Goal: Task Accomplishment & Management: Manage account settings

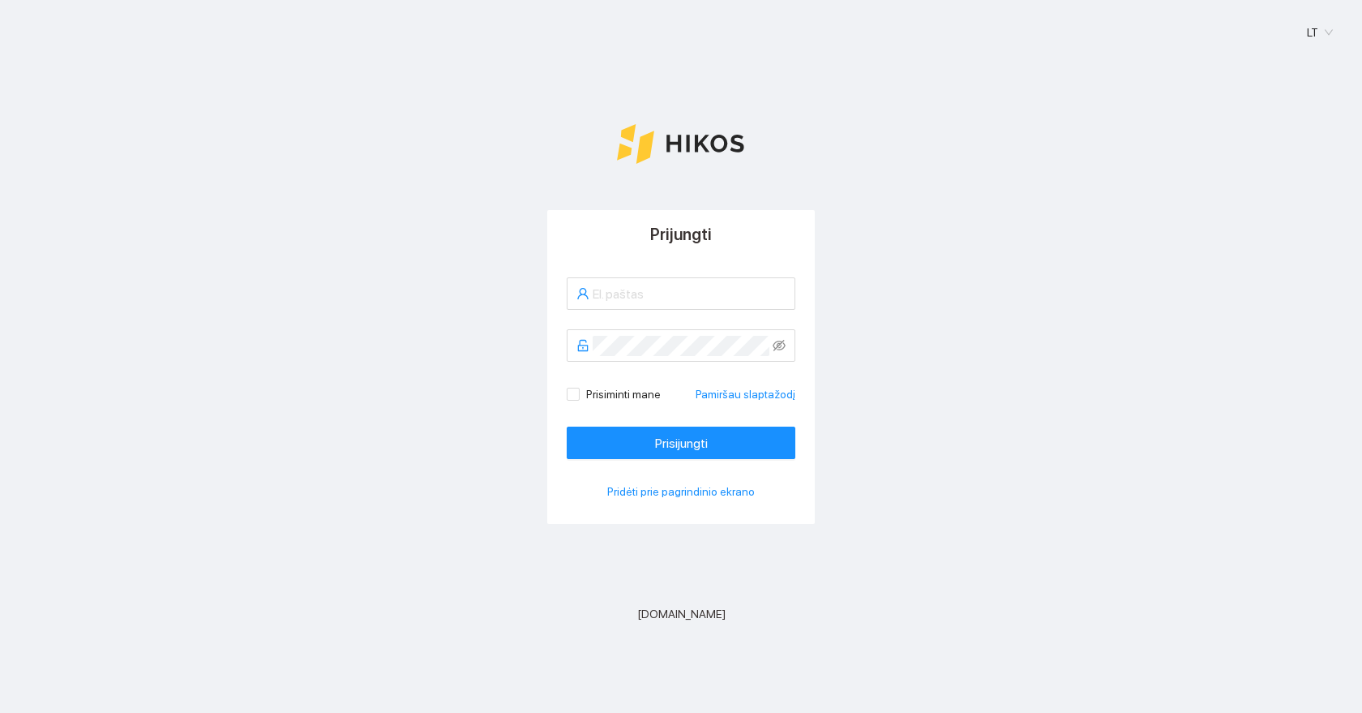
type input "[EMAIL_ADDRESS][DOMAIN_NAME]"
click at [689, 422] on form "Support@hikos.eu Prisiminti mane Pamiršau slaptažodį Prisijungti" at bounding box center [681, 368] width 229 height 182
click at [674, 443] on span "Prisijungti" at bounding box center [681, 443] width 53 height 20
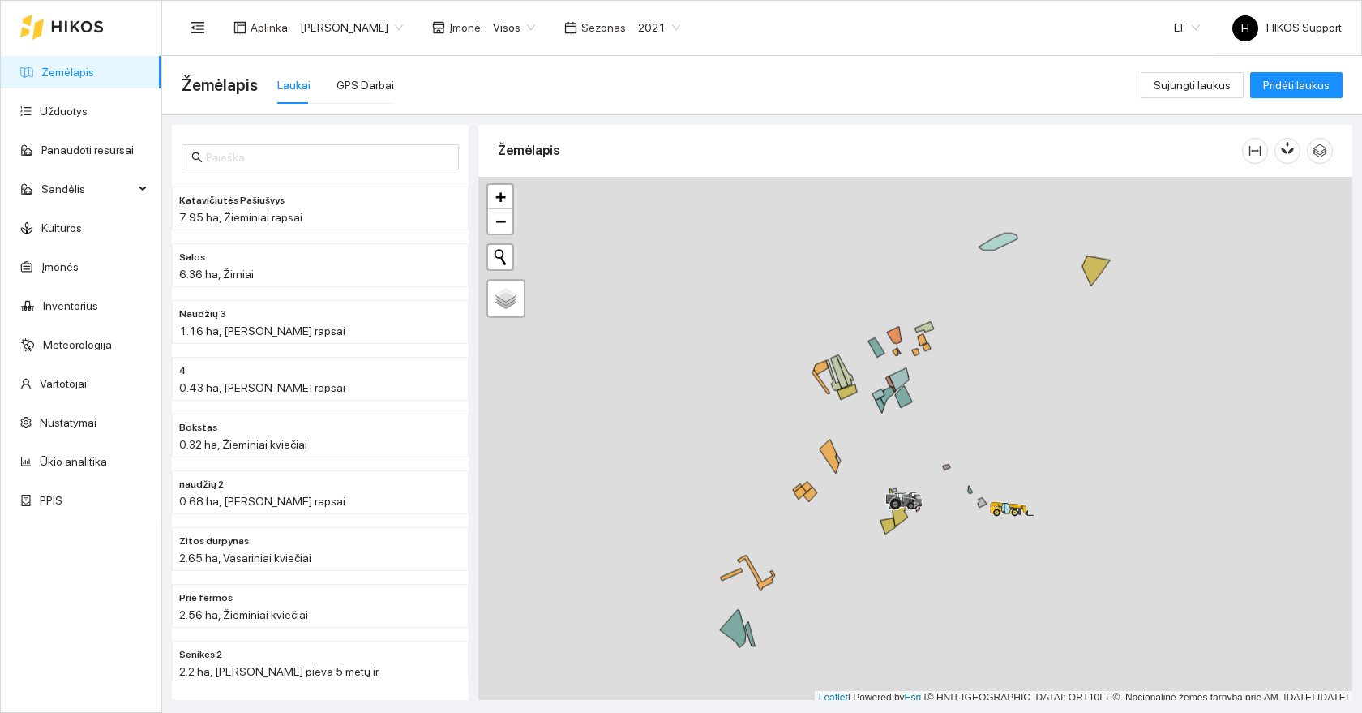
scroll to position [5, 0]
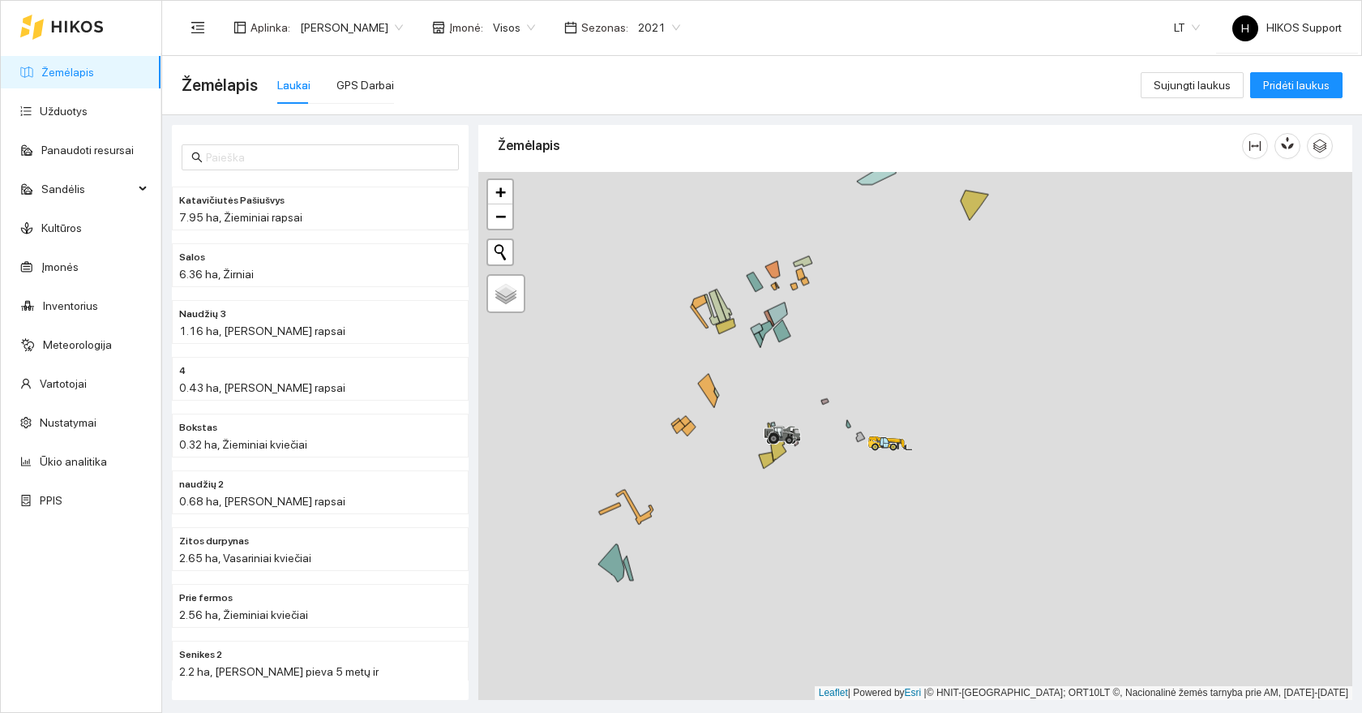
drag, startPoint x: 972, startPoint y: 391, endPoint x: 855, endPoint y: 360, distance: 120.8
click at [855, 360] on div at bounding box center [915, 436] width 874 height 528
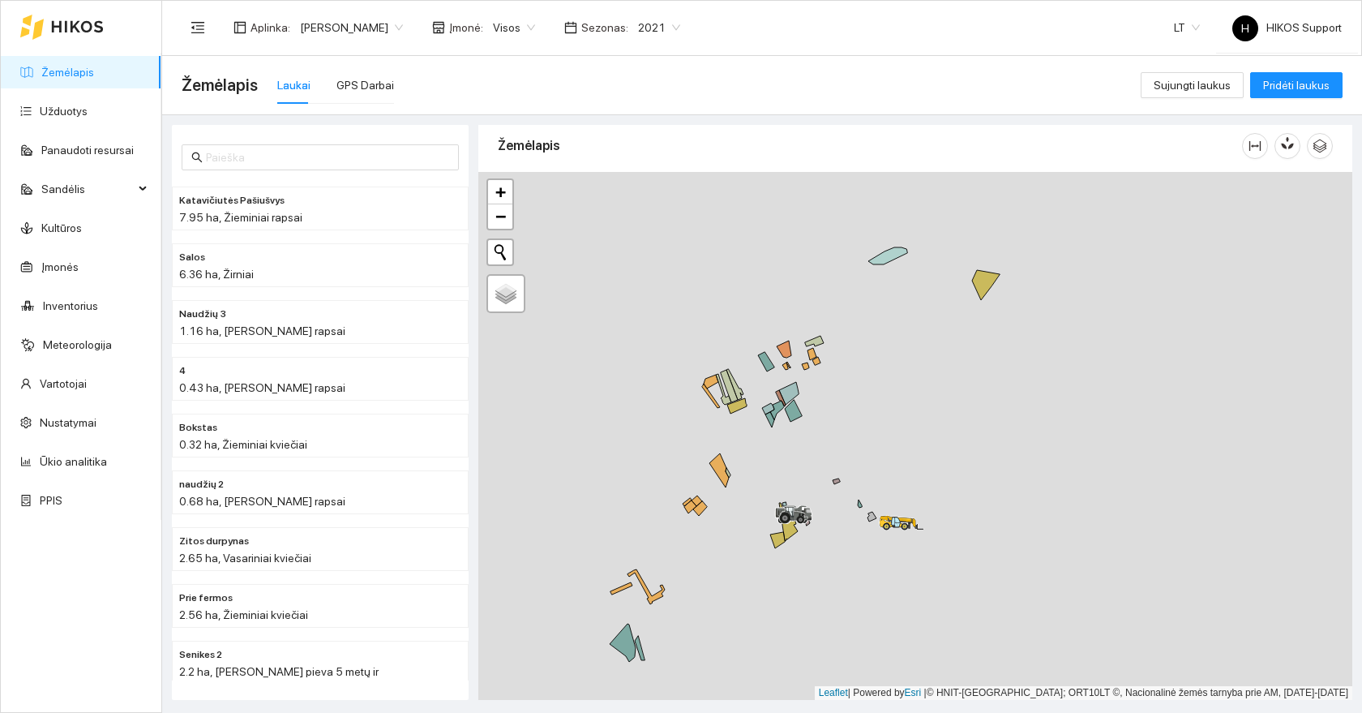
drag, startPoint x: 914, startPoint y: 319, endPoint x: 920, endPoint y: 367, distance: 49.0
click at [920, 367] on div at bounding box center [915, 436] width 874 height 528
click at [504, 210] on span "−" at bounding box center [501, 216] width 11 height 20
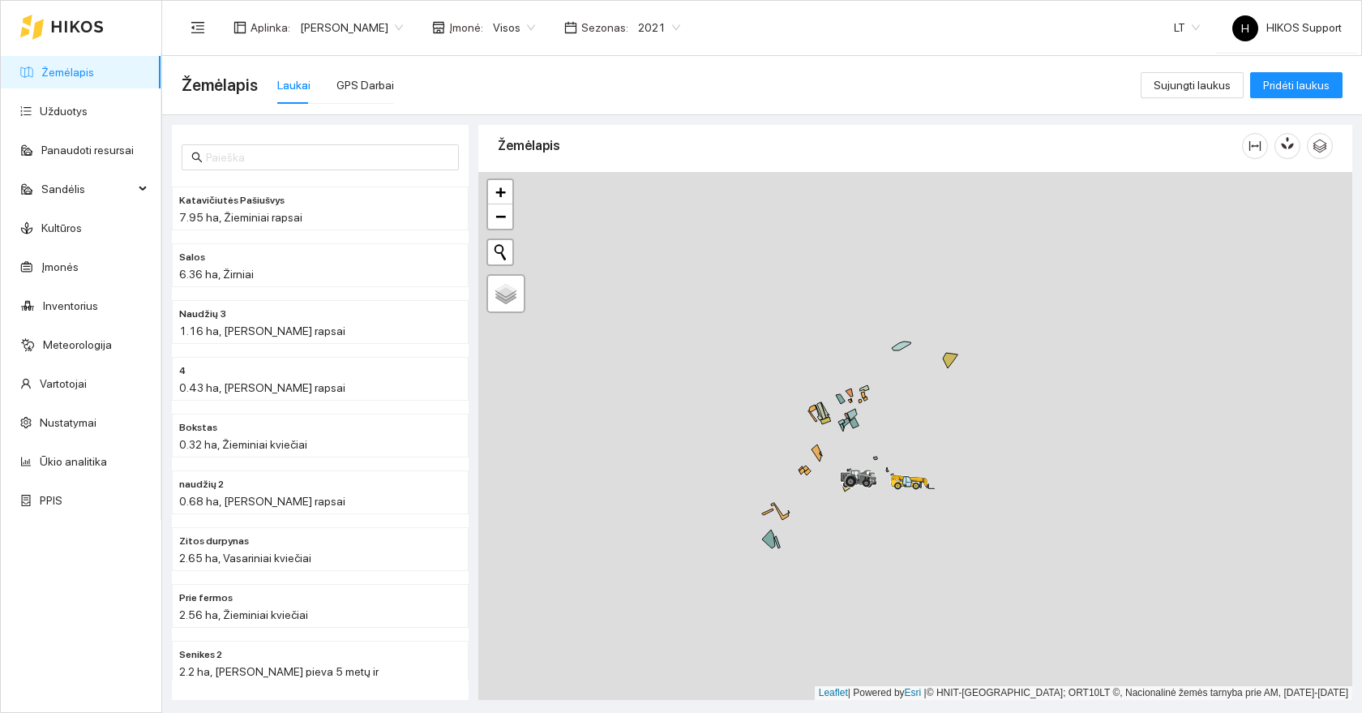
click at [993, 456] on div at bounding box center [915, 436] width 874 height 528
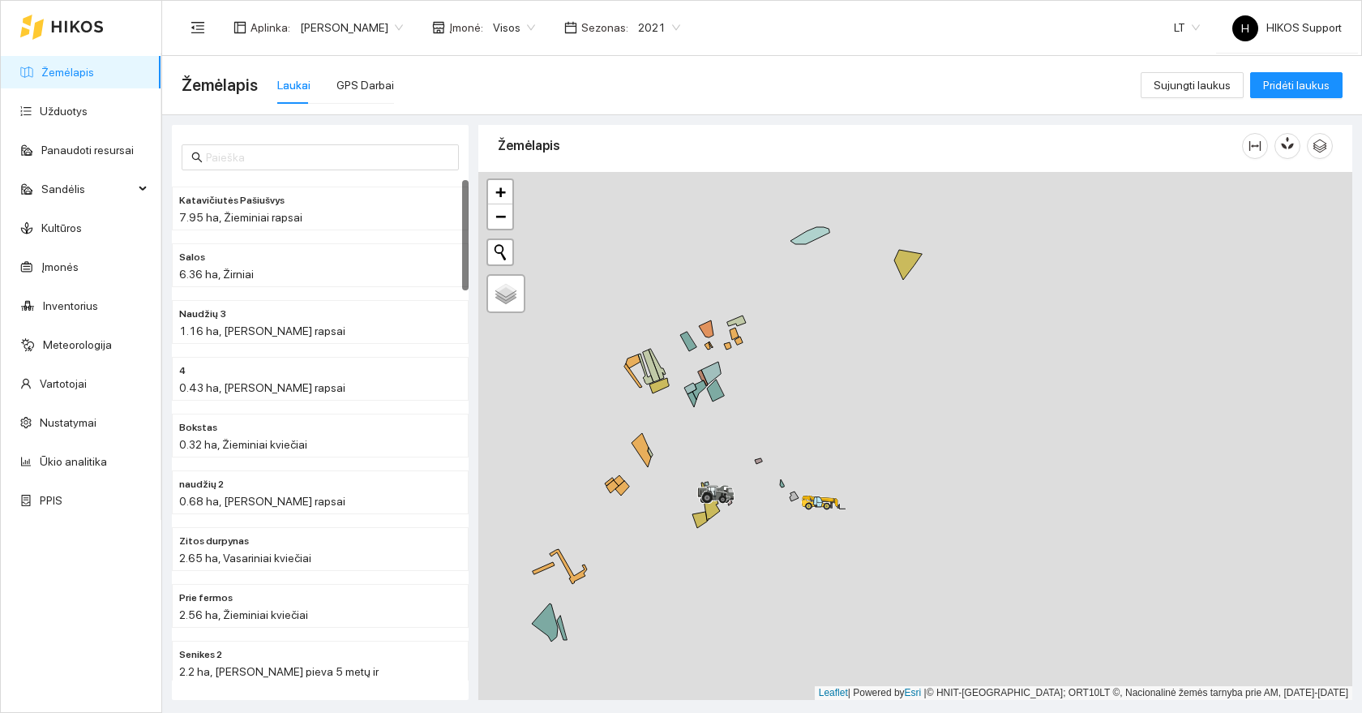
click at [64, 67] on link "Žemėlapis" at bounding box center [67, 72] width 53 height 13
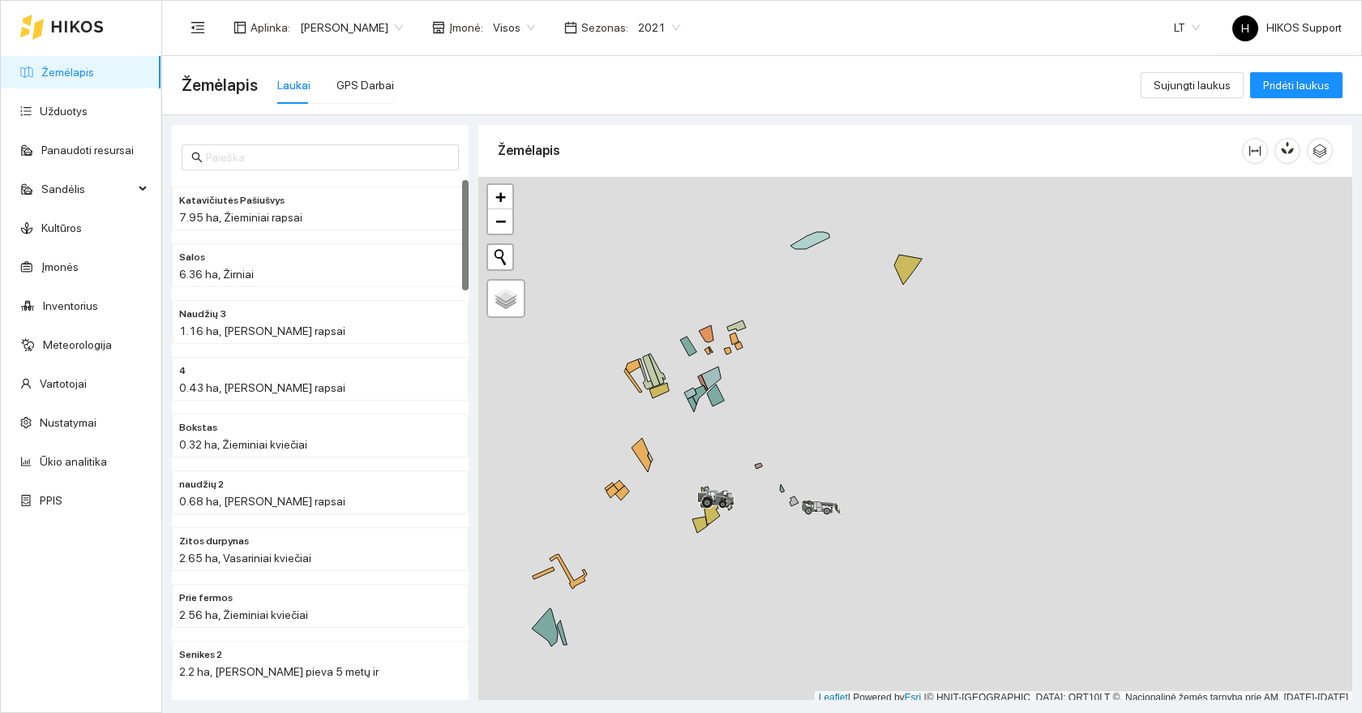
scroll to position [5, 0]
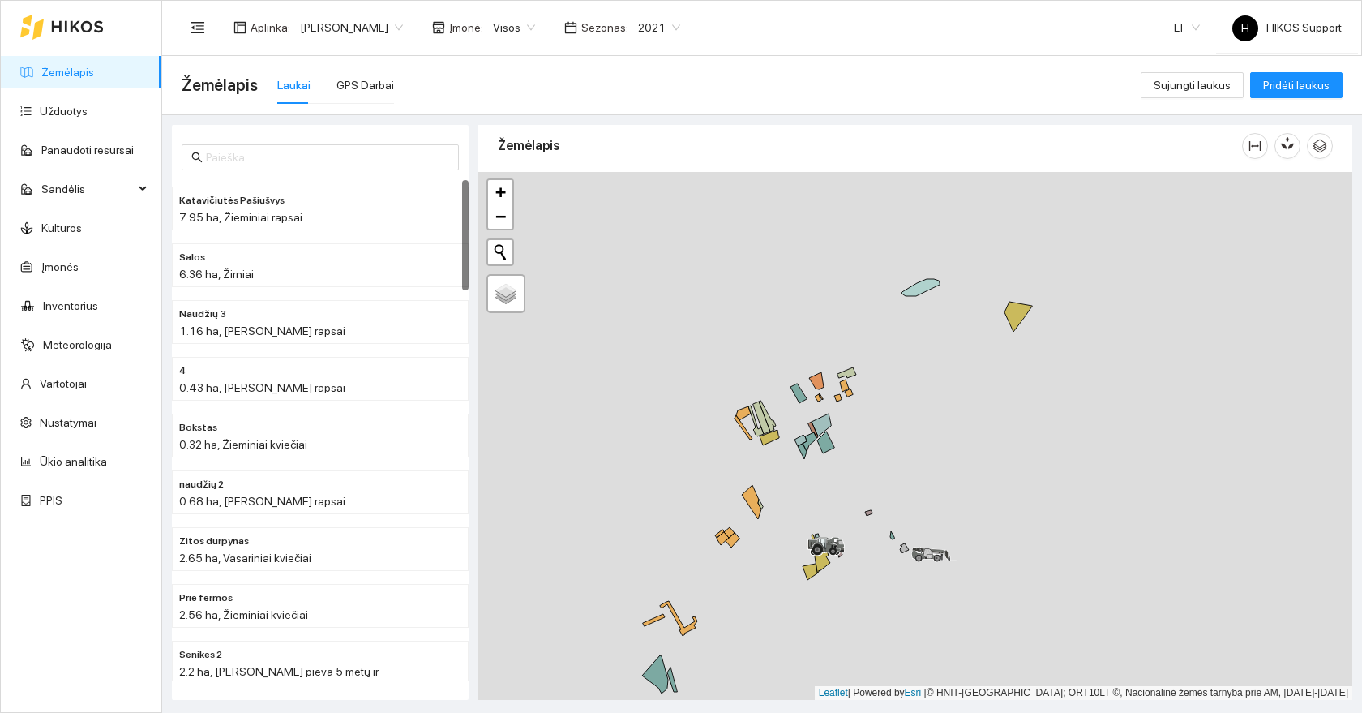
drag, startPoint x: 764, startPoint y: 414, endPoint x: 852, endPoint y: 479, distance: 109.7
click at [852, 479] on div at bounding box center [915, 436] width 874 height 528
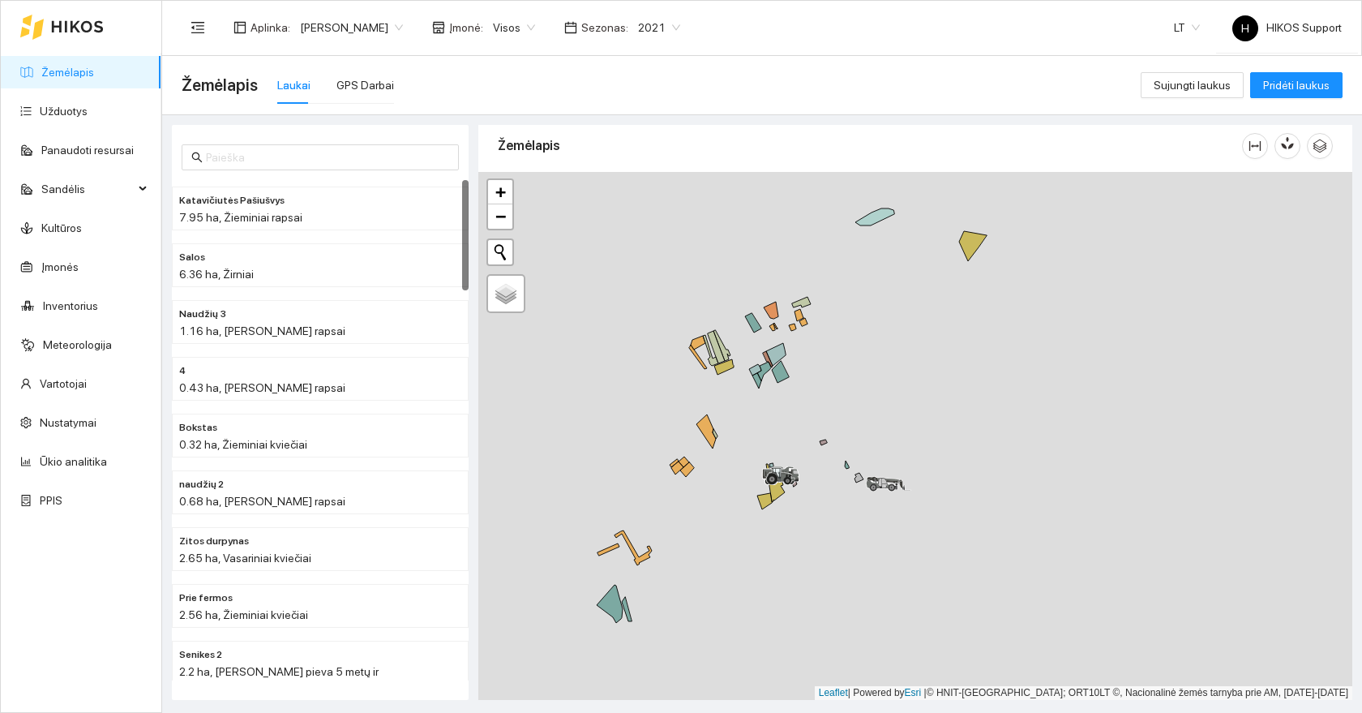
drag, startPoint x: 829, startPoint y: 503, endPoint x: 809, endPoint y: 419, distance: 85.8
click at [809, 419] on div at bounding box center [915, 436] width 874 height 528
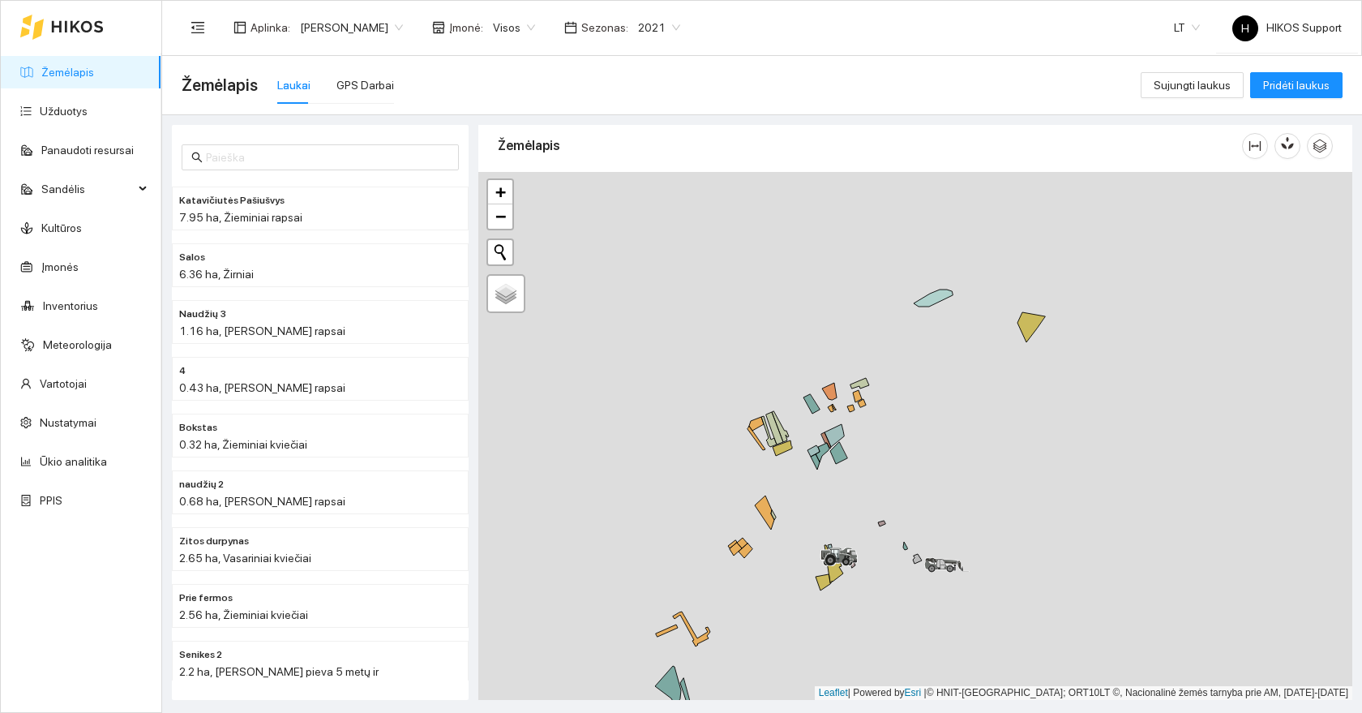
drag, startPoint x: 978, startPoint y: 351, endPoint x: 1010, endPoint y: 367, distance: 35.2
click at [1017, 367] on div at bounding box center [915, 436] width 874 height 528
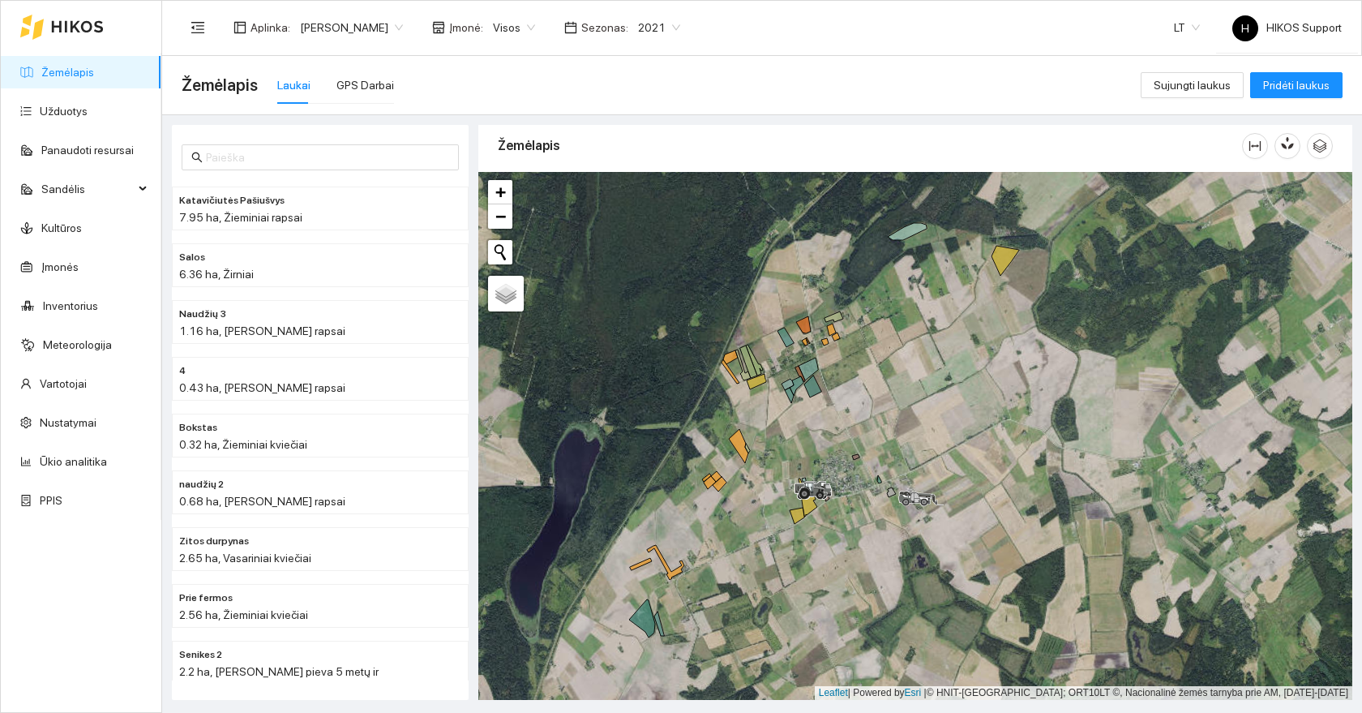
click at [316, 34] on span "[PERSON_NAME]" at bounding box center [351, 27] width 103 height 24
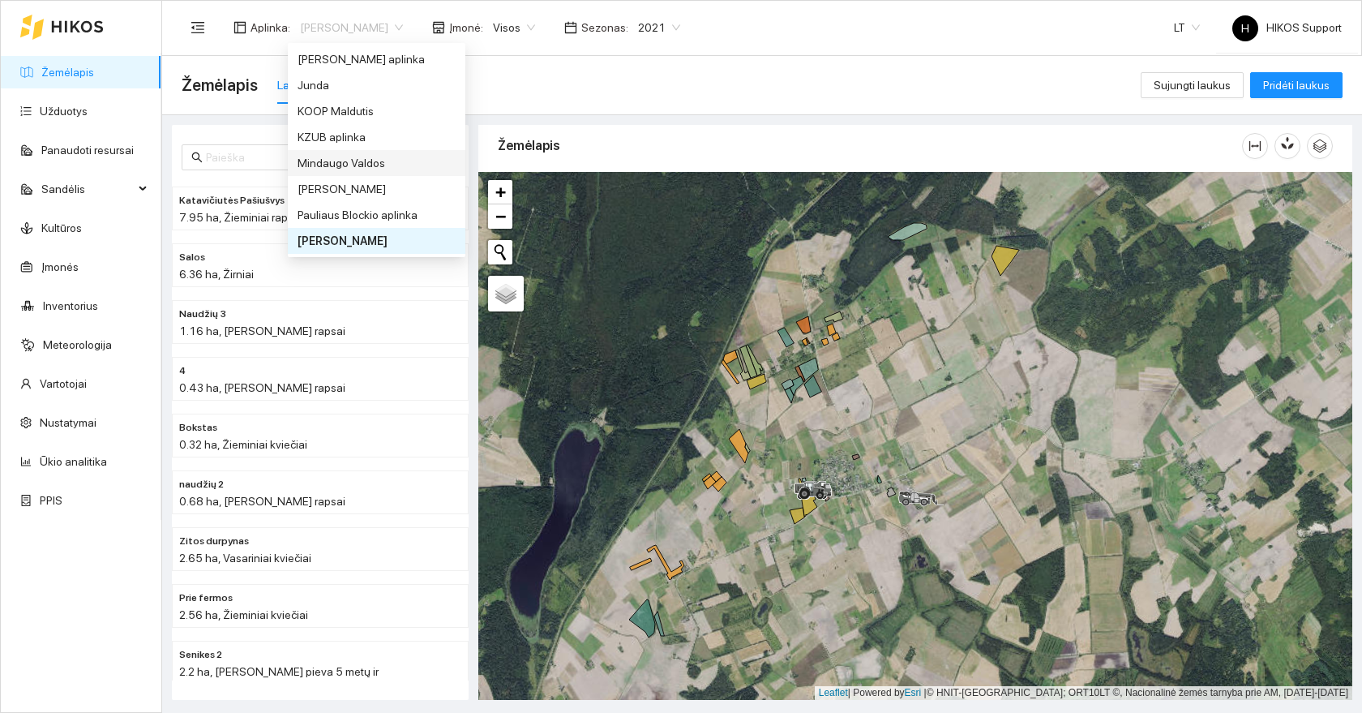
scroll to position [0, 0]
click at [352, 82] on div "[PERSON_NAME]" at bounding box center [377, 85] width 158 height 18
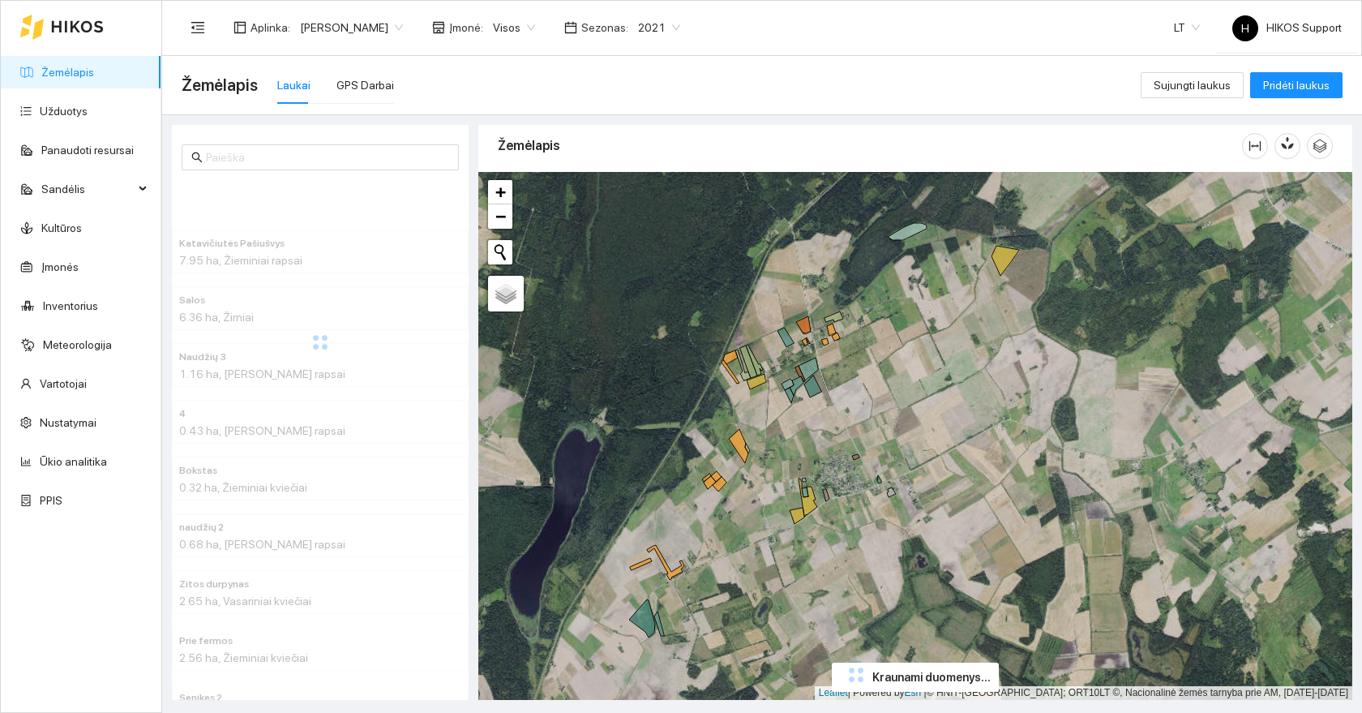
click at [358, 19] on span "[PERSON_NAME]" at bounding box center [351, 27] width 103 height 24
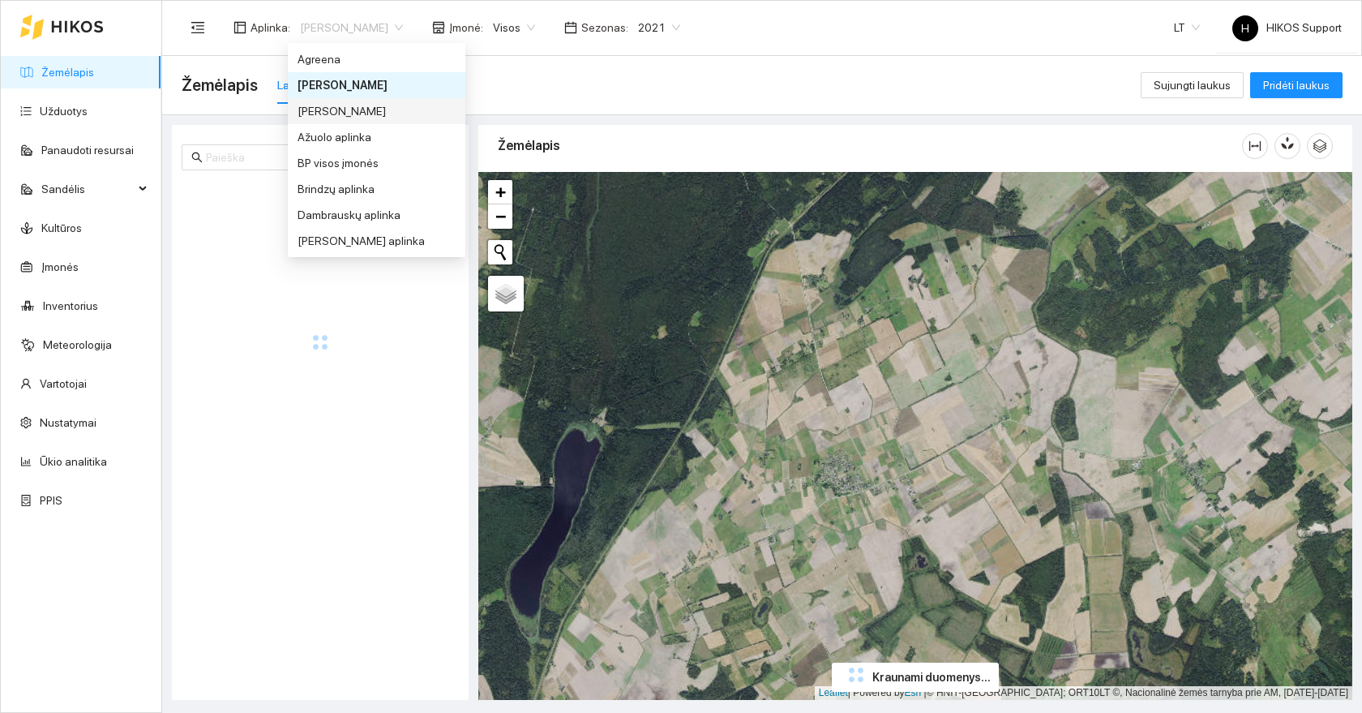
click at [351, 112] on div "[PERSON_NAME]" at bounding box center [377, 111] width 158 height 18
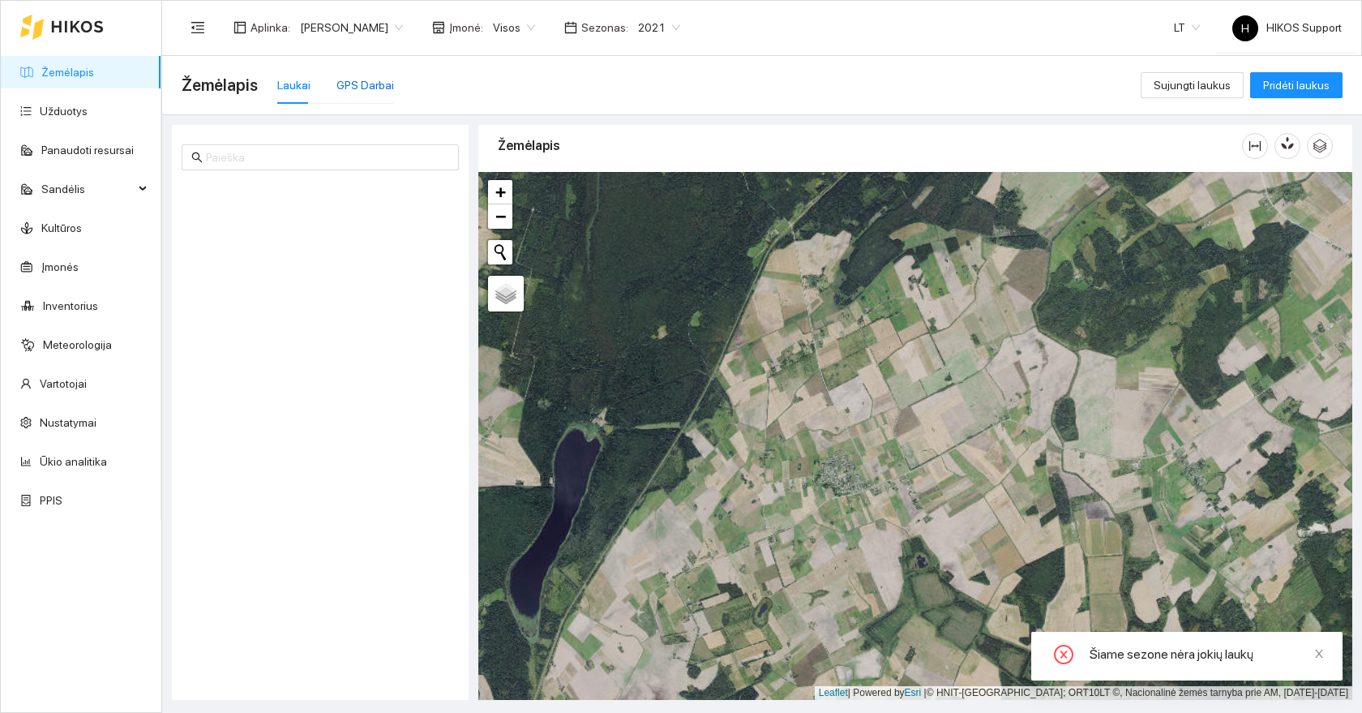
click at [372, 87] on div "GPS Darbai" at bounding box center [366, 85] width 58 height 18
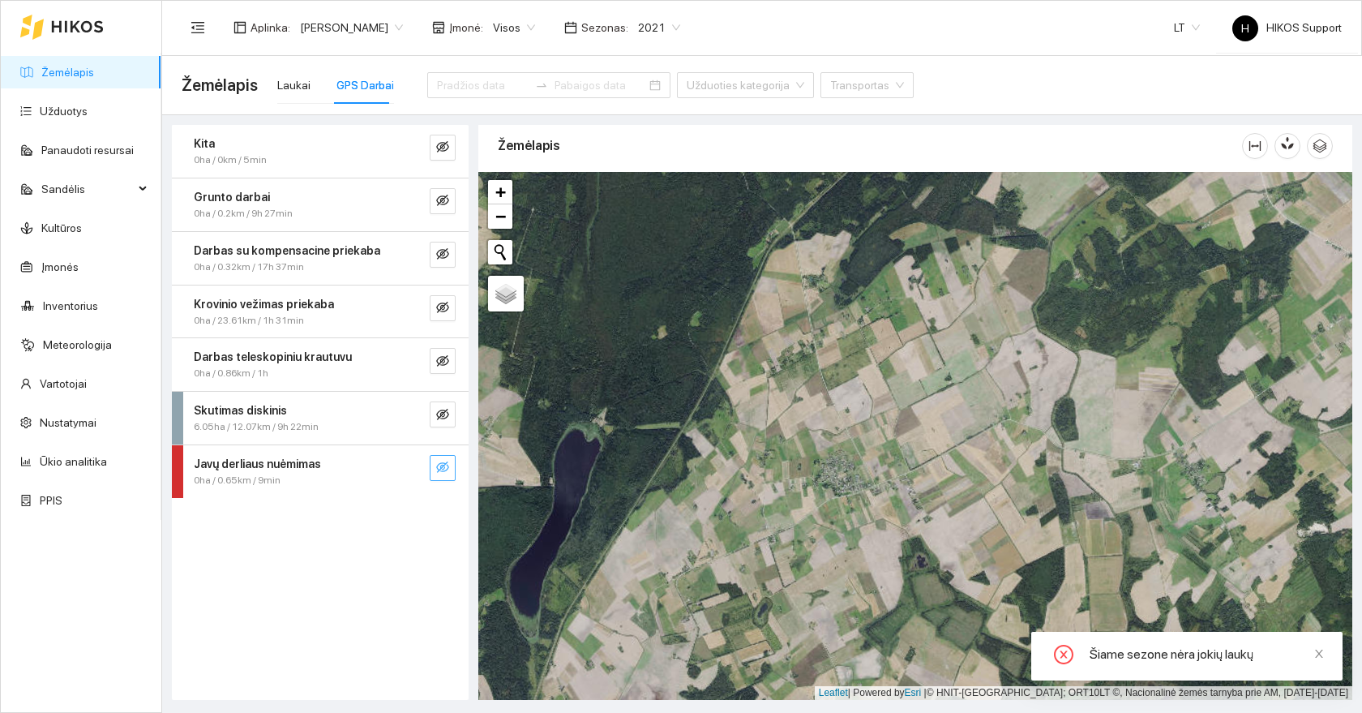
click at [448, 462] on icon "eye-invisible" at bounding box center [442, 467] width 13 height 13
click at [411, 466] on icon "search" at bounding box center [410, 467] width 13 height 13
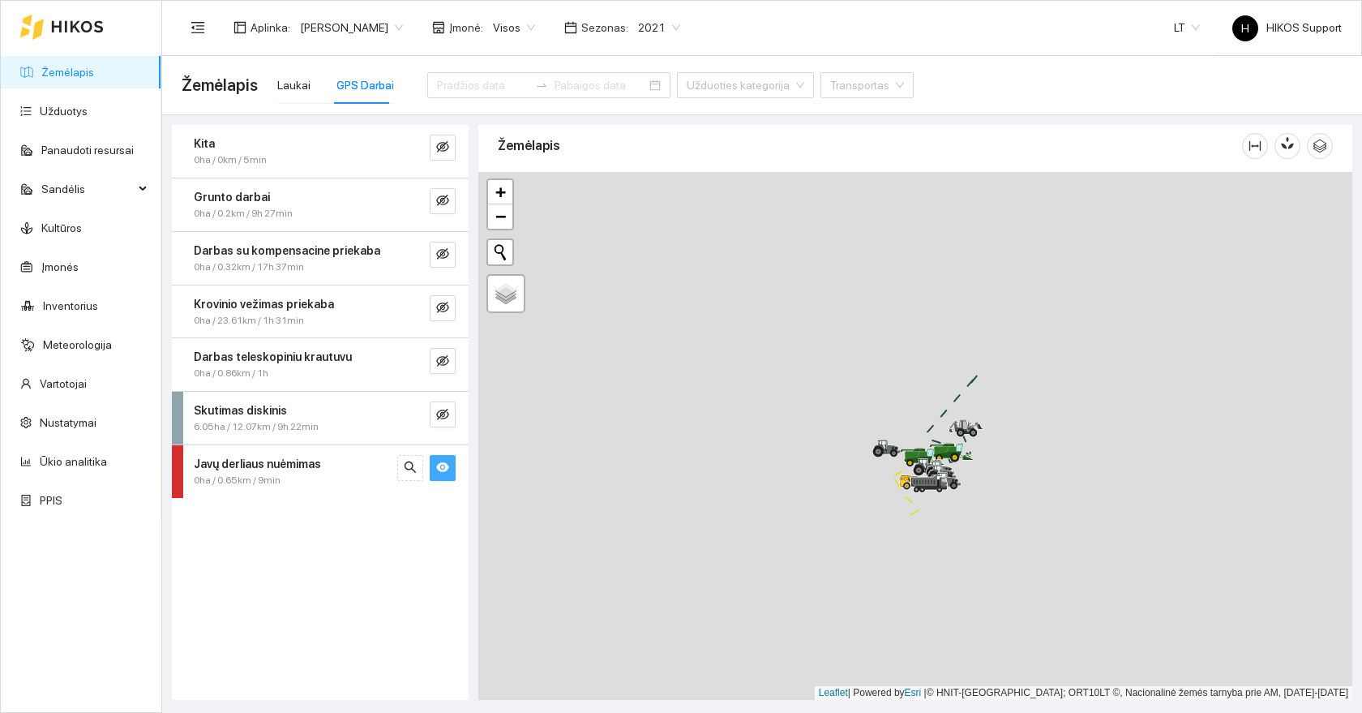
click at [273, 79] on span "Laukai GPS Darbai Užduoties kategorija Transportas" at bounding box center [591, 85] width 646 height 65
click at [279, 92] on div "Laukai" at bounding box center [293, 85] width 33 height 18
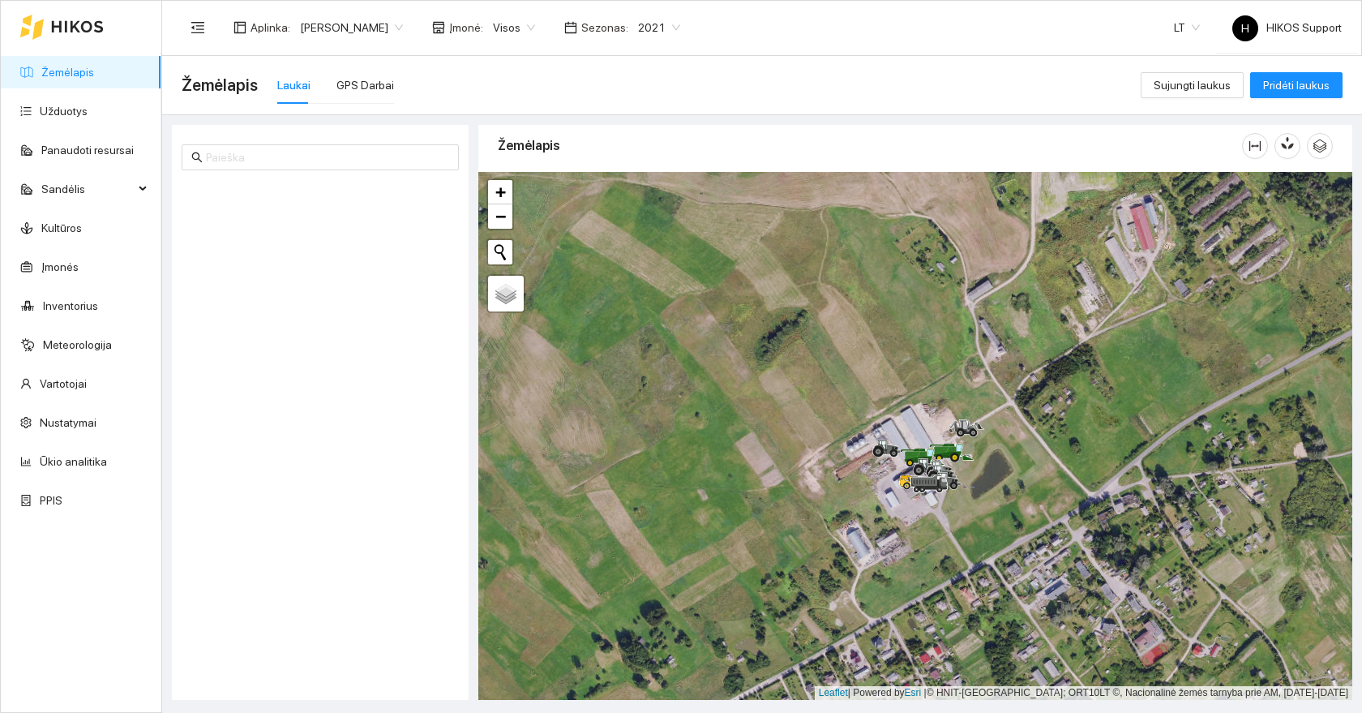
drag, startPoint x: 1076, startPoint y: 397, endPoint x: 962, endPoint y: 486, distance: 145.0
click at [962, 486] on div at bounding box center [915, 436] width 874 height 528
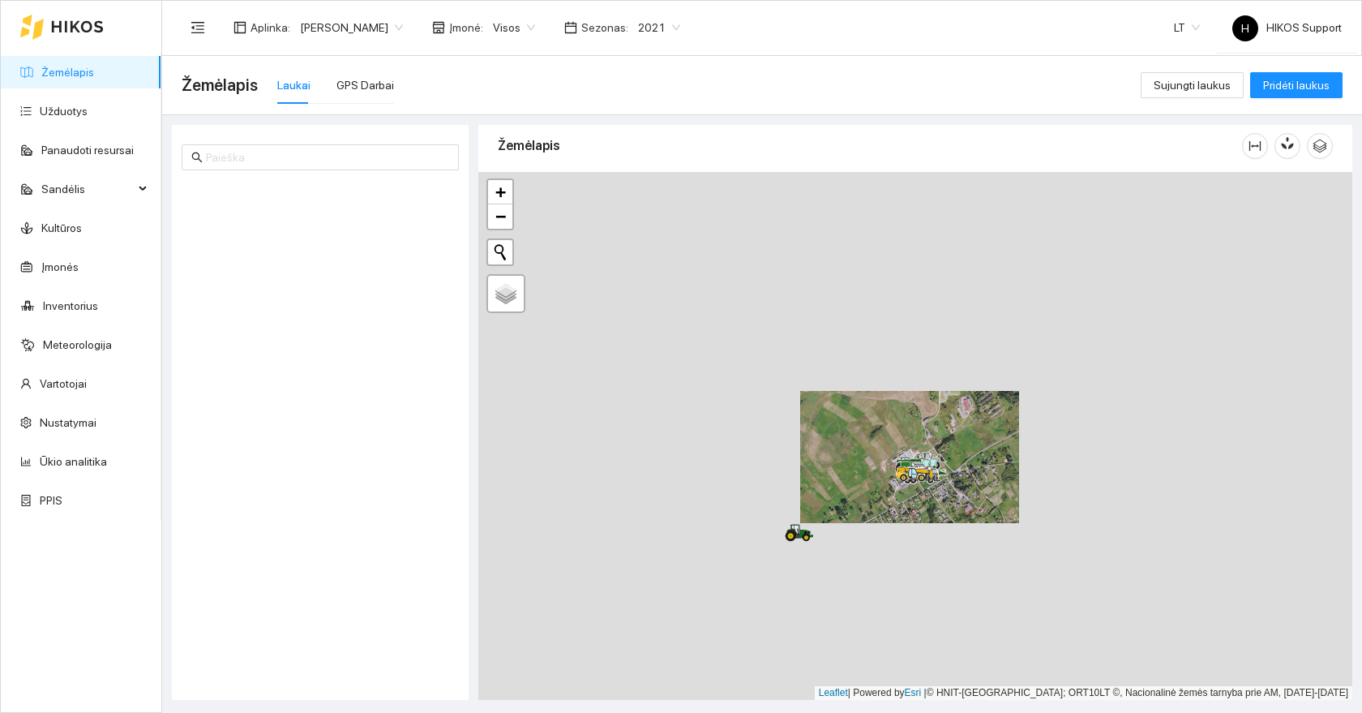
drag, startPoint x: 982, startPoint y: 551, endPoint x: 991, endPoint y: 496, distance: 55.9
click at [991, 496] on div at bounding box center [915, 436] width 874 height 528
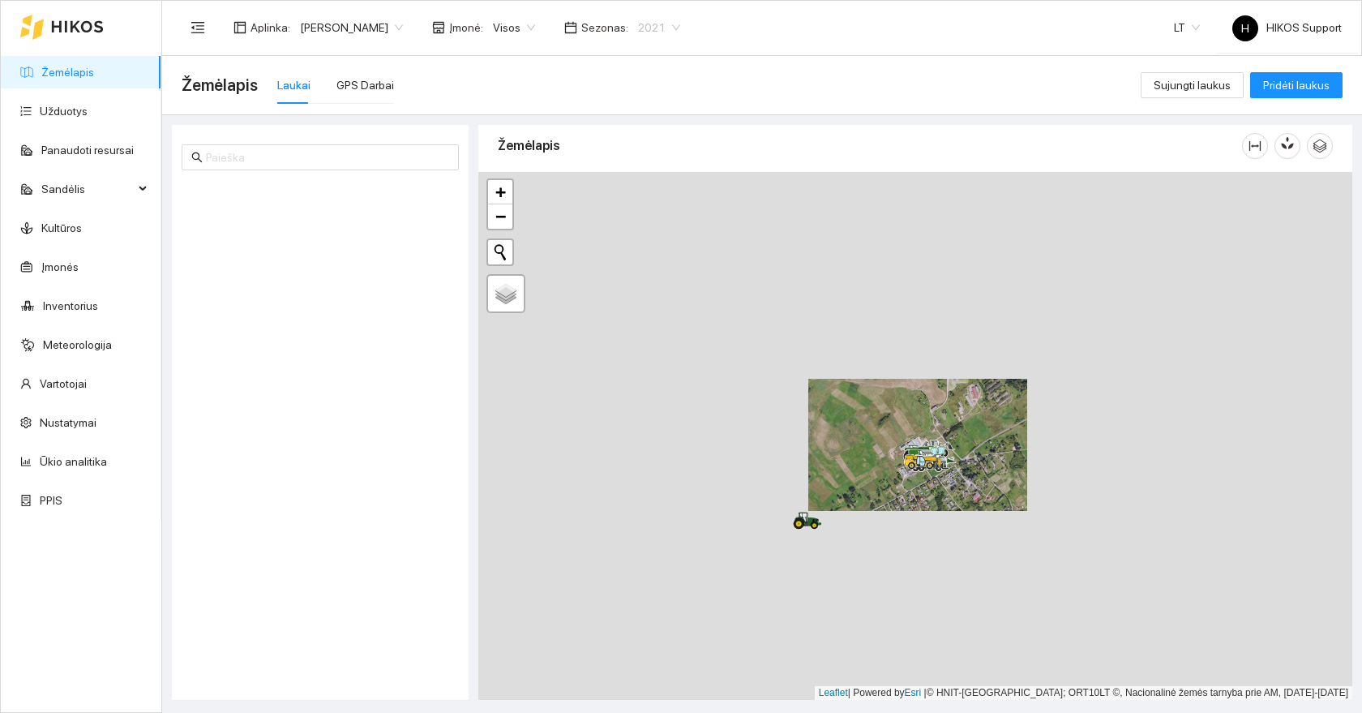
click at [663, 21] on span "2021" at bounding box center [659, 27] width 42 height 24
click at [646, 212] on div "2026" at bounding box center [645, 215] width 42 height 18
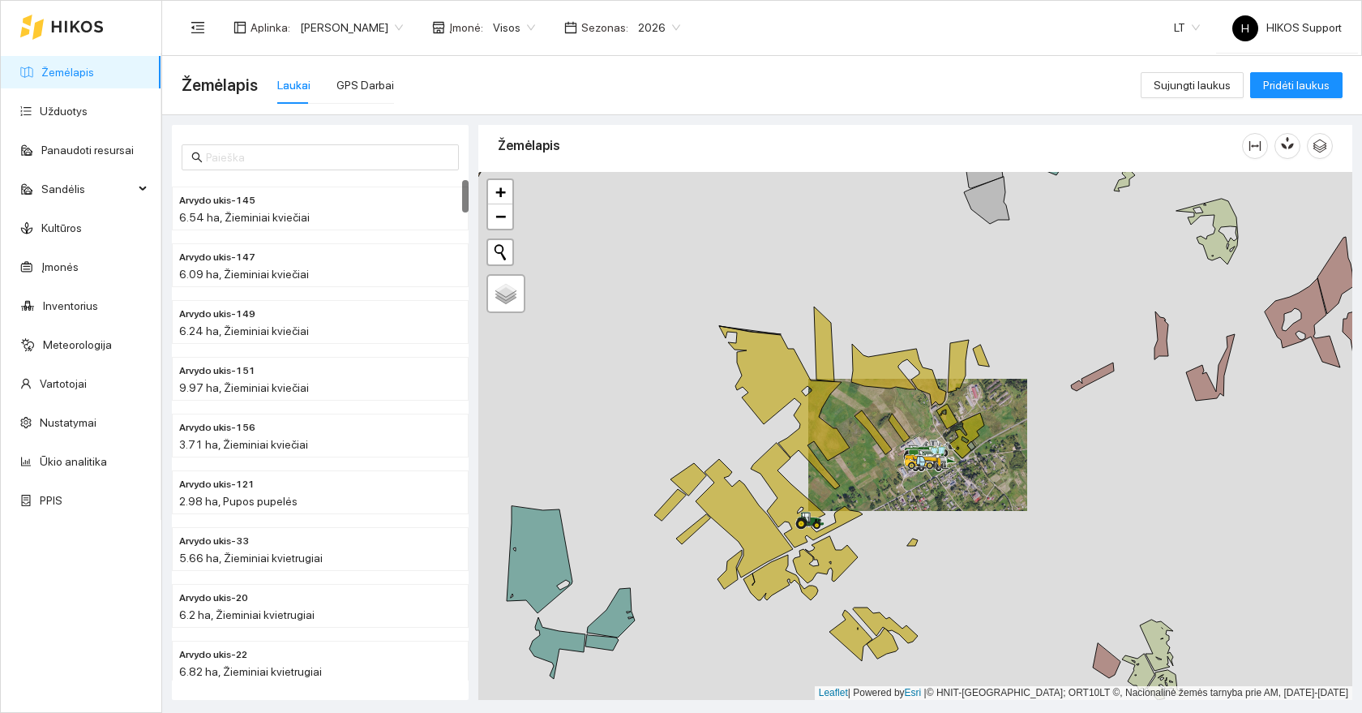
drag, startPoint x: 1117, startPoint y: 425, endPoint x: 1004, endPoint y: 538, distance: 159.4
click at [1004, 538] on div at bounding box center [915, 436] width 874 height 528
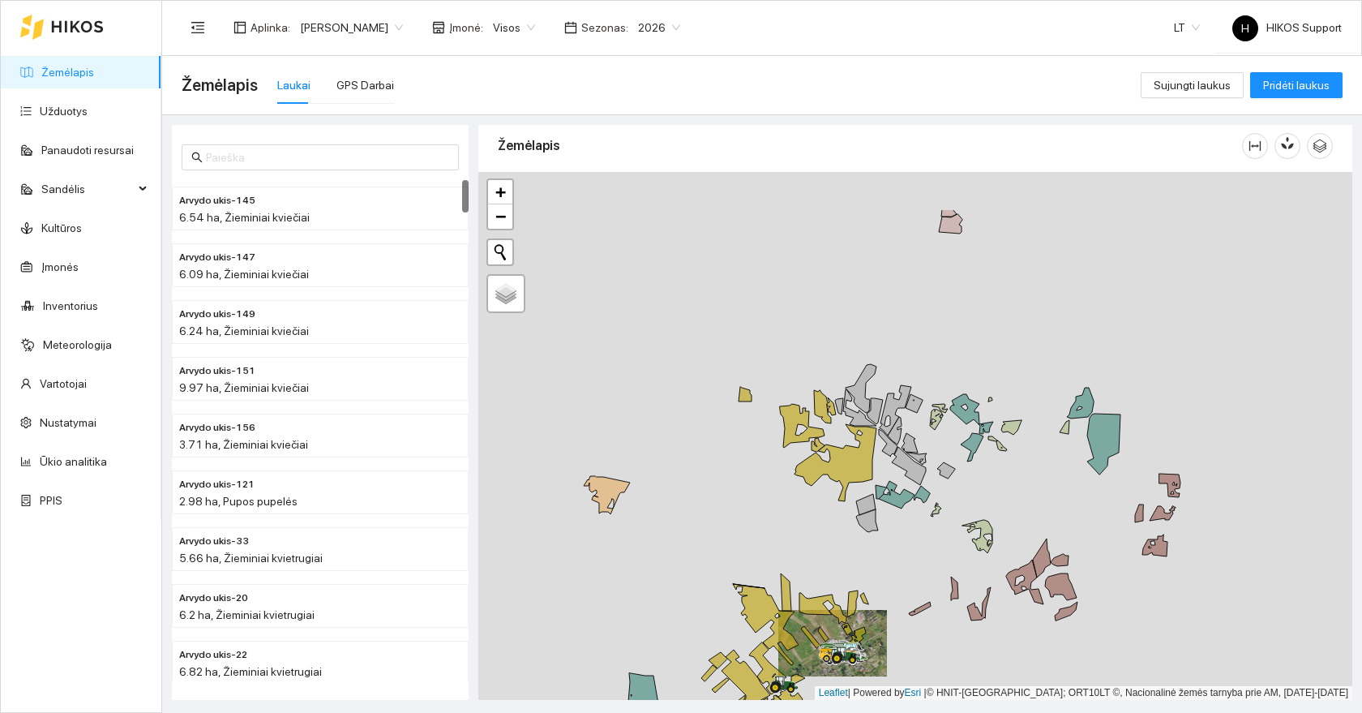
drag, startPoint x: 1060, startPoint y: 380, endPoint x: 985, endPoint y: 496, distance: 137.9
click at [985, 496] on div at bounding box center [915, 436] width 874 height 528
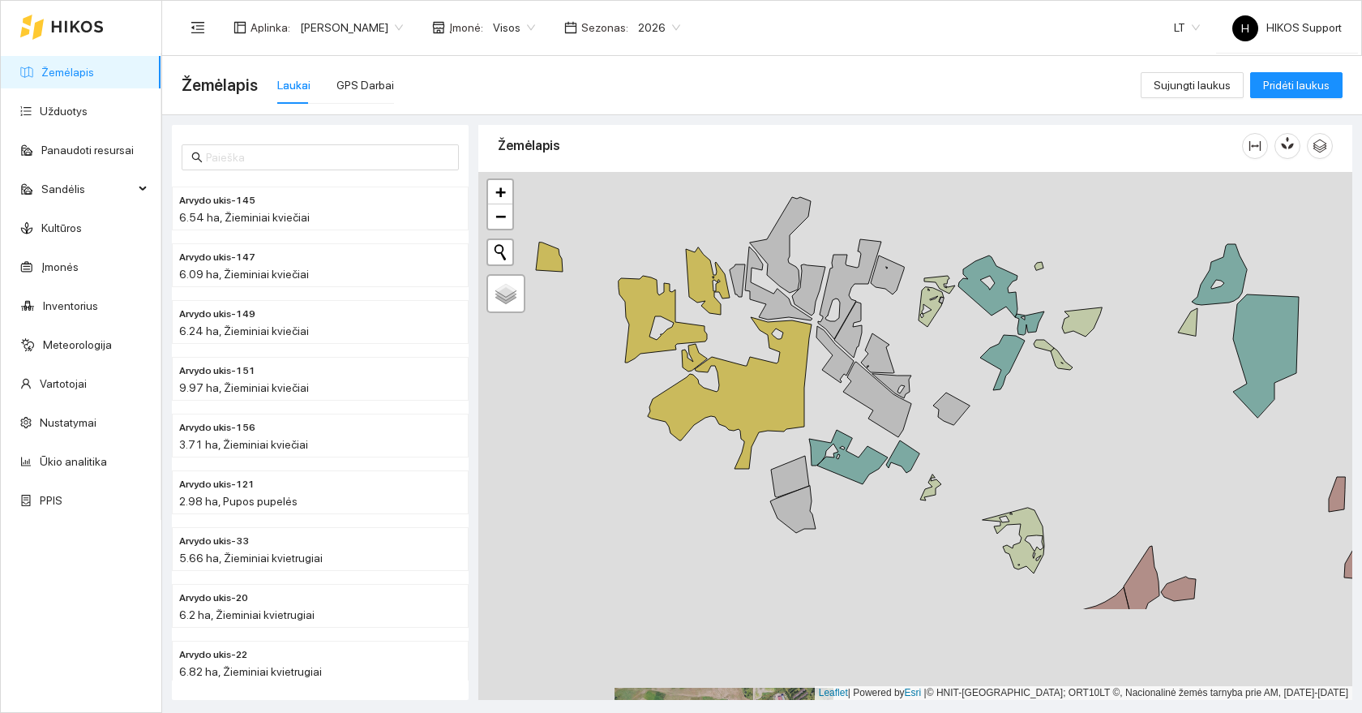
drag, startPoint x: 869, startPoint y: 547, endPoint x: 836, endPoint y: 393, distance: 156.7
click at [836, 393] on div at bounding box center [915, 436] width 874 height 528
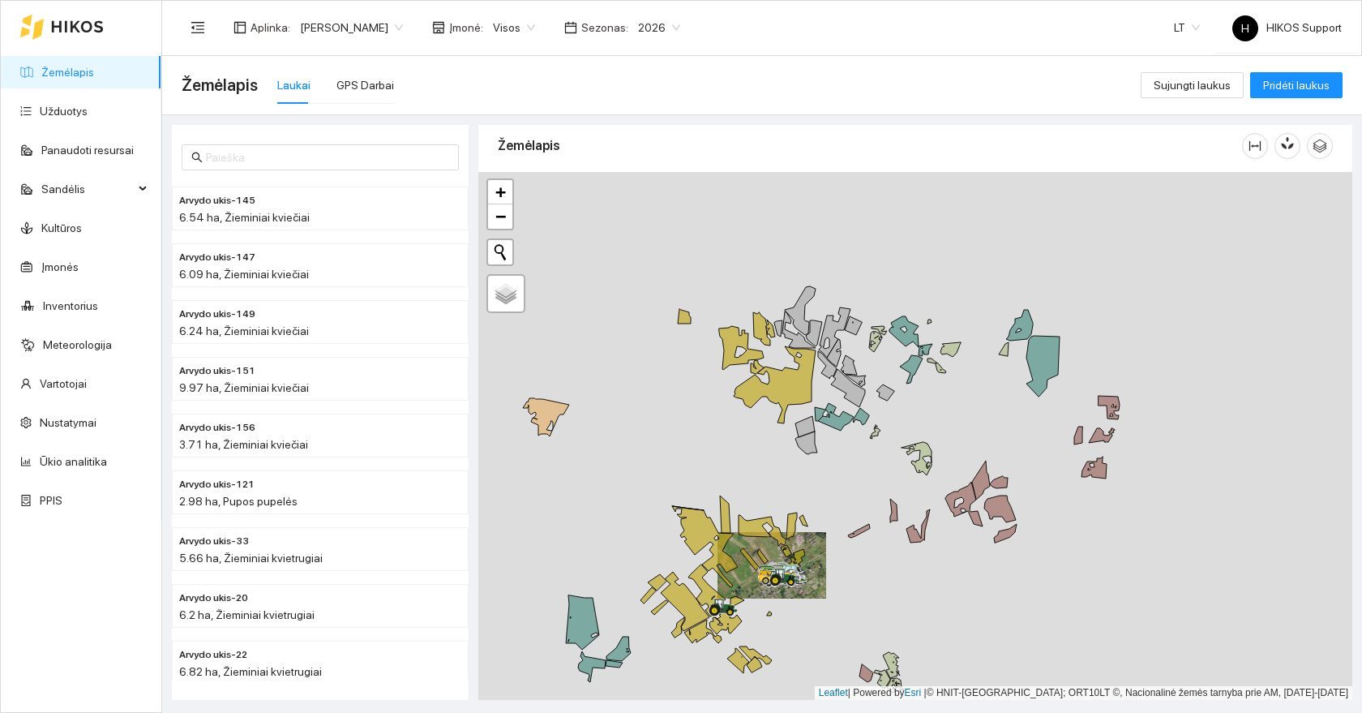
click at [868, 423] on div at bounding box center [915, 436] width 874 height 528
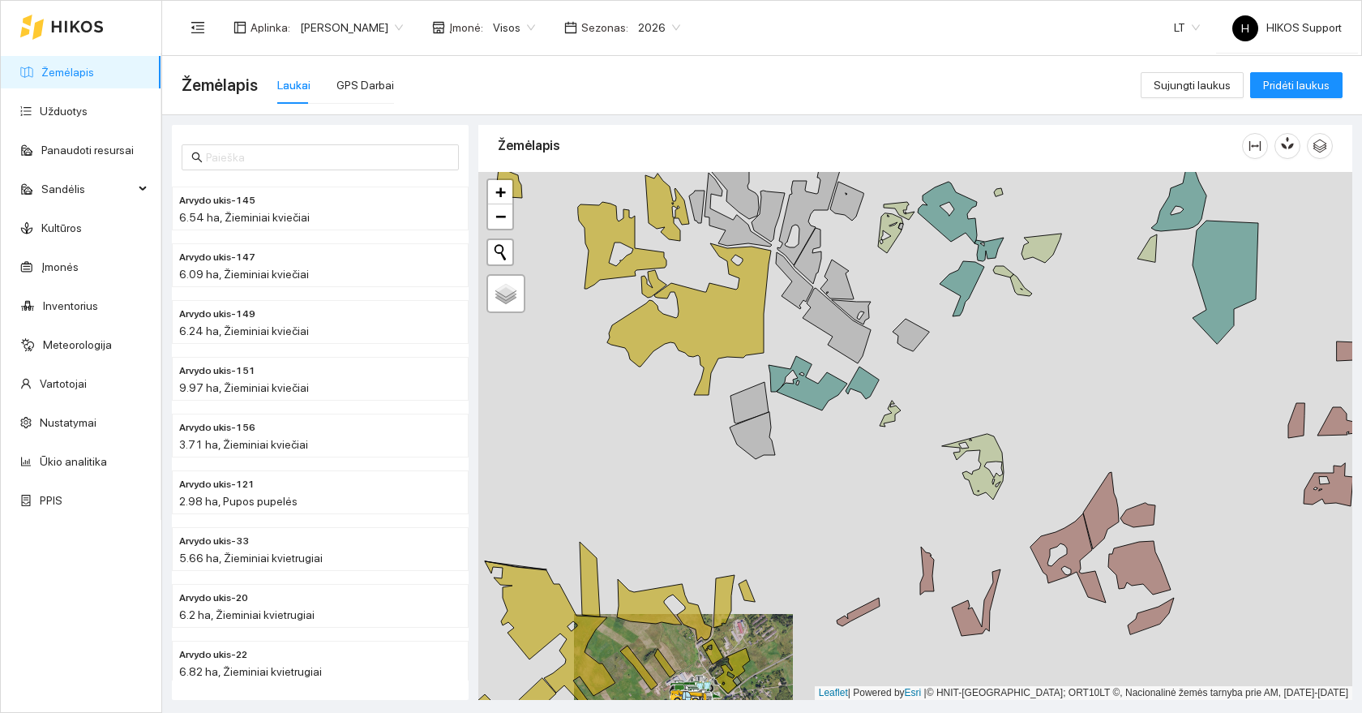
drag, startPoint x: 691, startPoint y: 509, endPoint x: 726, endPoint y: 420, distance: 95.8
click at [726, 420] on div at bounding box center [915, 436] width 874 height 528
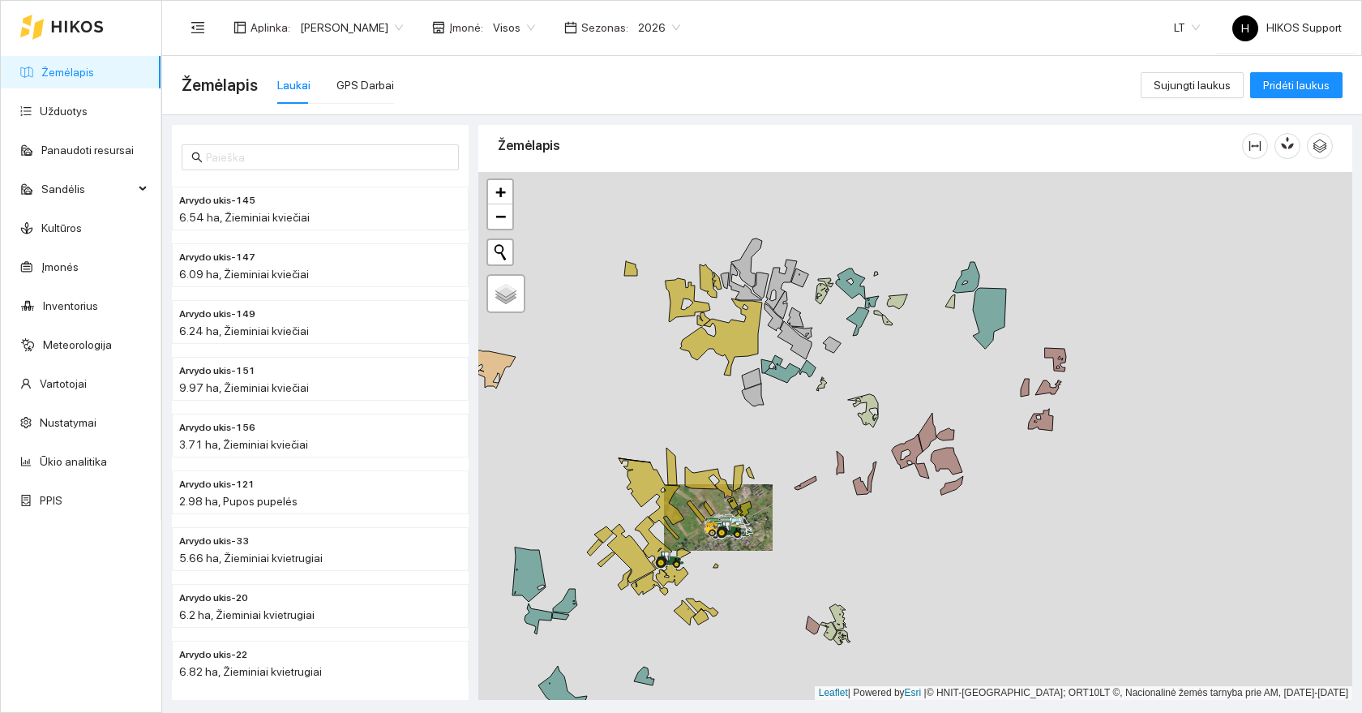
drag, startPoint x: 726, startPoint y: 421, endPoint x: 722, endPoint y: 256, distance: 164.7
click at [722, 256] on div at bounding box center [915, 436] width 874 height 528
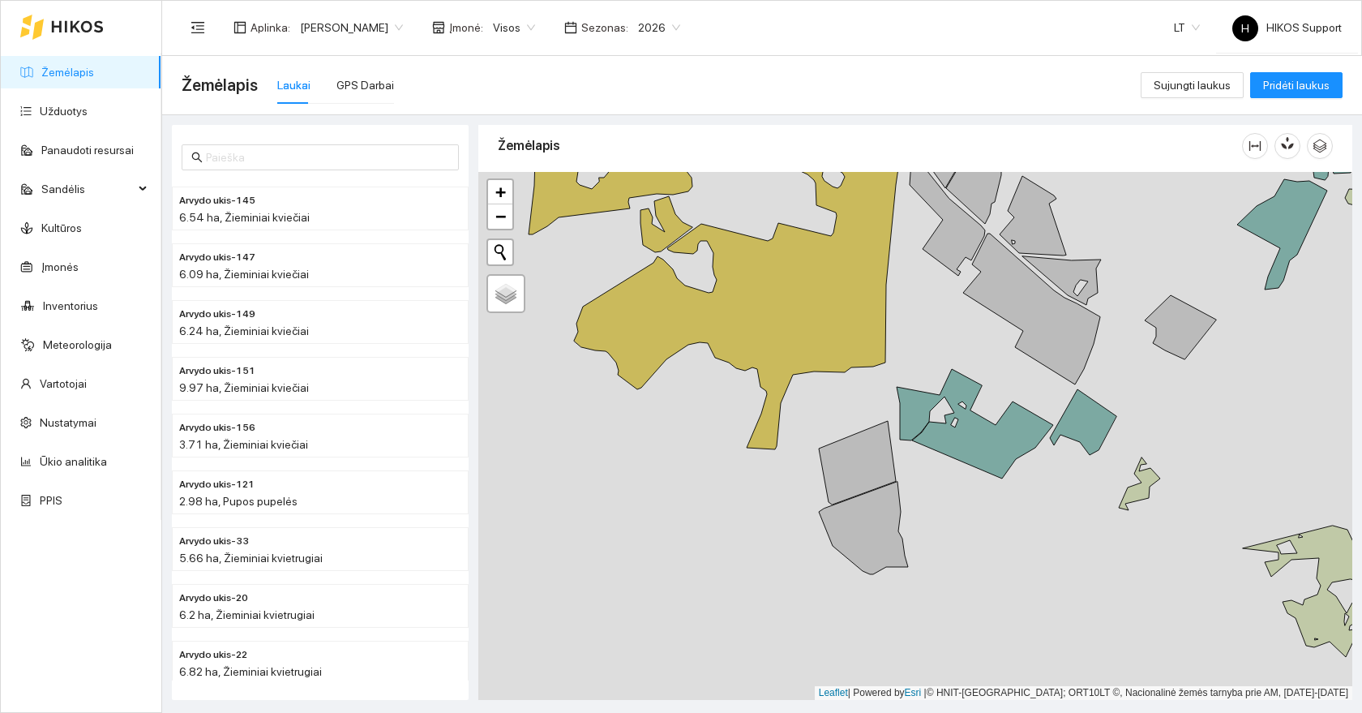
drag, startPoint x: 762, startPoint y: 204, endPoint x: 762, endPoint y: 493, distance: 288.7
click at [762, 493] on div at bounding box center [915, 436] width 874 height 528
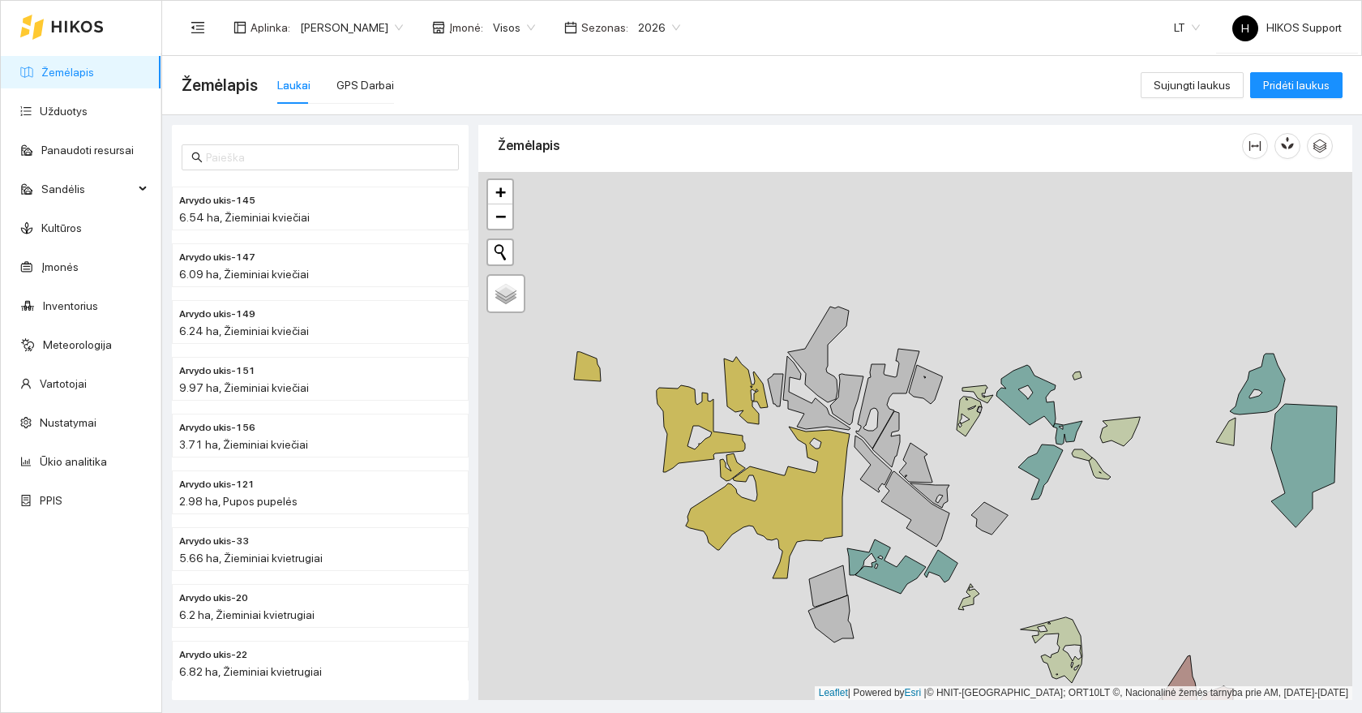
drag, startPoint x: 789, startPoint y: 621, endPoint x: 952, endPoint y: 273, distance: 384.2
click at [952, 273] on div at bounding box center [915, 436] width 874 height 528
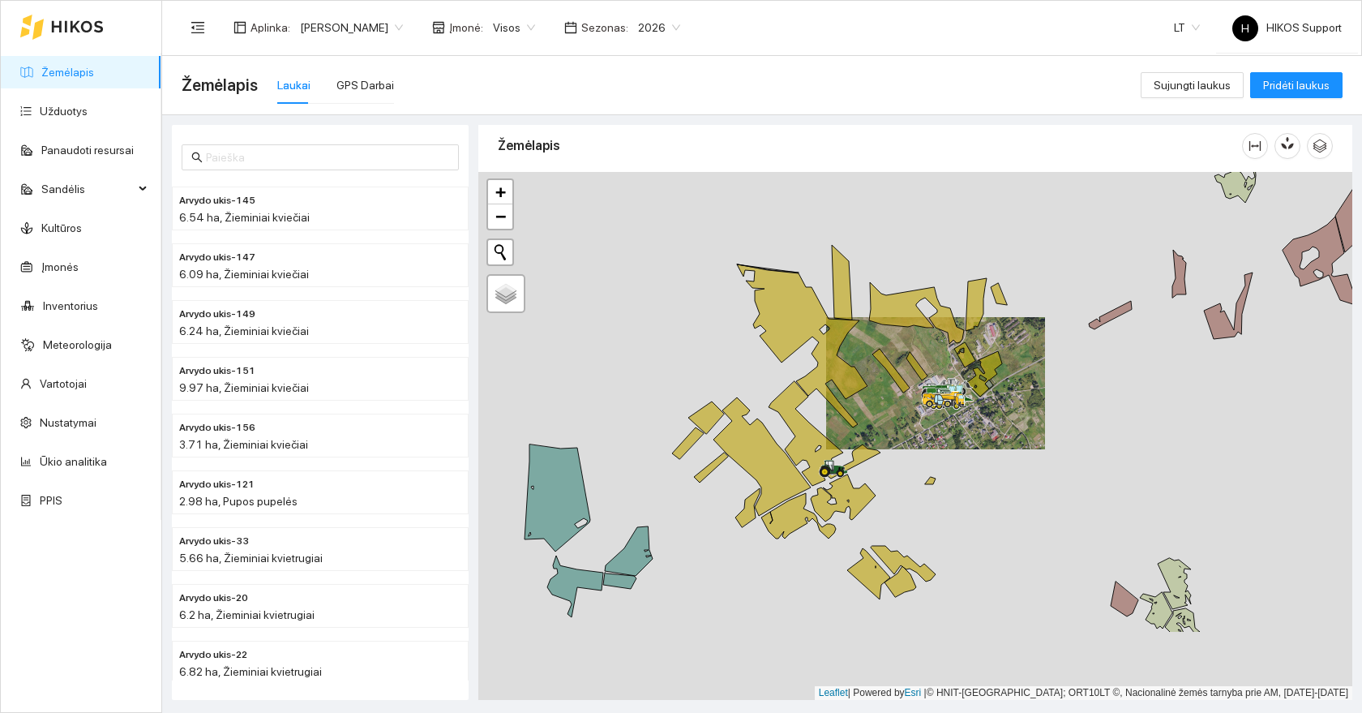
drag, startPoint x: 822, startPoint y: 610, endPoint x: 813, endPoint y: 432, distance: 177.8
click at [819, 457] on div at bounding box center [824, 477] width 10 height 41
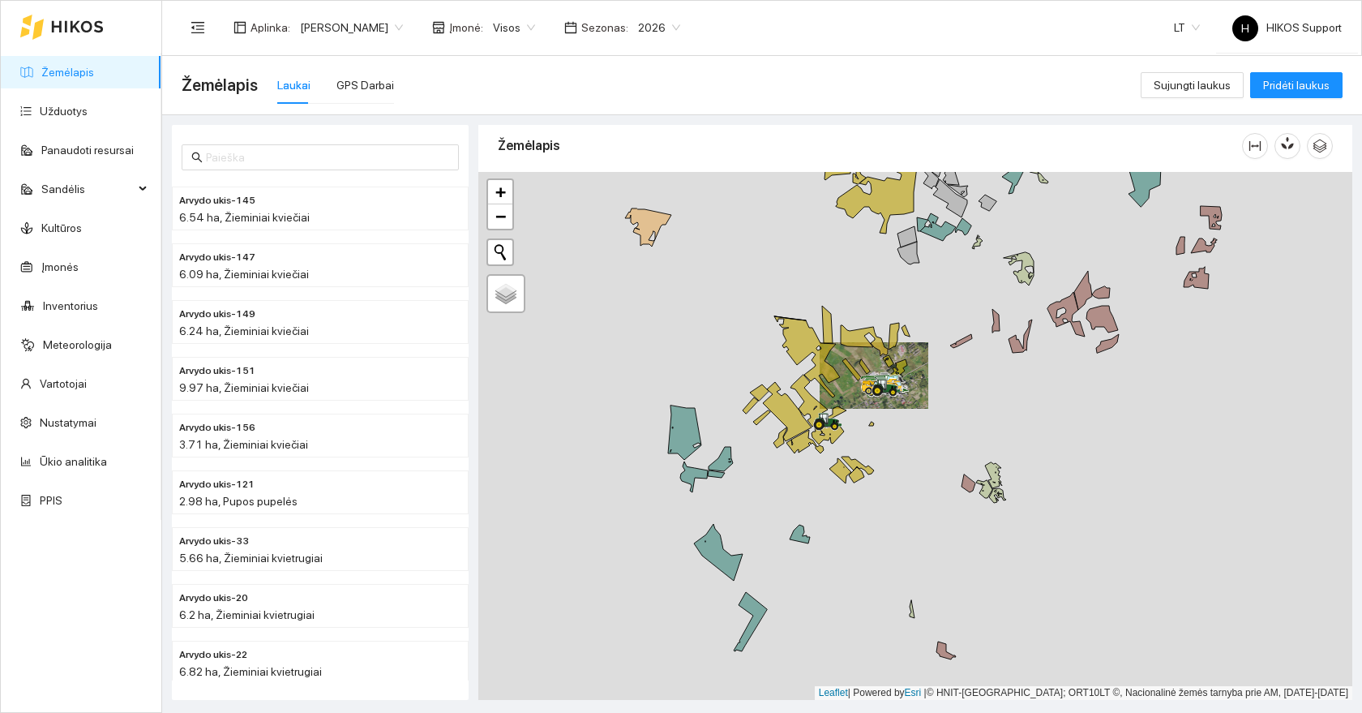
drag, startPoint x: 925, startPoint y: 436, endPoint x: 843, endPoint y: 520, distance: 117.6
click at [843, 520] on div at bounding box center [915, 436] width 874 height 528
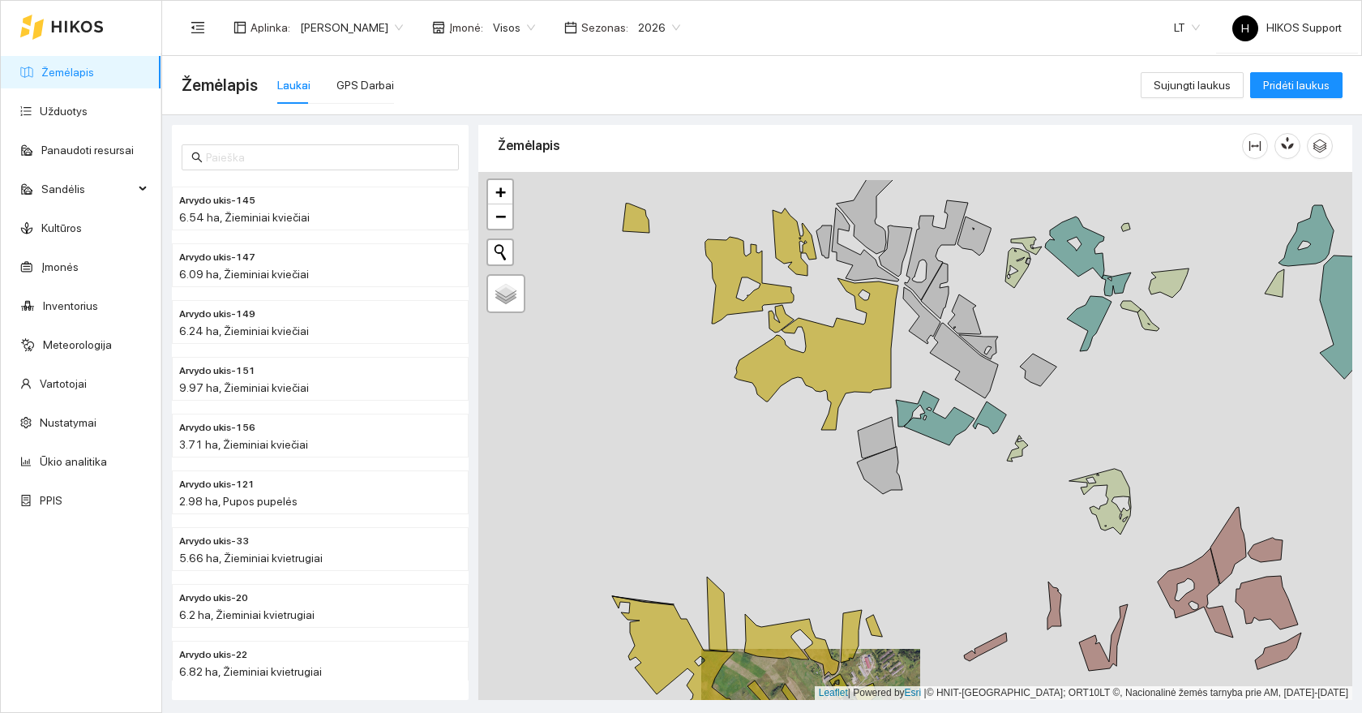
drag, startPoint x: 818, startPoint y: 255, endPoint x: 735, endPoint y: 350, distance: 127.0
click at [769, 333] on icon at bounding box center [781, 319] width 25 height 28
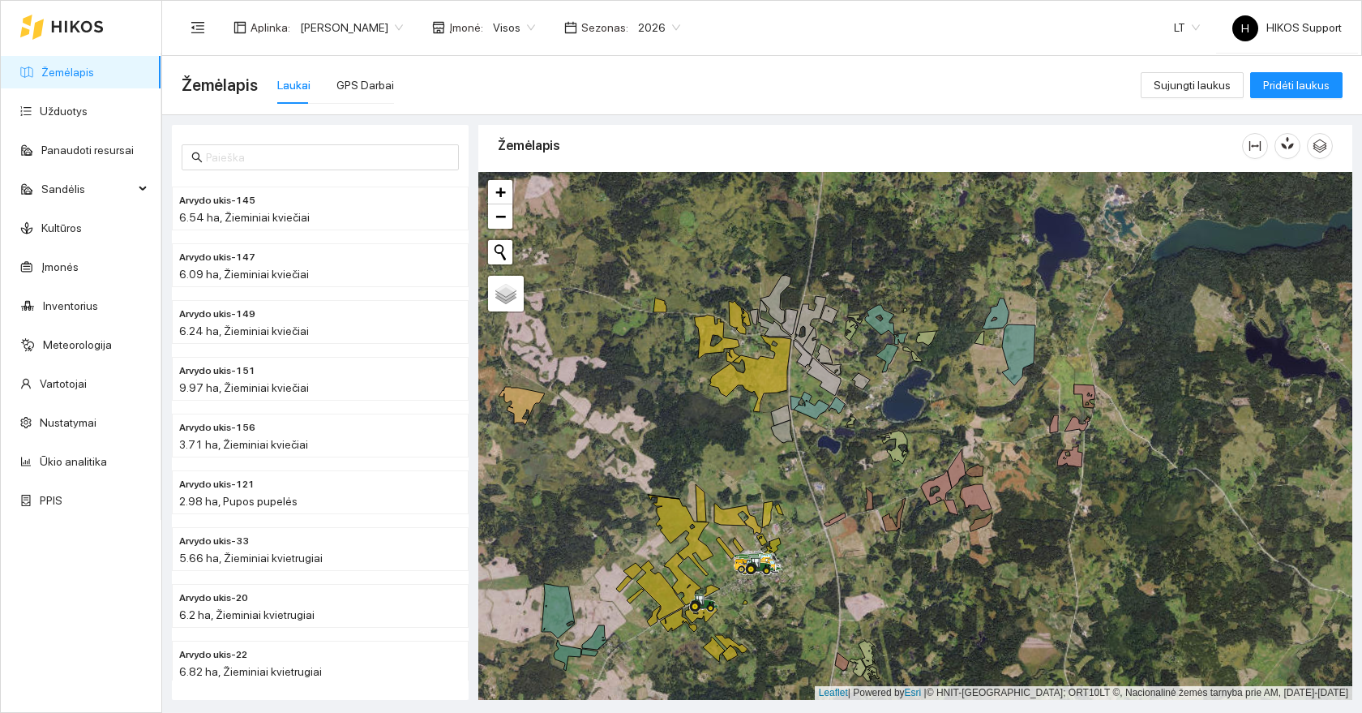
click at [805, 477] on div at bounding box center [915, 436] width 874 height 528
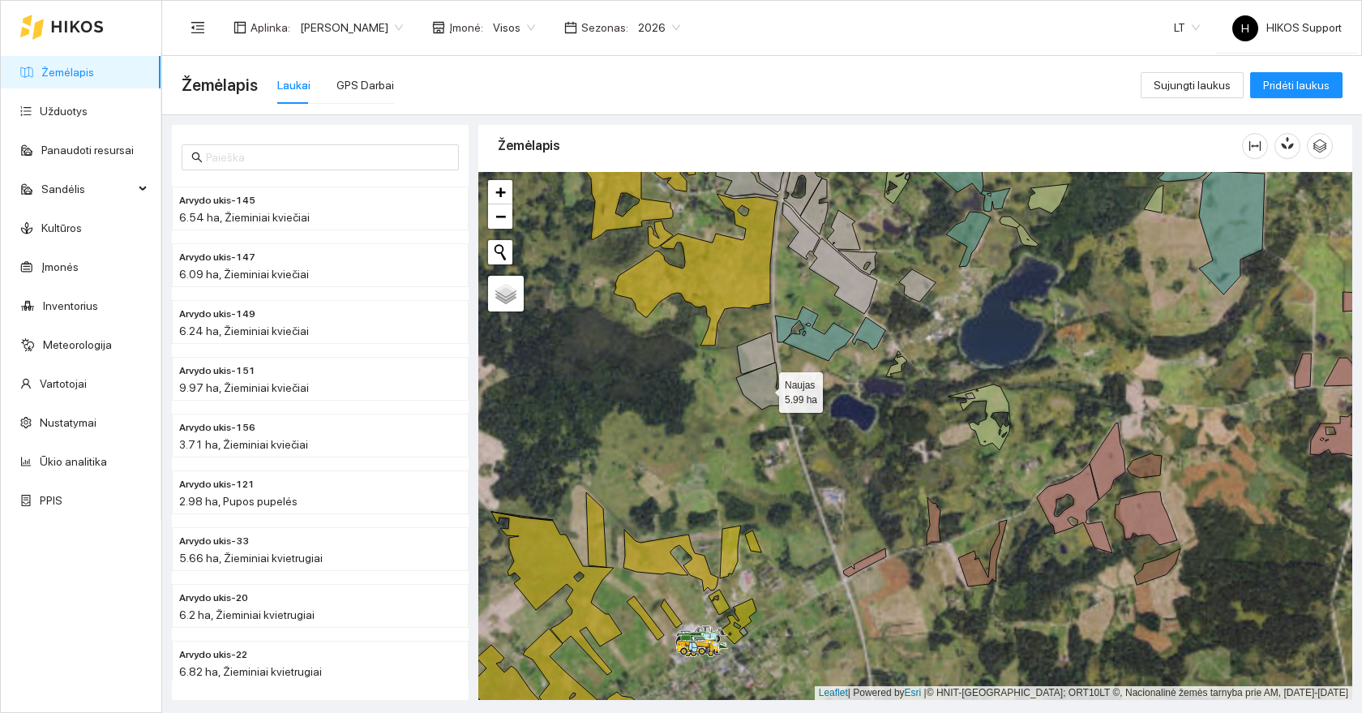
click at [765, 388] on icon at bounding box center [758, 386] width 45 height 47
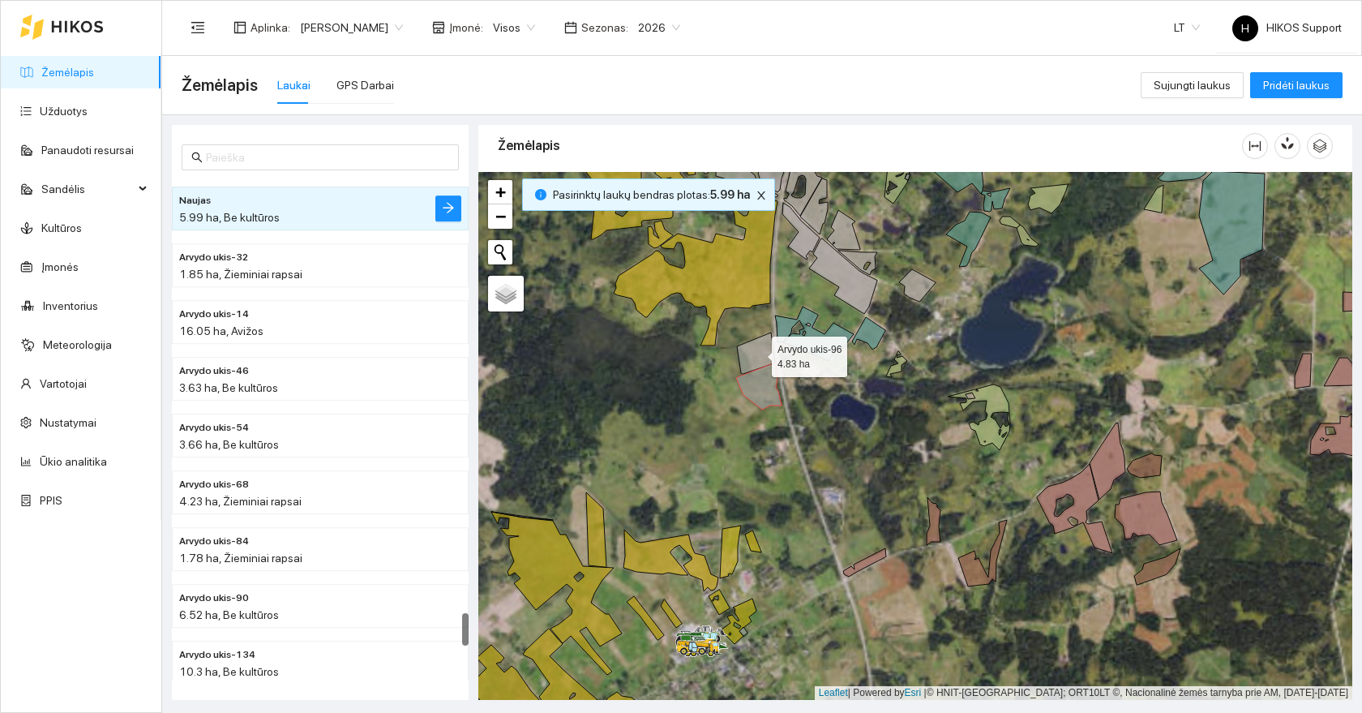
click at [757, 353] on icon at bounding box center [756, 353] width 38 height 41
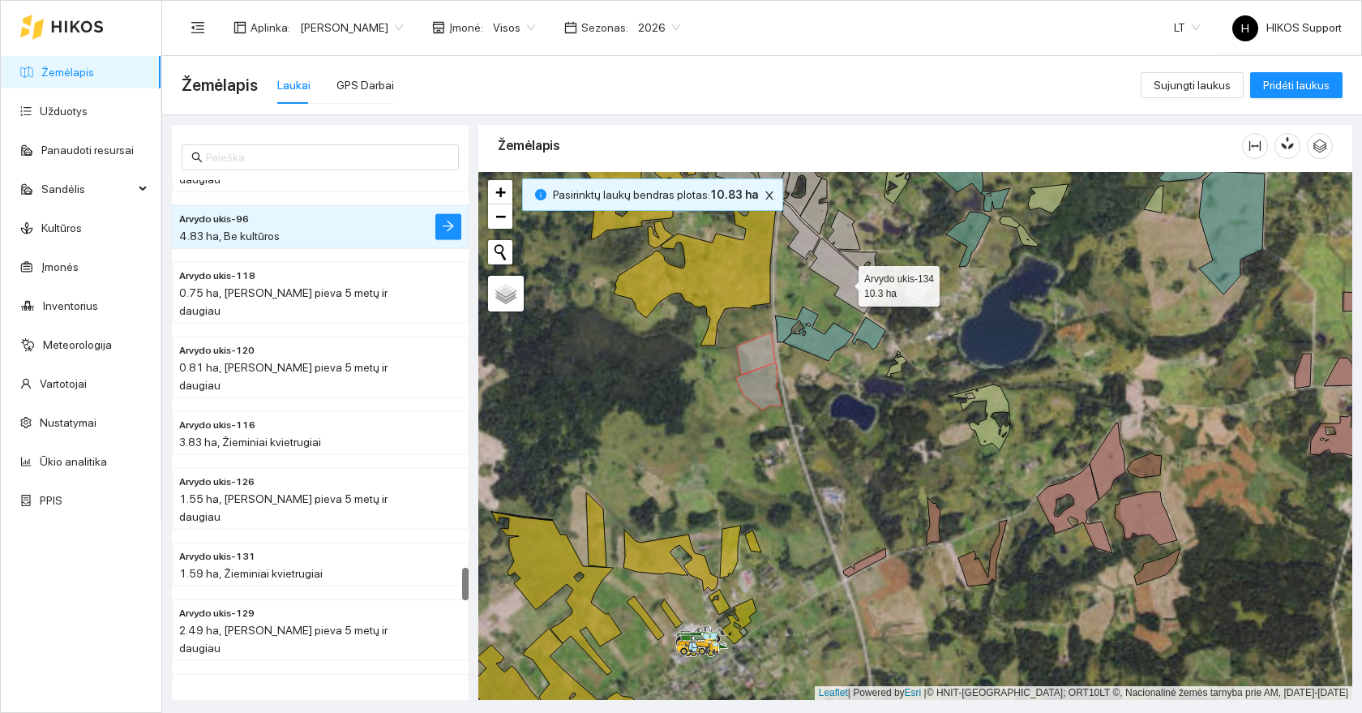
click at [845, 280] on icon at bounding box center [843, 275] width 68 height 75
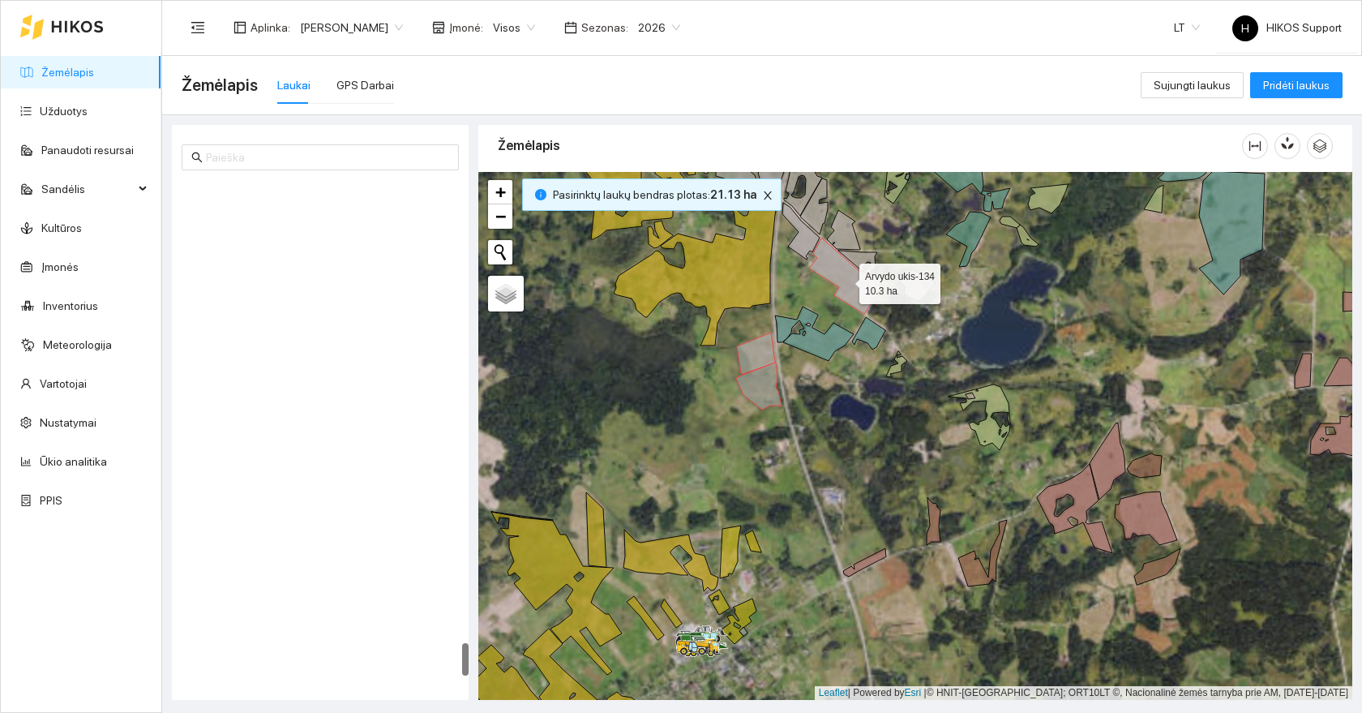
scroll to position [6967, 0]
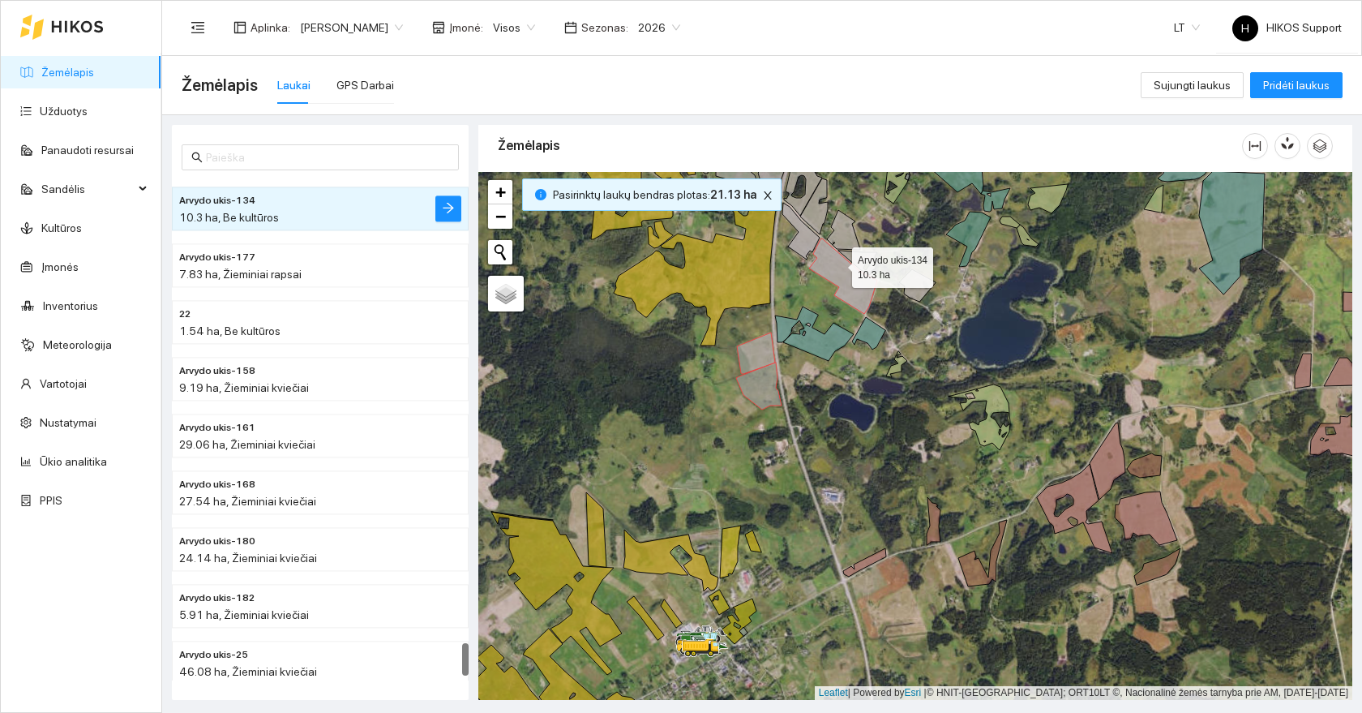
click at [849, 278] on icon at bounding box center [843, 275] width 68 height 75
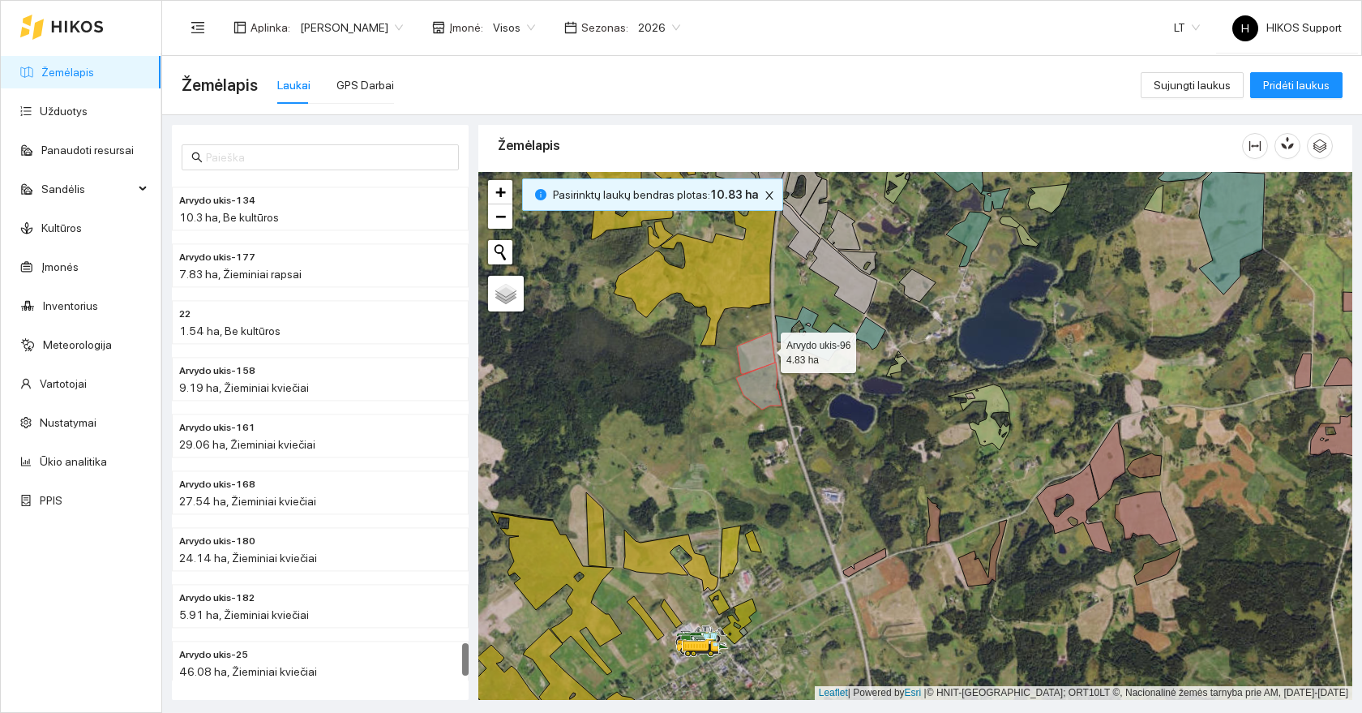
click at [766, 349] on icon at bounding box center [756, 353] width 38 height 41
click at [772, 407] on div at bounding box center [915, 436] width 874 height 528
click at [766, 388] on icon at bounding box center [758, 386] width 45 height 47
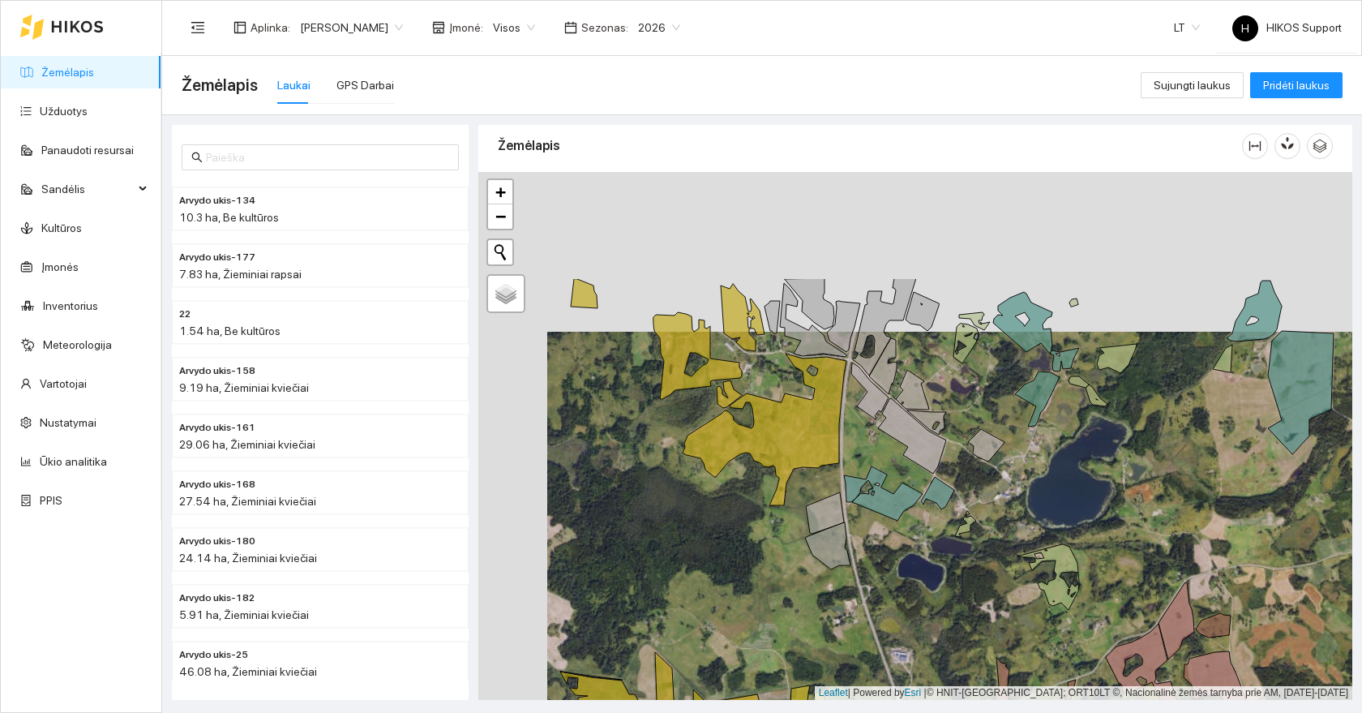
drag, startPoint x: 711, startPoint y: 361, endPoint x: 806, endPoint y: 558, distance: 218.7
click at [806, 558] on div at bounding box center [915, 436] width 874 height 528
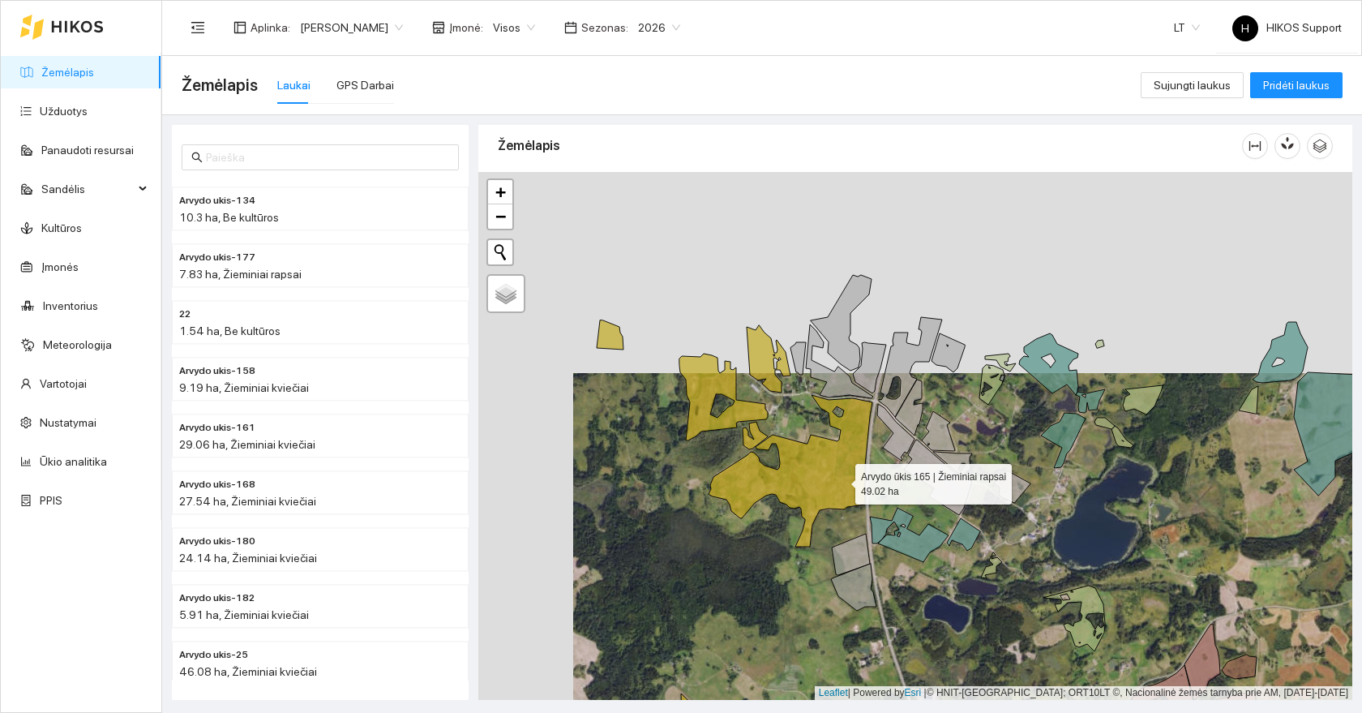
click at [841, 480] on icon at bounding box center [791, 471] width 164 height 152
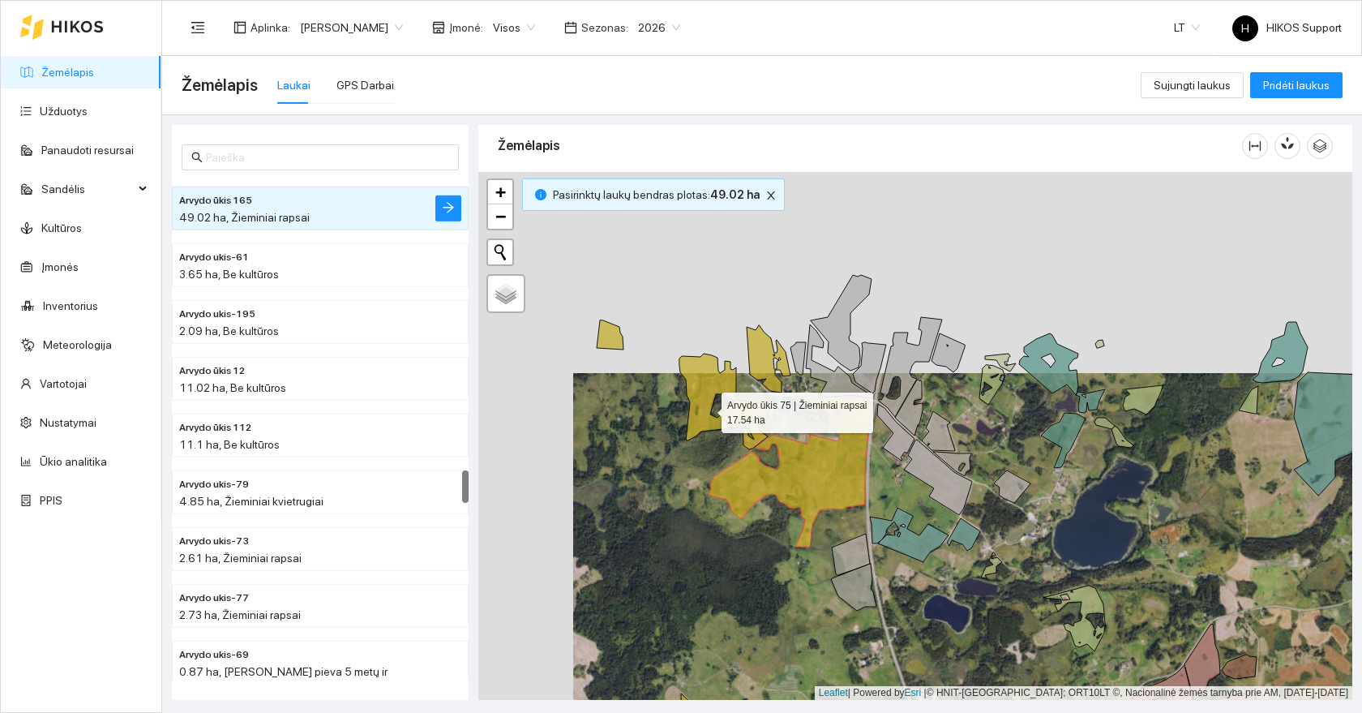
click at [707, 409] on icon at bounding box center [724, 397] width 88 height 87
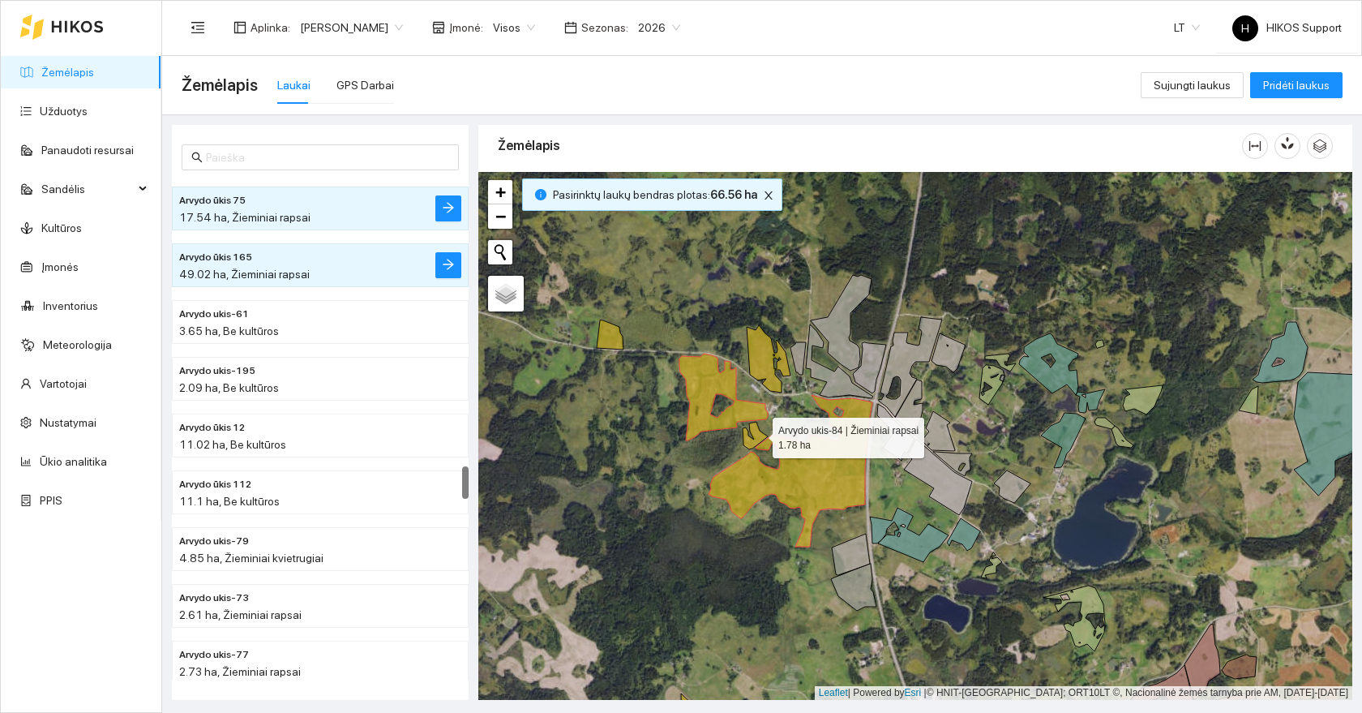
click at [755, 436] on icon at bounding box center [755, 436] width 25 height 28
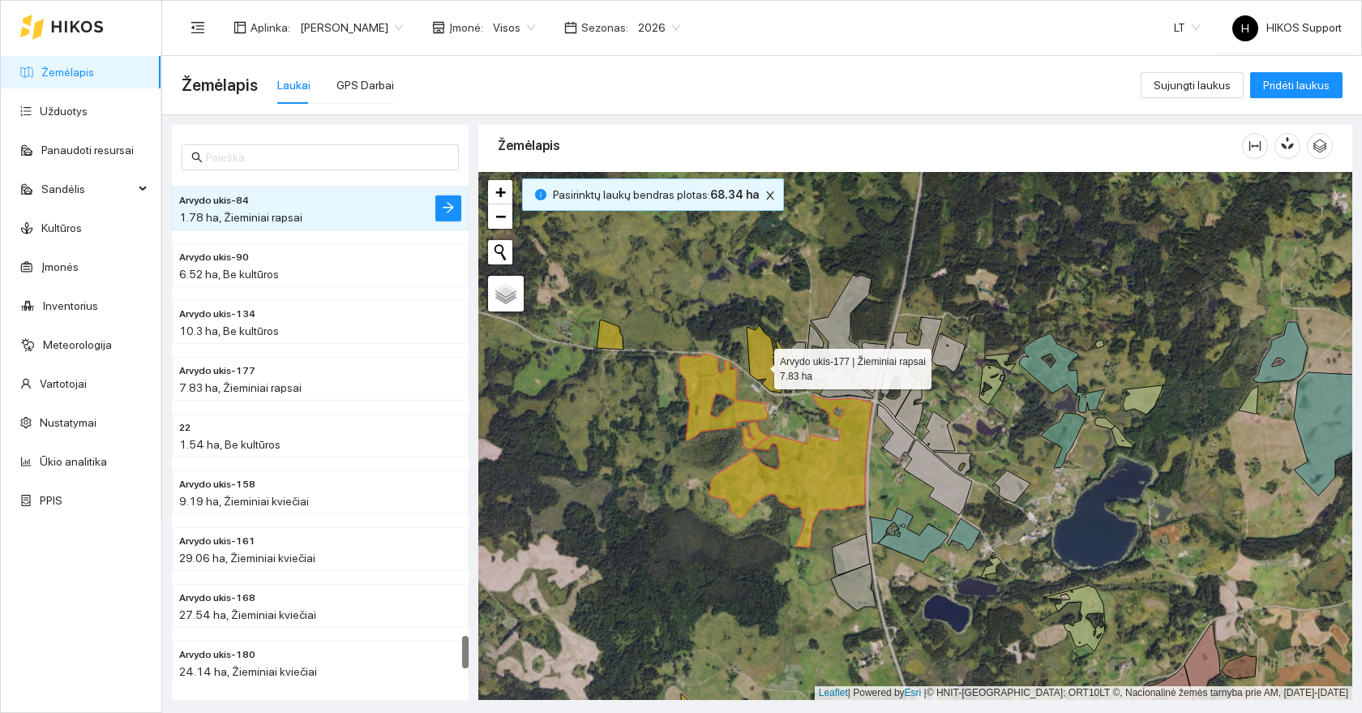
click at [760, 365] on icon at bounding box center [769, 358] width 44 height 67
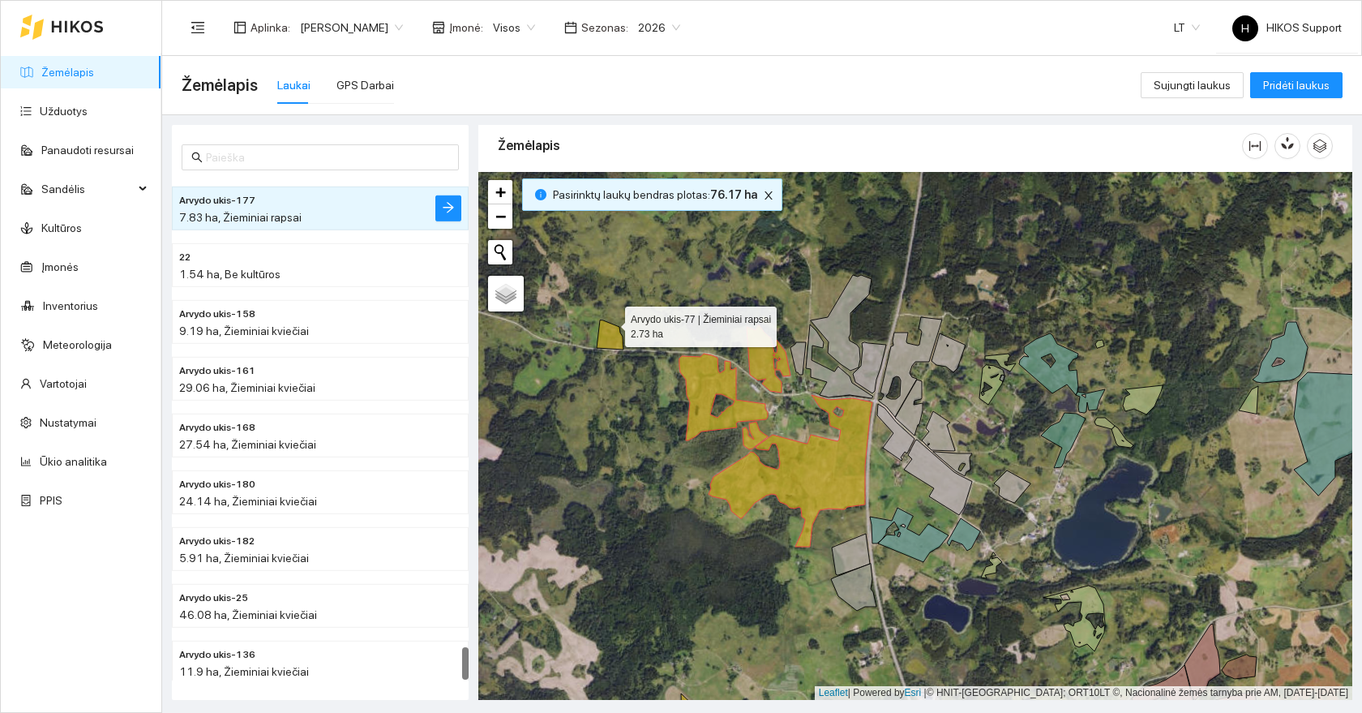
click at [611, 326] on icon at bounding box center [610, 334] width 27 height 29
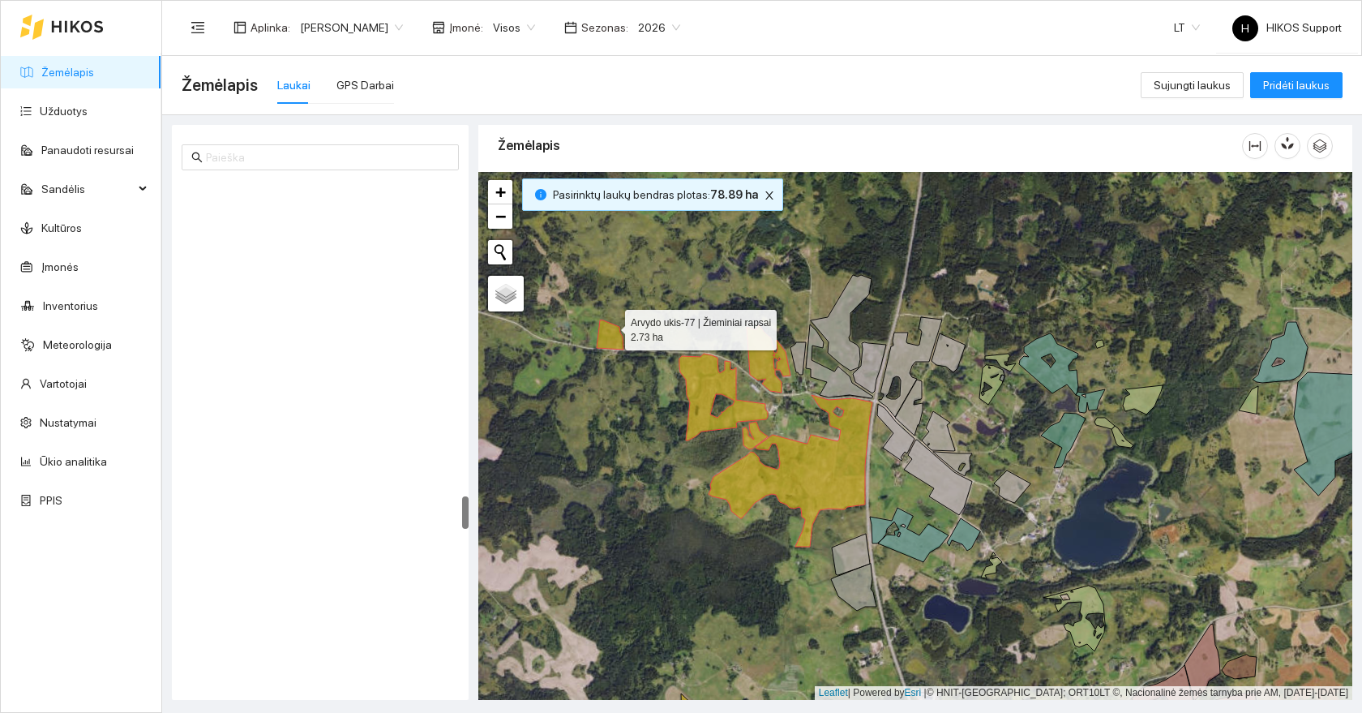
scroll to position [4758, 0]
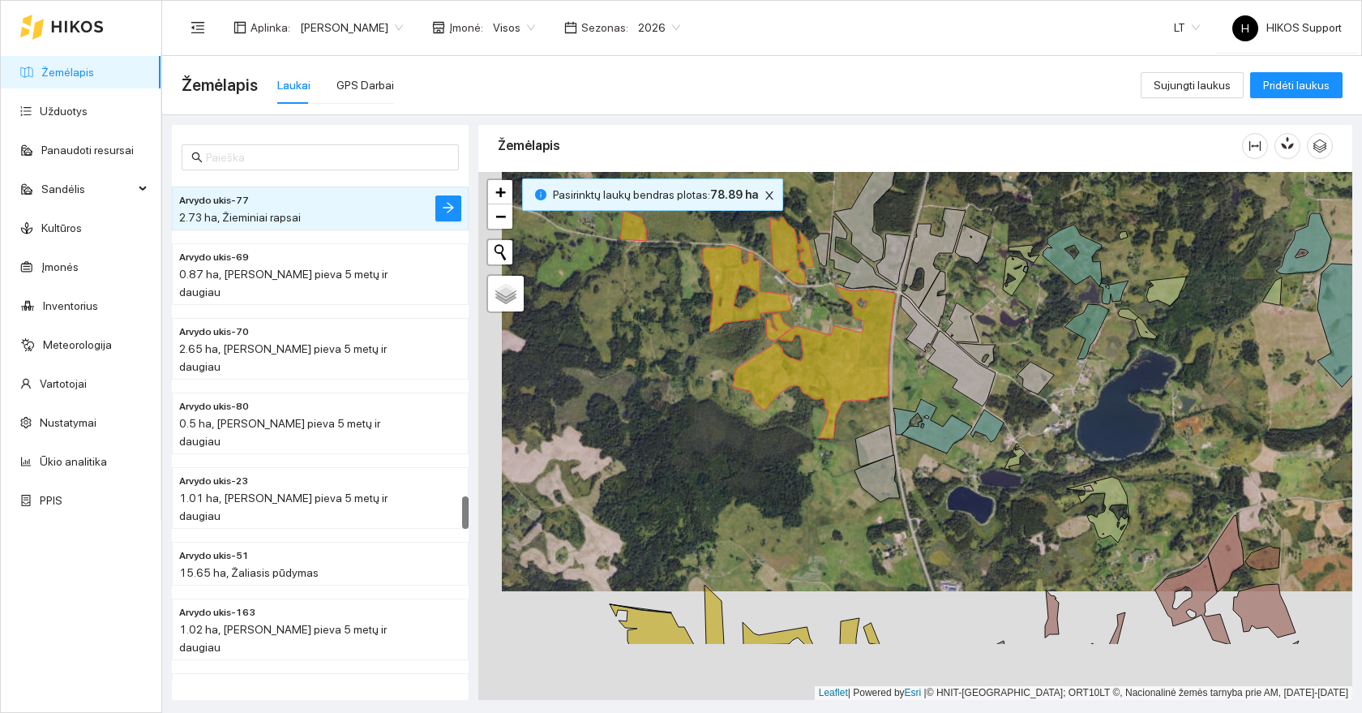
drag, startPoint x: 671, startPoint y: 558, endPoint x: 695, endPoint y: 448, distance: 112.0
click at [695, 448] on div at bounding box center [915, 436] width 874 height 528
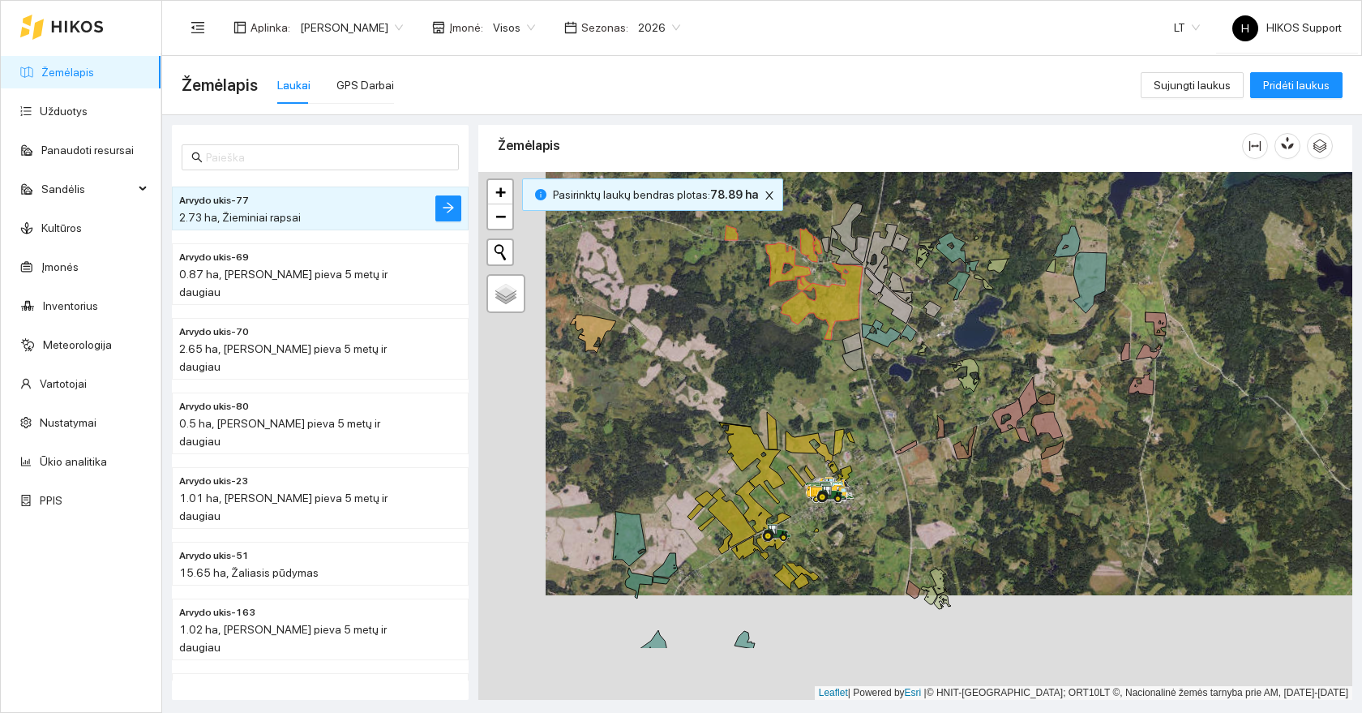
drag, startPoint x: 683, startPoint y: 637, endPoint x: 750, endPoint y: 532, distance: 124.4
click at [750, 532] on icon at bounding box center [732, 517] width 49 height 59
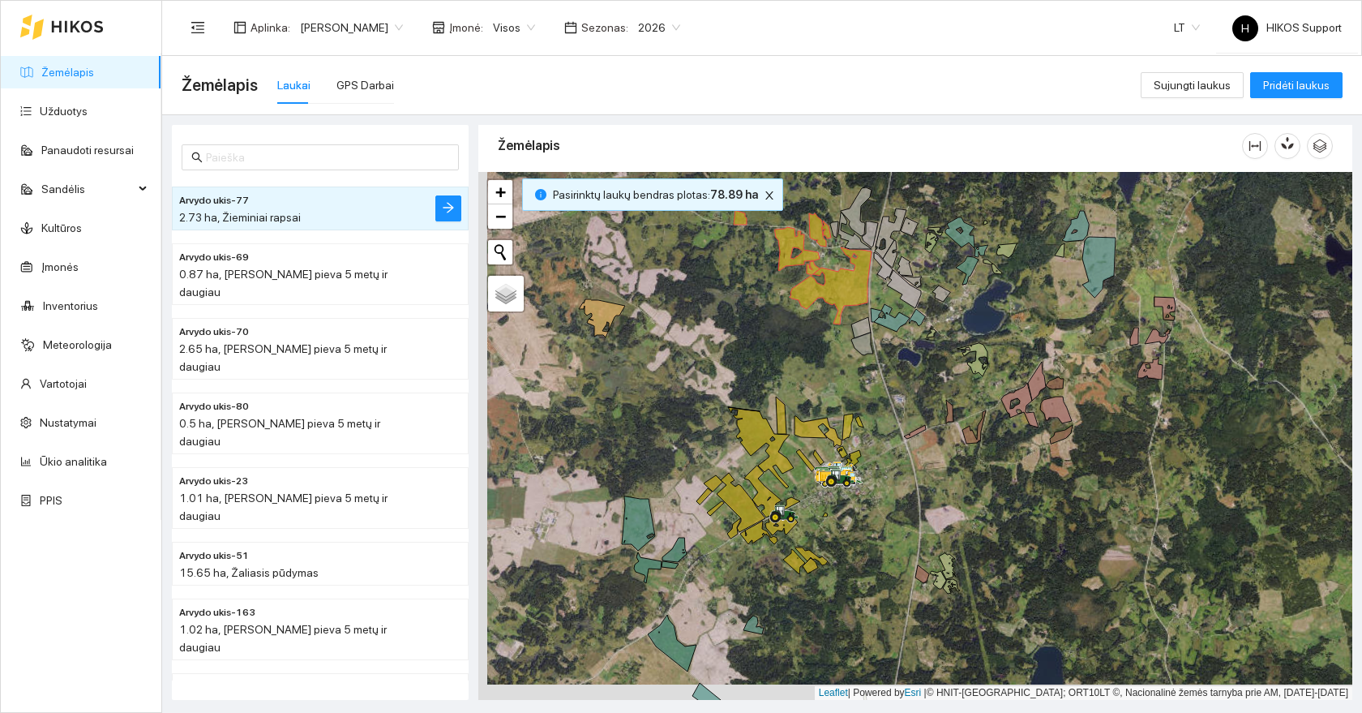
drag, startPoint x: 804, startPoint y: 391, endPoint x: 851, endPoint y: 328, distance: 78.8
click at [851, 328] on div at bounding box center [915, 436] width 874 height 528
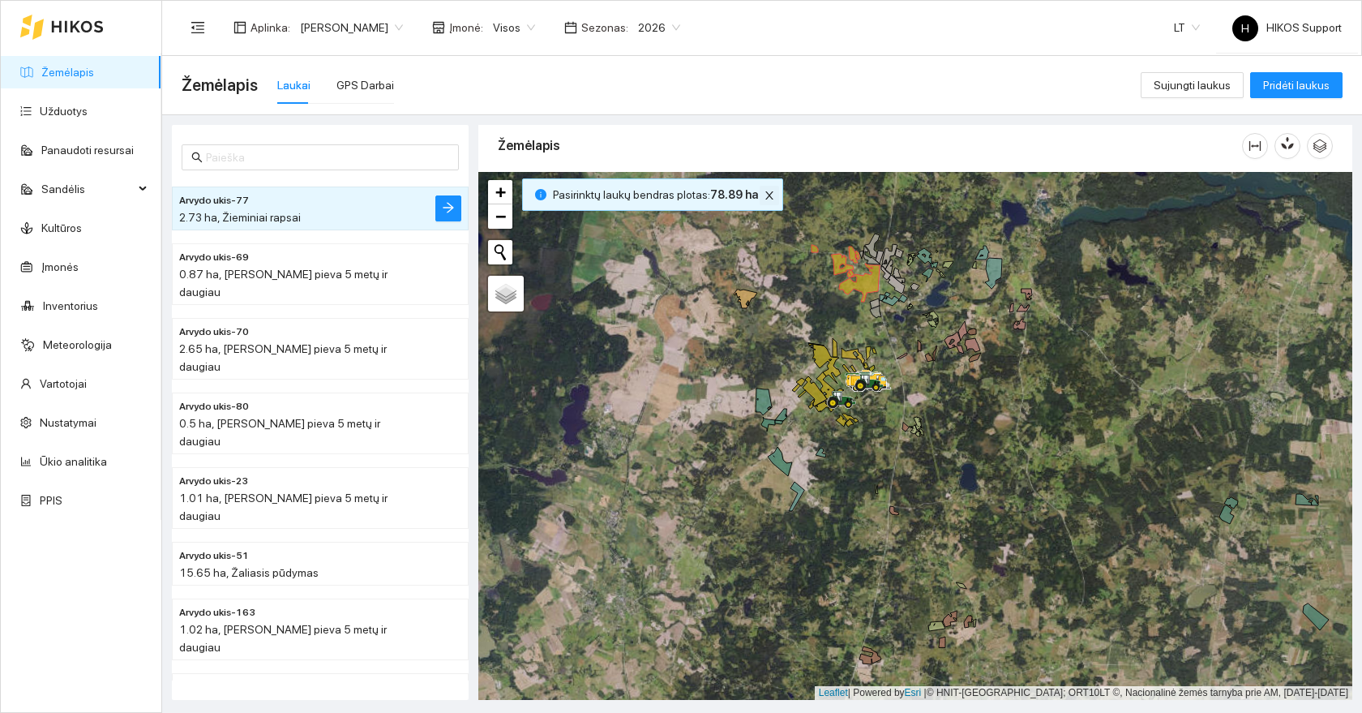
click at [765, 197] on icon "close" at bounding box center [769, 195] width 11 height 11
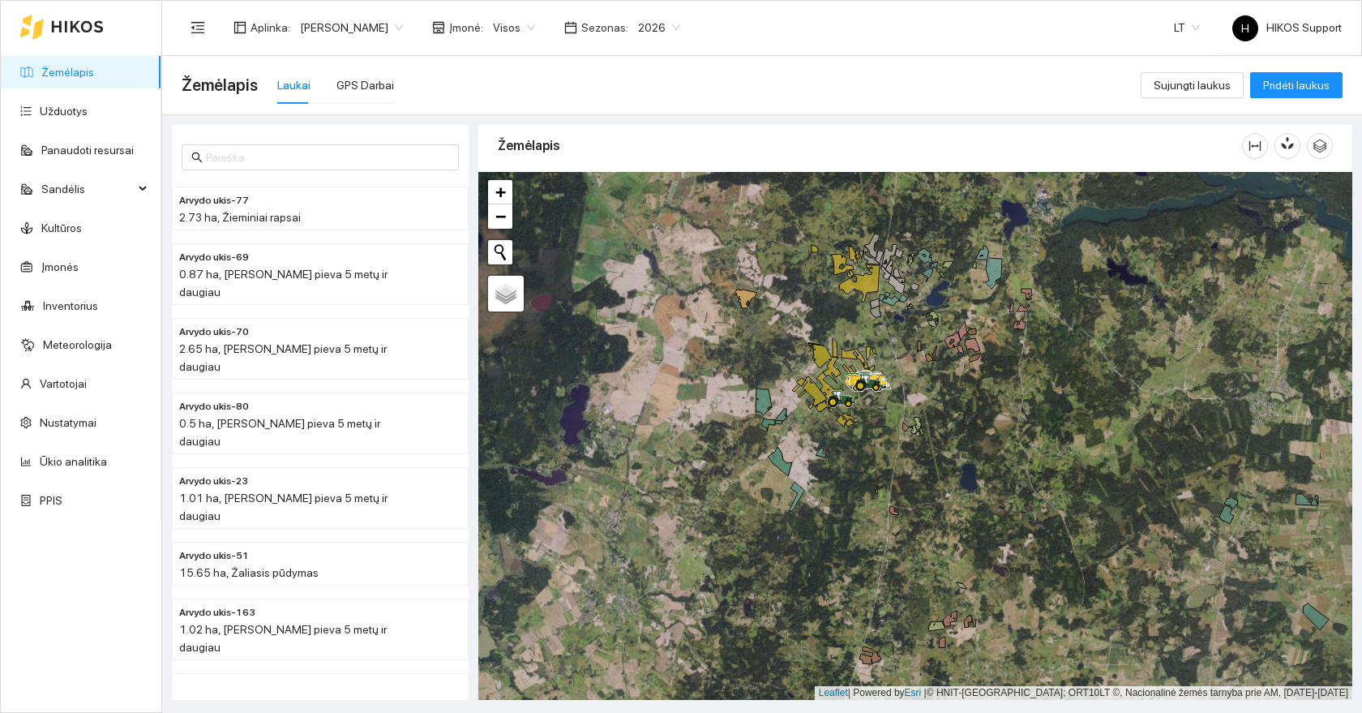
click at [911, 224] on div at bounding box center [915, 436] width 874 height 528
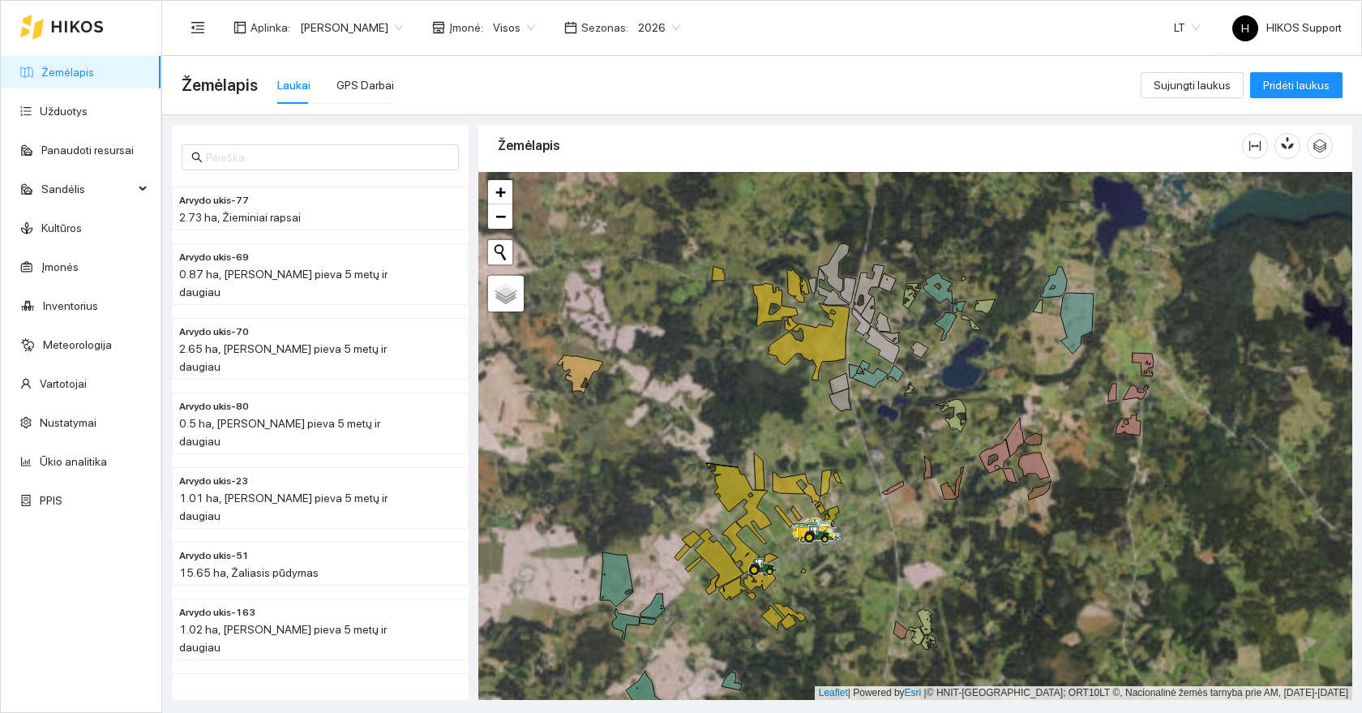
click at [898, 250] on div at bounding box center [915, 436] width 874 height 528
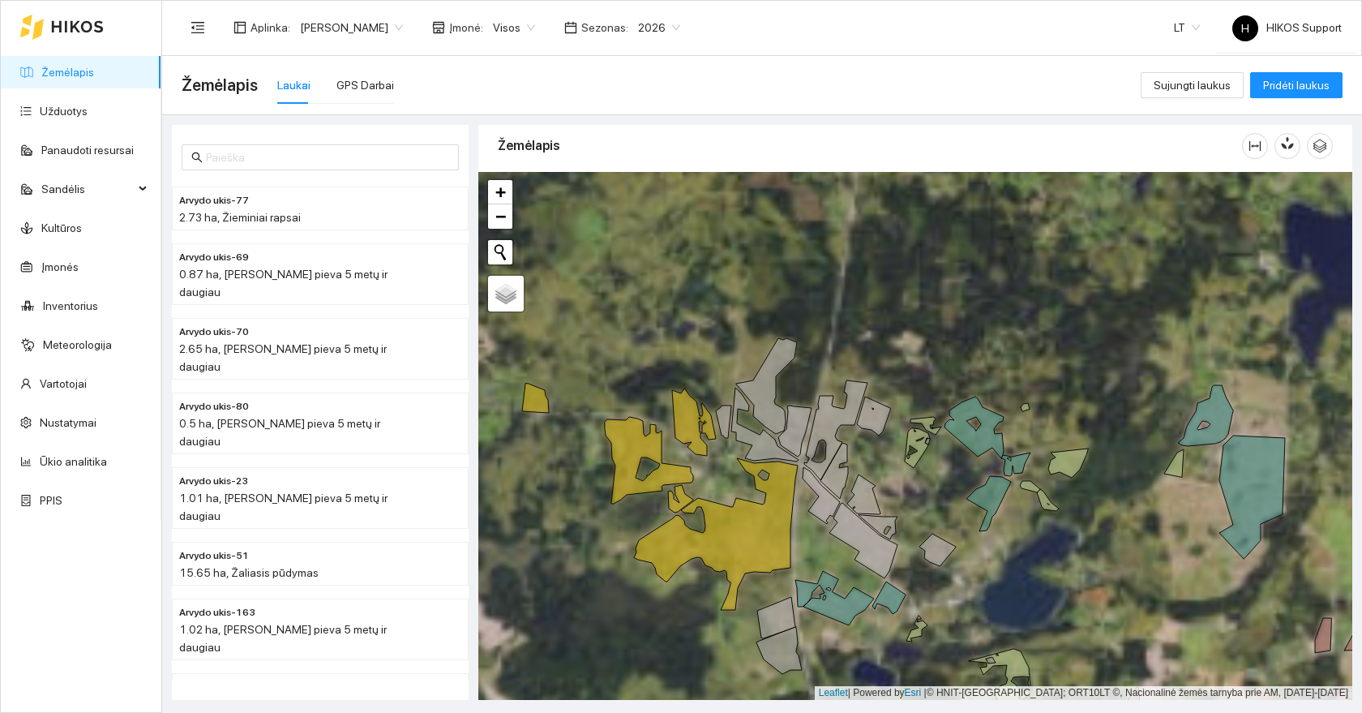
drag, startPoint x: 835, startPoint y: 381, endPoint x: 830, endPoint y: 481, distance: 99.9
click at [830, 481] on icon at bounding box center [835, 471] width 28 height 56
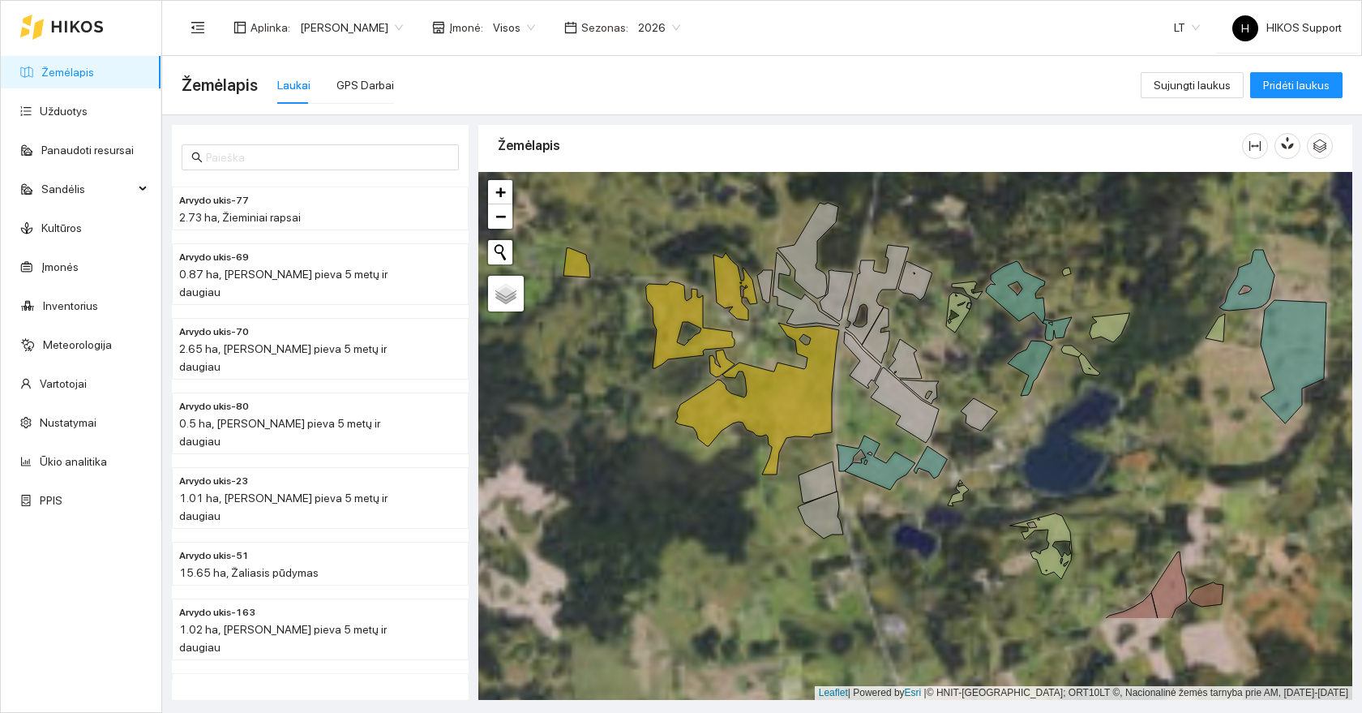
drag, startPoint x: 822, startPoint y: 549, endPoint x: 882, endPoint y: 376, distance: 182.9
click at [882, 376] on div at bounding box center [915, 436] width 874 height 528
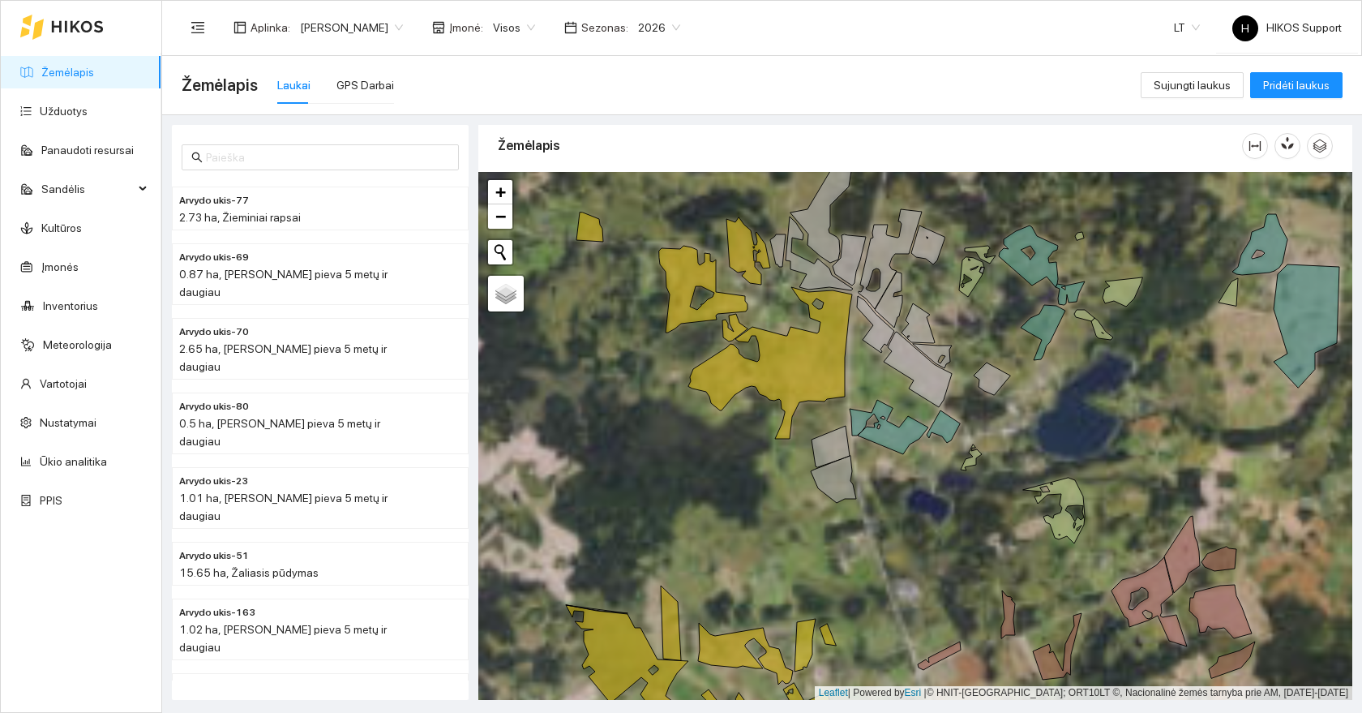
drag, startPoint x: 895, startPoint y: 508, endPoint x: 858, endPoint y: 470, distance: 53.3
click at [858, 470] on div at bounding box center [915, 436] width 874 height 528
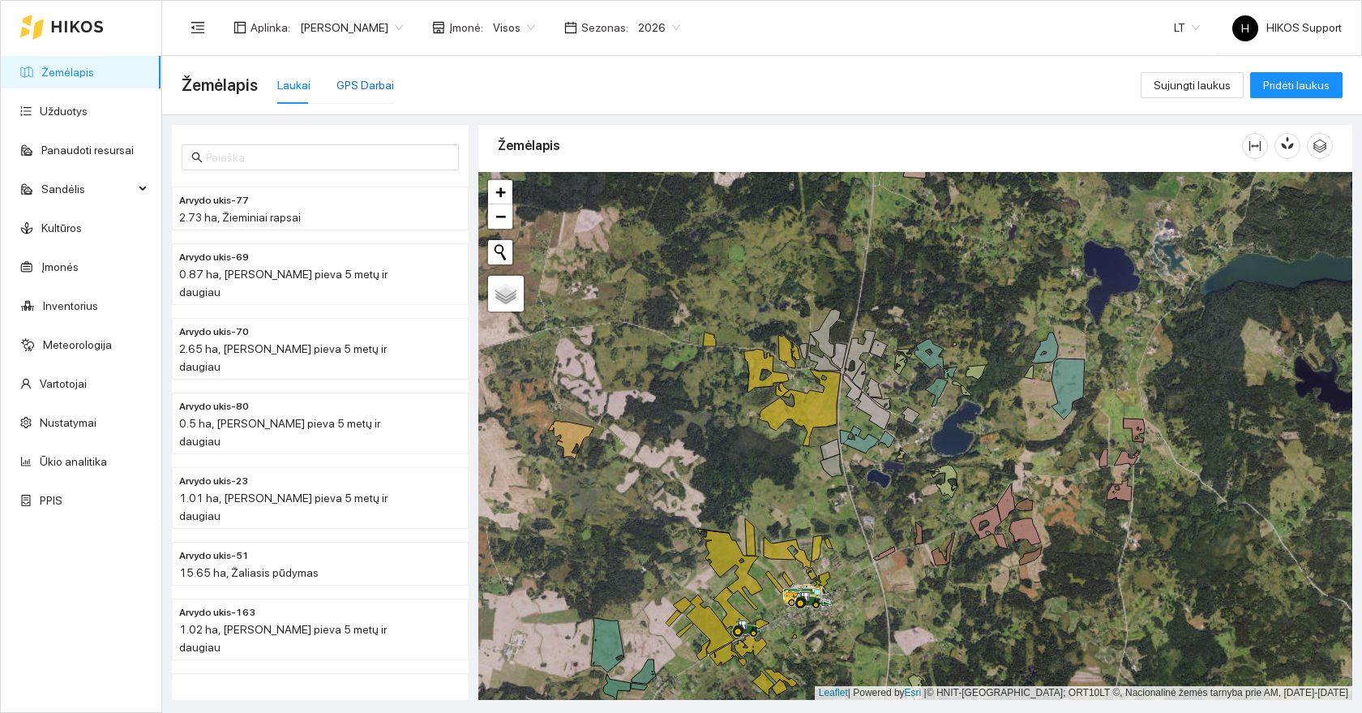
click at [358, 91] on div "GPS Darbai" at bounding box center [366, 85] width 58 height 18
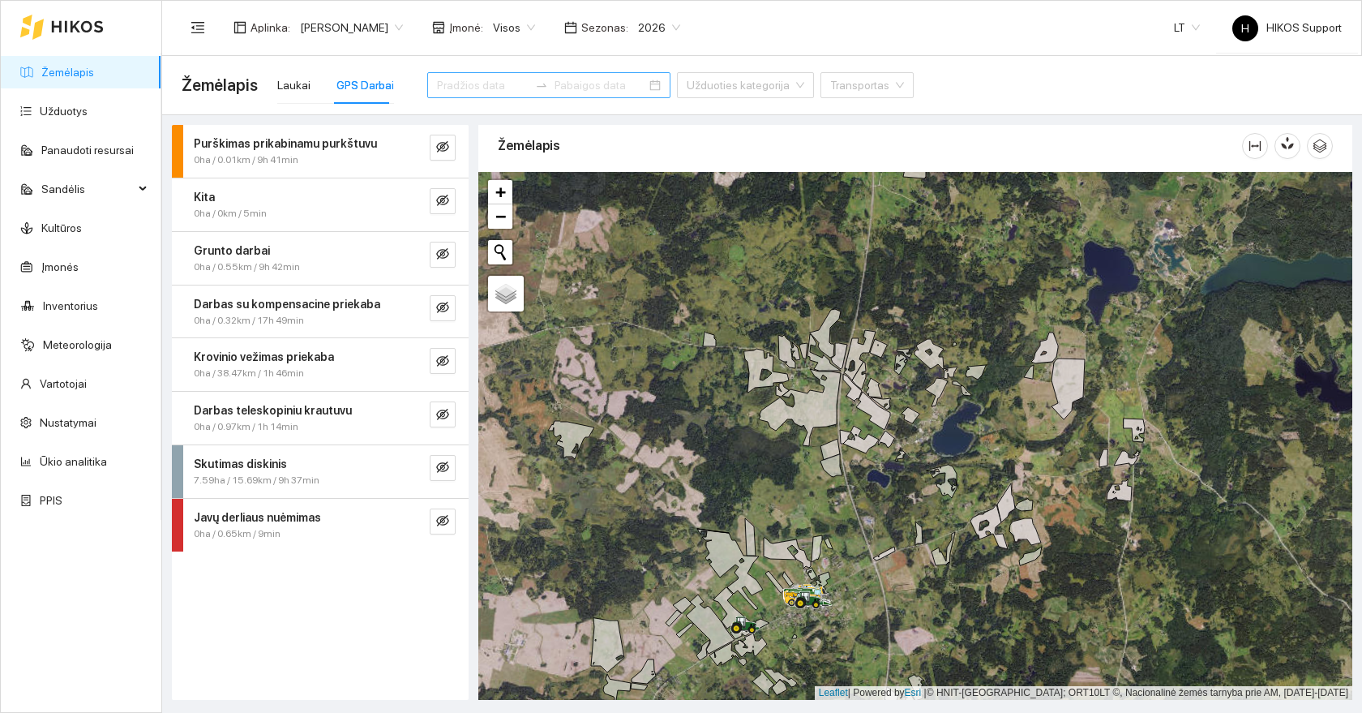
click at [457, 77] on input at bounding box center [483, 85] width 92 height 18
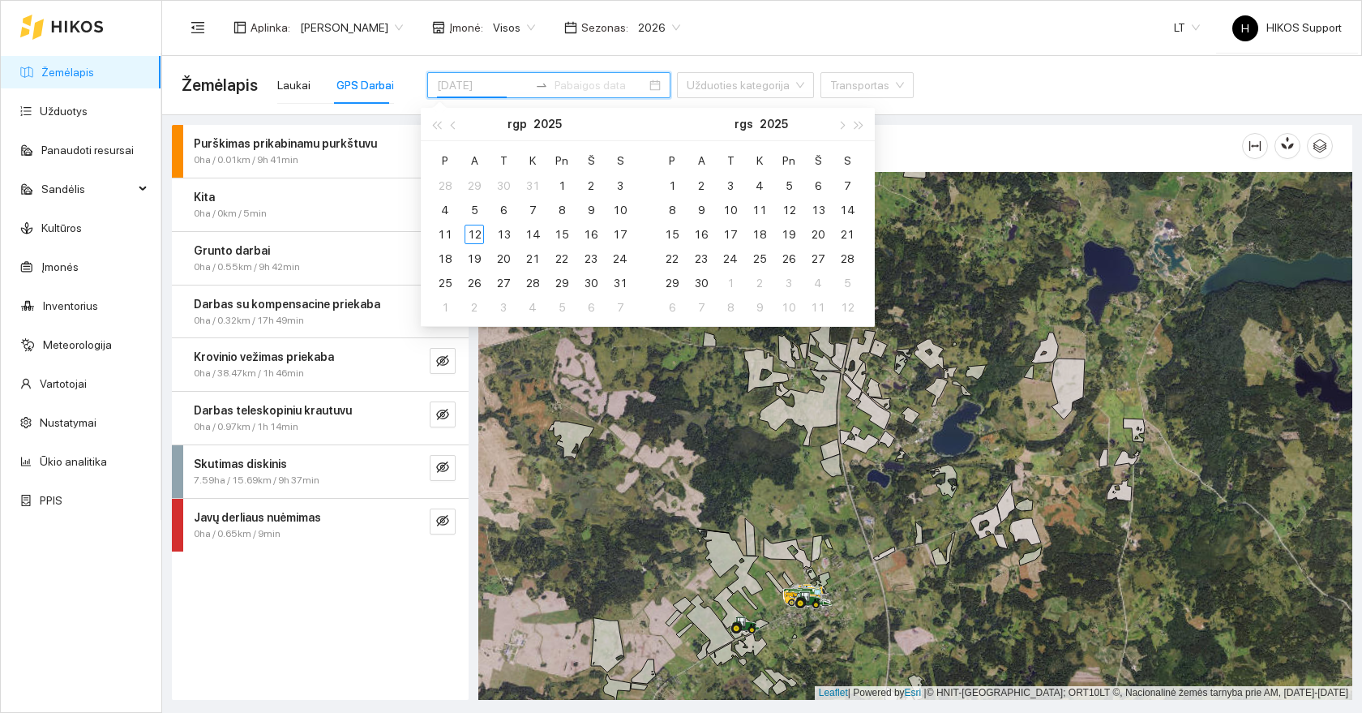
type input "[DATE]"
click at [530, 209] on div "7" at bounding box center [532, 209] width 19 height 19
type input "[DATE]"
click at [477, 236] on div "12" at bounding box center [474, 234] width 19 height 19
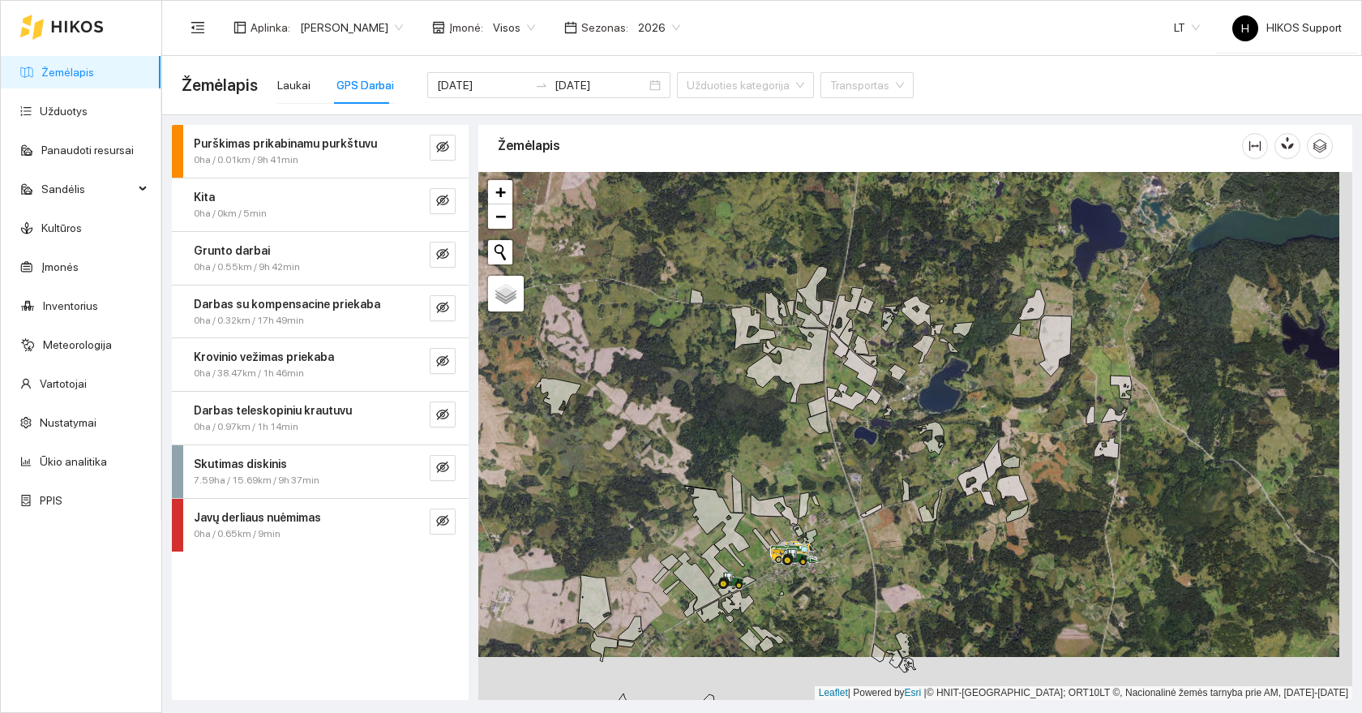
drag, startPoint x: 865, startPoint y: 554, endPoint x: 850, endPoint y: 500, distance: 55.7
click at [850, 500] on div at bounding box center [915, 436] width 874 height 528
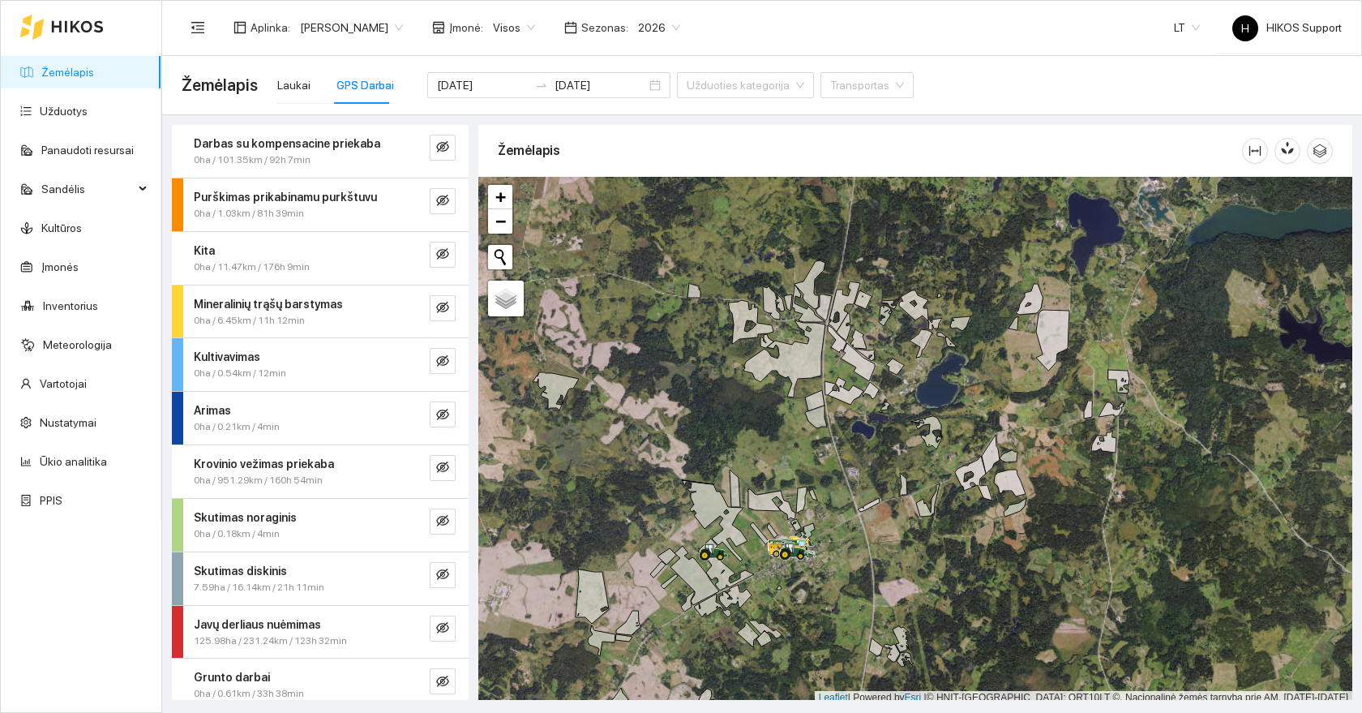
scroll to position [5, 0]
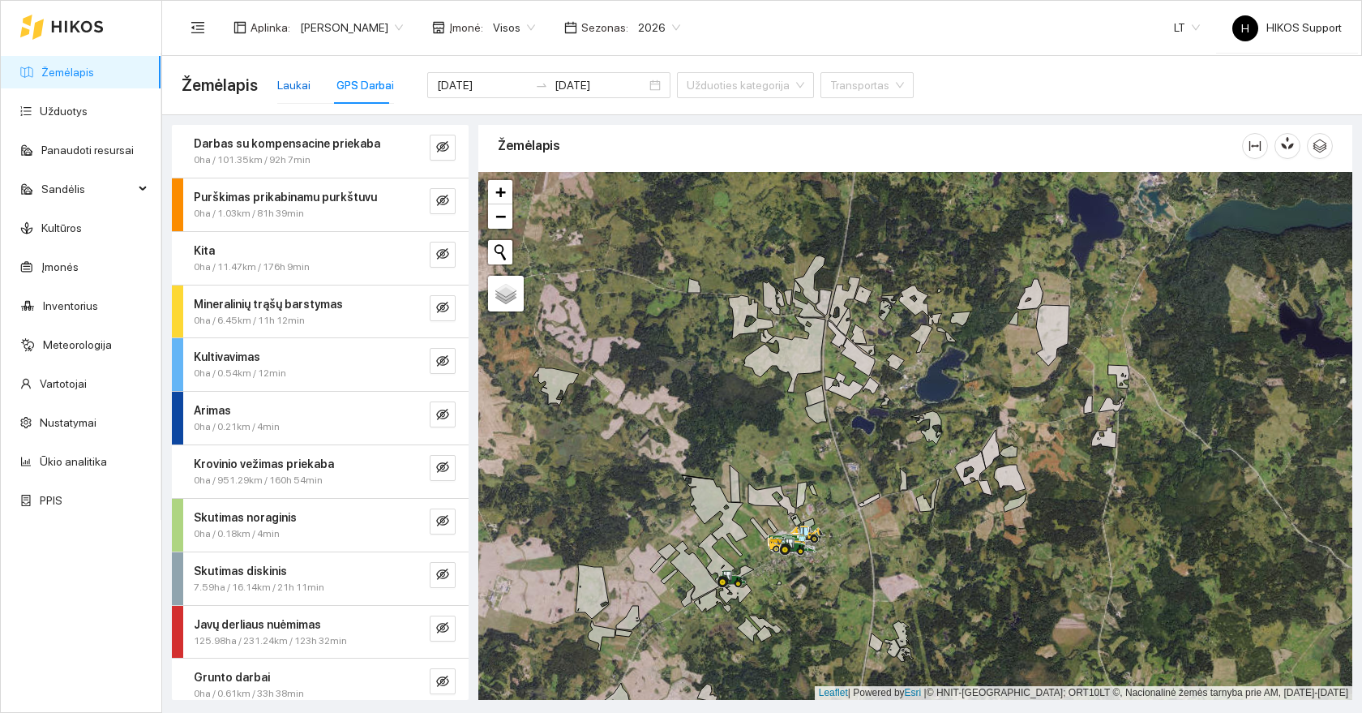
click at [287, 78] on div "Laukai" at bounding box center [293, 85] width 33 height 18
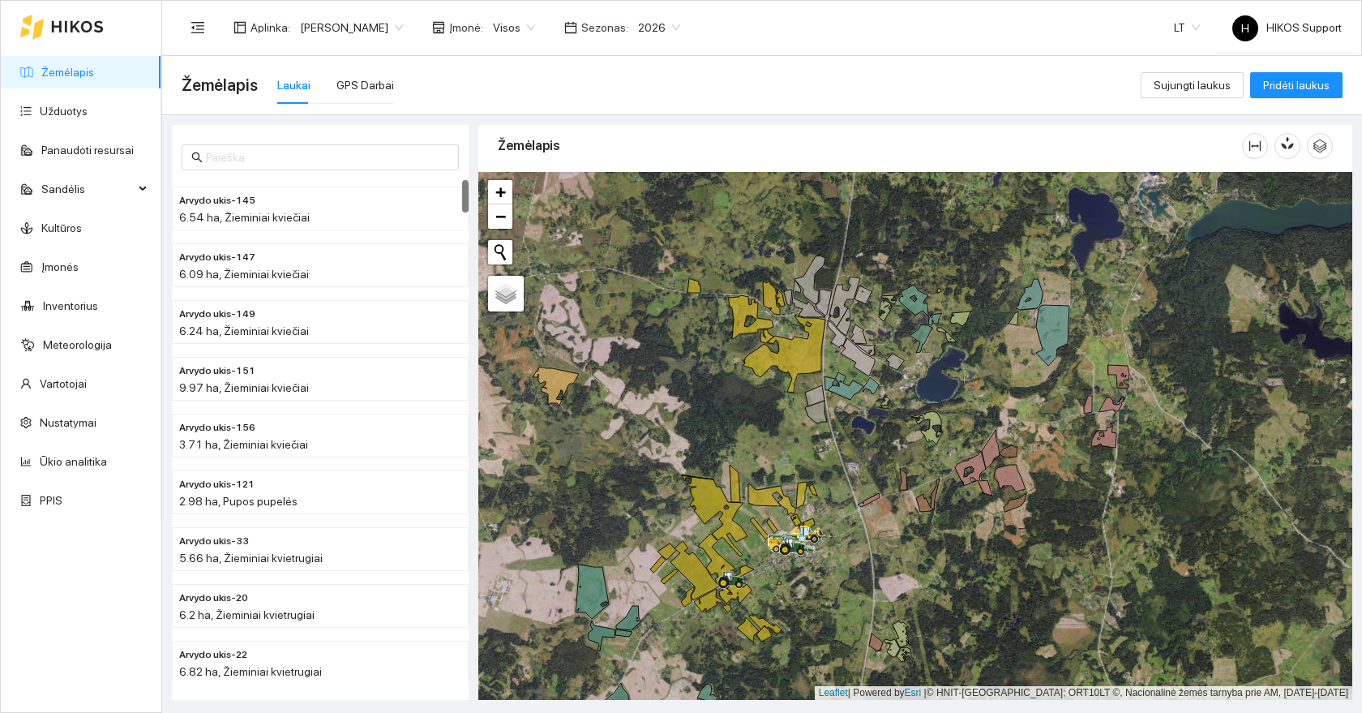
click at [881, 273] on div at bounding box center [915, 436] width 874 height 528
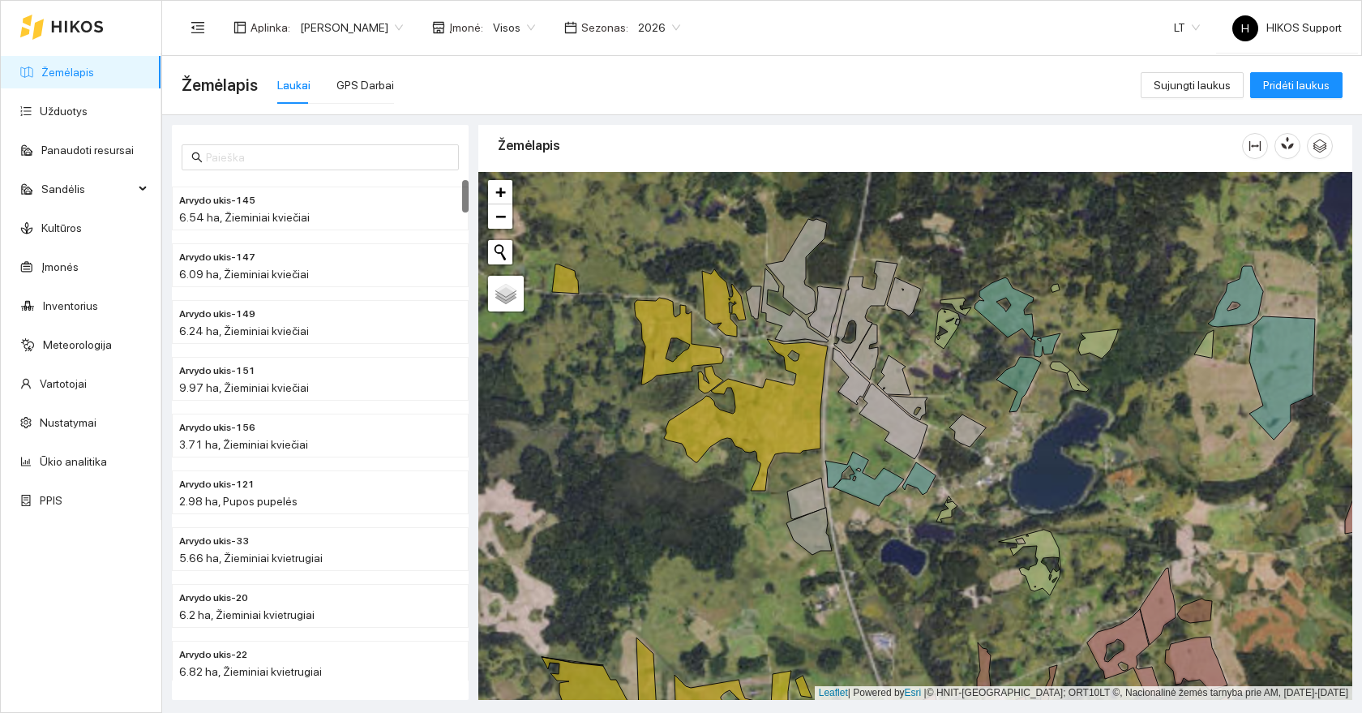
drag, startPoint x: 769, startPoint y: 532, endPoint x: 826, endPoint y: 513, distance: 60.8
click at [826, 513] on icon at bounding box center [809, 531] width 45 height 47
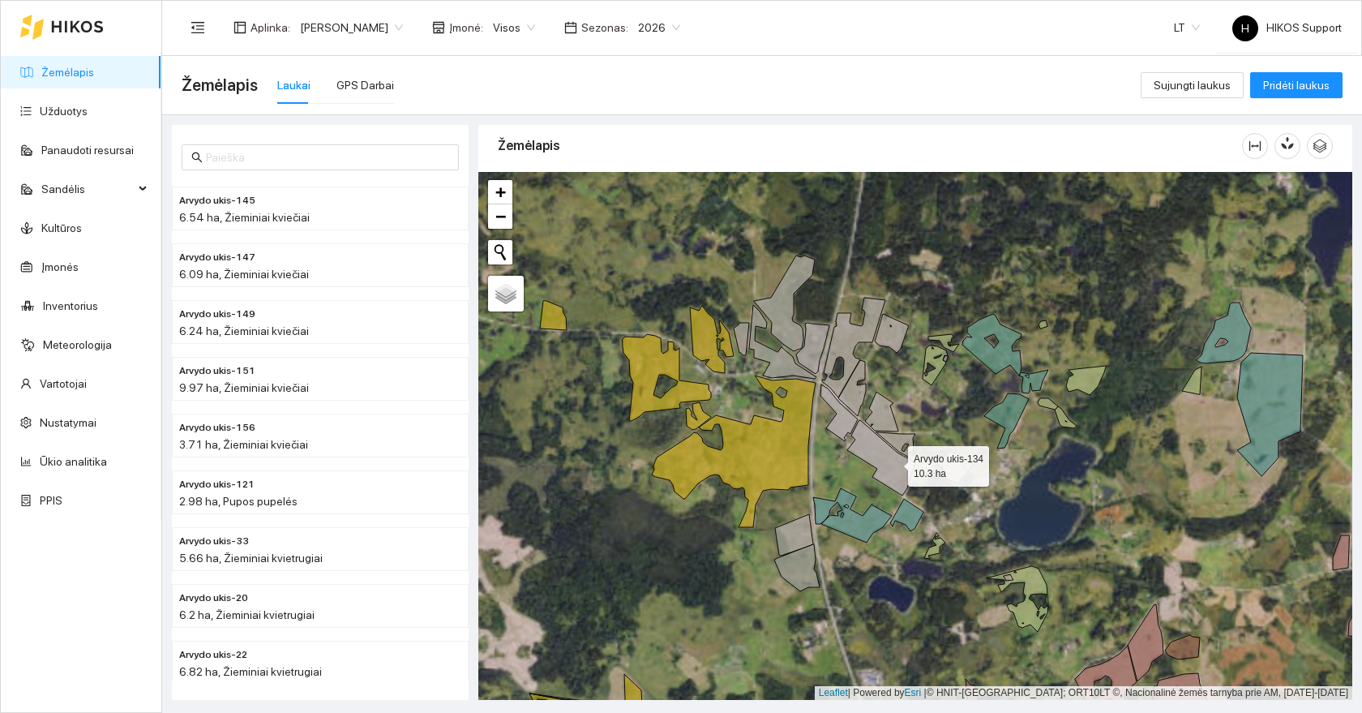
click at [894, 461] on icon at bounding box center [881, 457] width 68 height 75
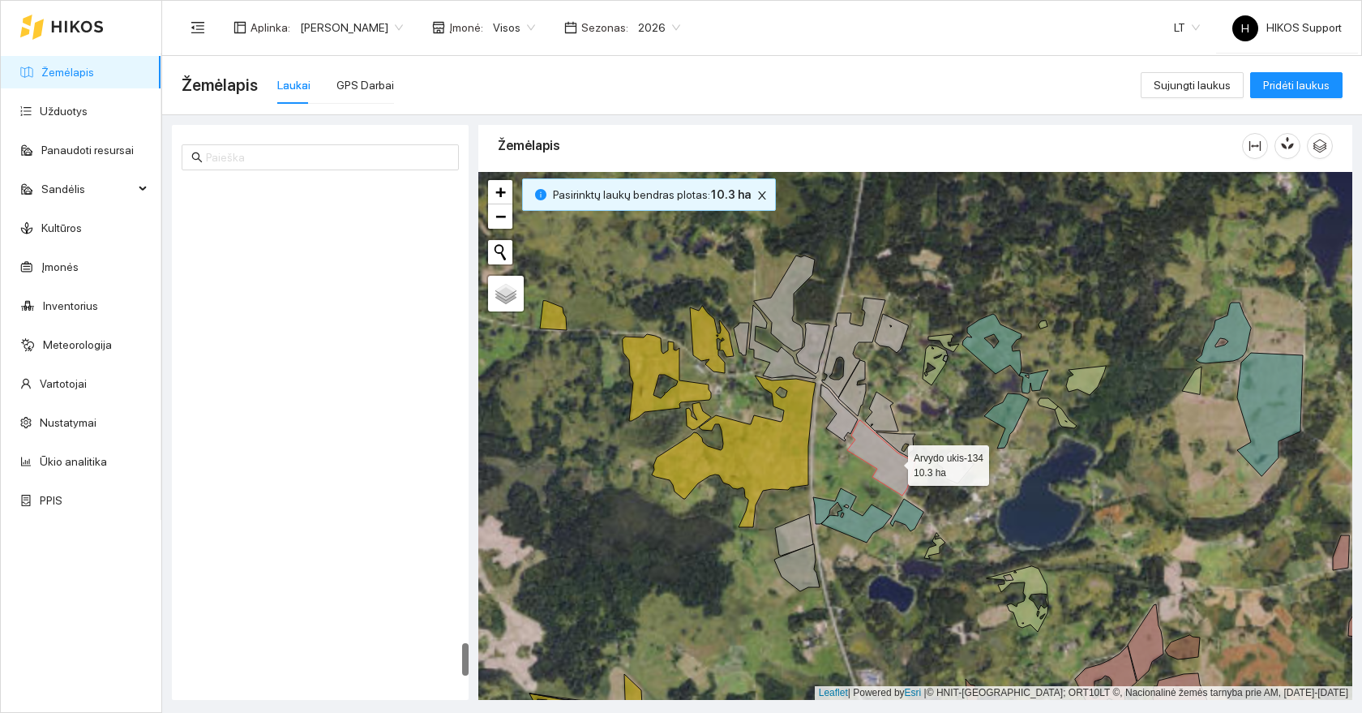
scroll to position [6964, 0]
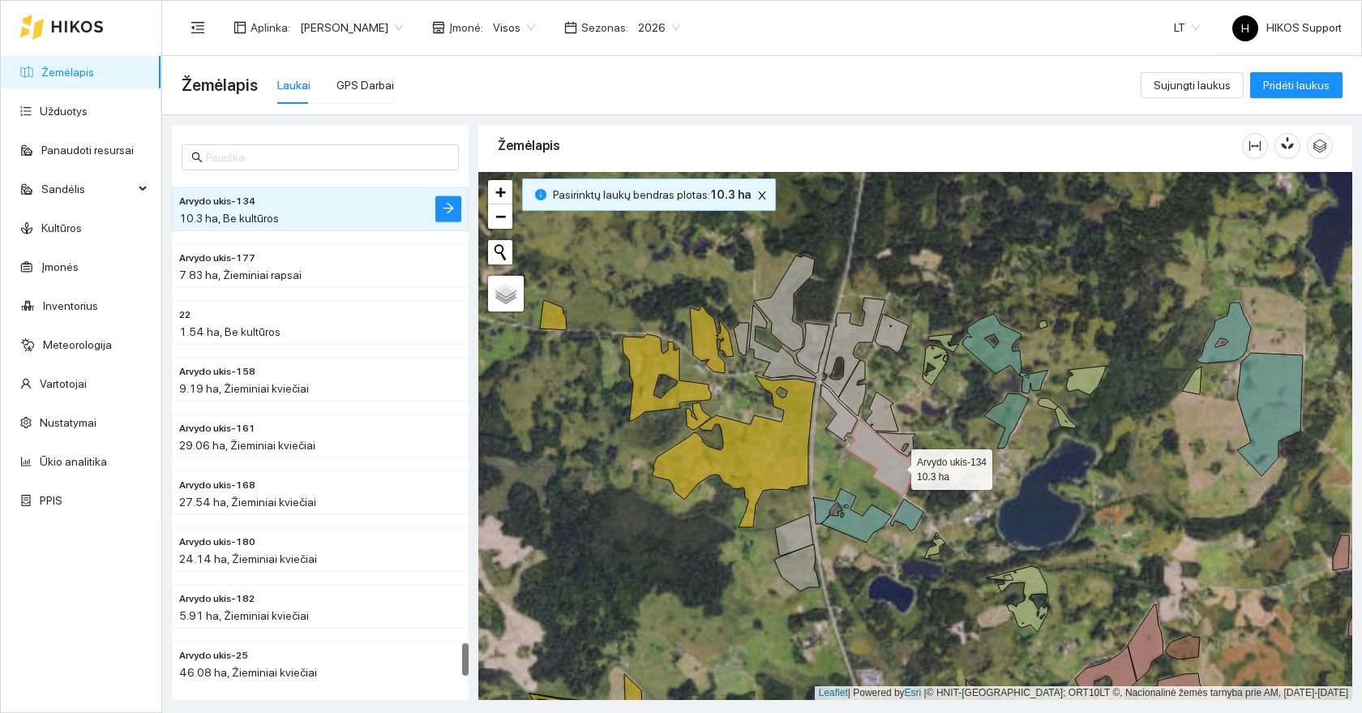
click at [897, 466] on icon at bounding box center [881, 457] width 68 height 75
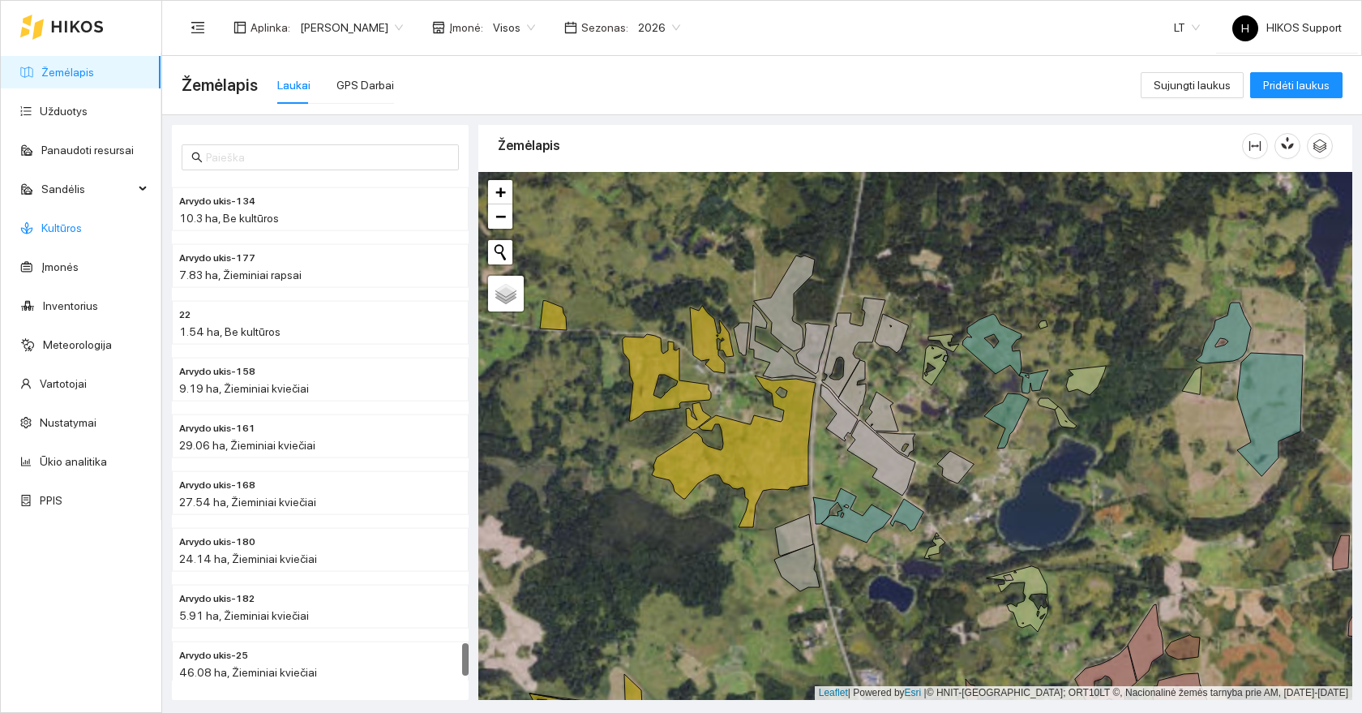
click at [63, 227] on link "Kultūros" at bounding box center [61, 227] width 41 height 13
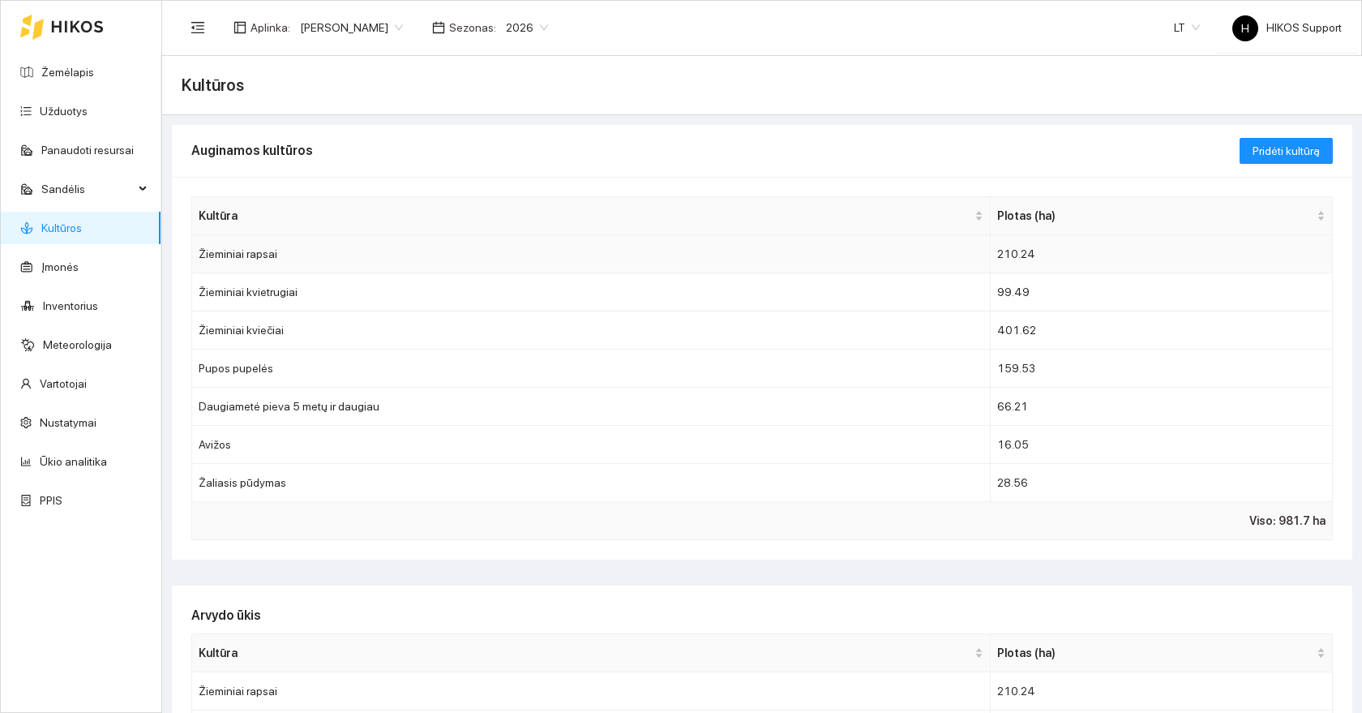
click at [264, 251] on td "Žieminiai rapsai" at bounding box center [591, 254] width 799 height 38
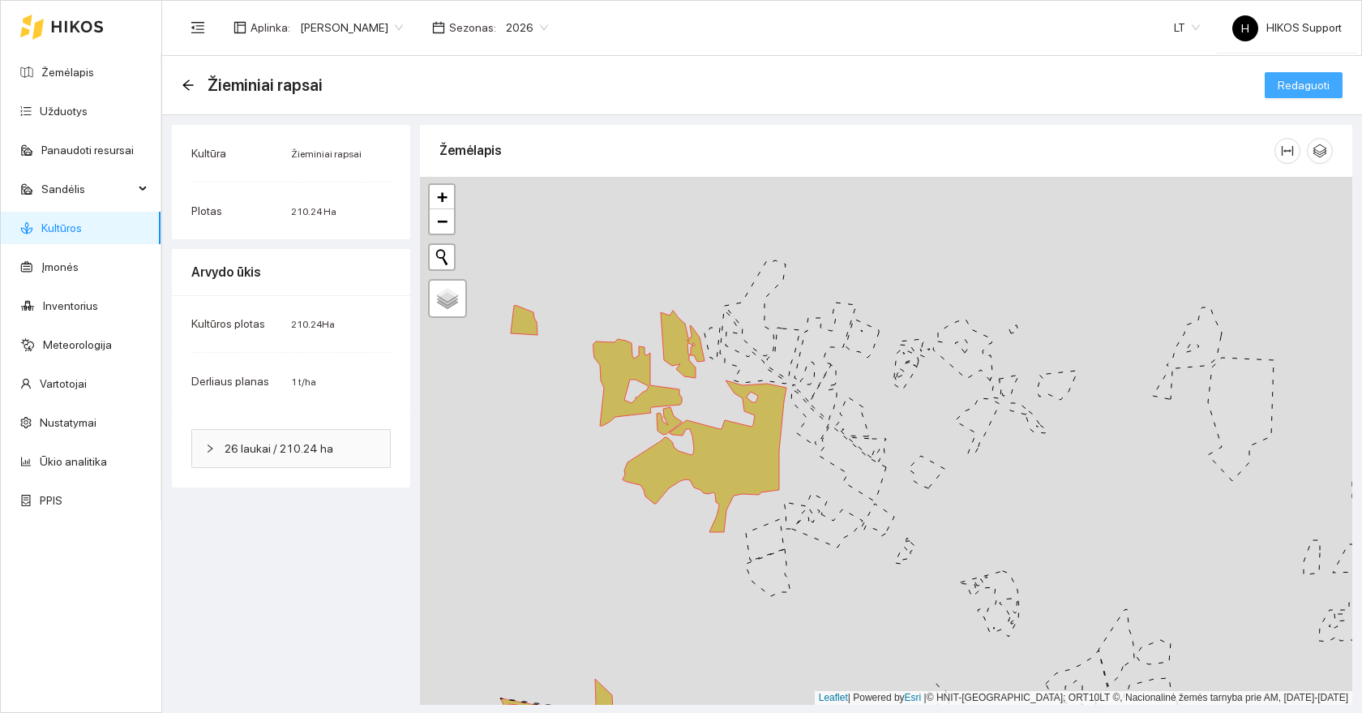
click at [1296, 80] on span "Redaguoti" at bounding box center [1304, 85] width 52 height 18
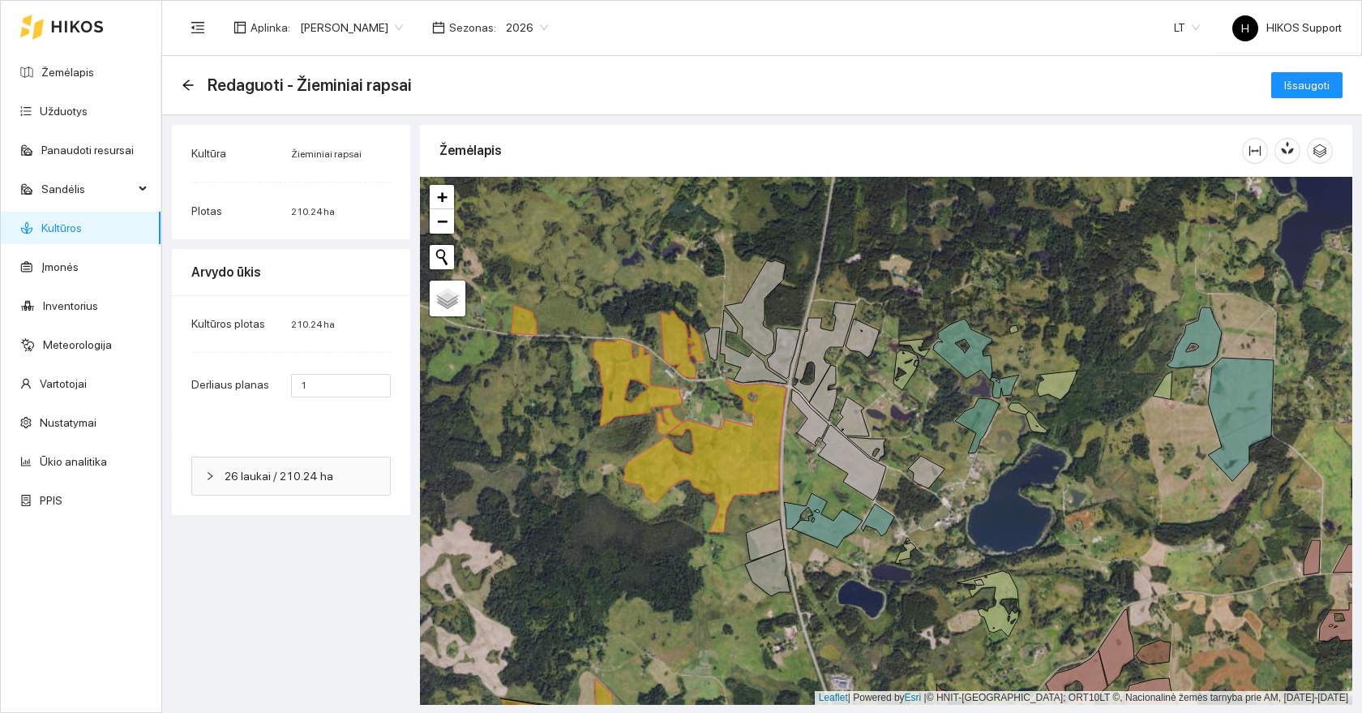
click at [938, 477] on icon at bounding box center [926, 472] width 36 height 32
click at [869, 475] on icon at bounding box center [852, 462] width 68 height 75
click at [867, 449] on icon at bounding box center [866, 449] width 39 height 24
click at [852, 415] on icon at bounding box center [852, 417] width 33 height 40
click at [827, 403] on icon at bounding box center [823, 393] width 28 height 56
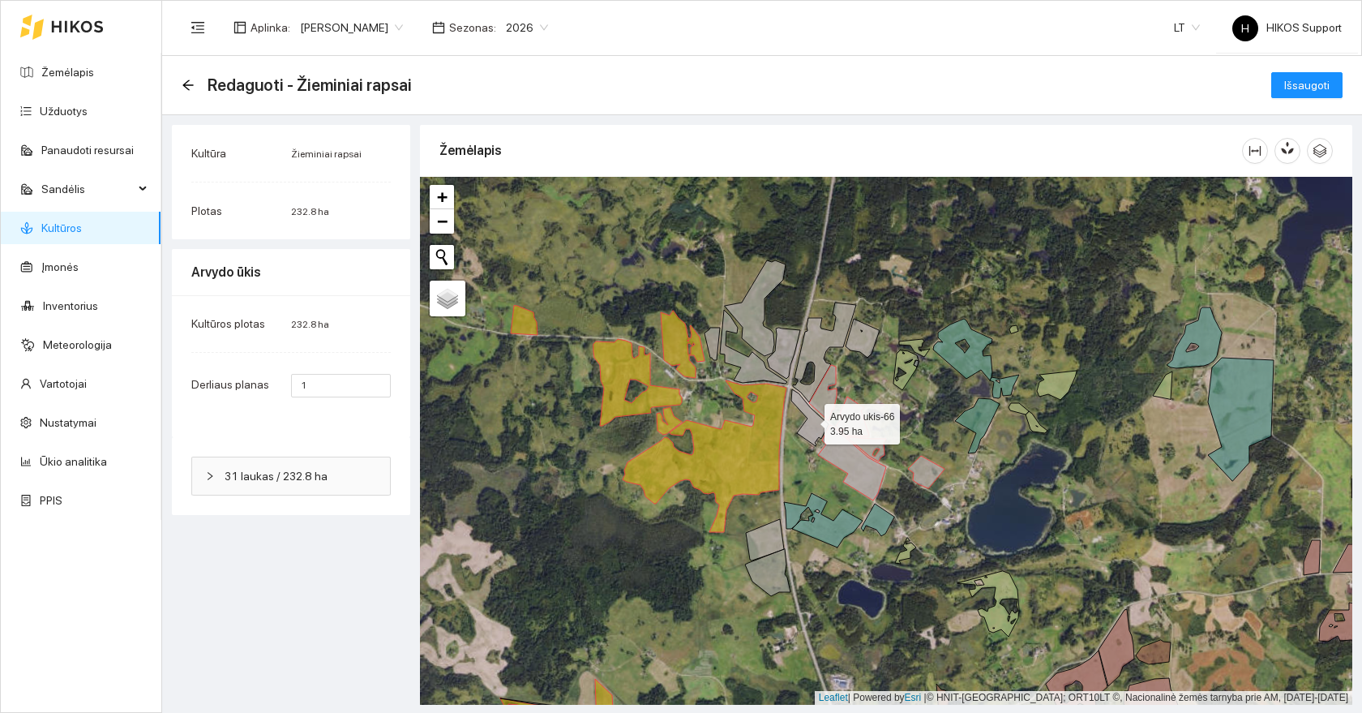
click at [814, 414] on icon at bounding box center [810, 417] width 37 height 57
click at [804, 368] on icon at bounding box center [824, 352] width 63 height 100
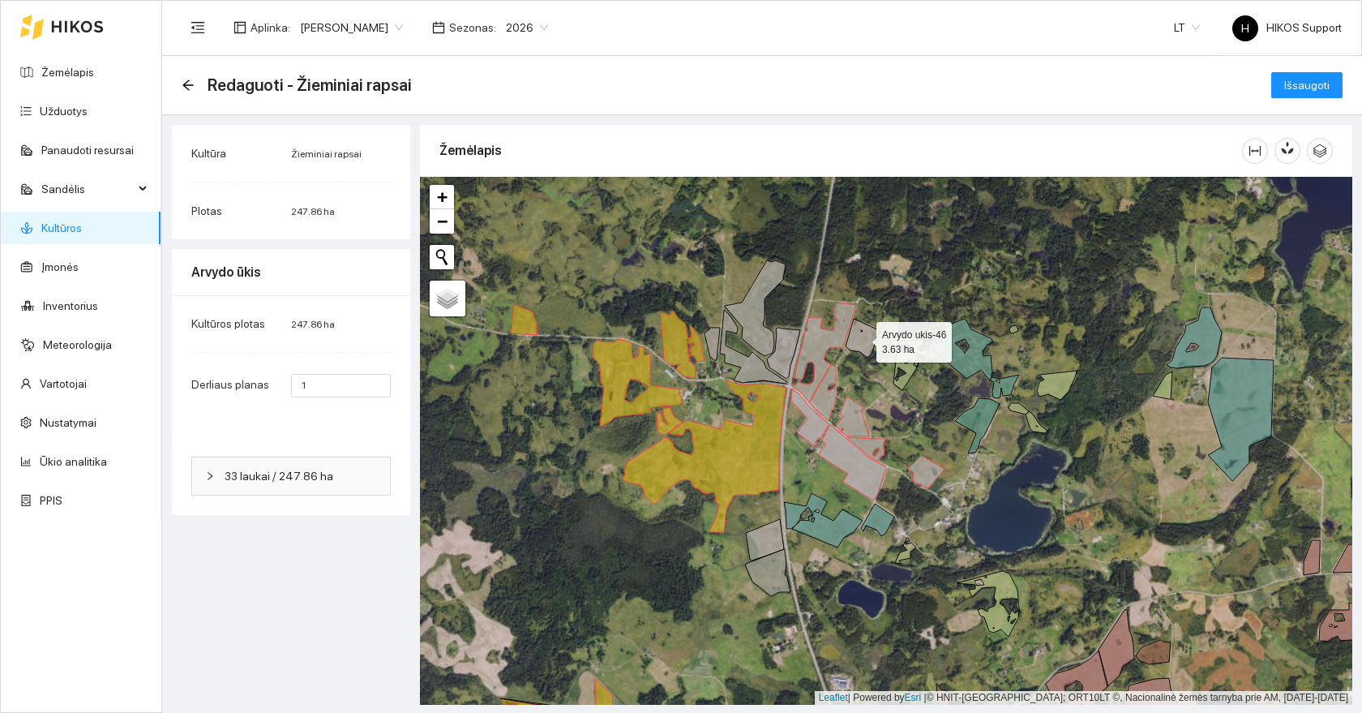
click at [858, 346] on icon at bounding box center [862, 338] width 33 height 39
click at [767, 358] on icon at bounding box center [783, 353] width 33 height 51
click at [753, 374] on icon at bounding box center [753, 347] width 67 height 74
click at [755, 341] on icon at bounding box center [755, 308] width 61 height 96
click at [706, 340] on icon at bounding box center [712, 344] width 15 height 32
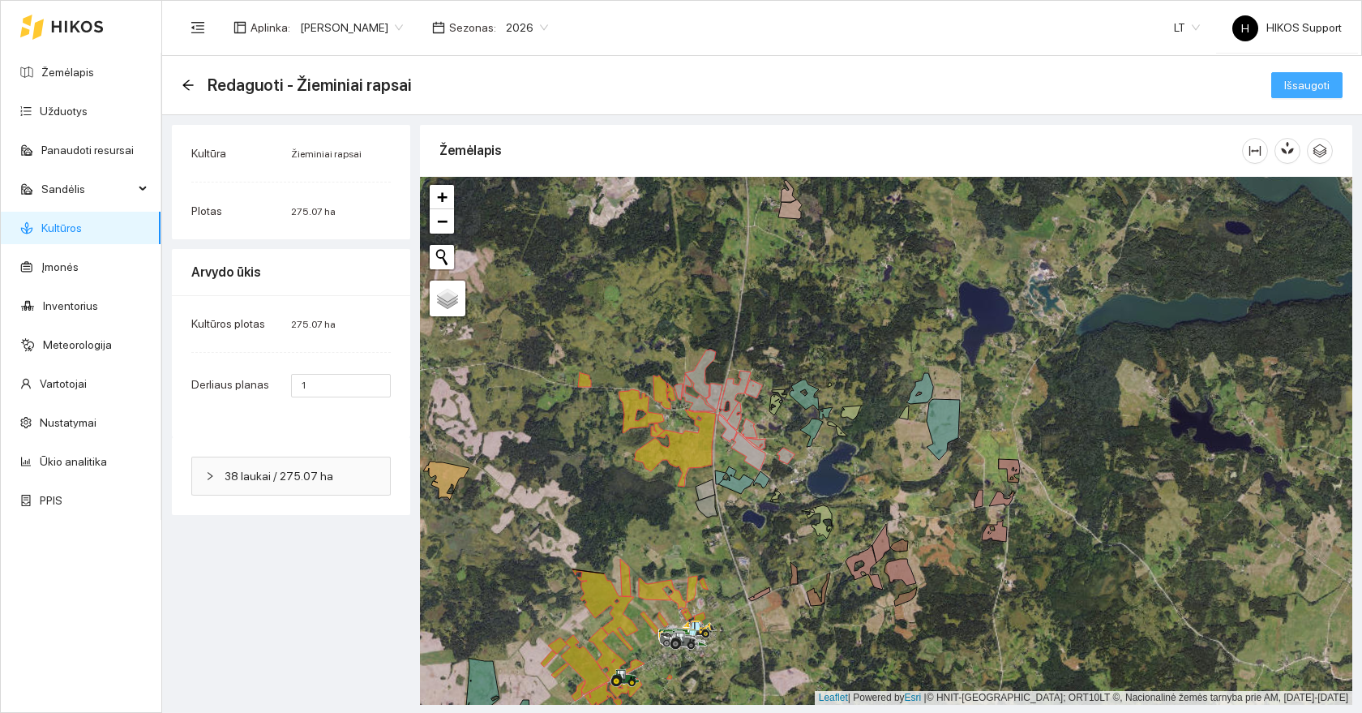
click at [1319, 95] on button "Išsaugoti" at bounding box center [1307, 85] width 71 height 26
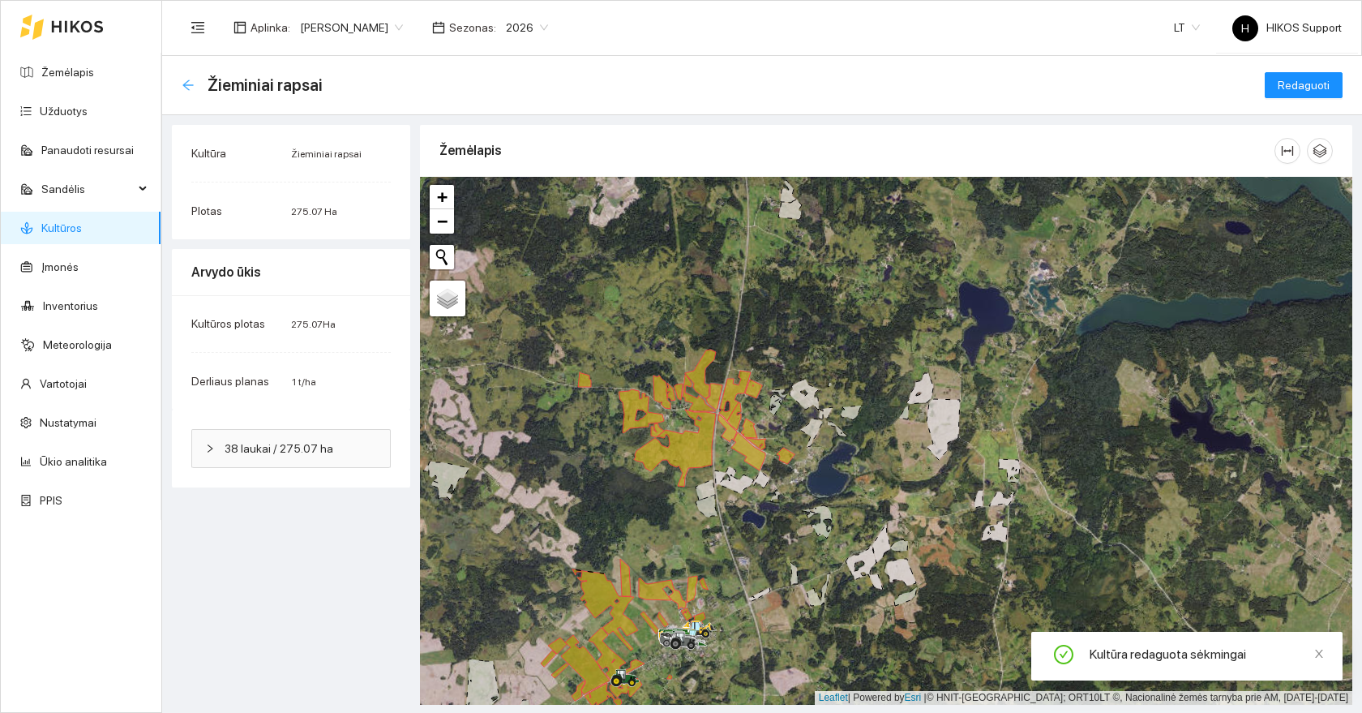
click at [187, 84] on icon "arrow-left" at bounding box center [188, 85] width 13 height 13
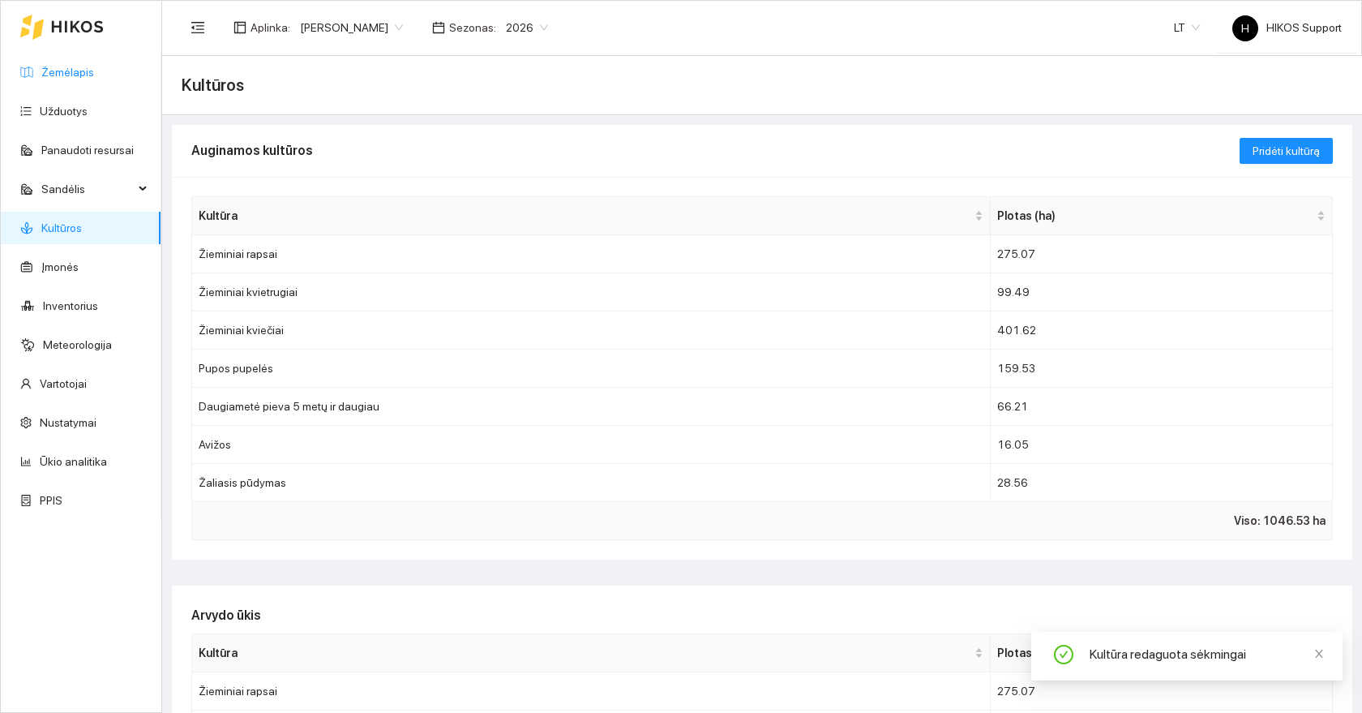
click at [49, 66] on link "Žemėlapis" at bounding box center [67, 72] width 53 height 13
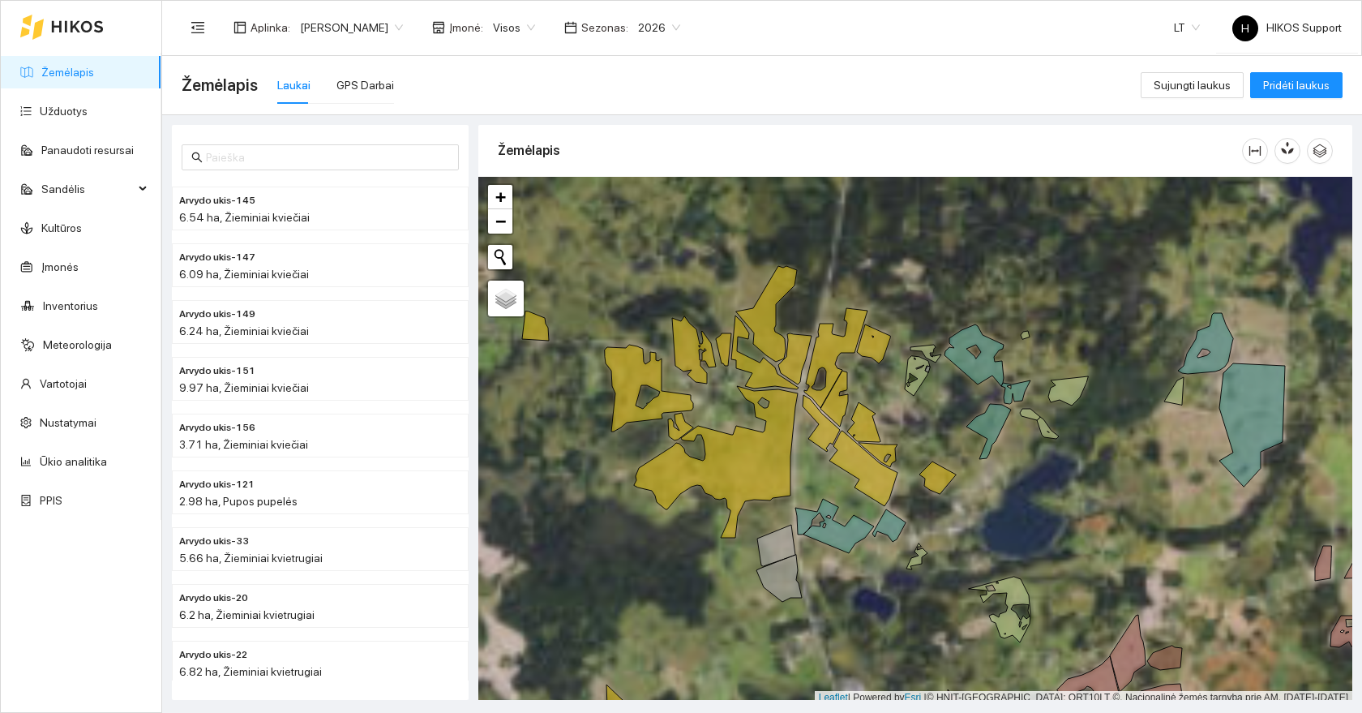
scroll to position [5, 0]
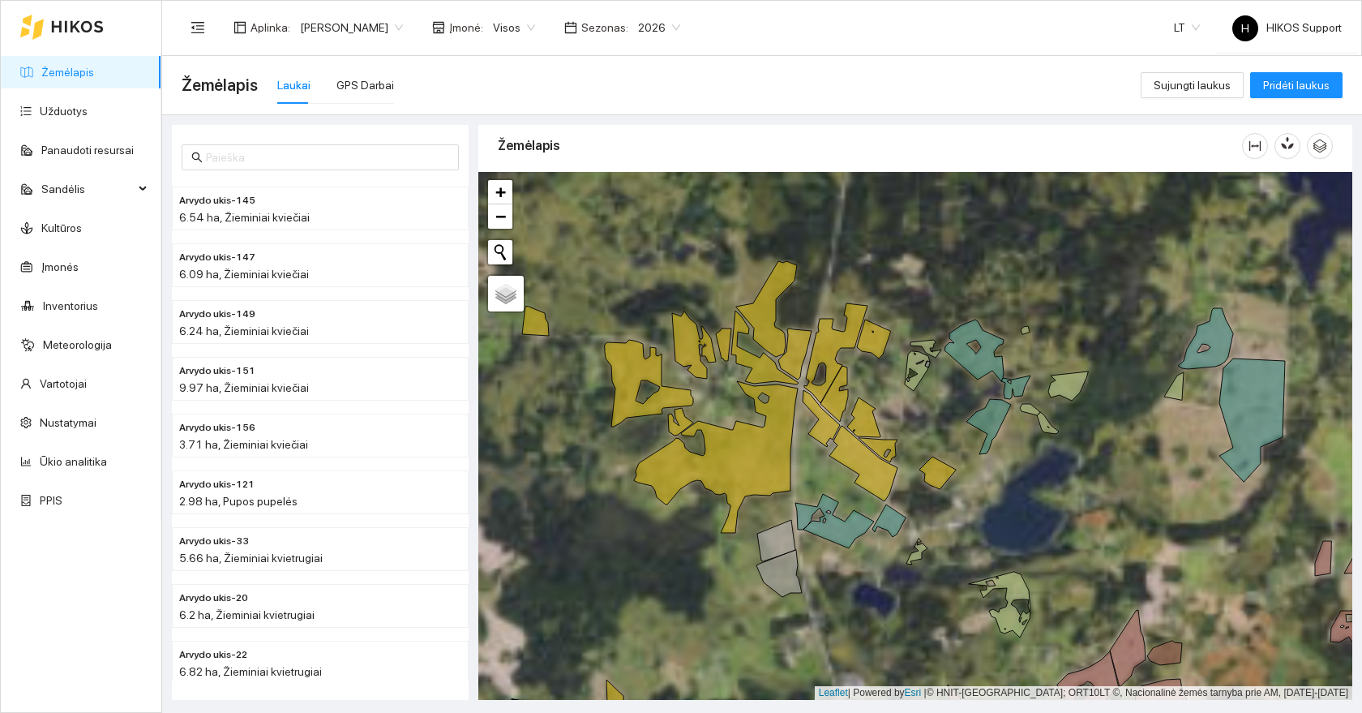
drag, startPoint x: 774, startPoint y: 615, endPoint x: 797, endPoint y: 500, distance: 117.5
click at [797, 500] on div at bounding box center [915, 436] width 874 height 528
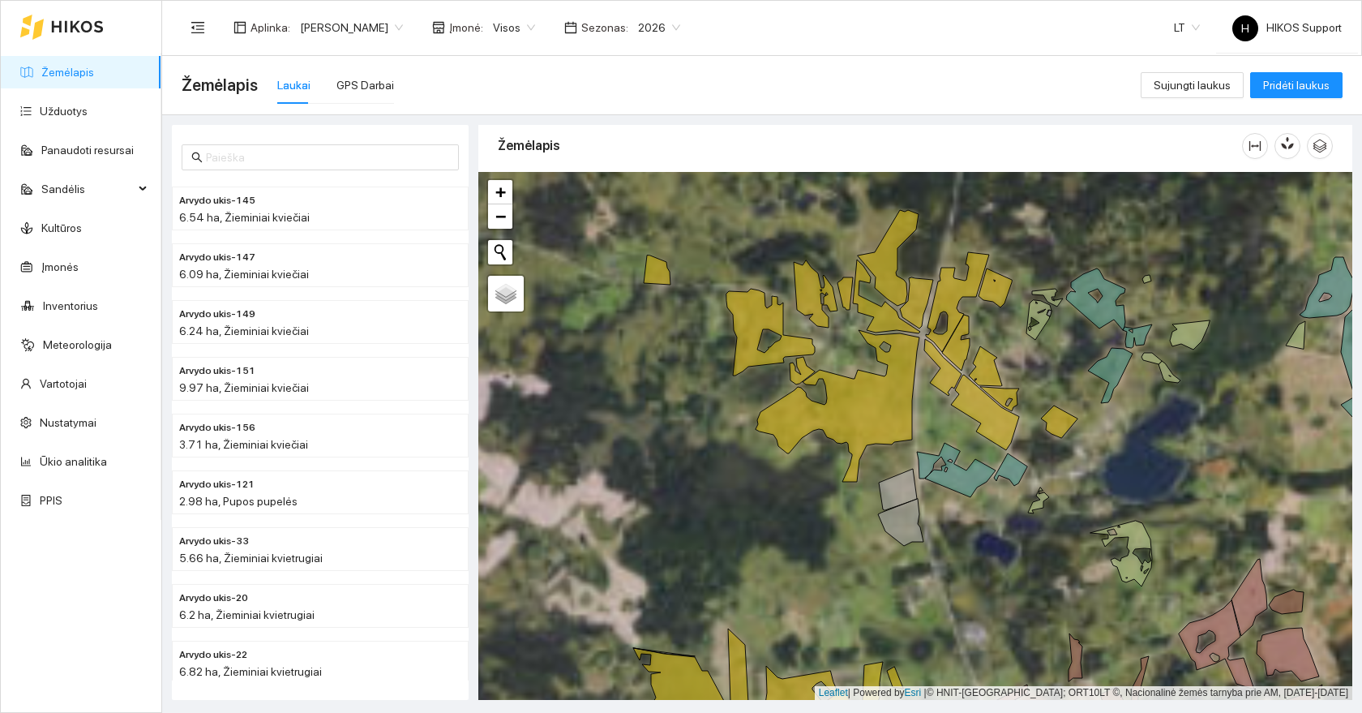
drag, startPoint x: 969, startPoint y: 610, endPoint x: 908, endPoint y: 437, distance: 183.1
click at [920, 444] on div at bounding box center [915, 436] width 874 height 528
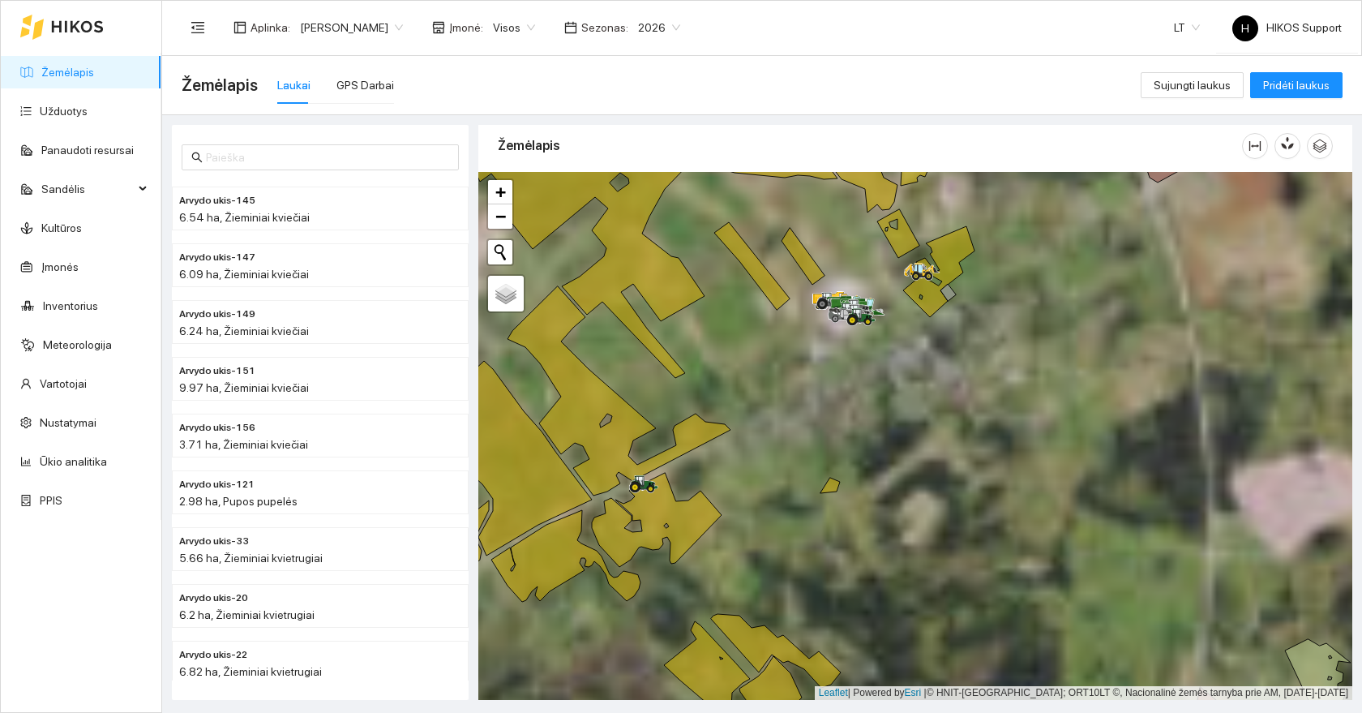
drag, startPoint x: 938, startPoint y: 435, endPoint x: 877, endPoint y: 500, distance: 89.5
click at [877, 500] on div at bounding box center [915, 436] width 874 height 528
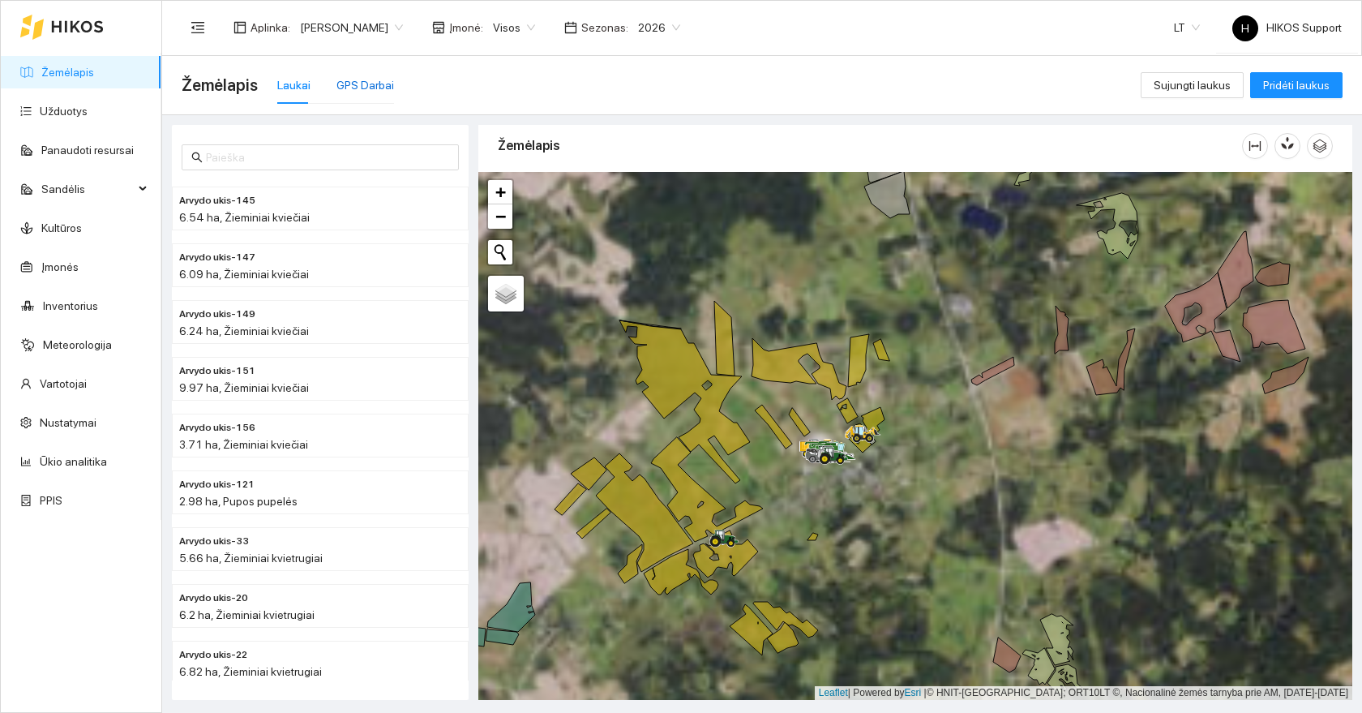
click at [367, 83] on div "GPS Darbai" at bounding box center [366, 85] width 58 height 18
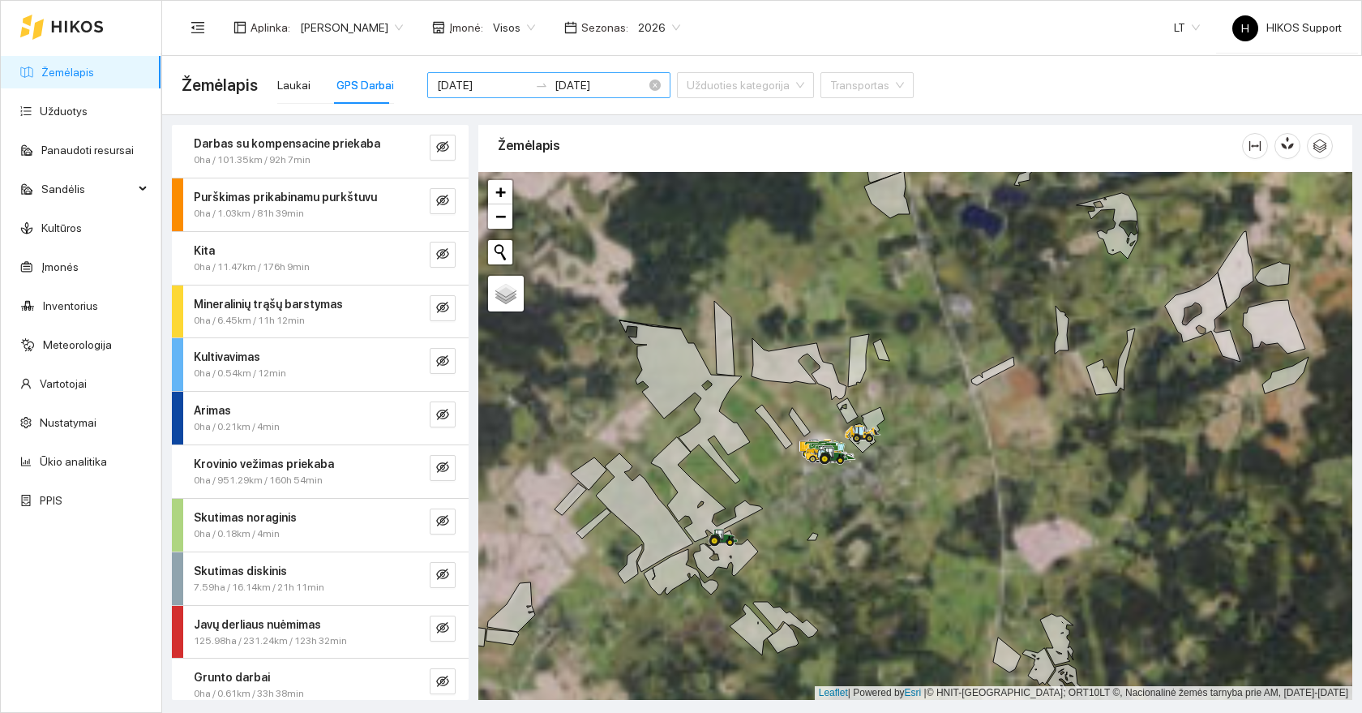
click at [611, 84] on div "2025-08-07 2025-08-12" at bounding box center [548, 85] width 243 height 26
click at [83, 118] on link "Užduotys" at bounding box center [64, 111] width 48 height 13
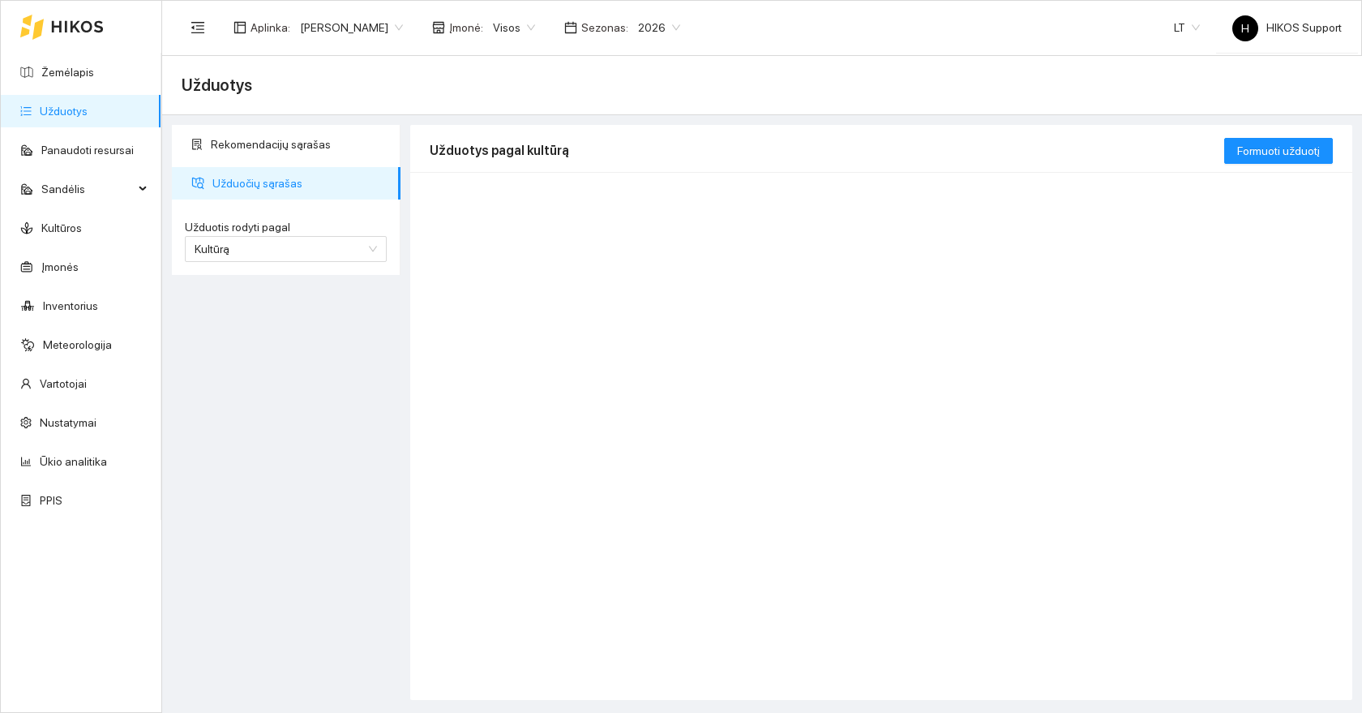
click at [651, 24] on span "2026" at bounding box center [659, 27] width 42 height 24
click at [646, 193] on div "2025" at bounding box center [645, 189] width 42 height 18
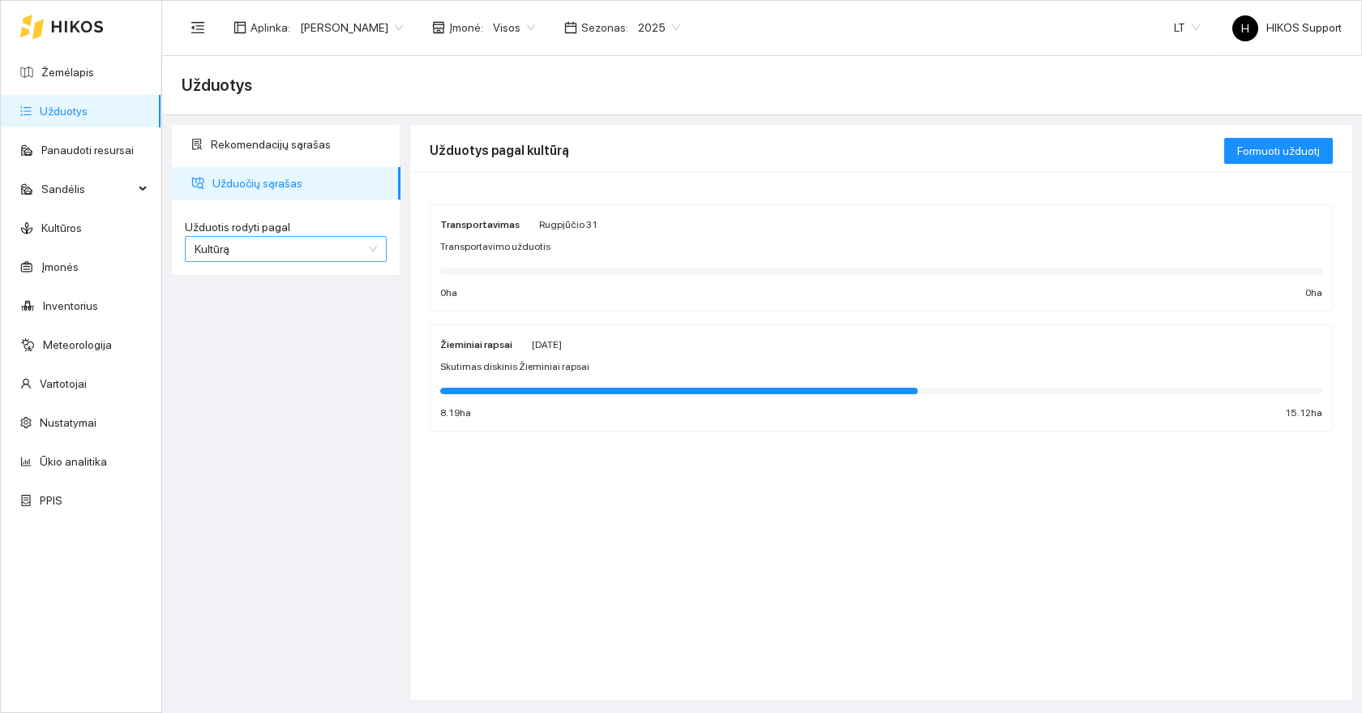
click at [286, 242] on span "Kultūrą" at bounding box center [286, 249] width 182 height 24
click at [329, 461] on div "Rekomendacijų sąrašas Užduočių sąrašas Užduotis rodyti pagal Kultūrą Užduotis r…" at bounding box center [286, 412] width 238 height 575
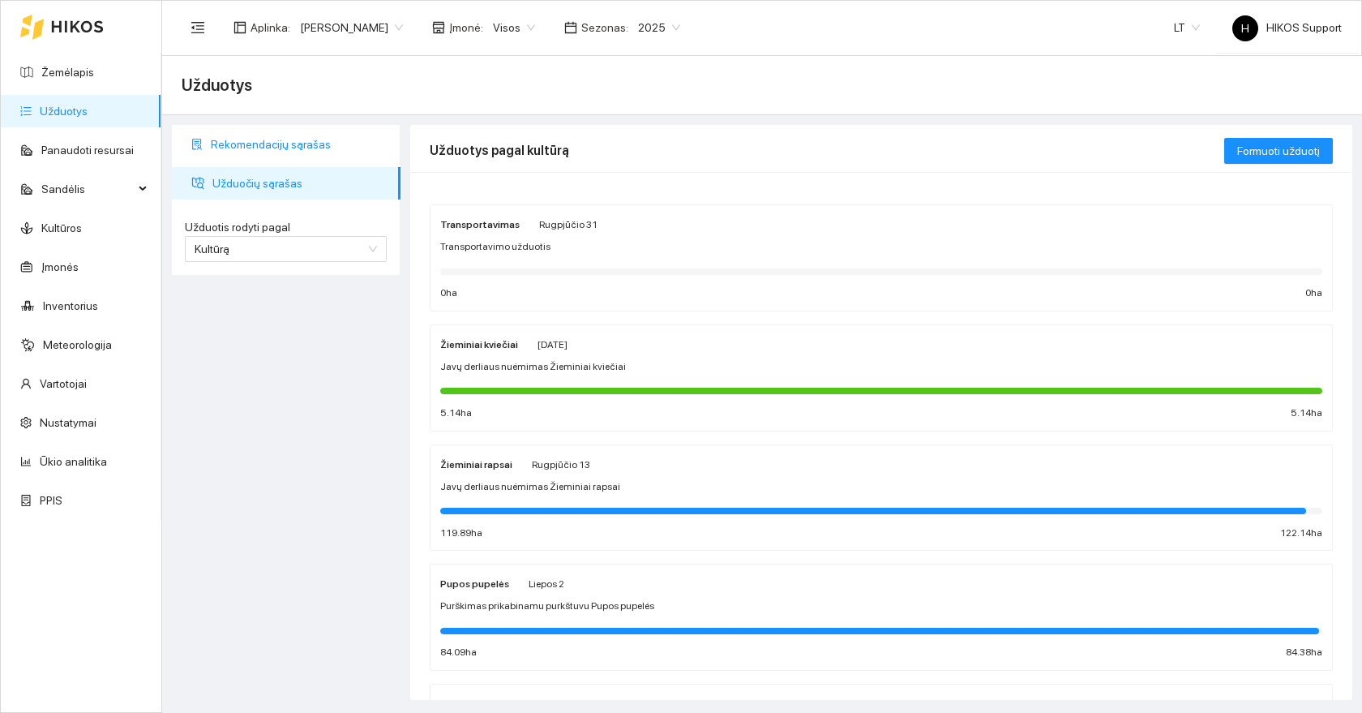
click at [245, 148] on span "Rekomendacijų sąrašas" at bounding box center [299, 144] width 177 height 32
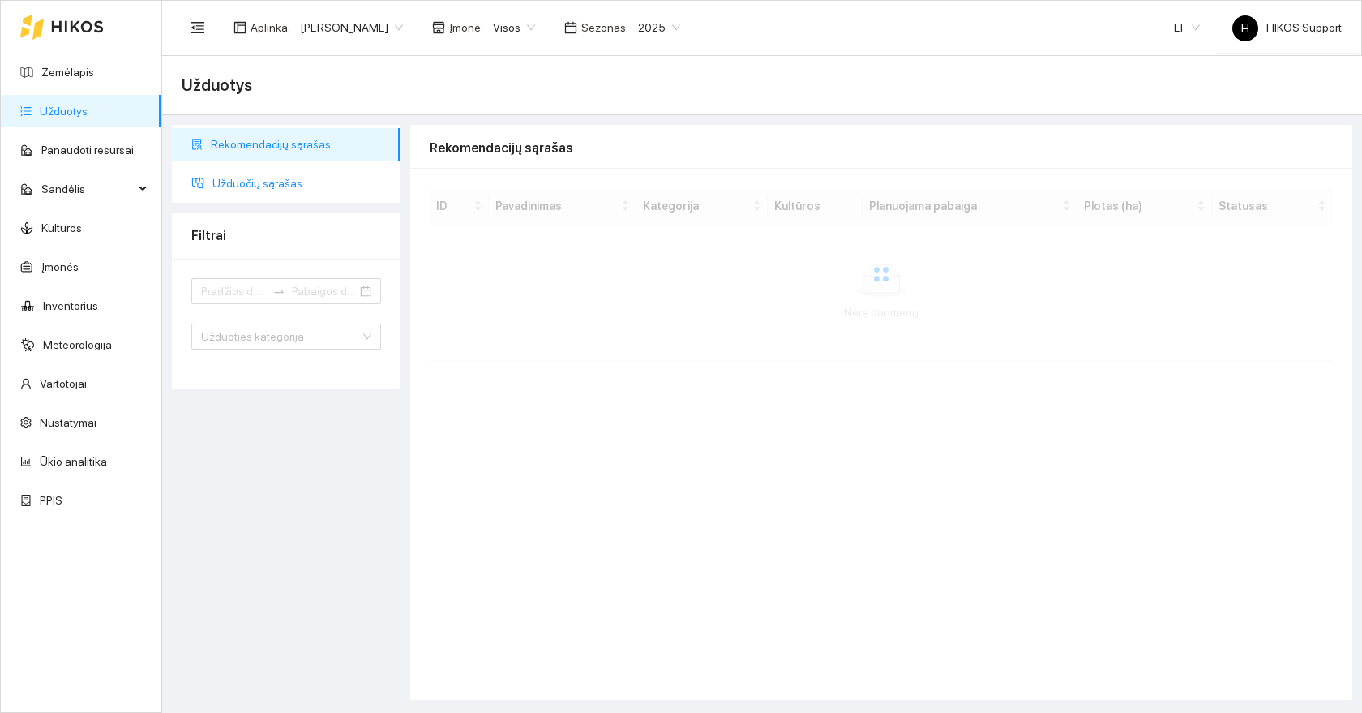
click at [244, 187] on span "Užduočių sąrašas" at bounding box center [299, 183] width 175 height 32
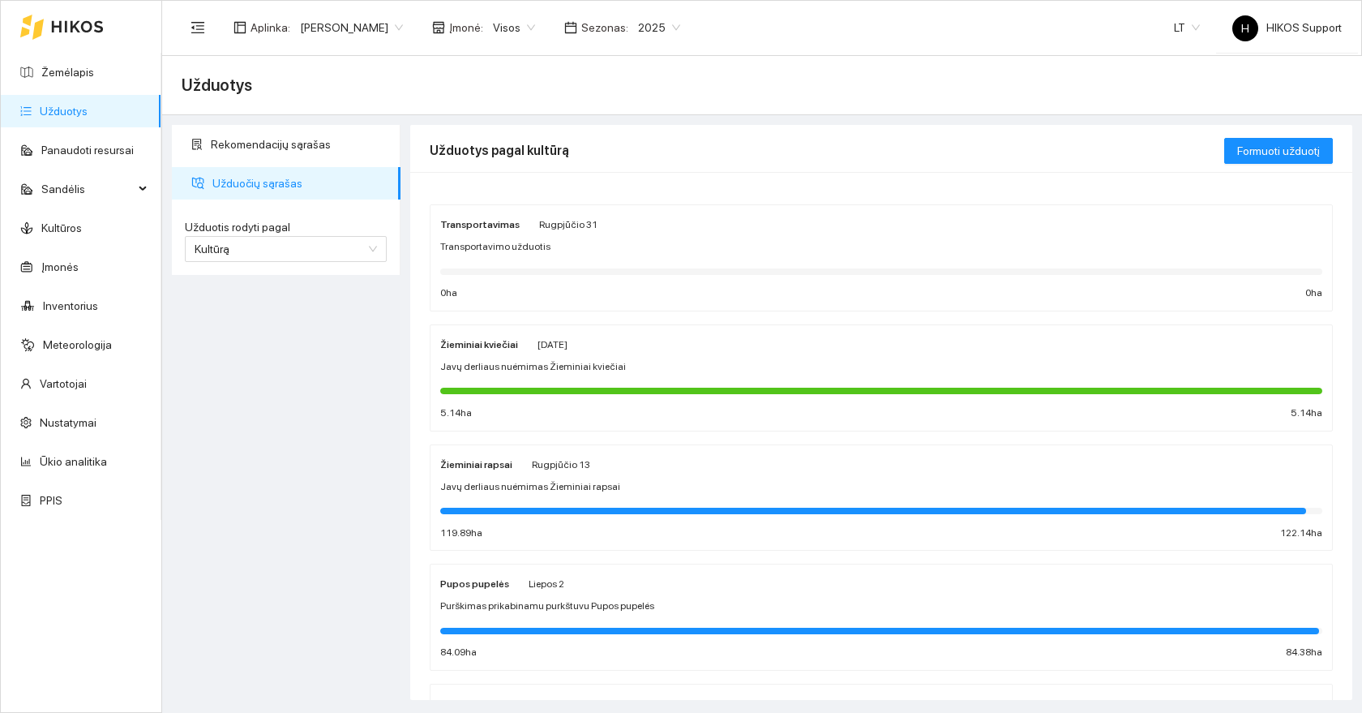
scroll to position [149, 0]
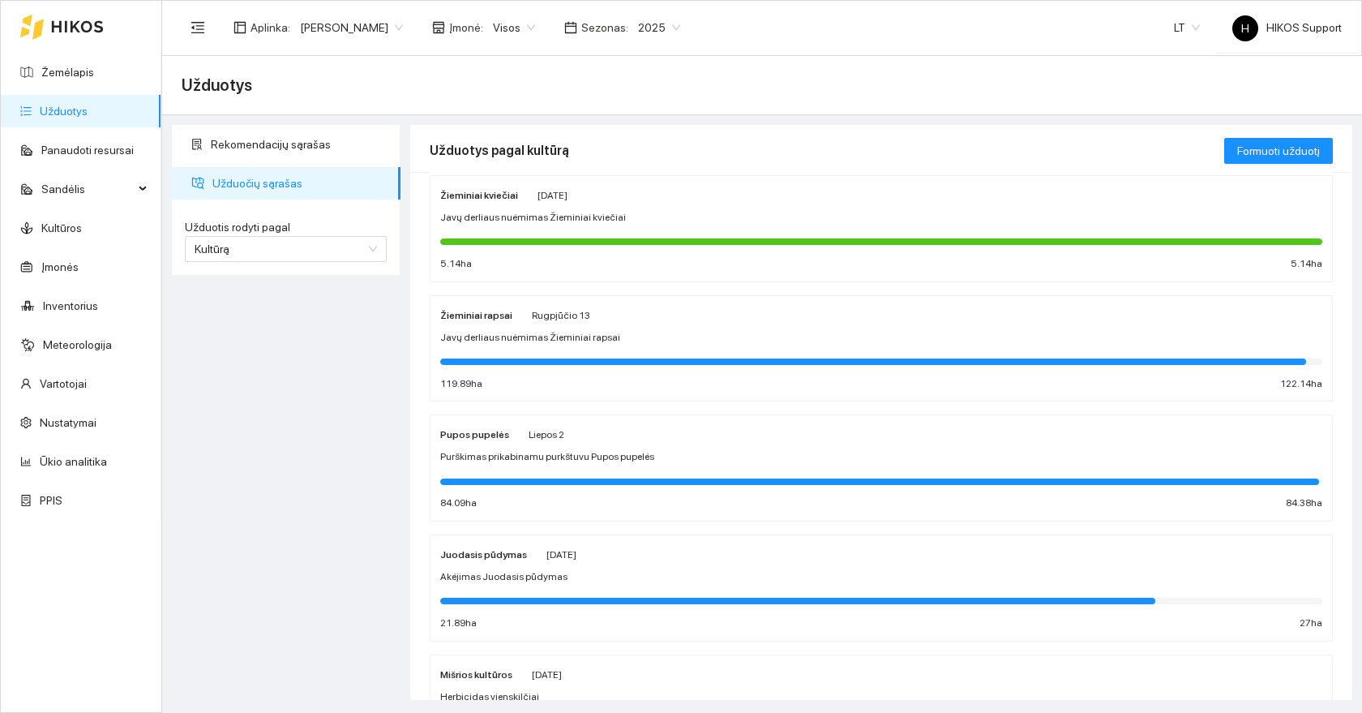
click at [665, 210] on div "Javų derliaus nuėmimas Žieminiai kviečiai" at bounding box center [881, 217] width 882 height 15
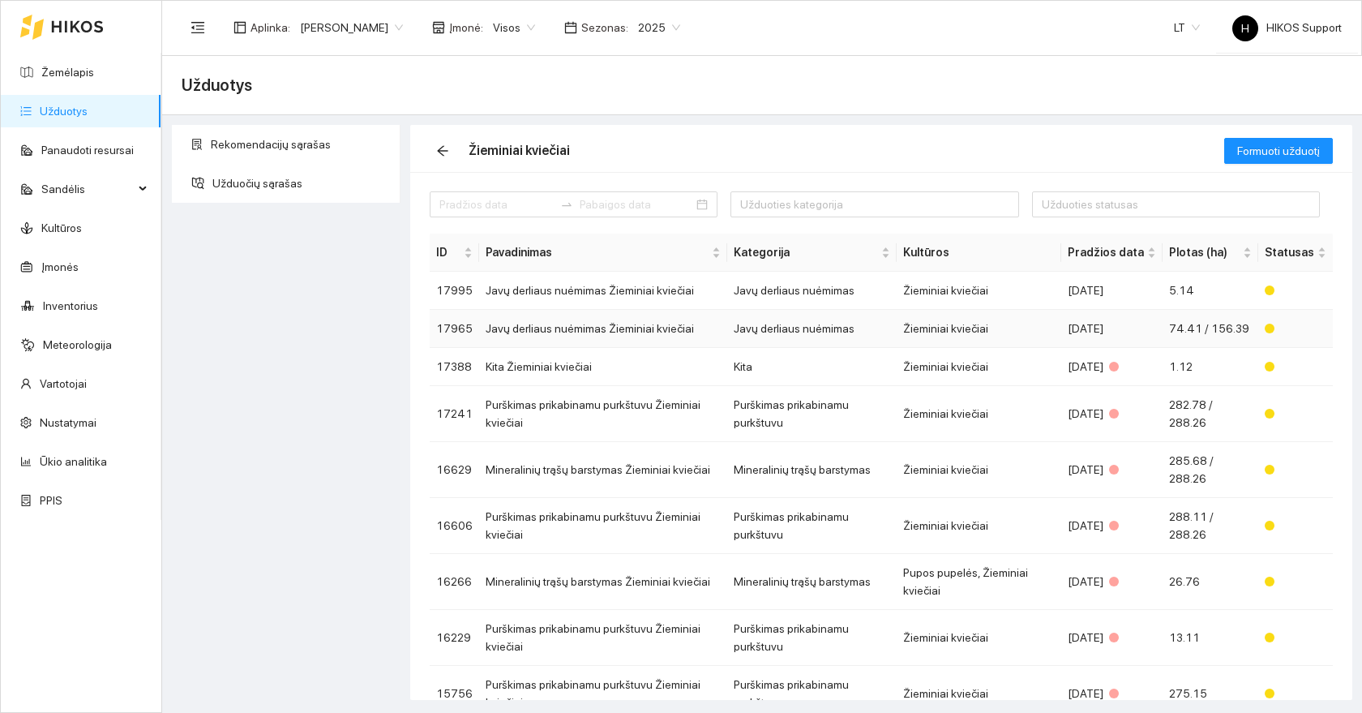
click at [641, 331] on td "Javų derliaus nuėmimas Žieminiai kviečiai" at bounding box center [603, 329] width 248 height 38
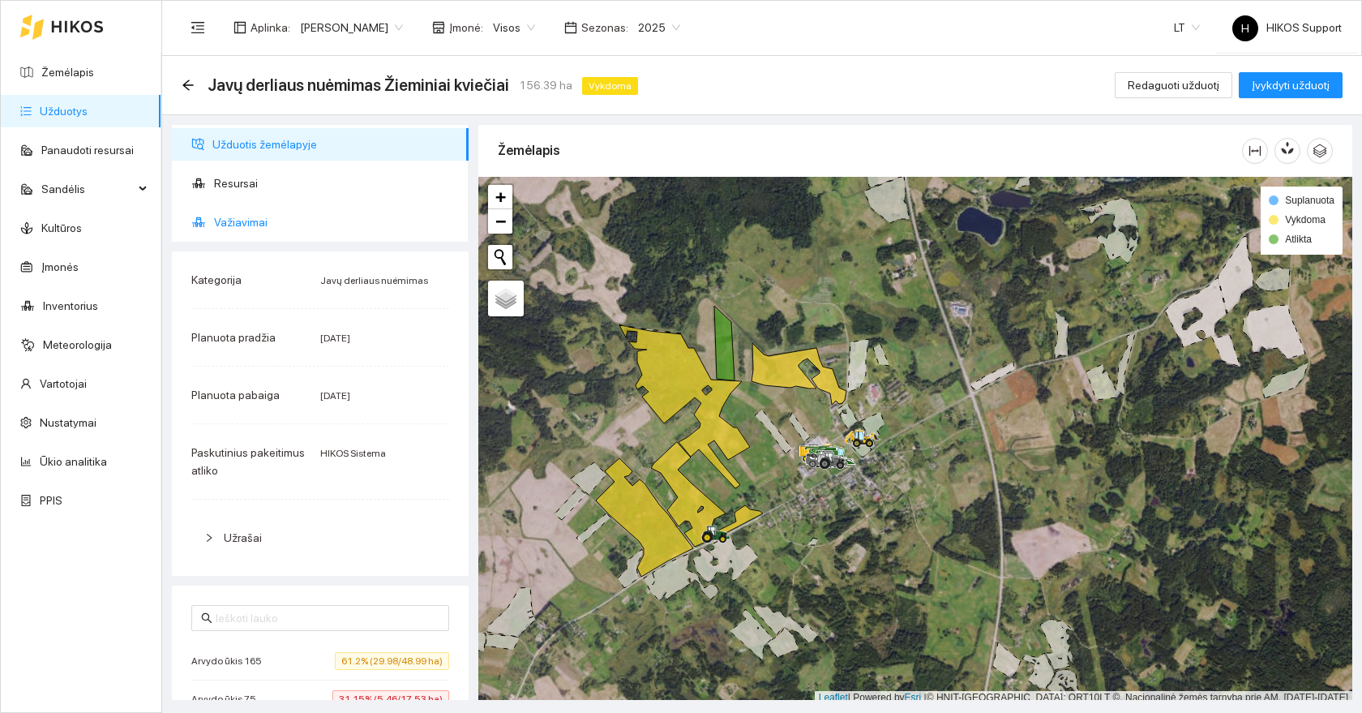
click at [248, 223] on span "Važiavimai" at bounding box center [335, 222] width 242 height 32
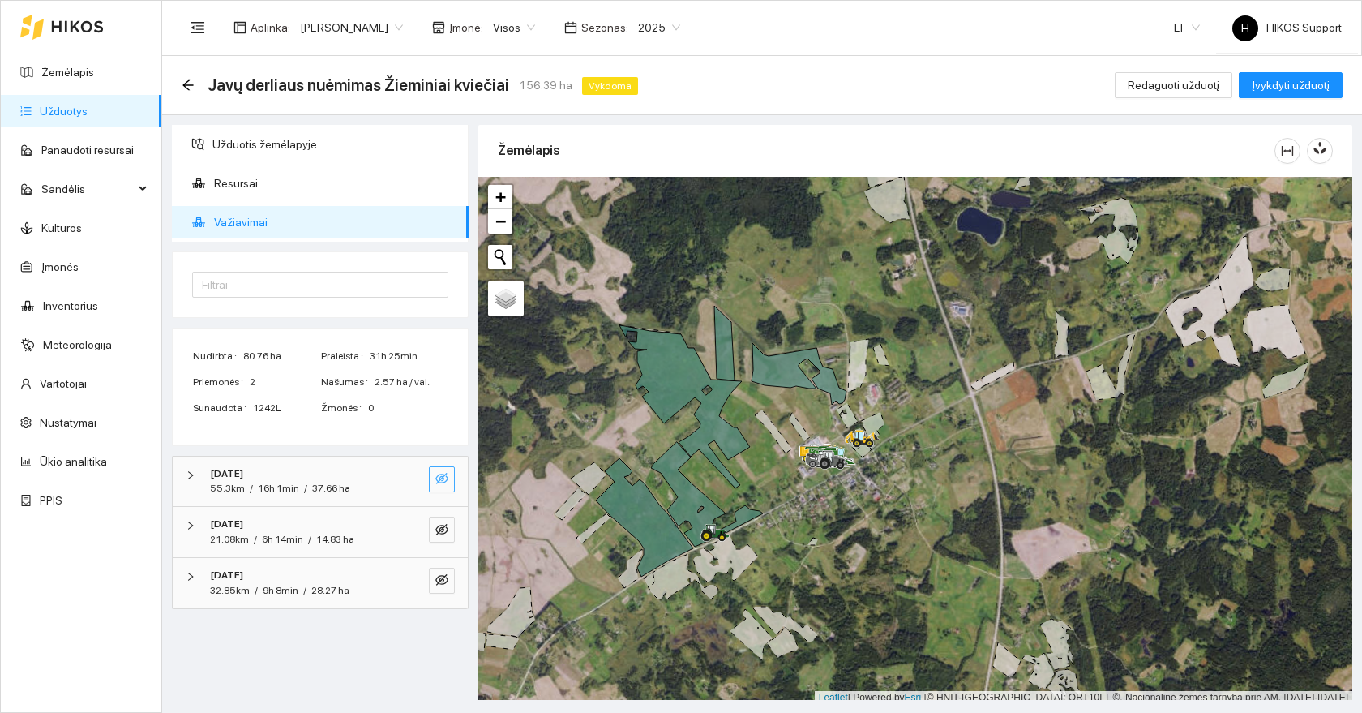
click at [442, 474] on icon "eye-invisible" at bounding box center [442, 478] width 13 height 11
click at [440, 540] on button "button" at bounding box center [442, 530] width 26 height 26
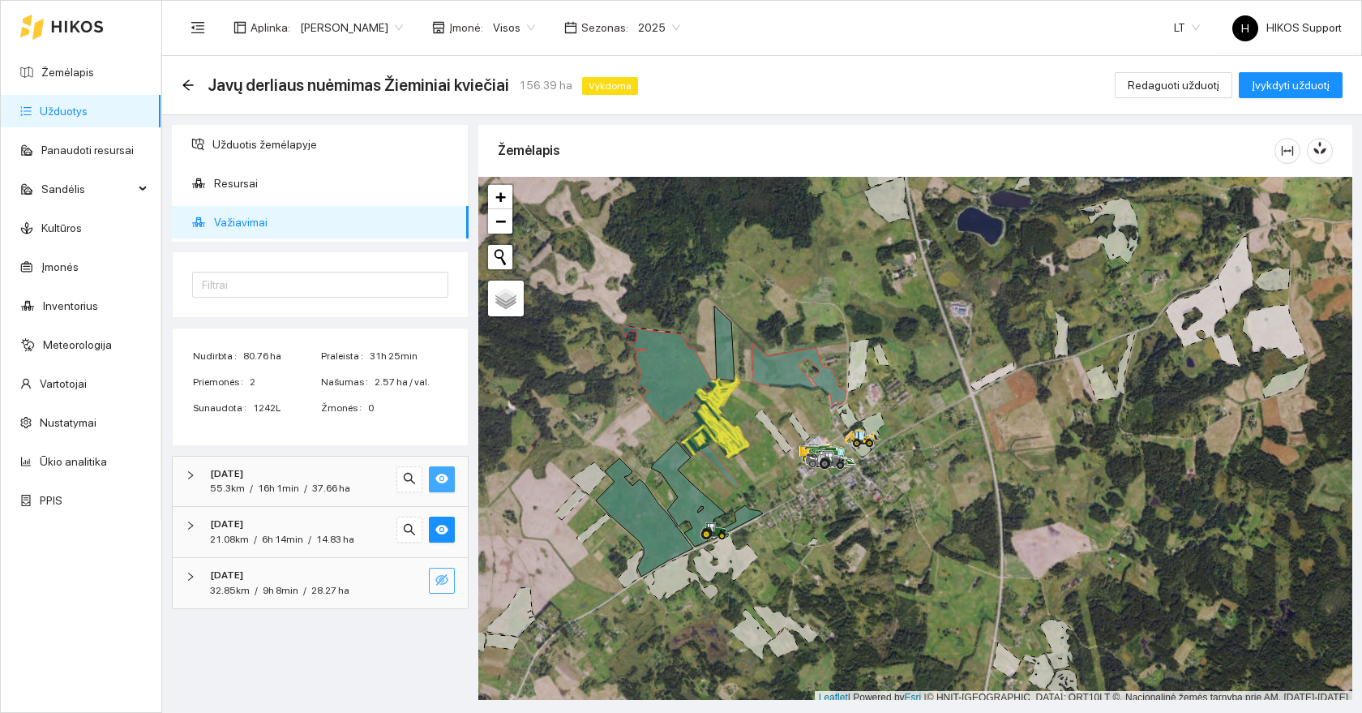
click at [443, 578] on icon "eye-invisible" at bounding box center [442, 579] width 13 height 11
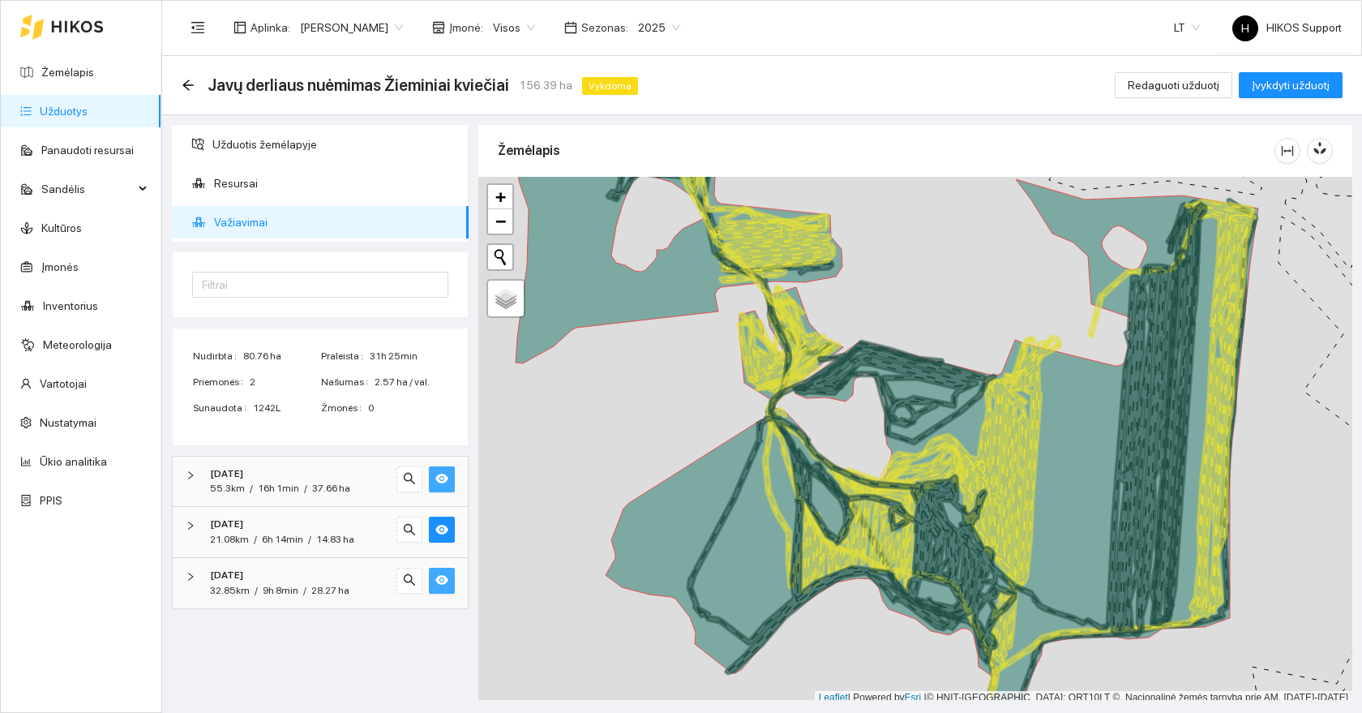
scroll to position [5, 0]
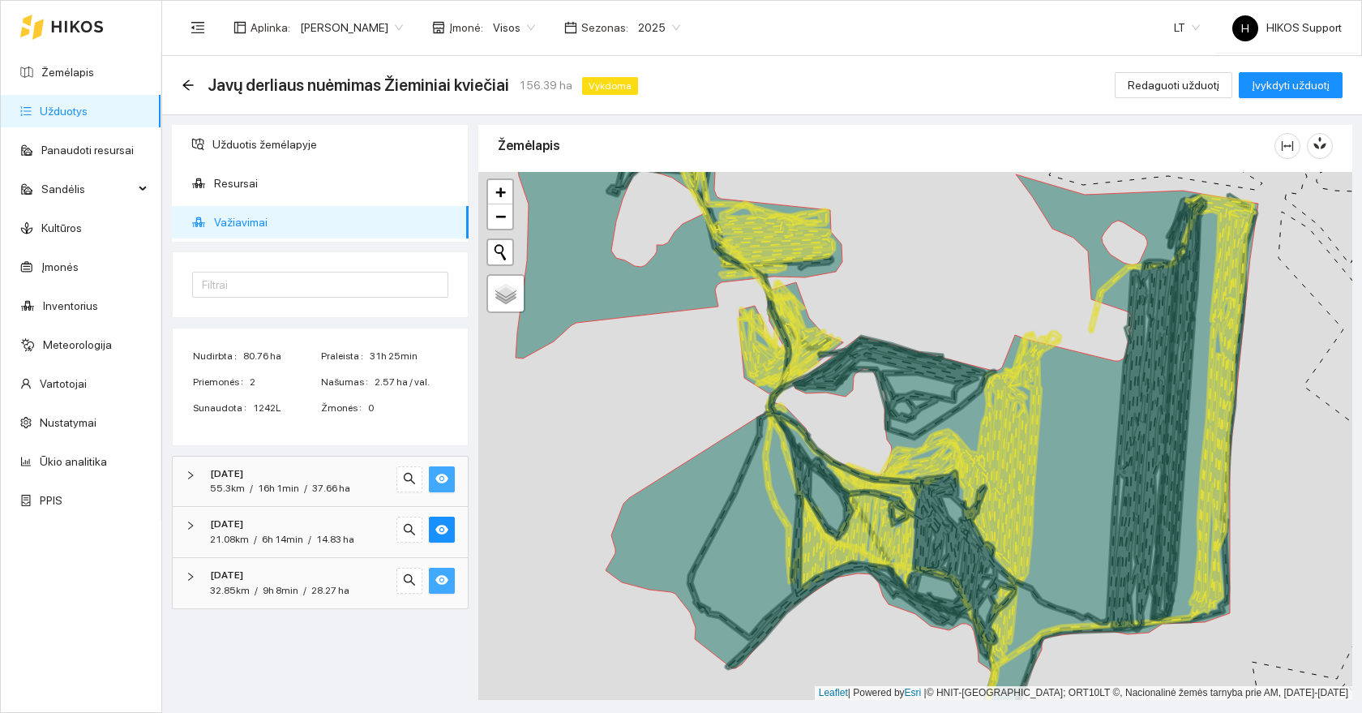
drag, startPoint x: 1053, startPoint y: 526, endPoint x: 762, endPoint y: 464, distance: 297.6
click at [781, 472] on icon at bounding box center [932, 463] width 653 height 579
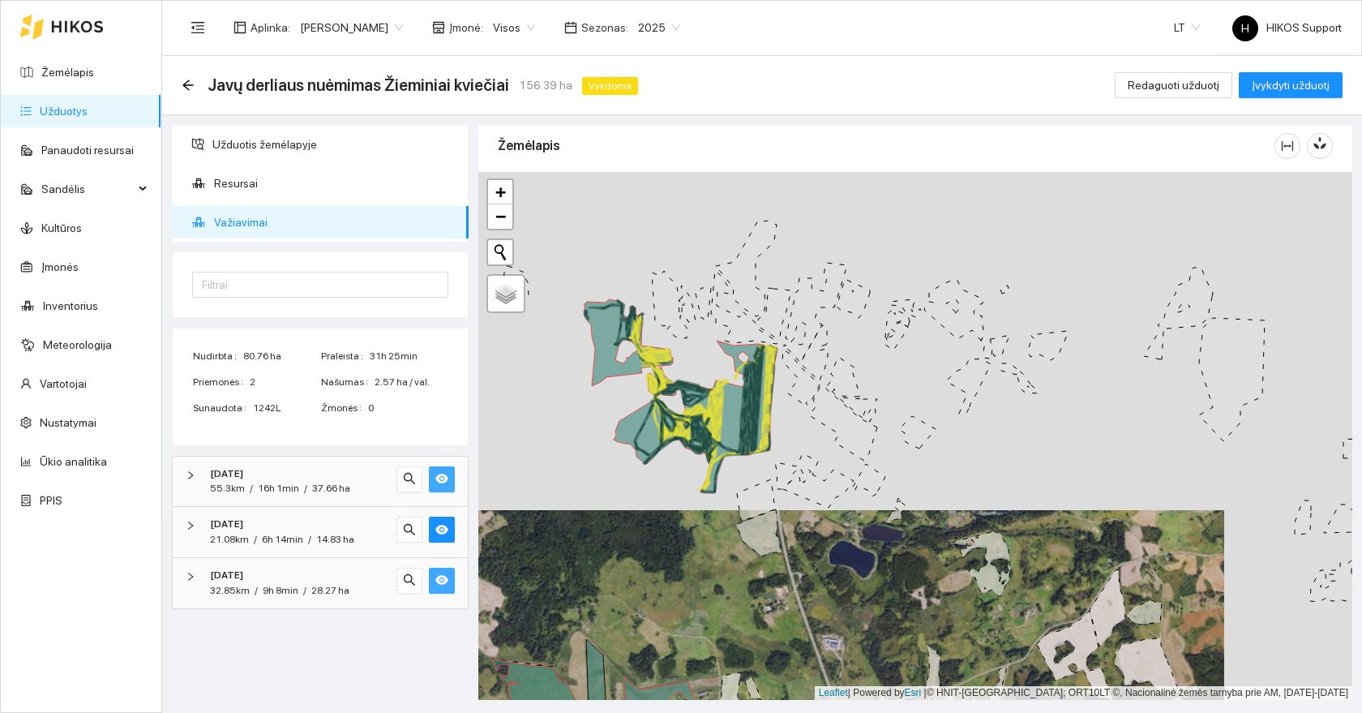
drag, startPoint x: 672, startPoint y: 663, endPoint x: 770, endPoint y: 429, distance: 253.3
click at [770, 429] on div at bounding box center [915, 436] width 874 height 528
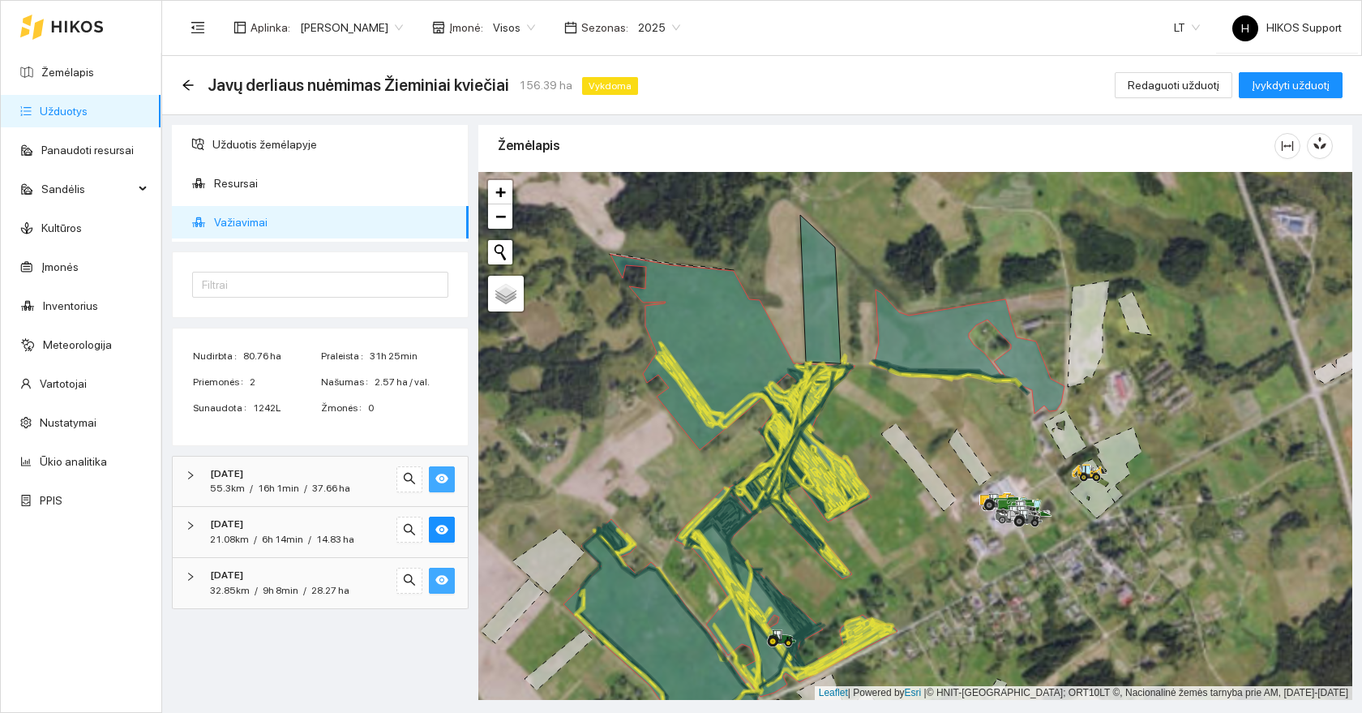
drag, startPoint x: 953, startPoint y: 555, endPoint x: 853, endPoint y: 491, distance: 118.6
click at [853, 491] on div at bounding box center [915, 436] width 874 height 528
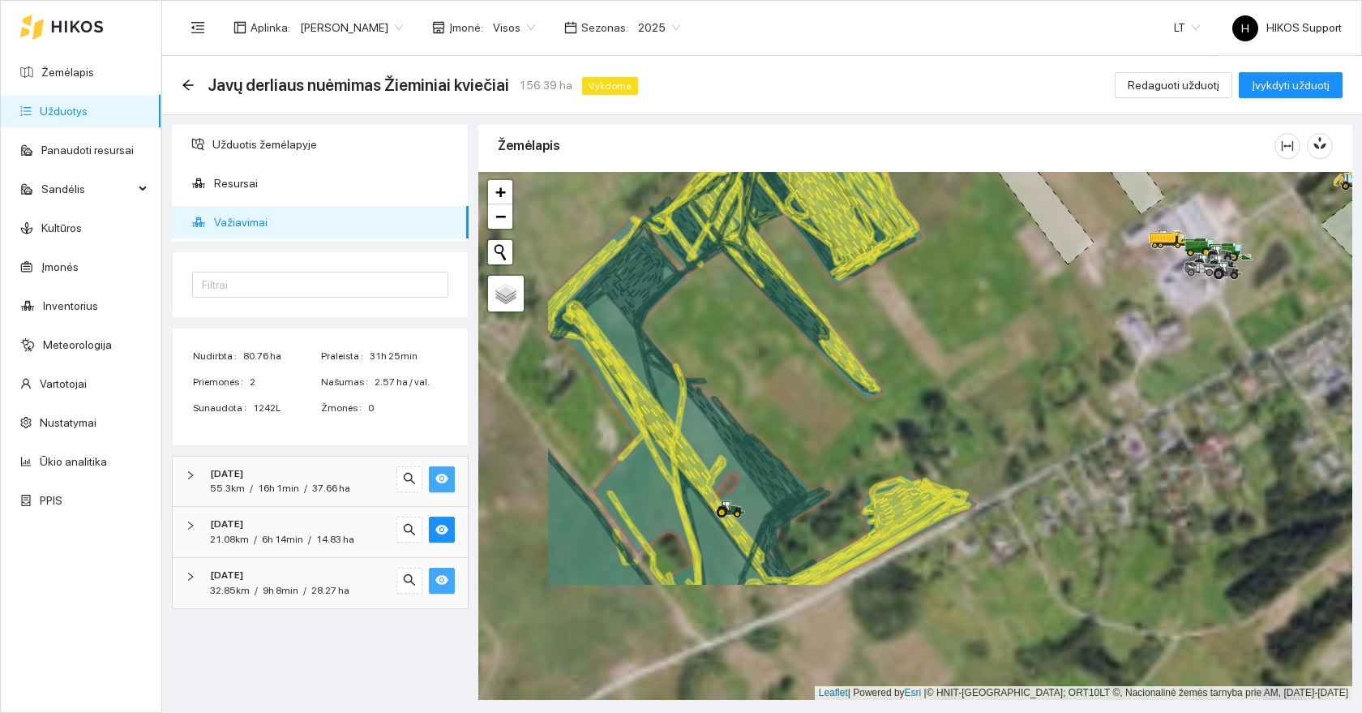
drag, startPoint x: 705, startPoint y: 613, endPoint x: 864, endPoint y: 444, distance: 231.8
click at [864, 444] on div at bounding box center [915, 436] width 874 height 528
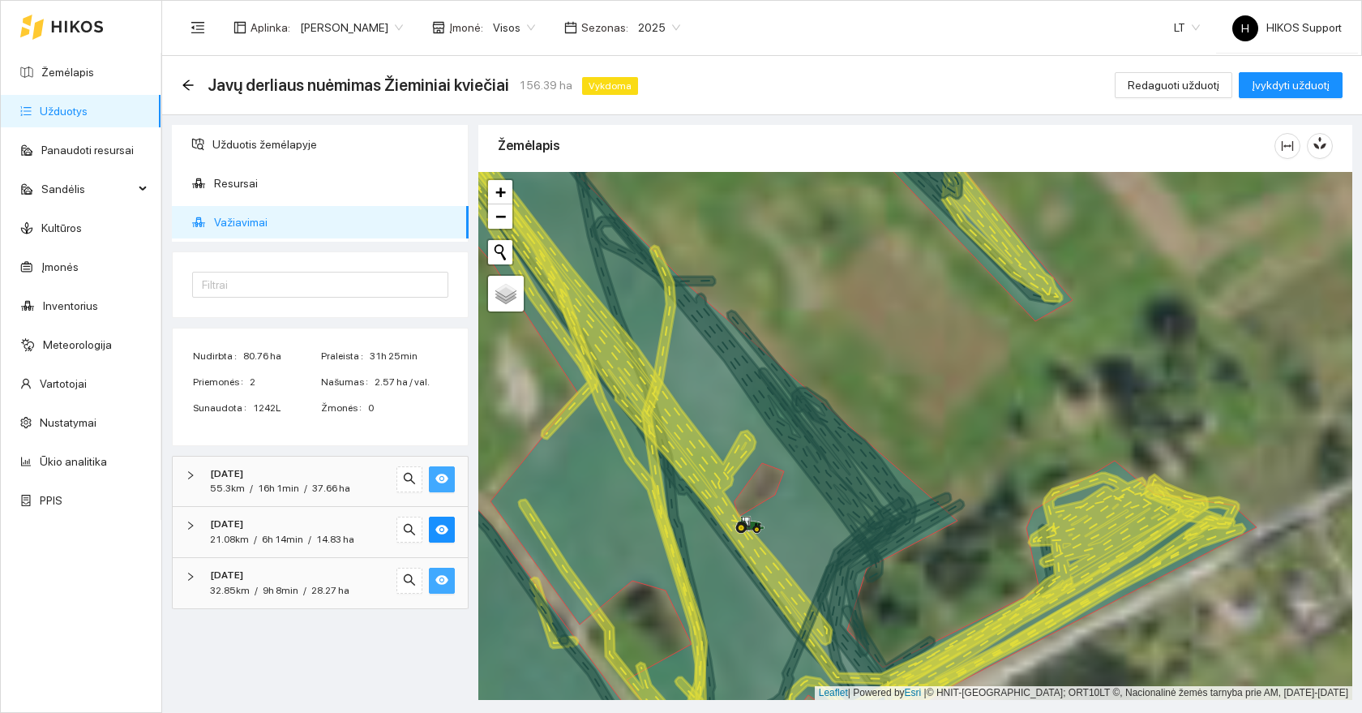
drag, startPoint x: 804, startPoint y: 417, endPoint x: 962, endPoint y: 480, distance: 170.3
click at [916, 480] on icon at bounding box center [806, 574] width 221 height 373
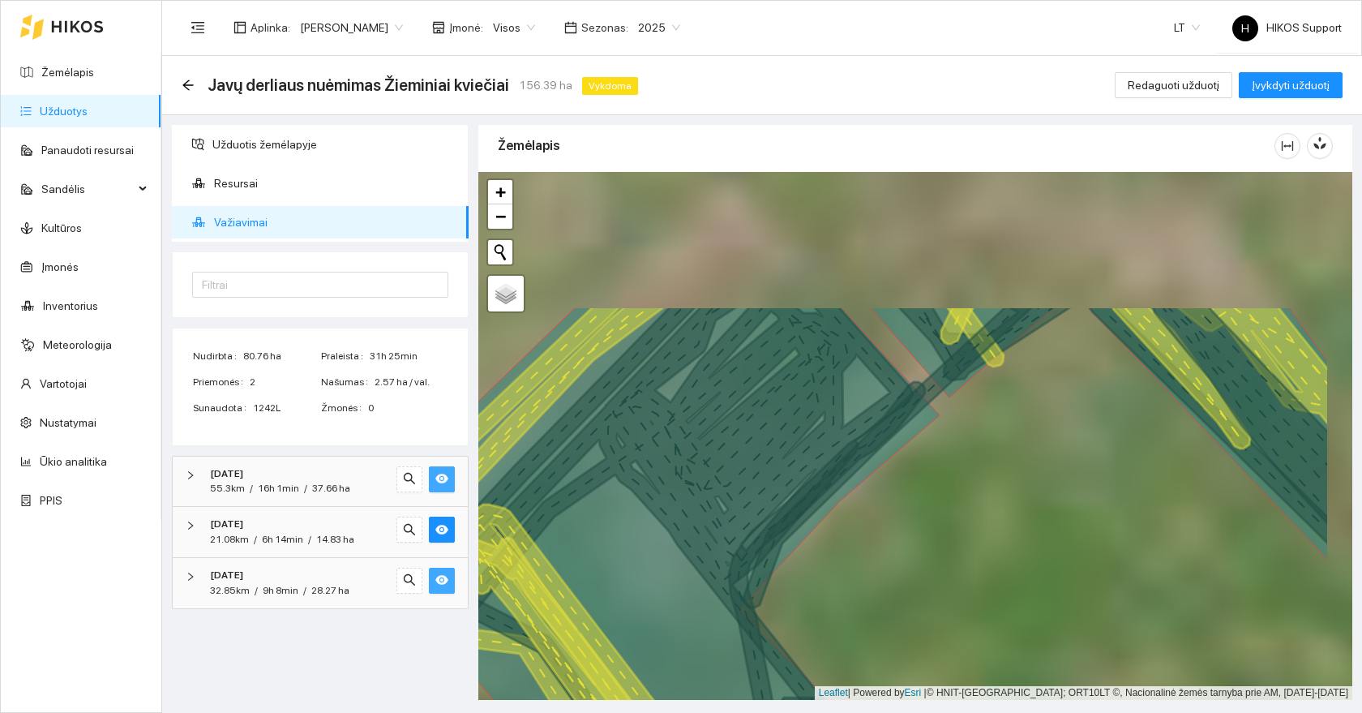
drag, startPoint x: 1118, startPoint y: 259, endPoint x: 981, endPoint y: 470, distance: 252.2
click at [981, 470] on div at bounding box center [915, 436] width 874 height 528
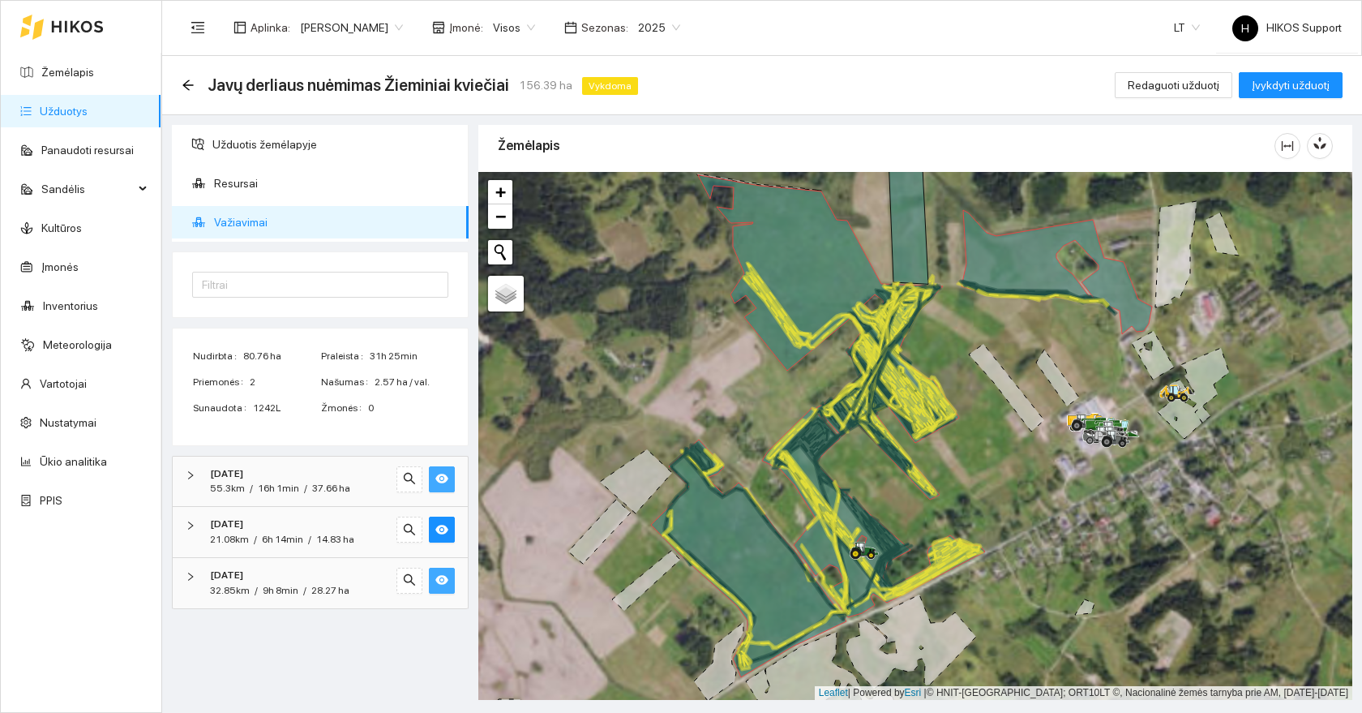
click at [959, 508] on div at bounding box center [915, 436] width 874 height 528
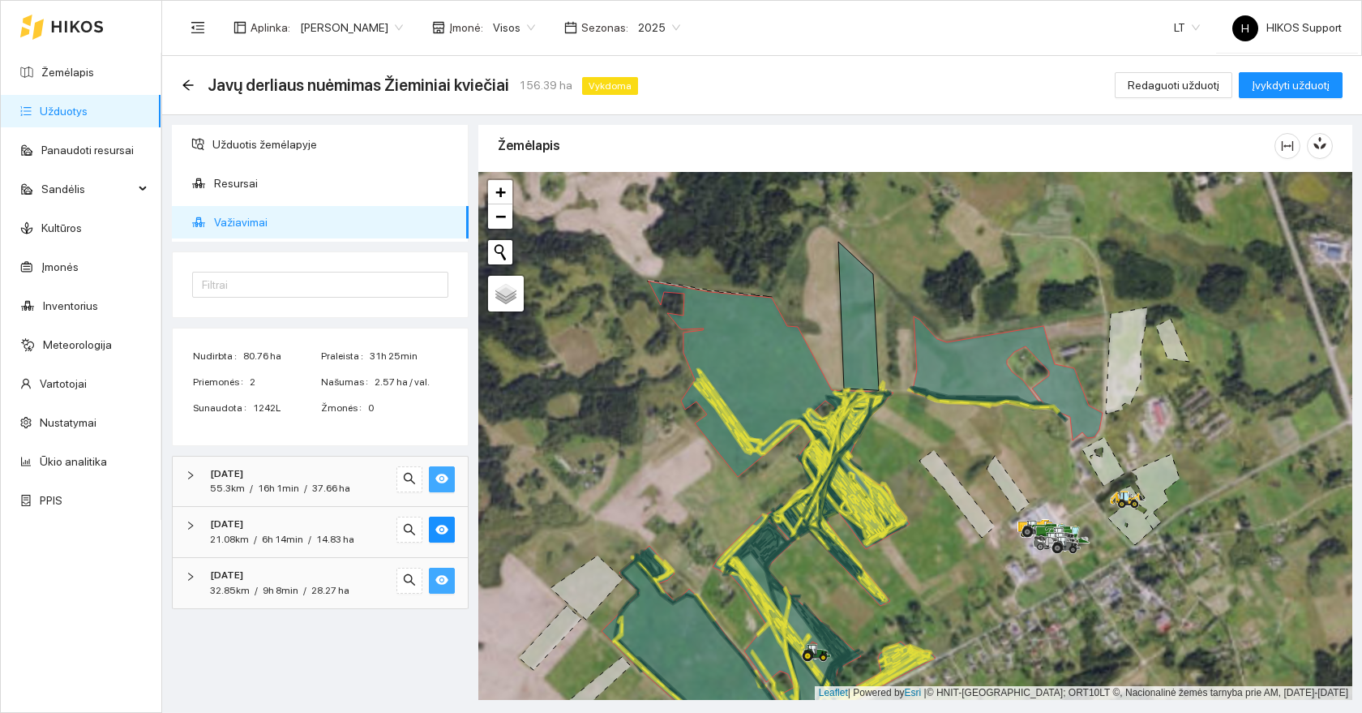
drag, startPoint x: 852, startPoint y: 543, endPoint x: 758, endPoint y: 349, distance: 215.8
click at [758, 349] on div at bounding box center [915, 436] width 874 height 528
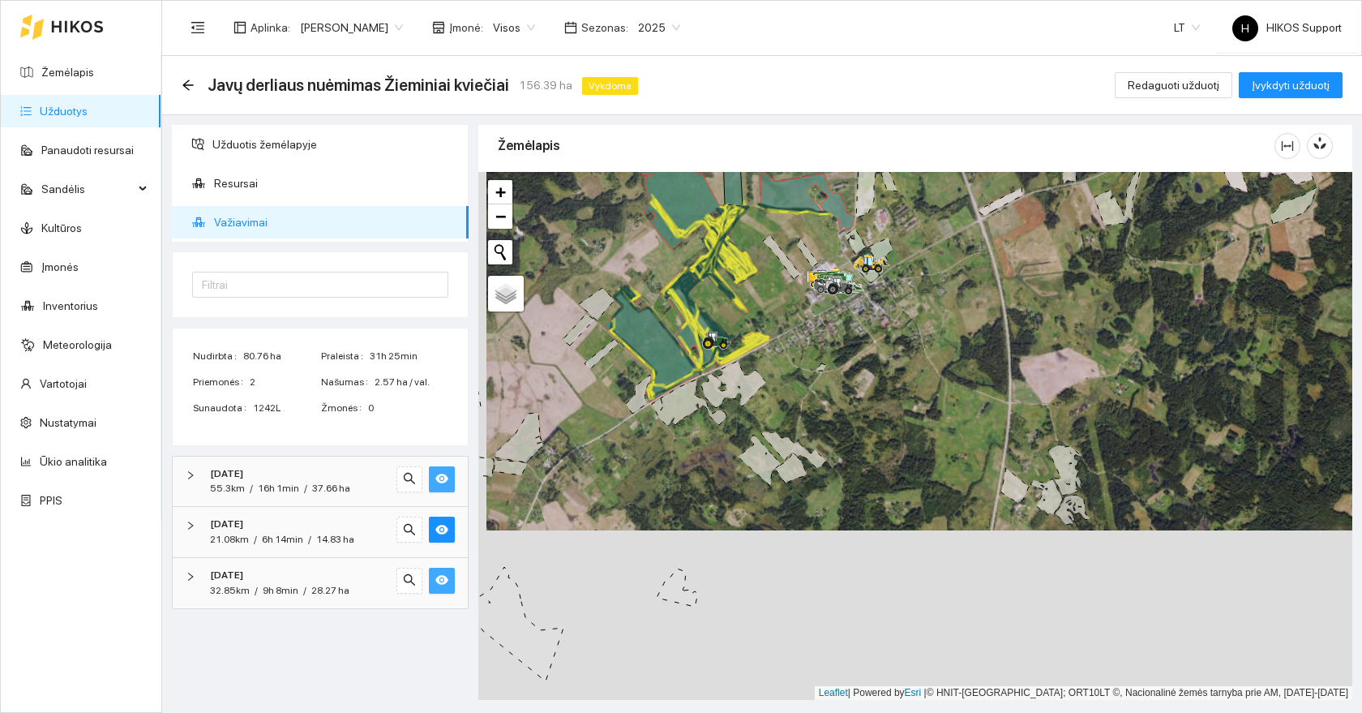
drag, startPoint x: 719, startPoint y: 289, endPoint x: 776, endPoint y: 516, distance: 234.3
click at [776, 516] on div at bounding box center [915, 436] width 874 height 528
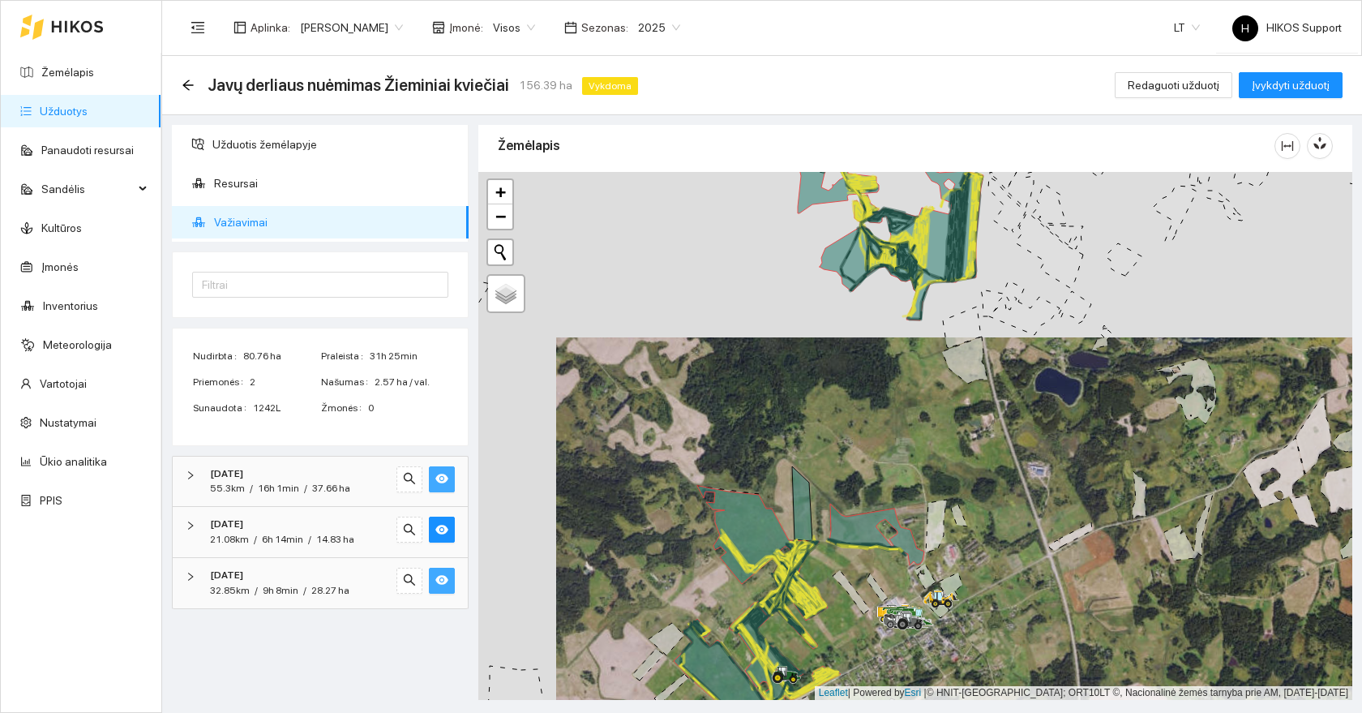
drag, startPoint x: 882, startPoint y: 374, endPoint x: 783, endPoint y: 703, distance: 343.6
click at [783, 703] on main "Javų derliaus nuėmimas Žieminiai kviečiai 156.39 ha Vykdoma Redaguoti užduotį Į…" at bounding box center [762, 384] width 1200 height 657
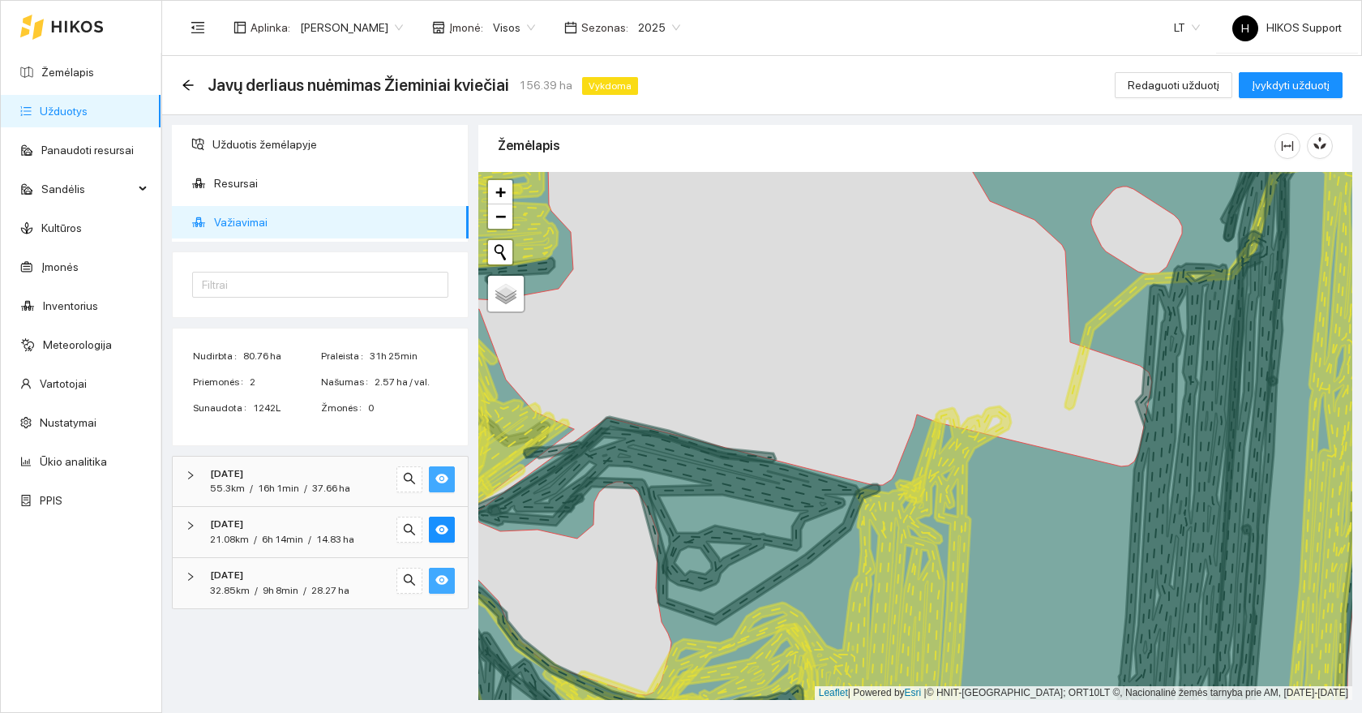
drag, startPoint x: 831, startPoint y: 585, endPoint x: 848, endPoint y: 453, distance: 133.3
click at [848, 453] on icon at bounding box center [897, 428] width 1015 height 635
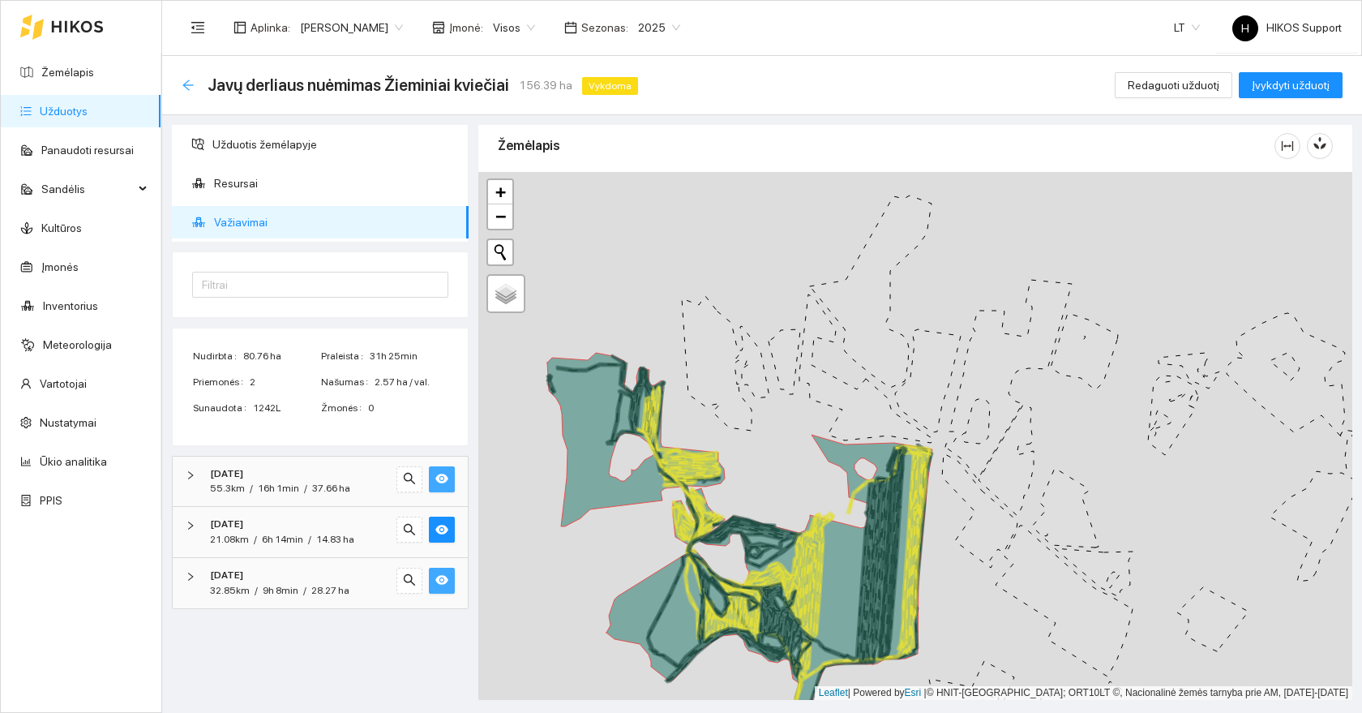
click at [183, 87] on icon "arrow-left" at bounding box center [188, 85] width 13 height 13
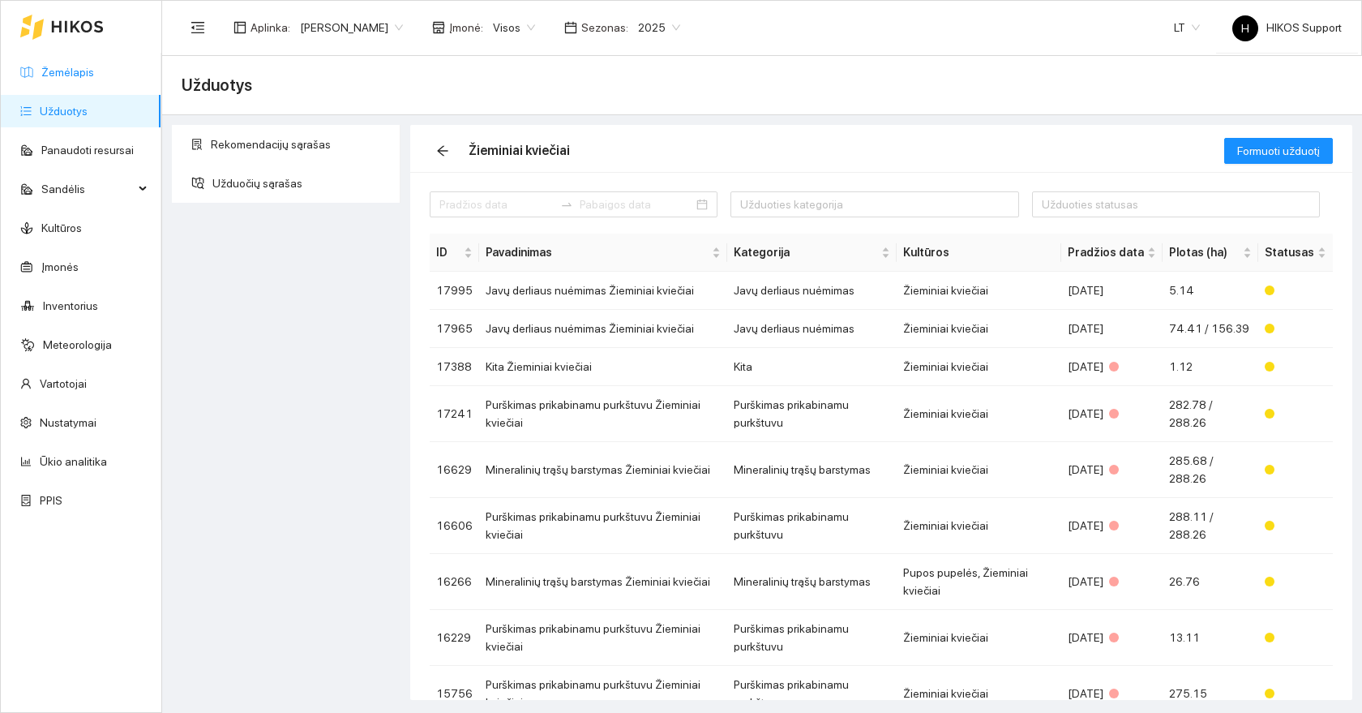
click at [63, 66] on link "Žemėlapis" at bounding box center [67, 72] width 53 height 13
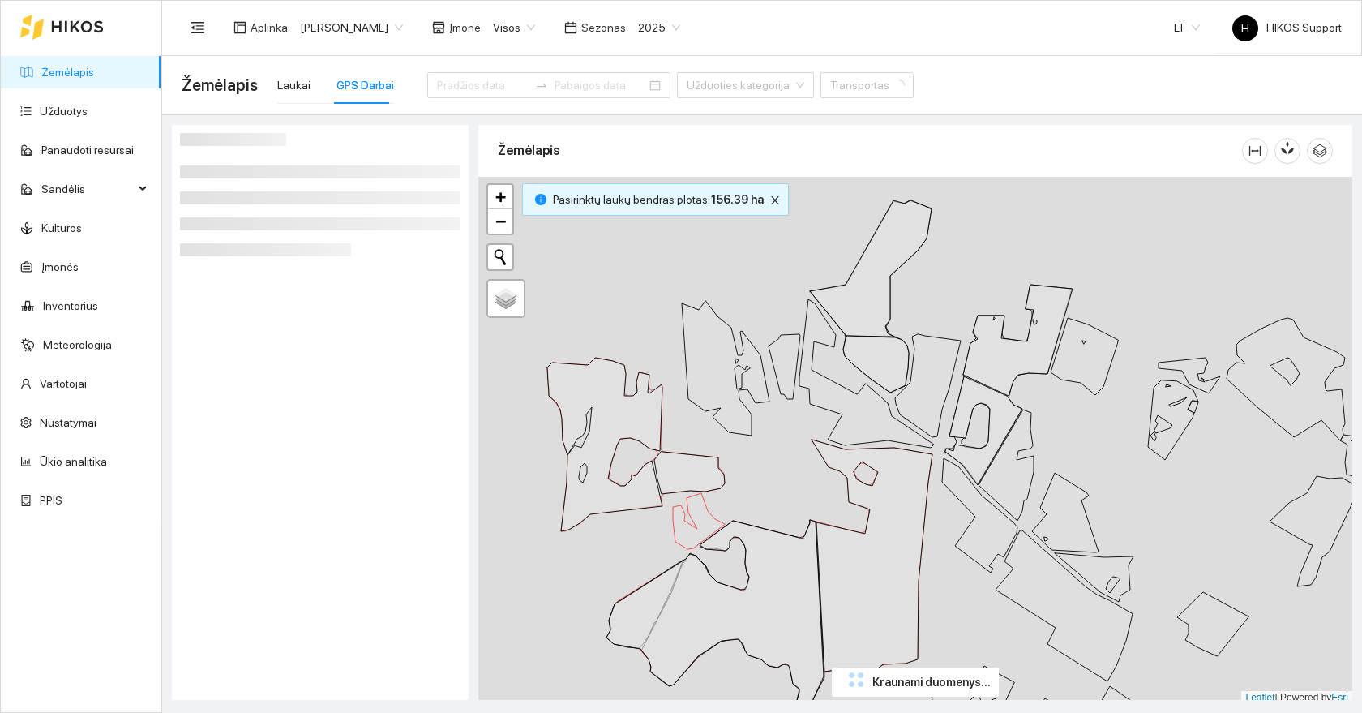
scroll to position [5, 0]
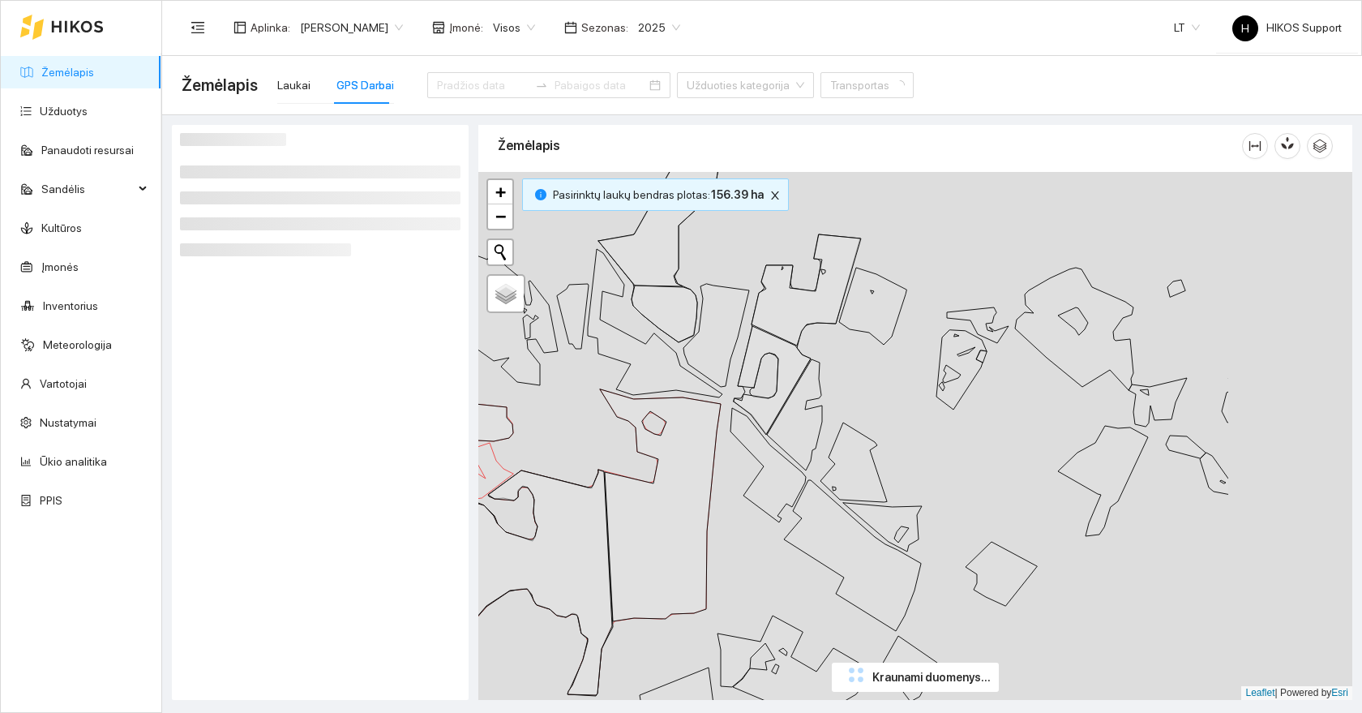
drag, startPoint x: 942, startPoint y: 455, endPoint x: 732, endPoint y: 399, distance: 218.2
click at [732, 401] on div at bounding box center [915, 436] width 874 height 528
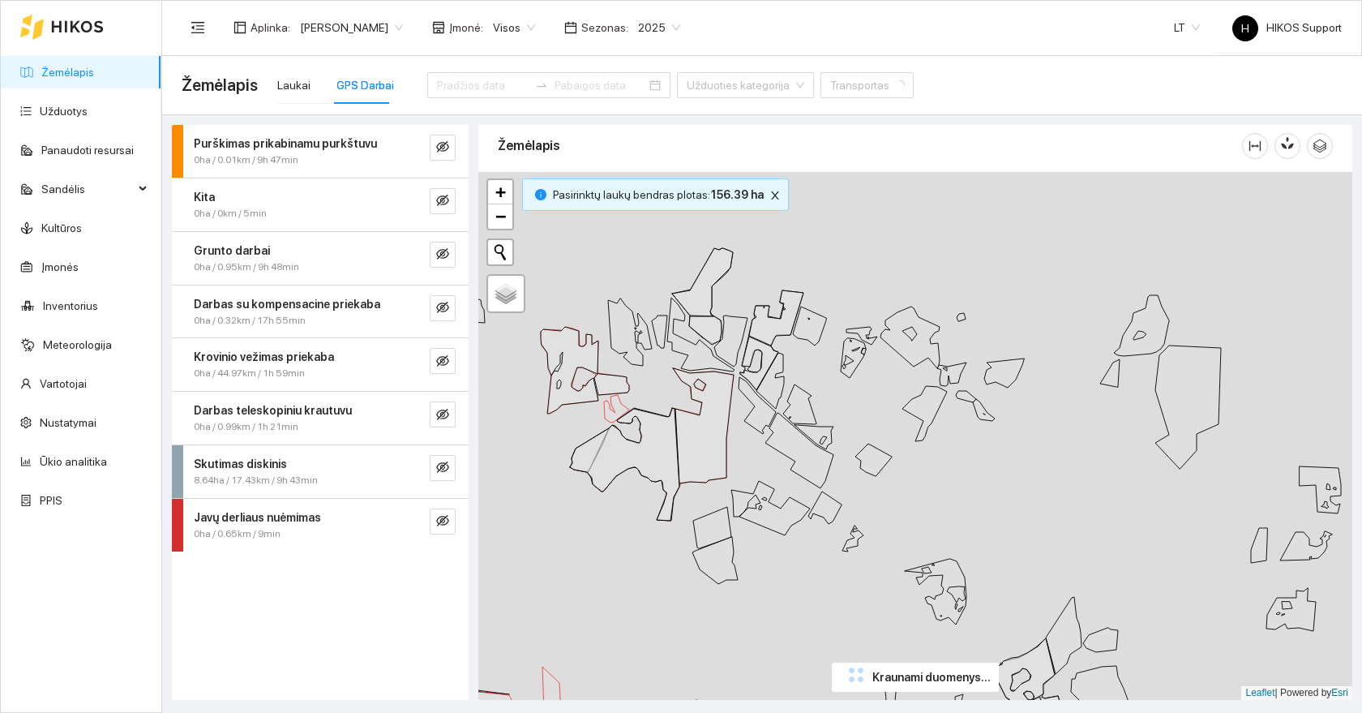
drag, startPoint x: 746, startPoint y: 522, endPoint x: 796, endPoint y: 452, distance: 86.6
click at [796, 452] on div at bounding box center [915, 436] width 874 height 528
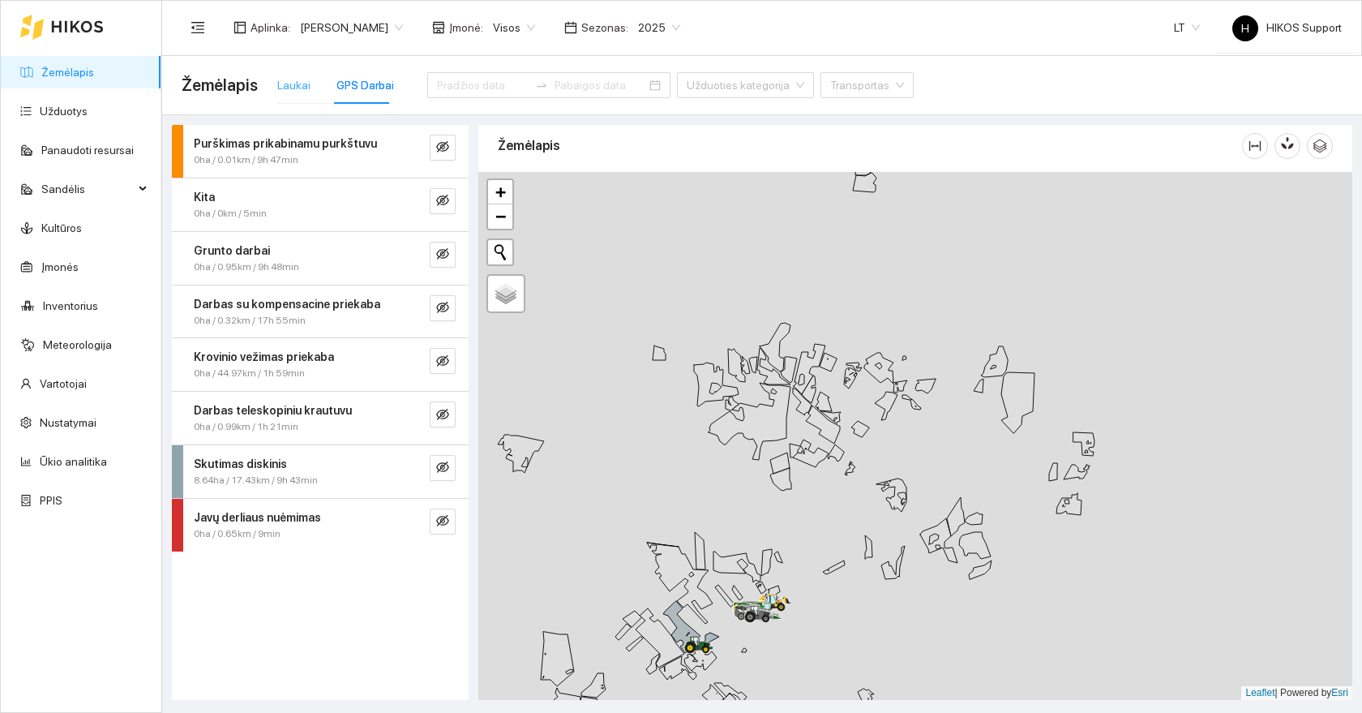
click at [299, 71] on div "Laukai" at bounding box center [293, 85] width 33 height 37
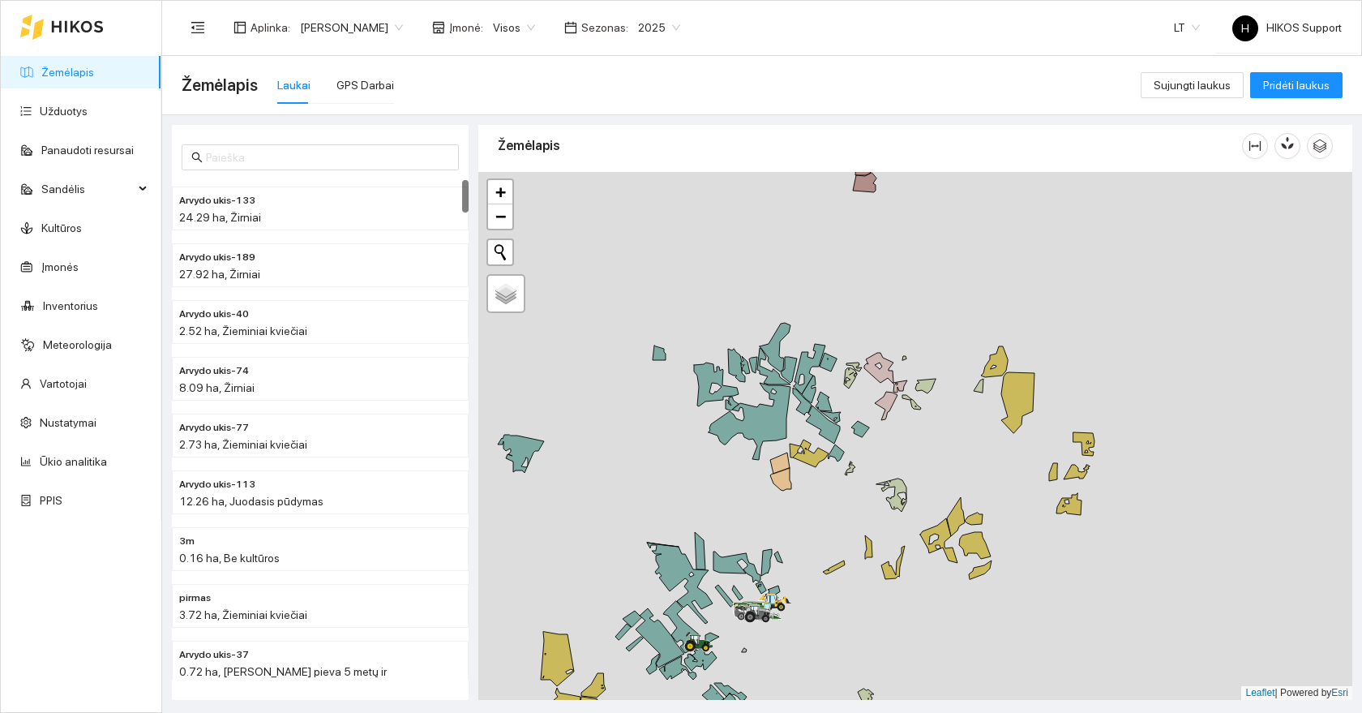
click at [667, 25] on div "2025" at bounding box center [660, 28] width 62 height 26
click at [643, 221] on div "2026" at bounding box center [645, 215] width 42 height 18
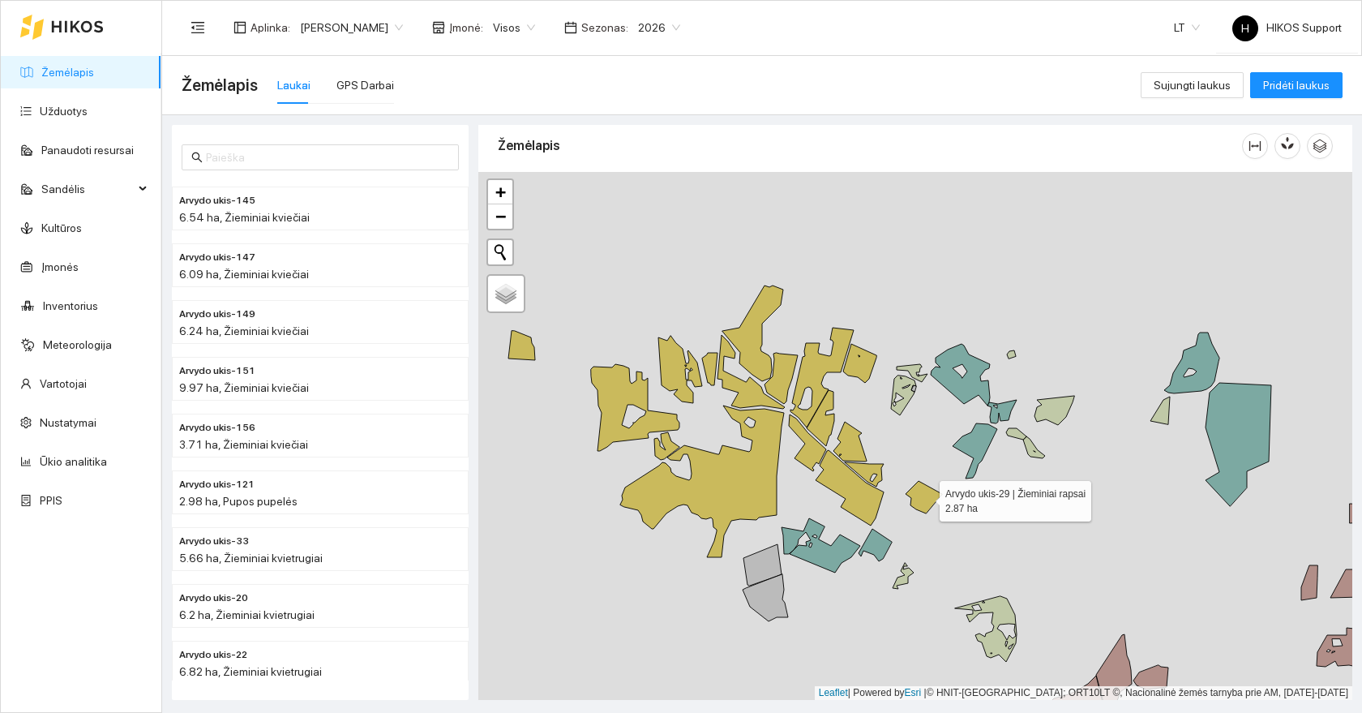
click at [924, 496] on icon at bounding box center [924, 497] width 36 height 32
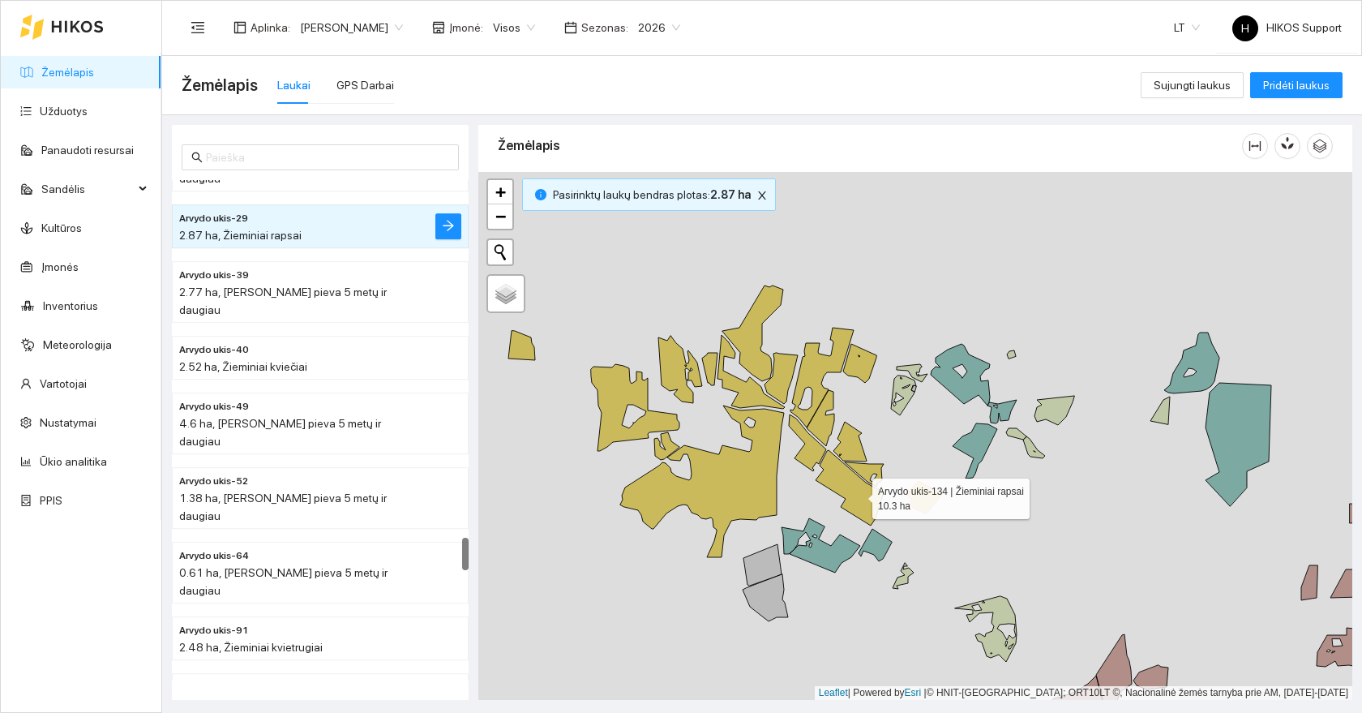
click at [858, 495] on icon at bounding box center [850, 487] width 68 height 75
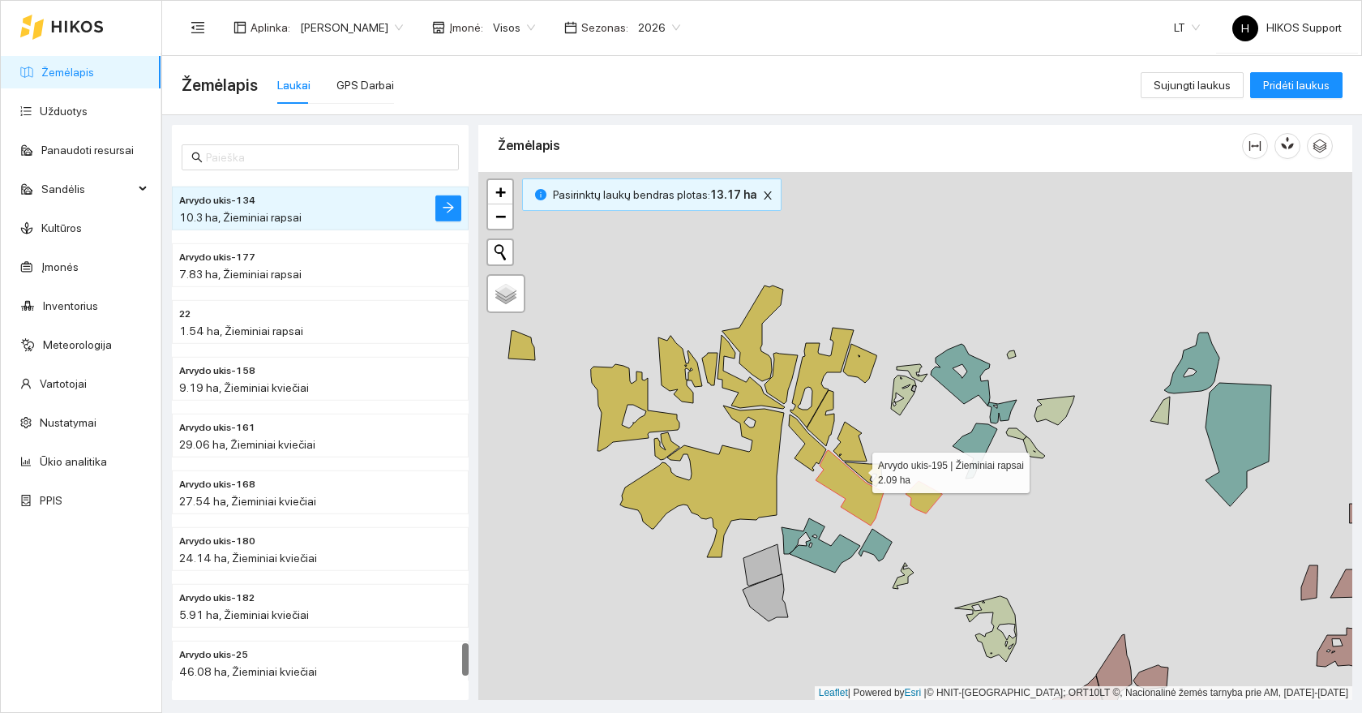
click at [858, 469] on icon at bounding box center [864, 474] width 39 height 24
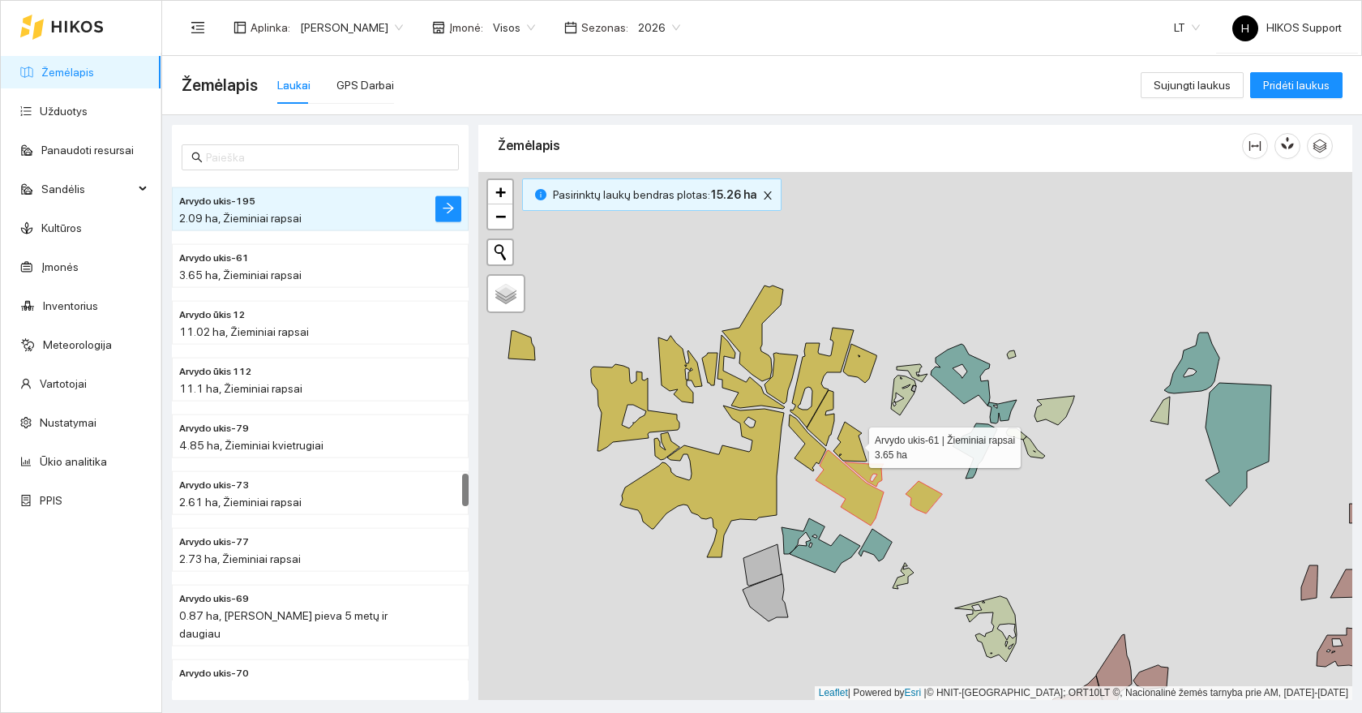
click at [854, 441] on icon at bounding box center [850, 442] width 33 height 40
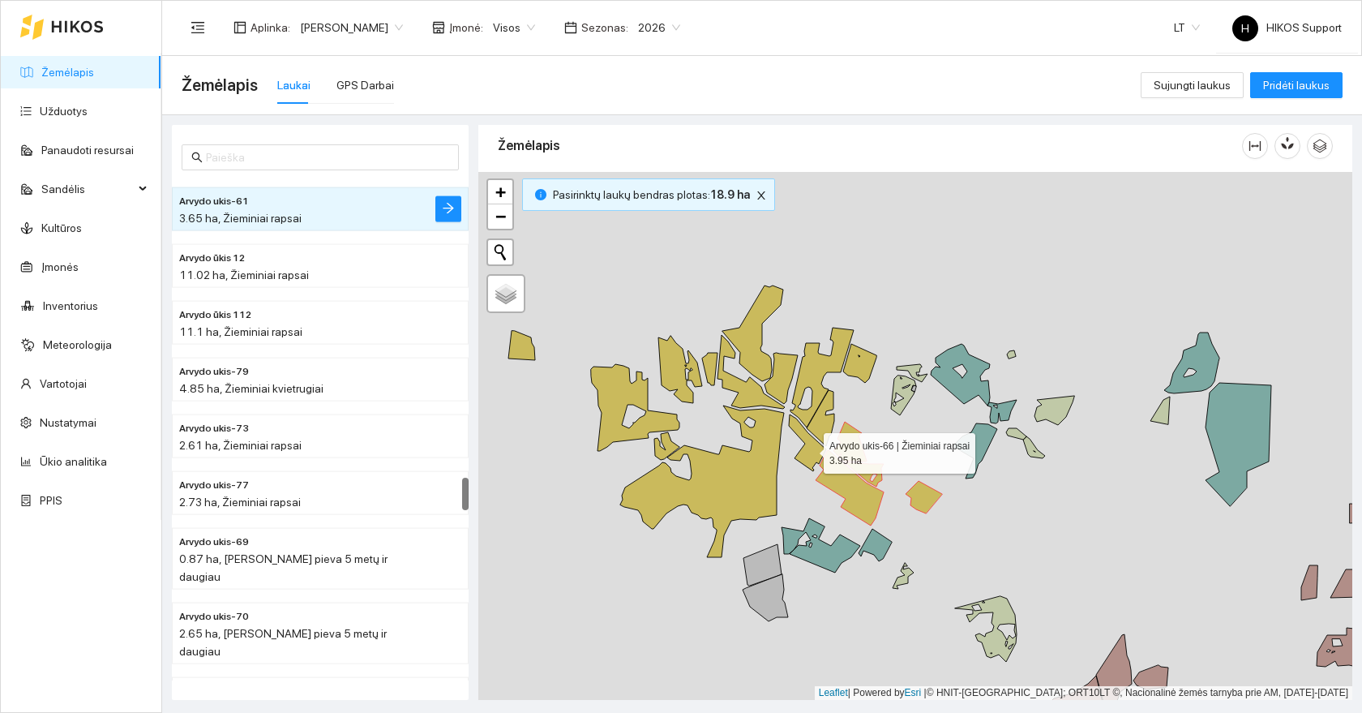
click at [809, 449] on icon at bounding box center [807, 442] width 37 height 57
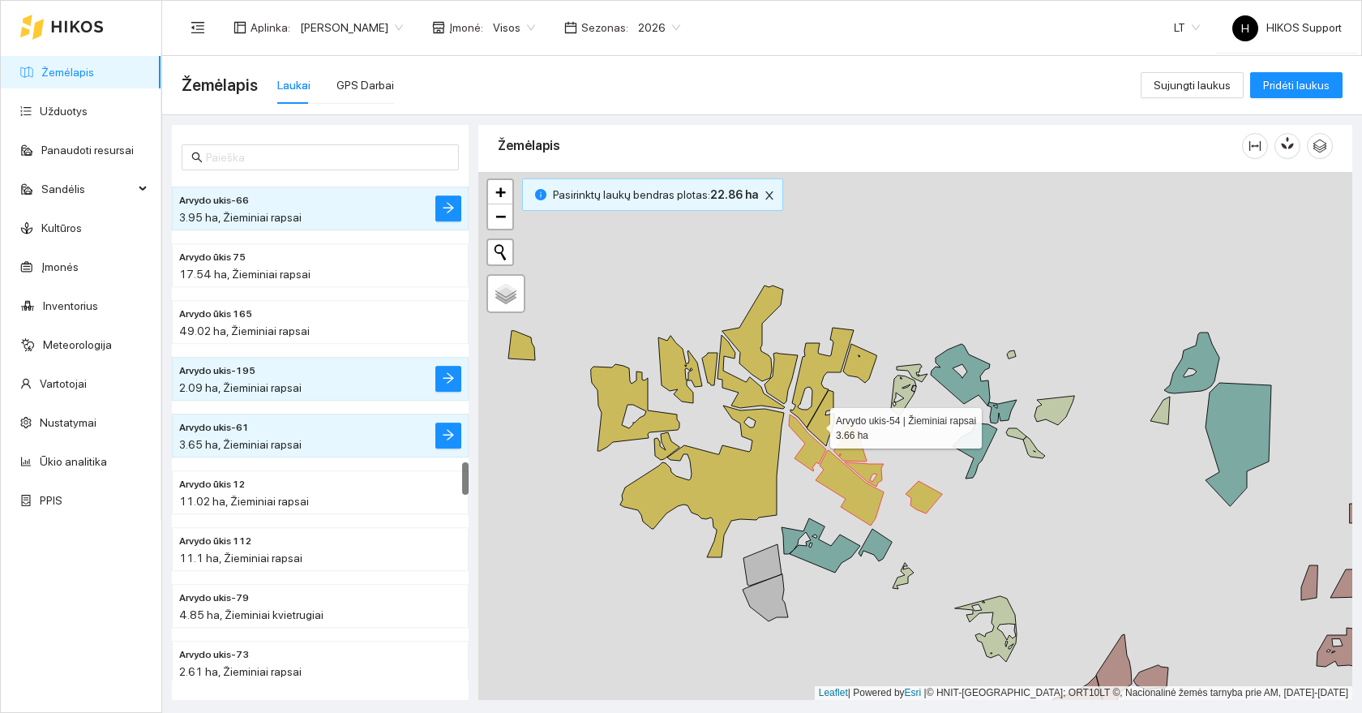
click at [816, 423] on icon at bounding box center [821, 418] width 28 height 56
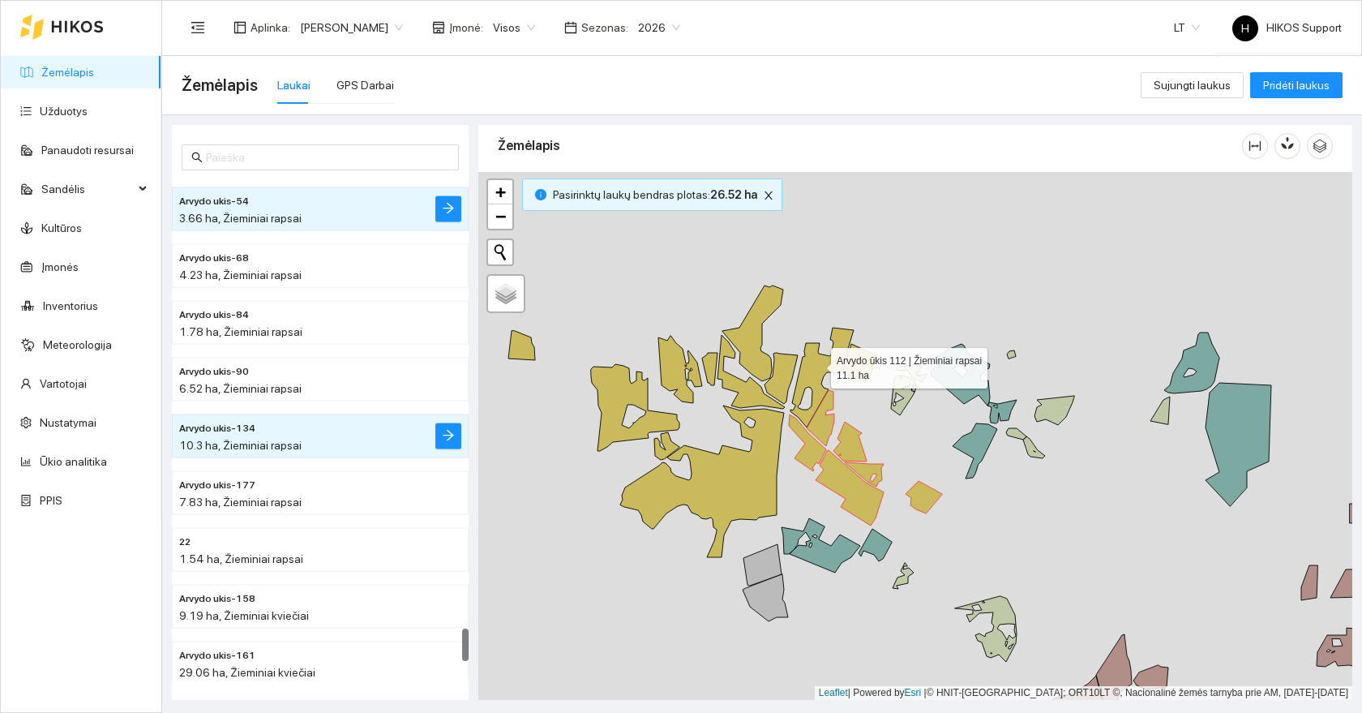
click at [817, 364] on icon at bounding box center [822, 378] width 63 height 100
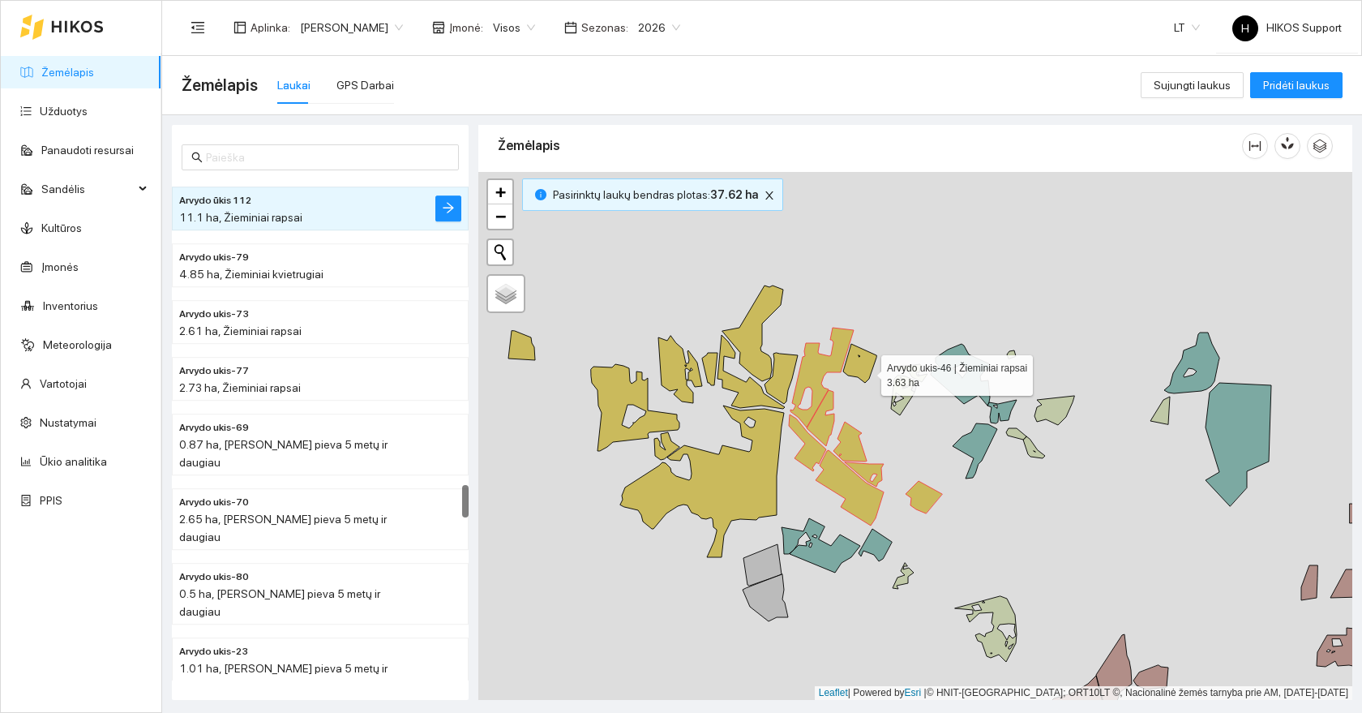
click at [867, 371] on icon at bounding box center [859, 363] width 33 height 39
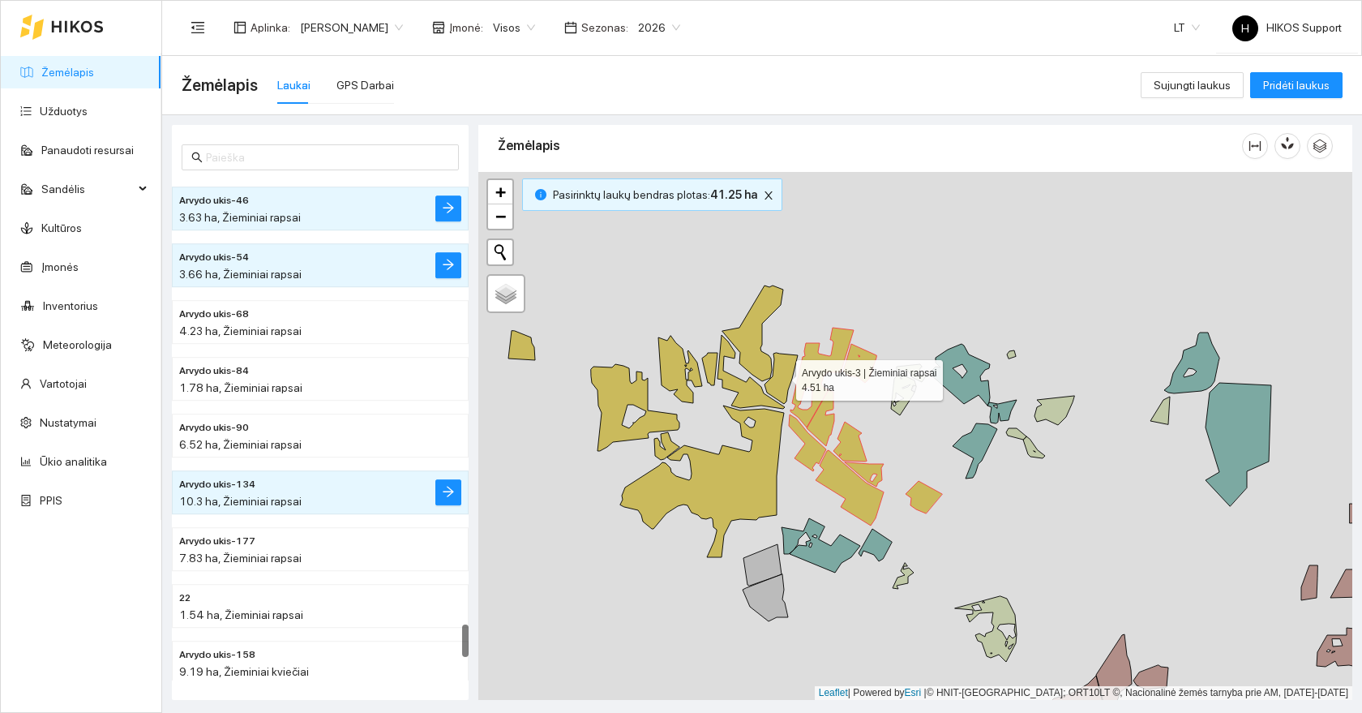
click at [776, 387] on icon at bounding box center [781, 378] width 33 height 51
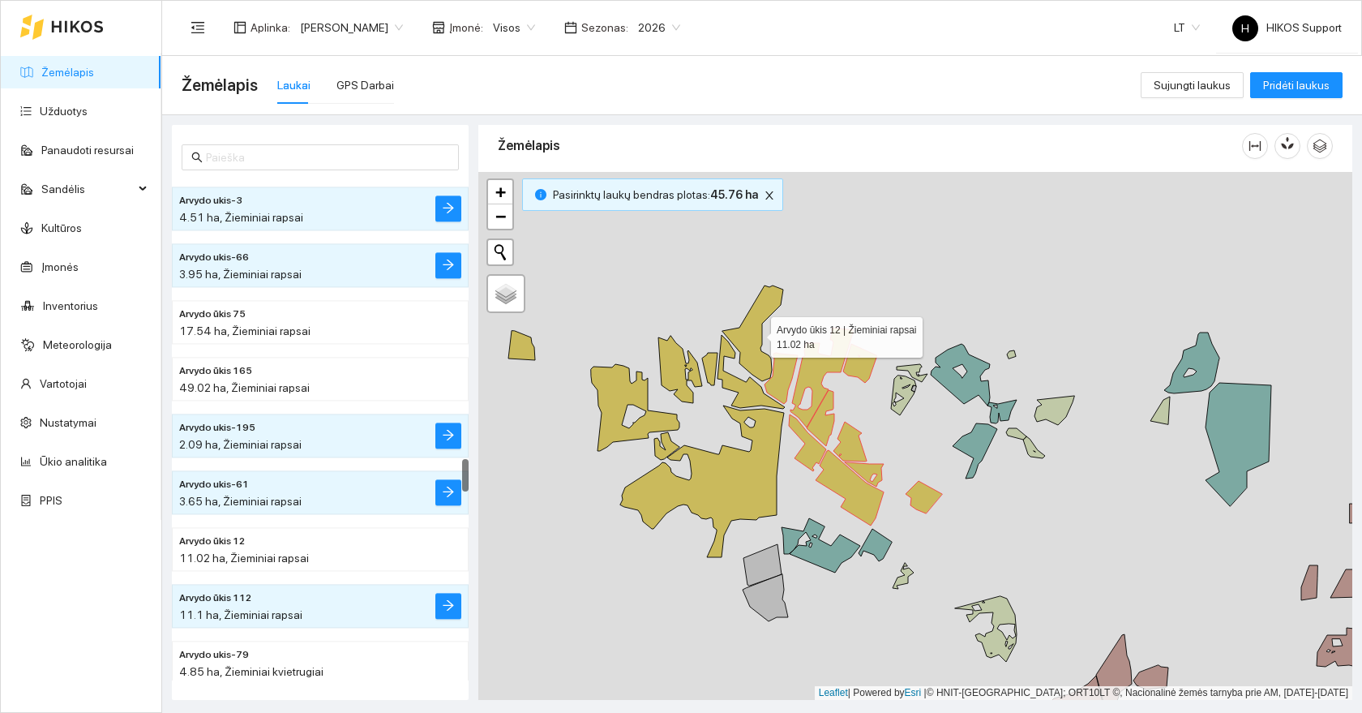
click at [764, 375] on icon at bounding box center [753, 333] width 61 height 96
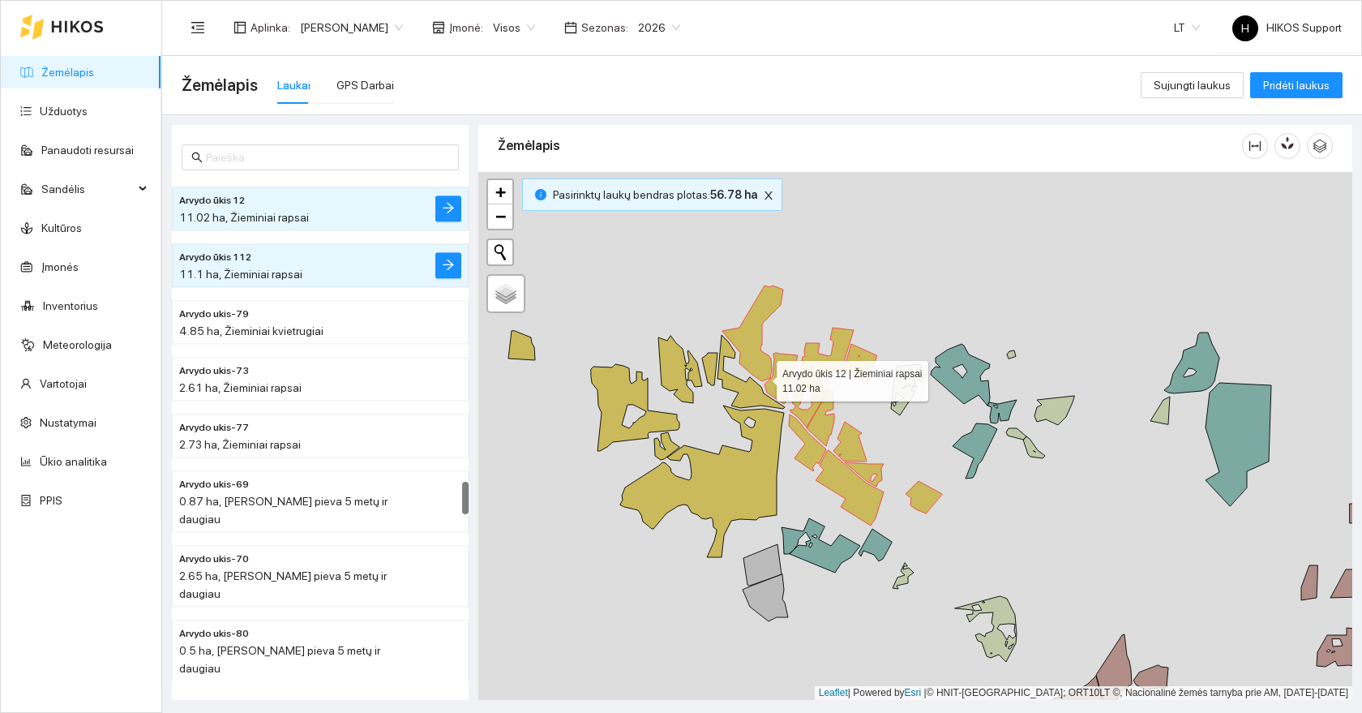
click at [740, 401] on icon at bounding box center [751, 372] width 67 height 74
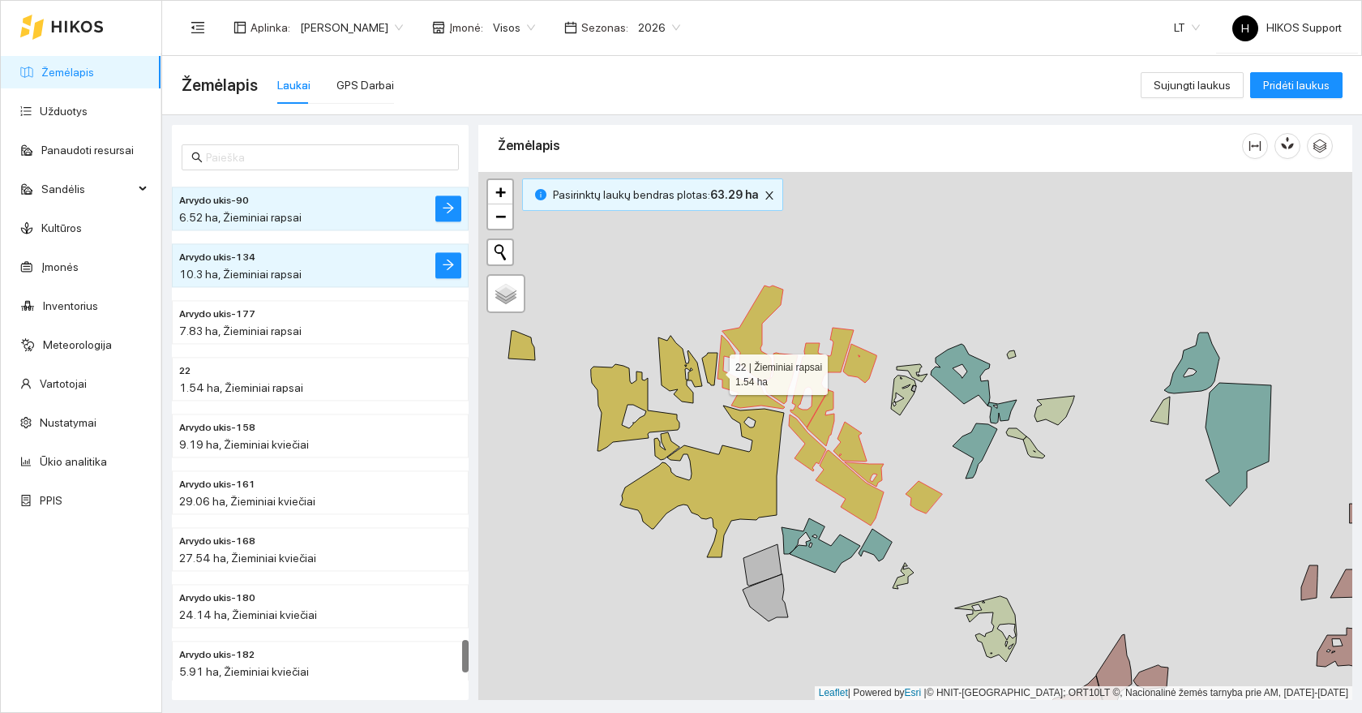
click at [715, 371] on icon at bounding box center [709, 369] width 15 height 32
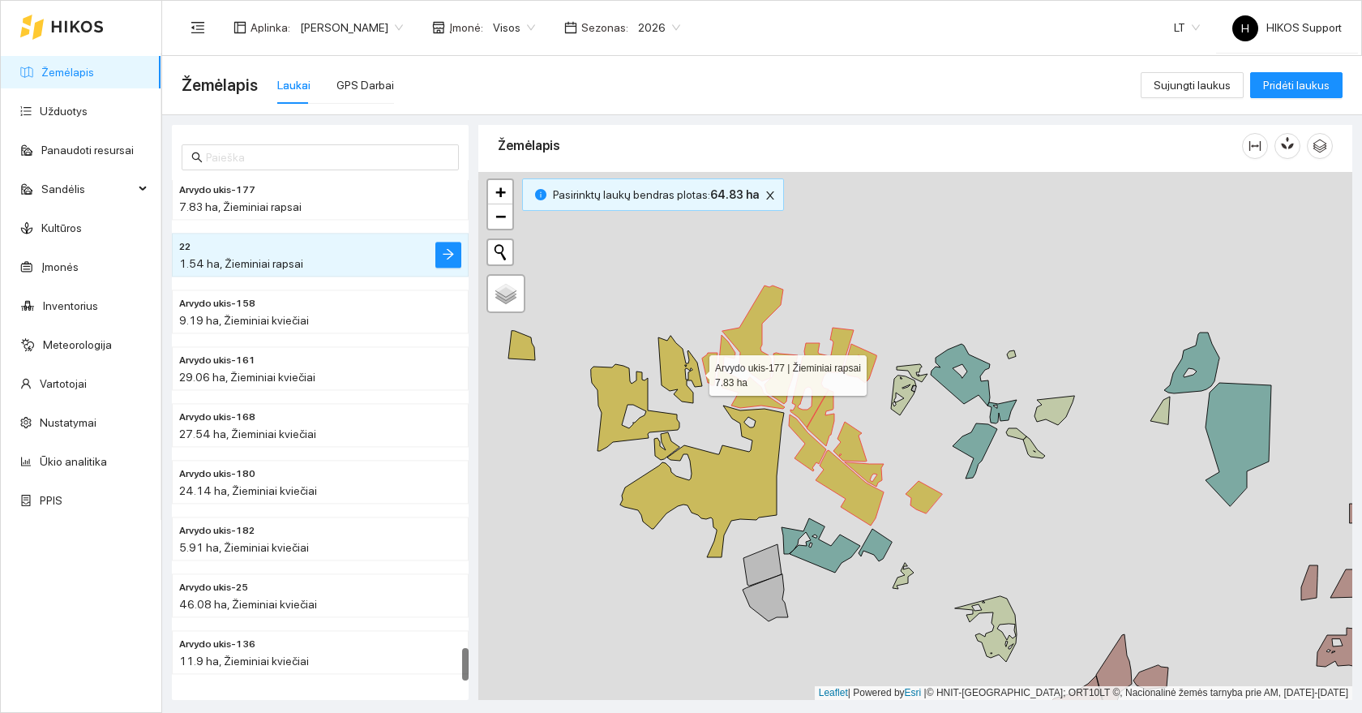
click at [695, 371] on icon at bounding box center [681, 369] width 44 height 67
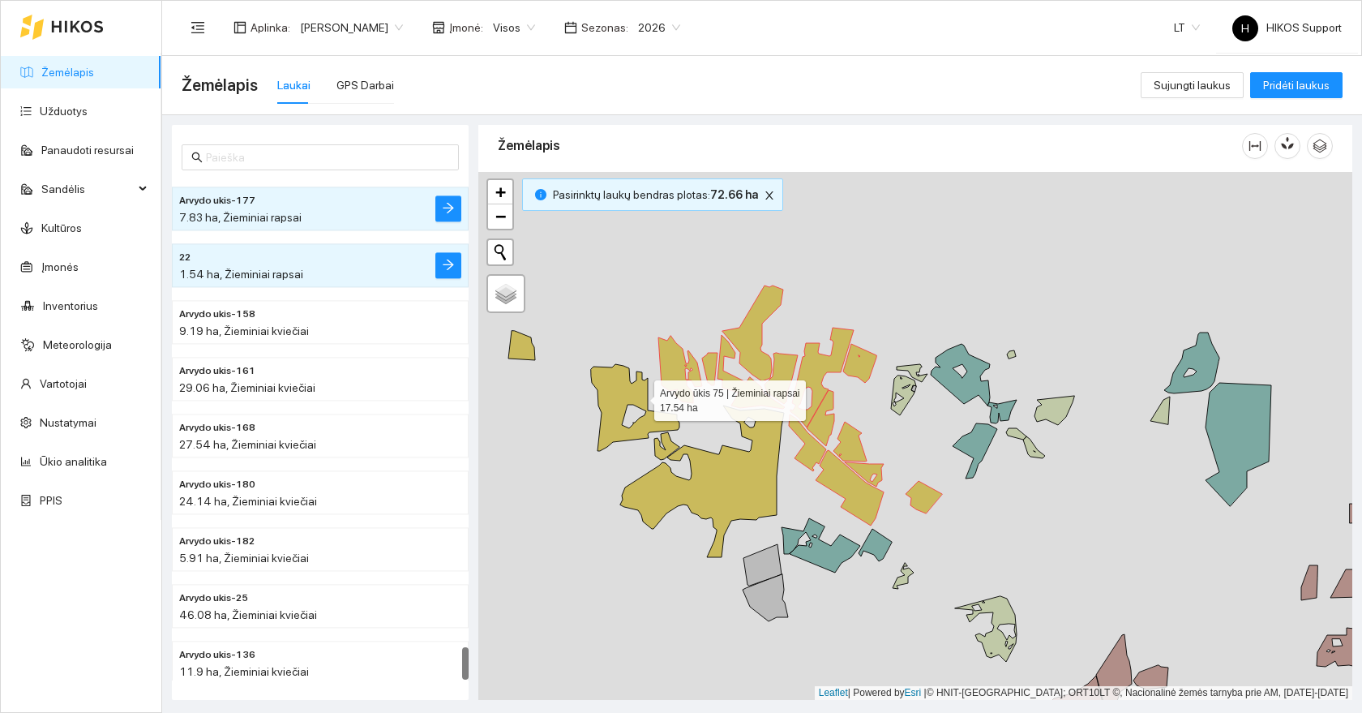
click at [636, 396] on icon at bounding box center [635, 407] width 88 height 87
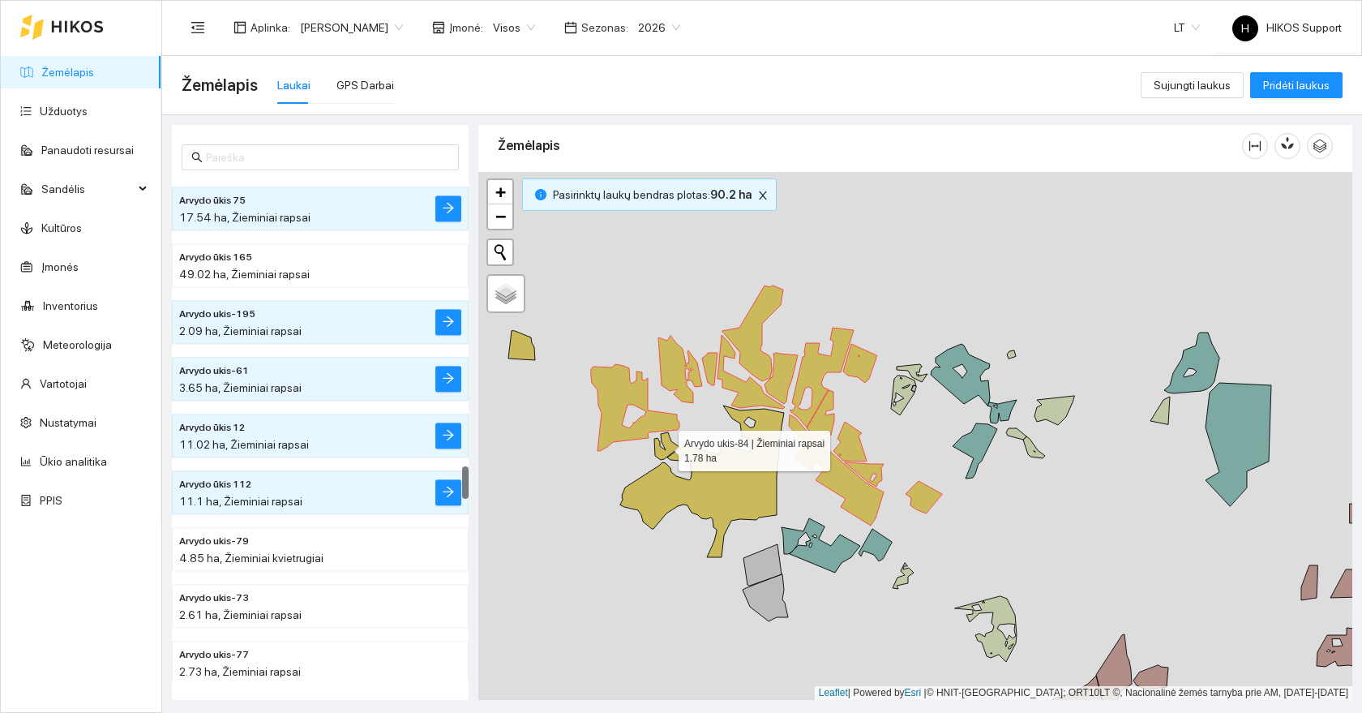
click at [664, 447] on icon at bounding box center [666, 446] width 25 height 28
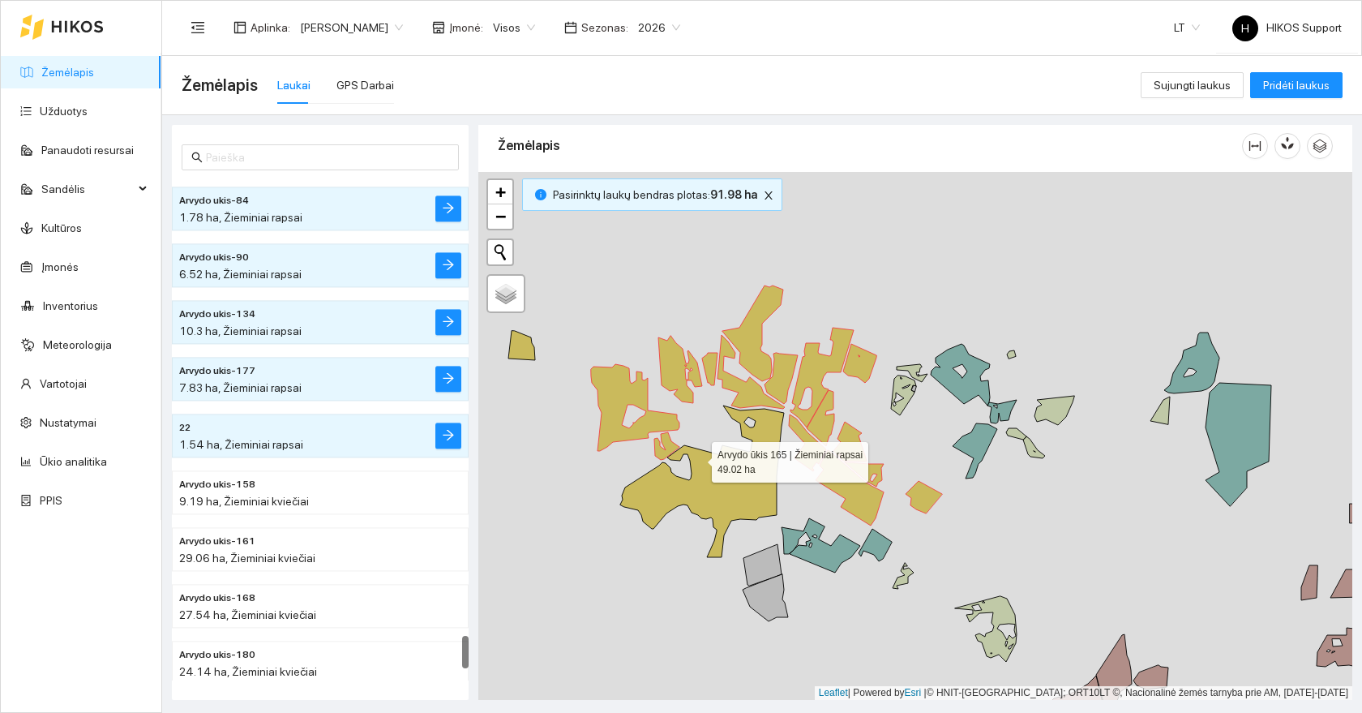
click at [697, 458] on icon at bounding box center [702, 481] width 164 height 152
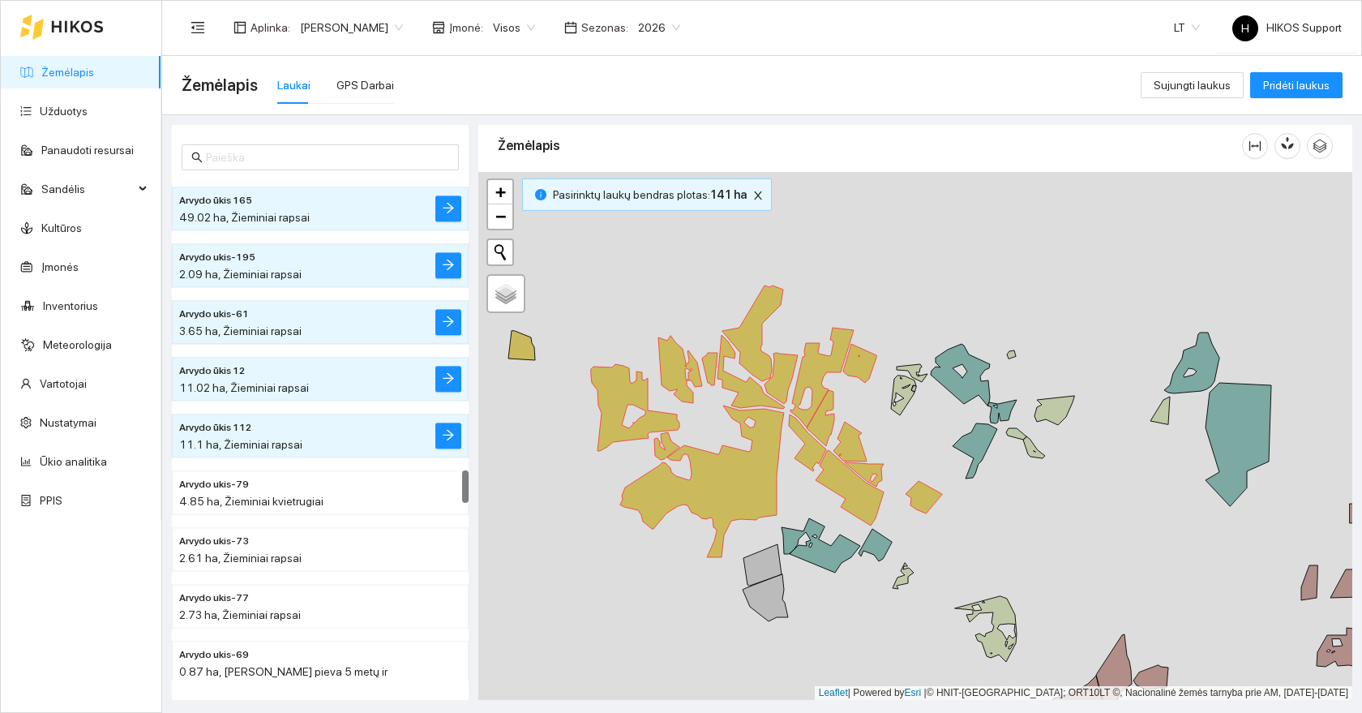
click at [538, 358] on div at bounding box center [915, 436] width 874 height 528
click at [521, 352] on icon at bounding box center [521, 345] width 27 height 29
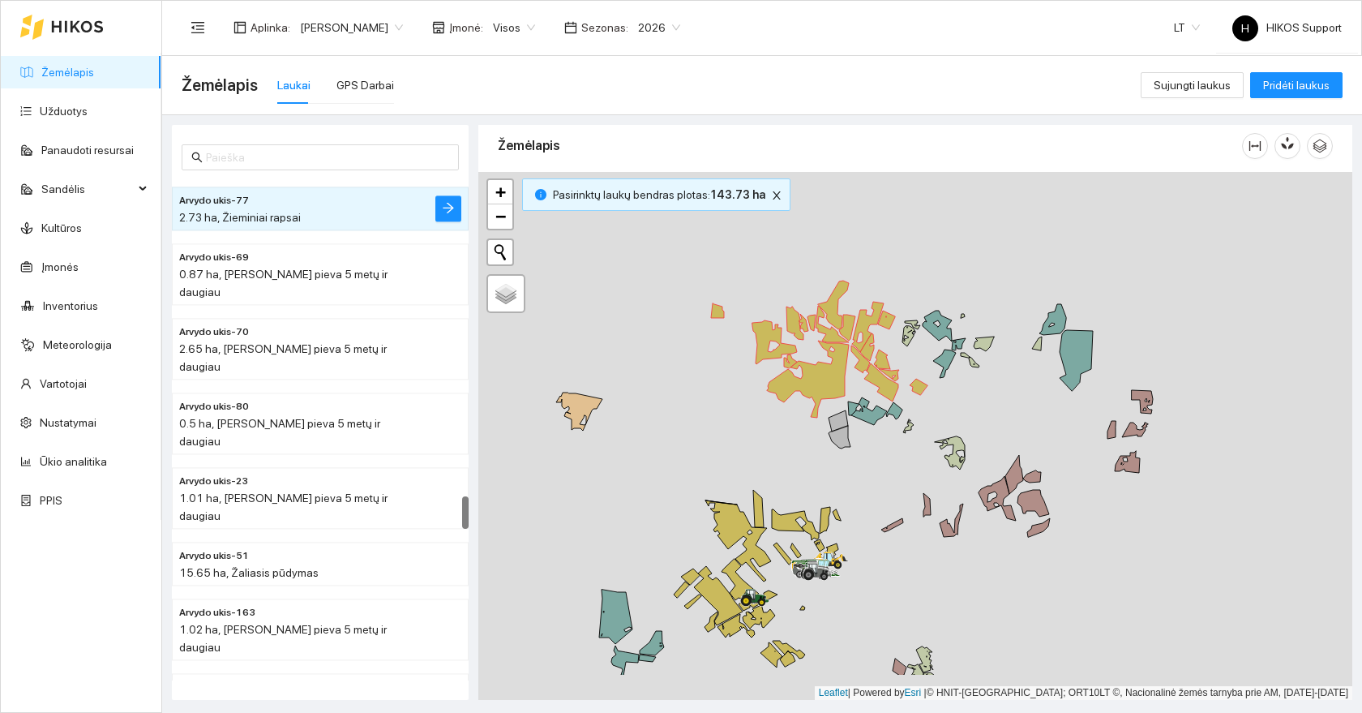
drag, startPoint x: 636, startPoint y: 520, endPoint x: 819, endPoint y: 410, distance: 213.5
click at [819, 412] on div at bounding box center [915, 436] width 874 height 528
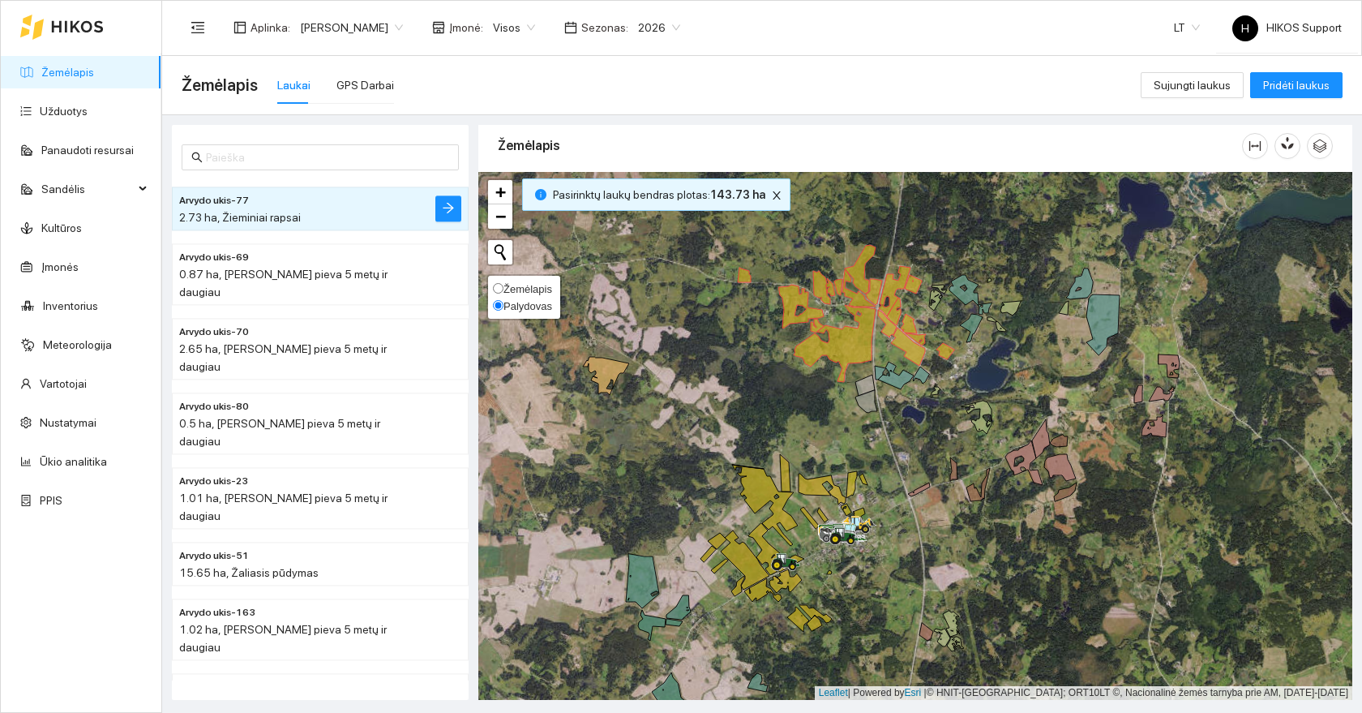
click at [530, 294] on span "Žemėlapis" at bounding box center [528, 289] width 49 height 12
click at [504, 294] on input "Žemėlapis" at bounding box center [498, 288] width 11 height 11
radio input "true"
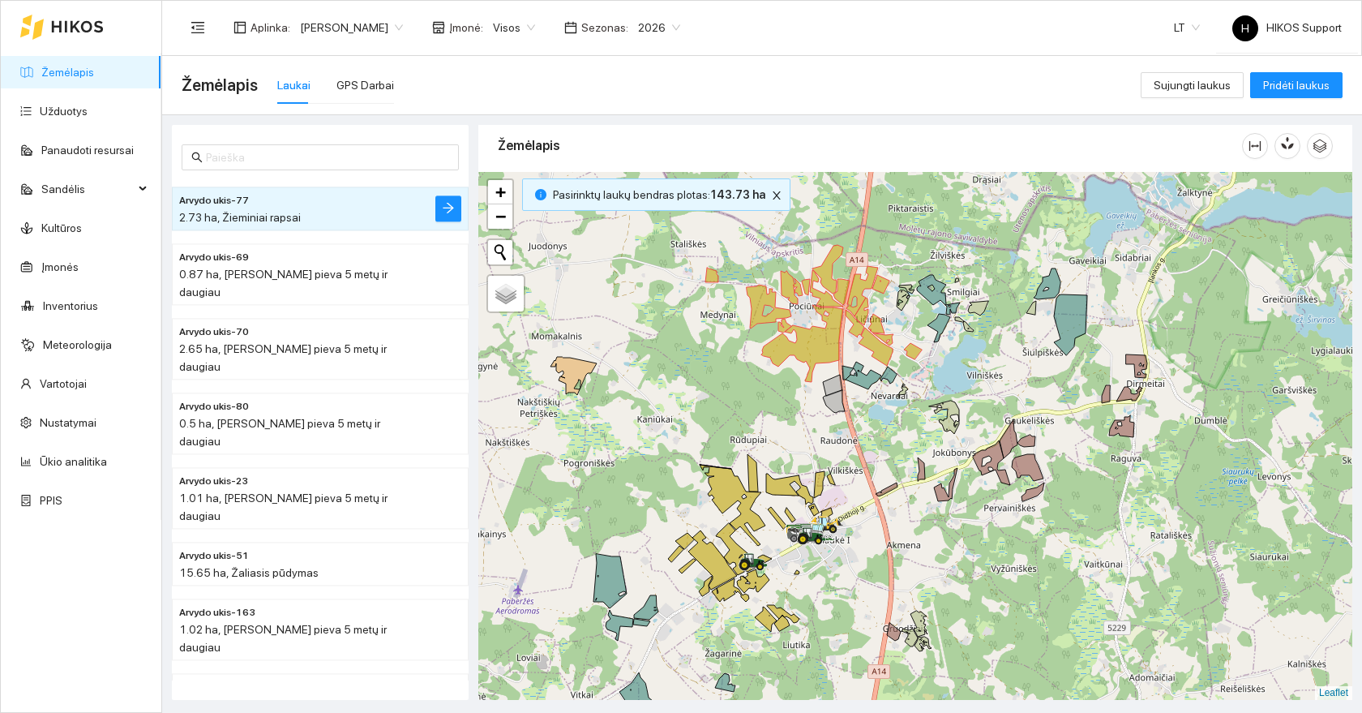
drag, startPoint x: 981, startPoint y: 561, endPoint x: 835, endPoint y: 554, distance: 147.0
click at [835, 554] on div at bounding box center [915, 436] width 874 height 528
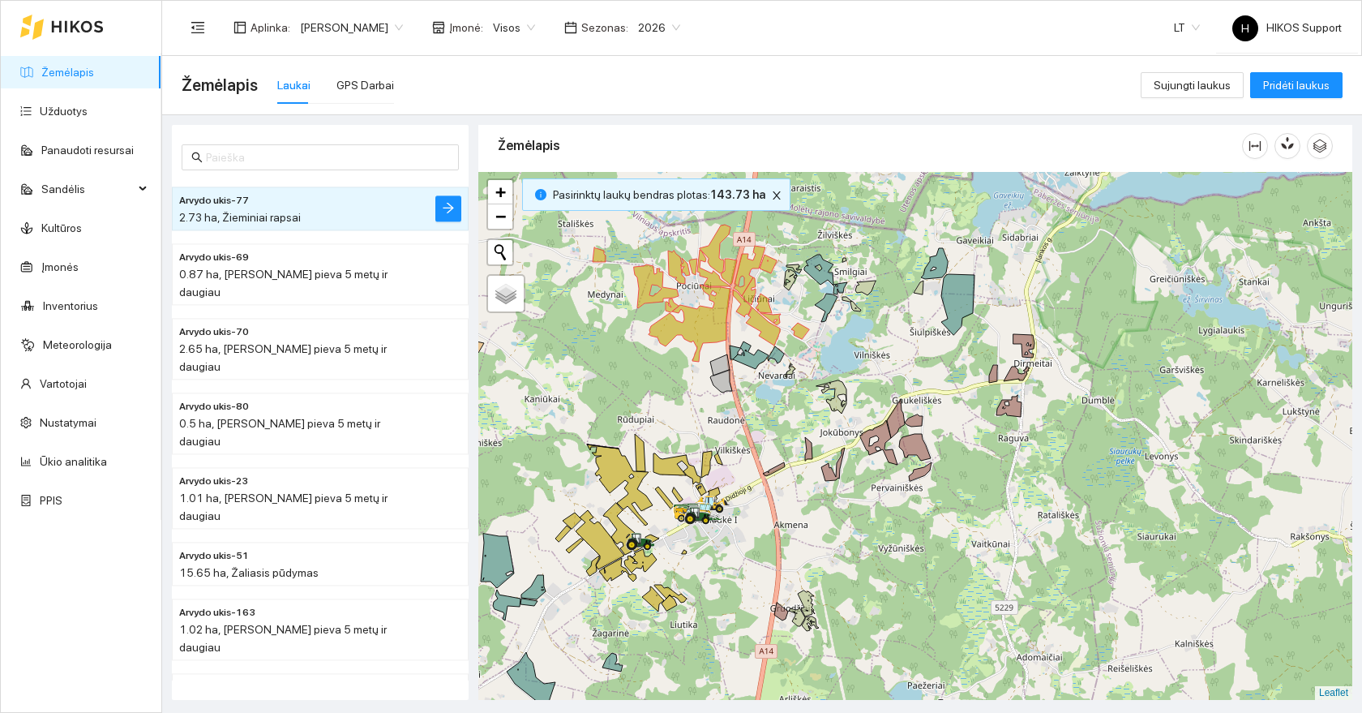
drag, startPoint x: 817, startPoint y: 596, endPoint x: 859, endPoint y: 461, distance: 140.8
click at [859, 461] on div at bounding box center [915, 436] width 874 height 528
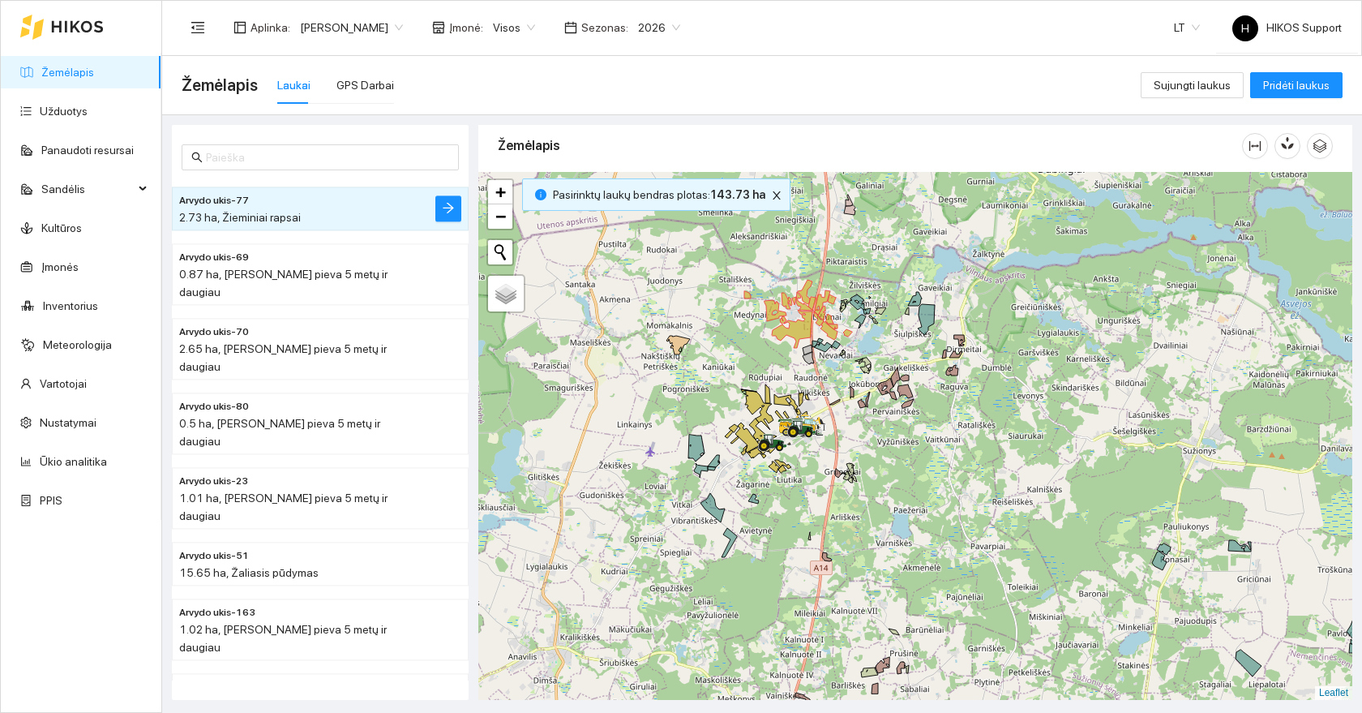
click at [822, 384] on div at bounding box center [915, 436] width 874 height 528
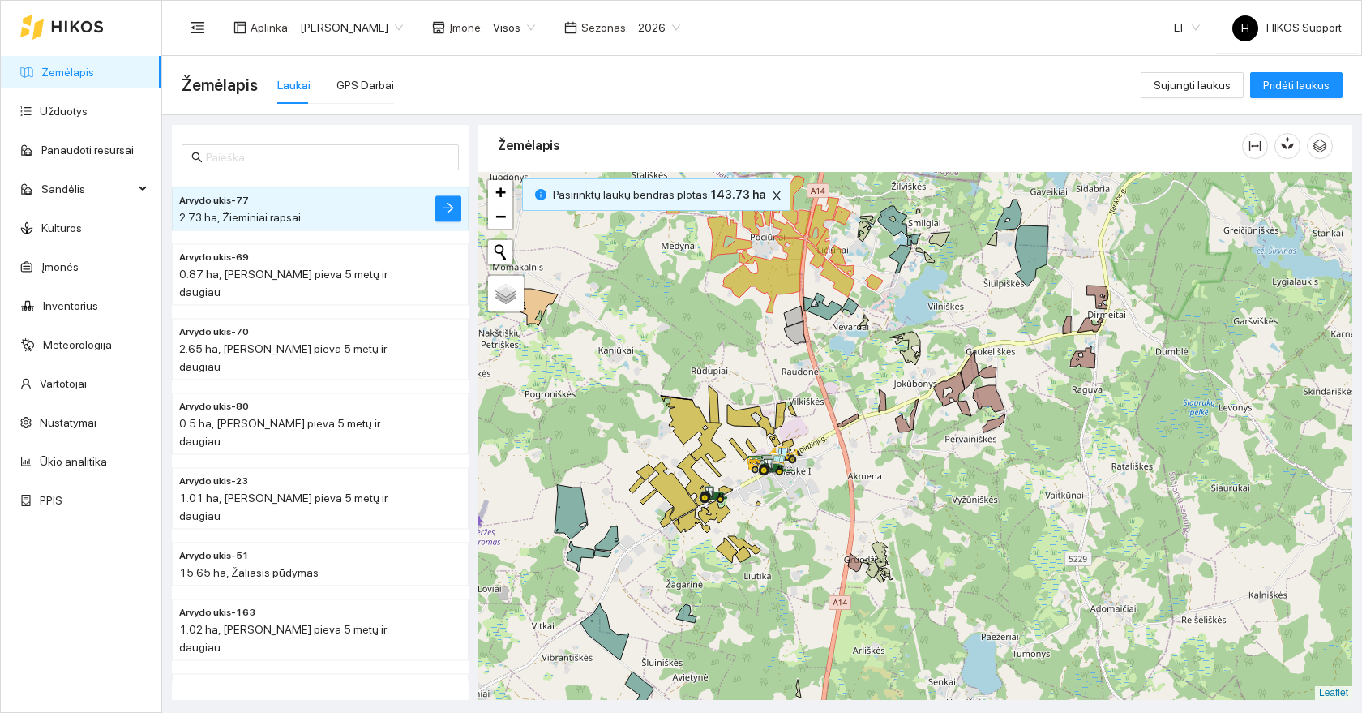
click at [831, 354] on div at bounding box center [915, 436] width 874 height 528
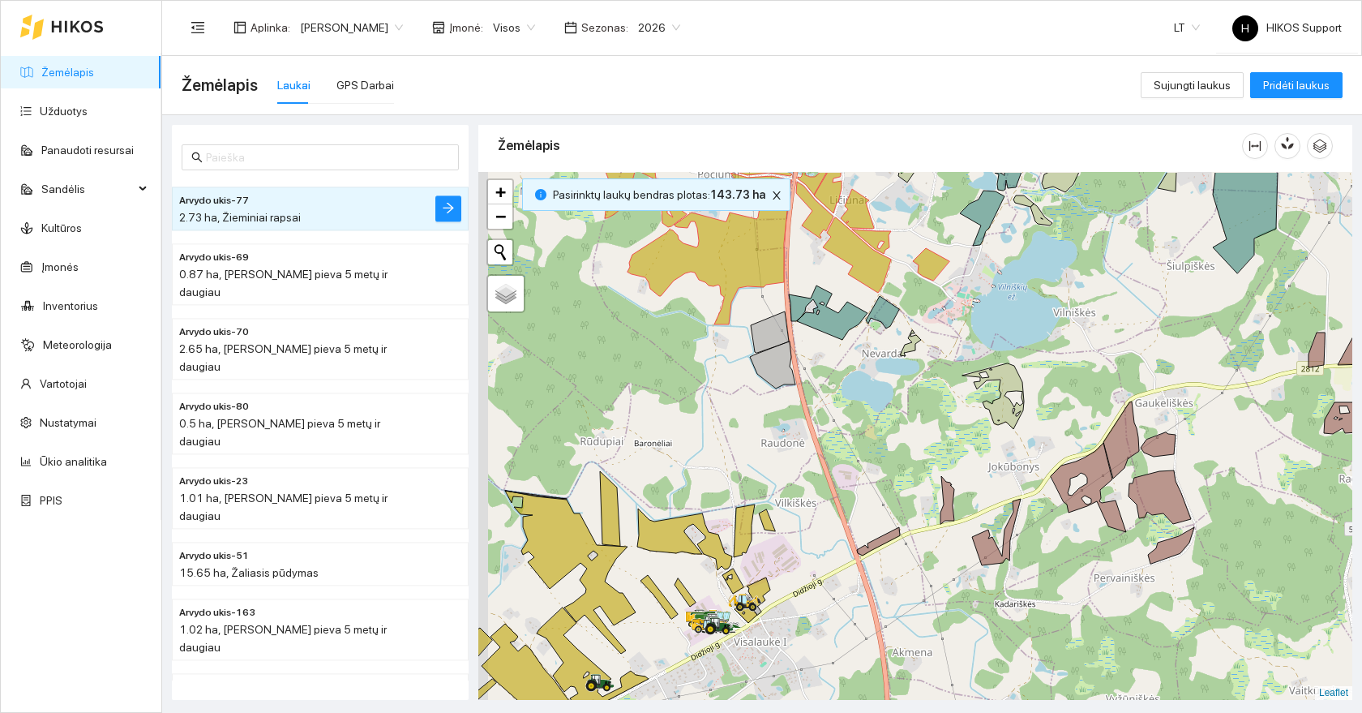
drag, startPoint x: 776, startPoint y: 301, endPoint x: 822, endPoint y: 436, distance: 142.1
click at [796, 388] on icon at bounding box center [772, 364] width 45 height 47
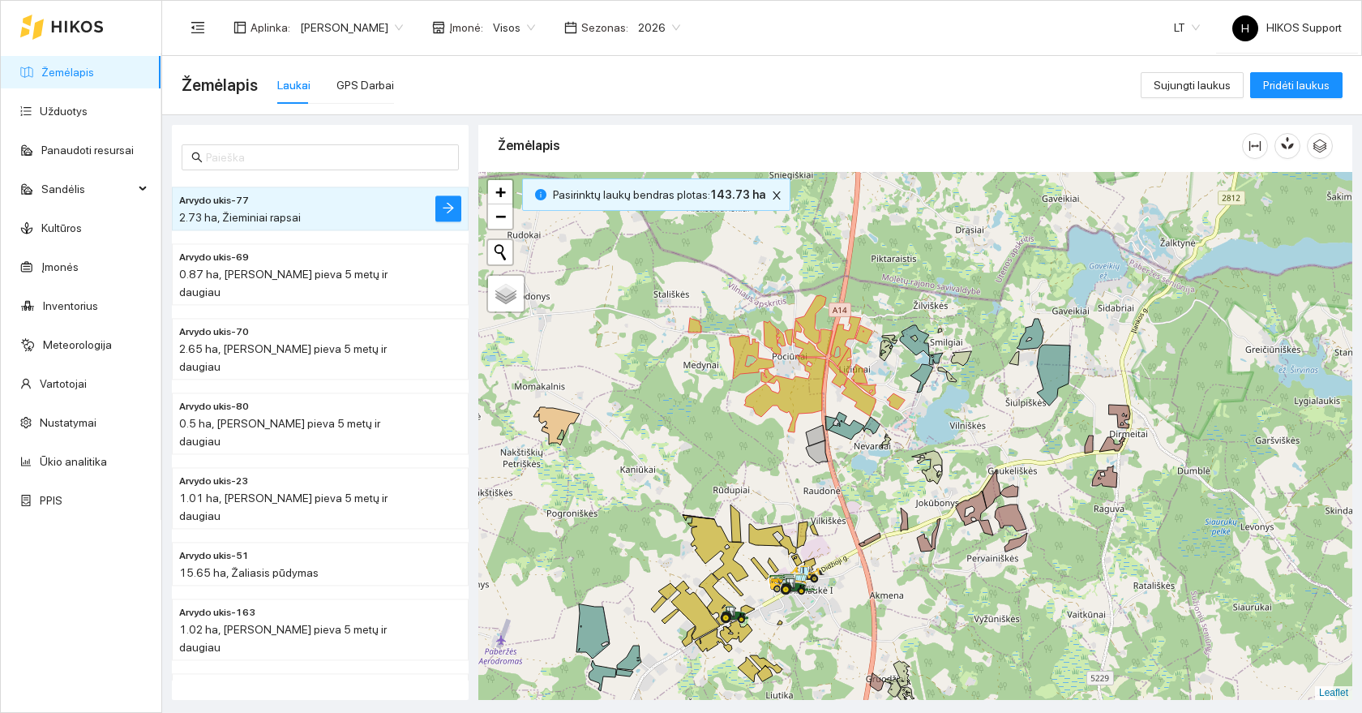
click at [839, 530] on div at bounding box center [915, 436] width 874 height 528
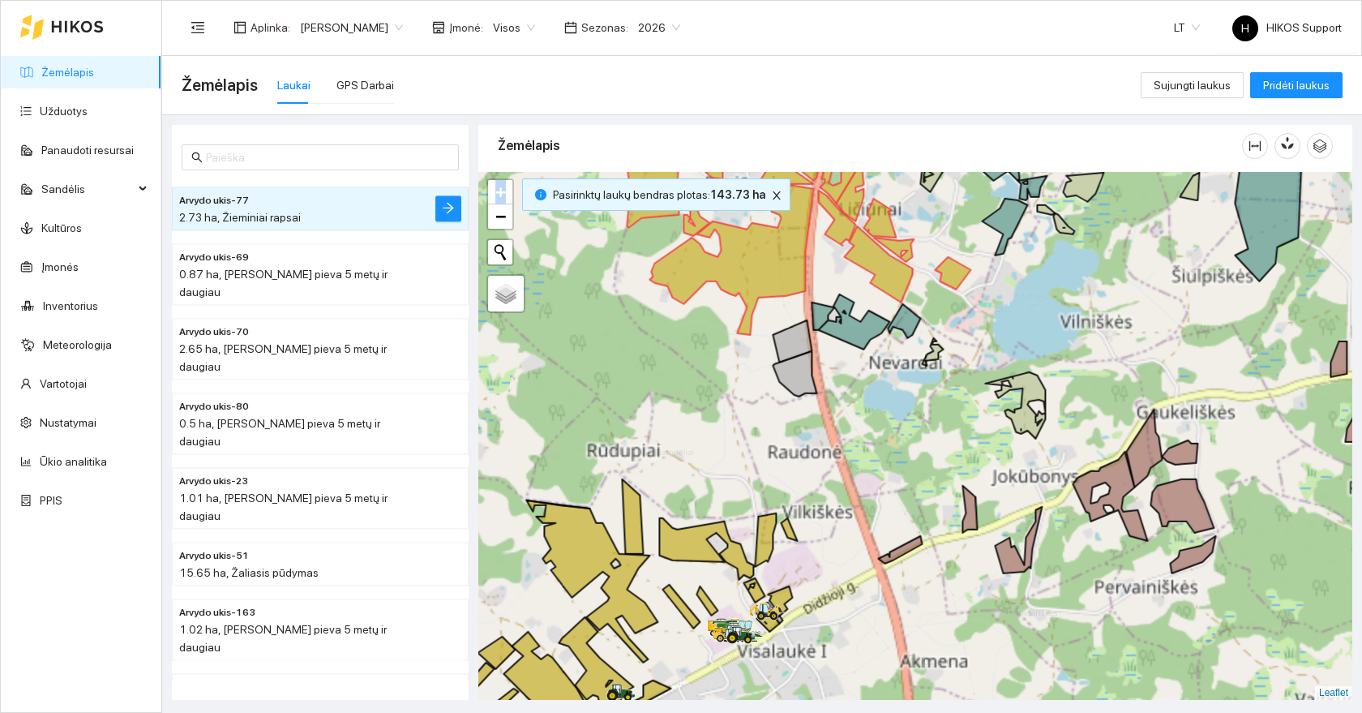
click at [839, 530] on div at bounding box center [915, 436] width 874 height 528
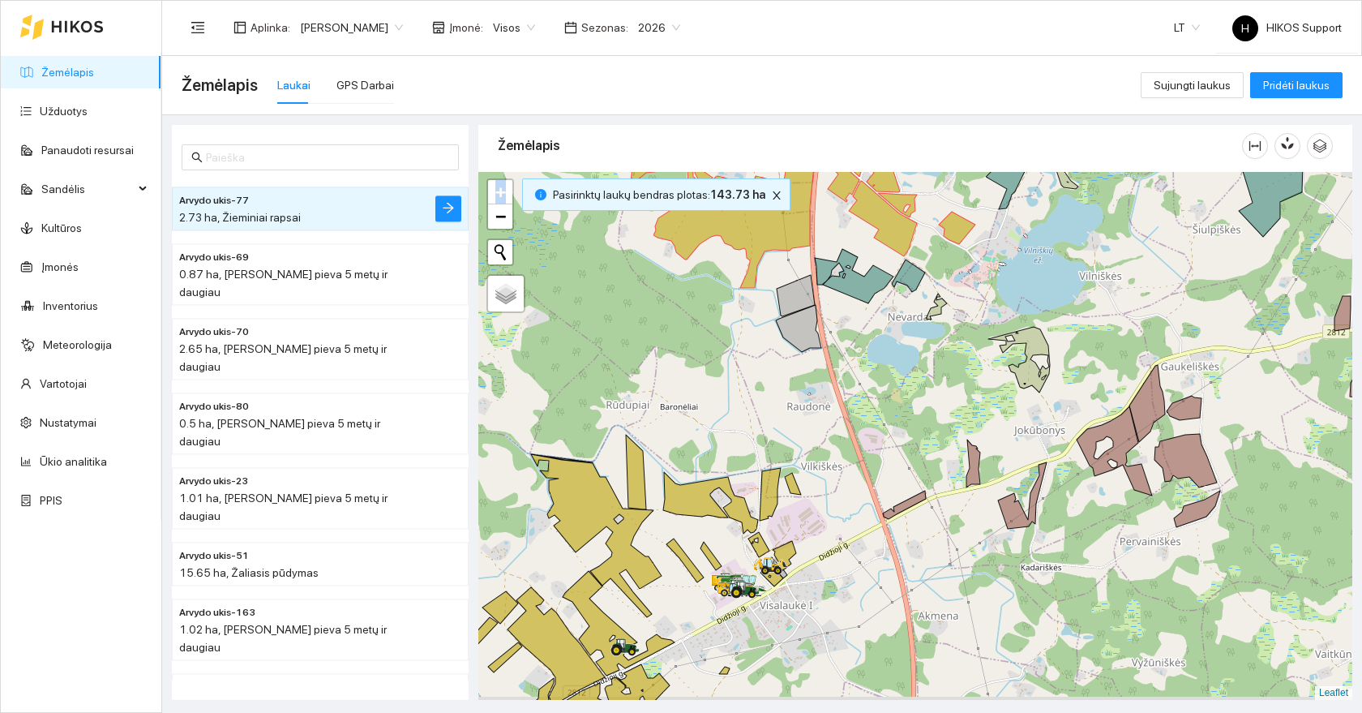
drag, startPoint x: 826, startPoint y: 586, endPoint x: 833, endPoint y: 499, distance: 87.1
click at [833, 499] on div at bounding box center [915, 436] width 874 height 528
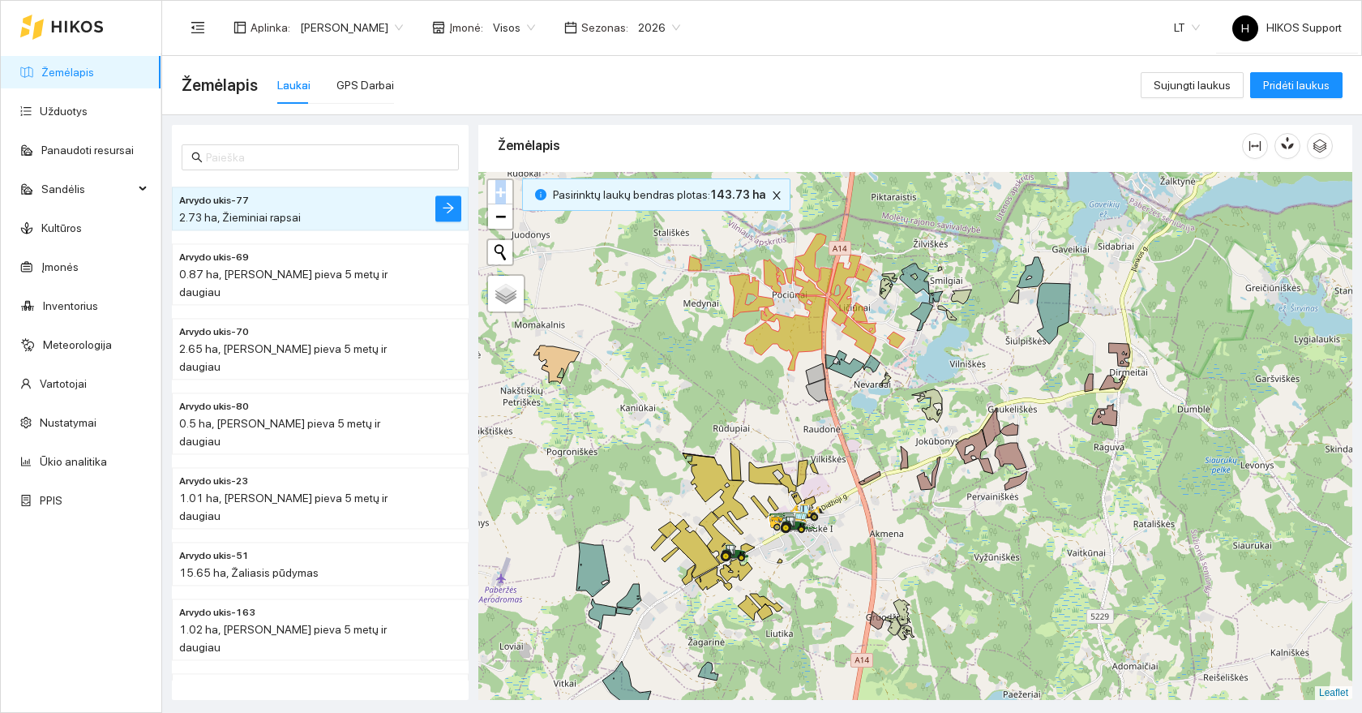
click at [849, 552] on div at bounding box center [915, 436] width 874 height 528
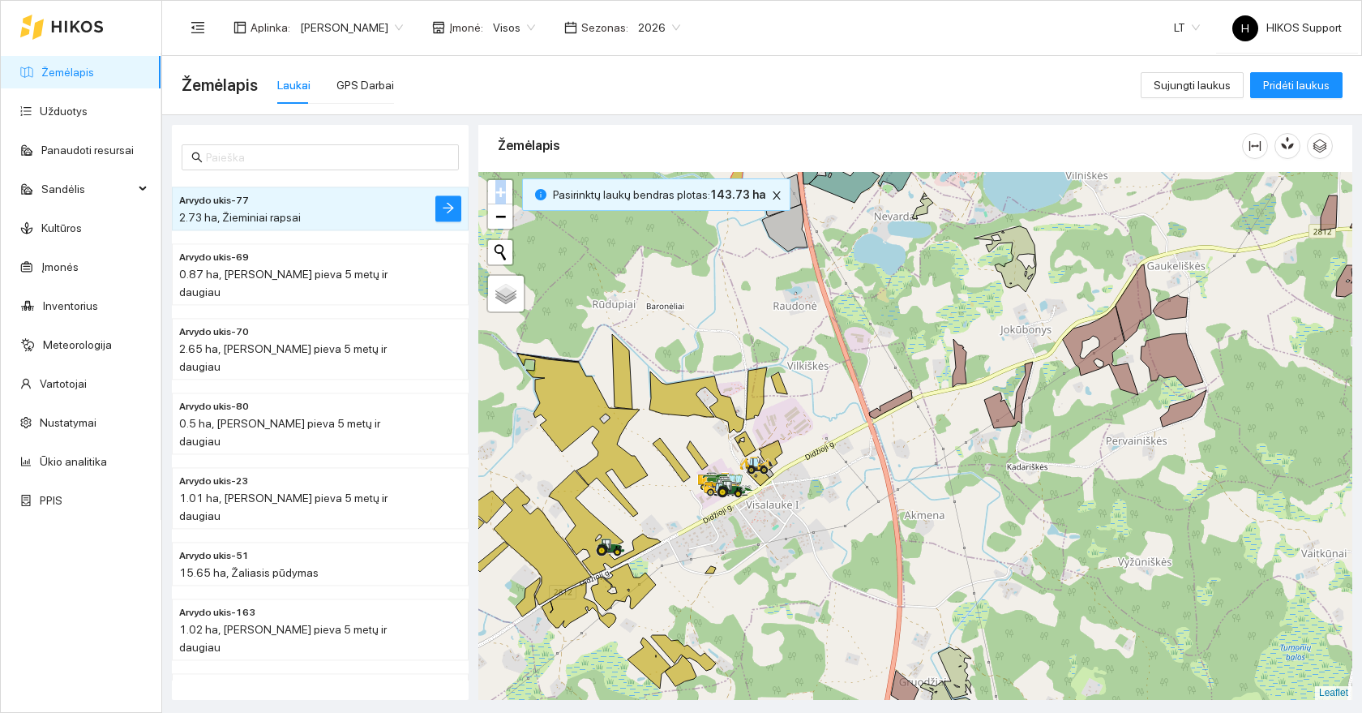
drag, startPoint x: 777, startPoint y: 580, endPoint x: 794, endPoint y: 487, distance: 94.0
click at [794, 487] on div at bounding box center [915, 436] width 874 height 528
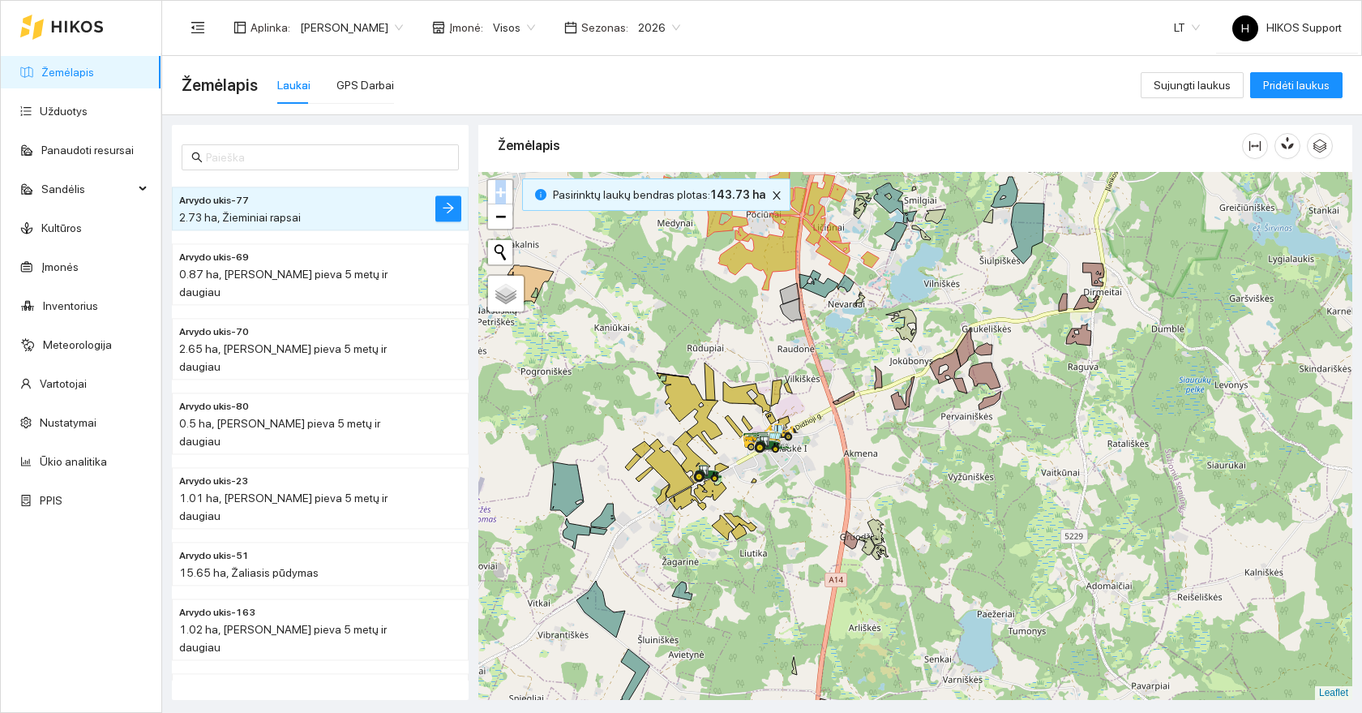
drag, startPoint x: 841, startPoint y: 511, endPoint x: 778, endPoint y: 511, distance: 63.3
click at [778, 511] on div at bounding box center [915, 436] width 874 height 528
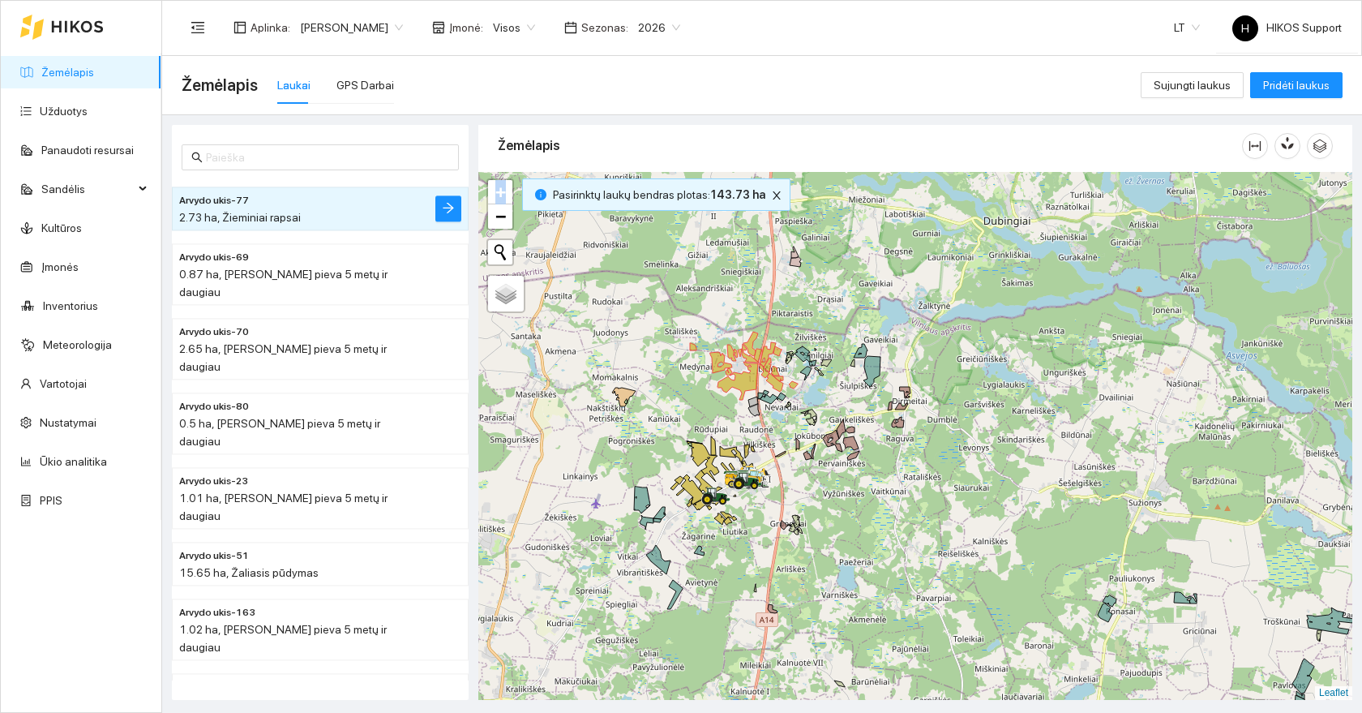
click at [755, 324] on div at bounding box center [915, 436] width 874 height 528
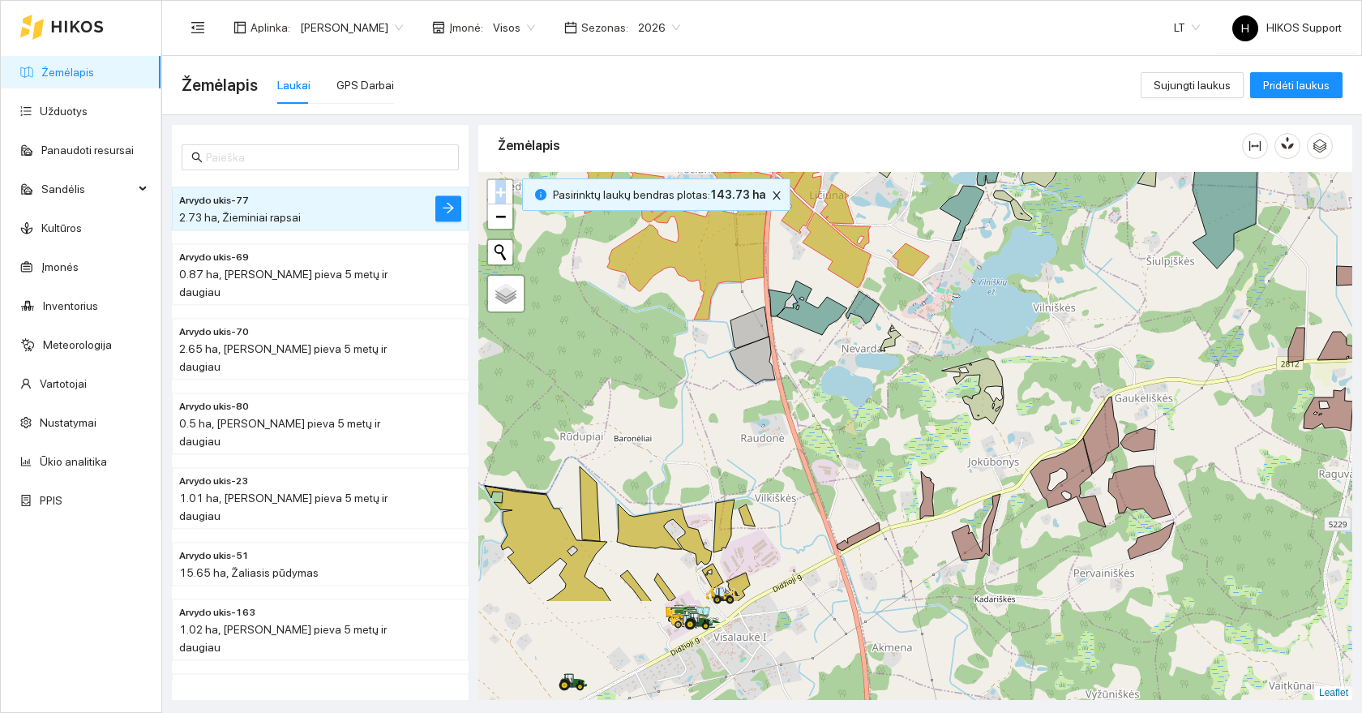
drag, startPoint x: 792, startPoint y: 577, endPoint x: 818, endPoint y: 395, distance: 183.6
click at [818, 395] on div at bounding box center [915, 436] width 874 height 528
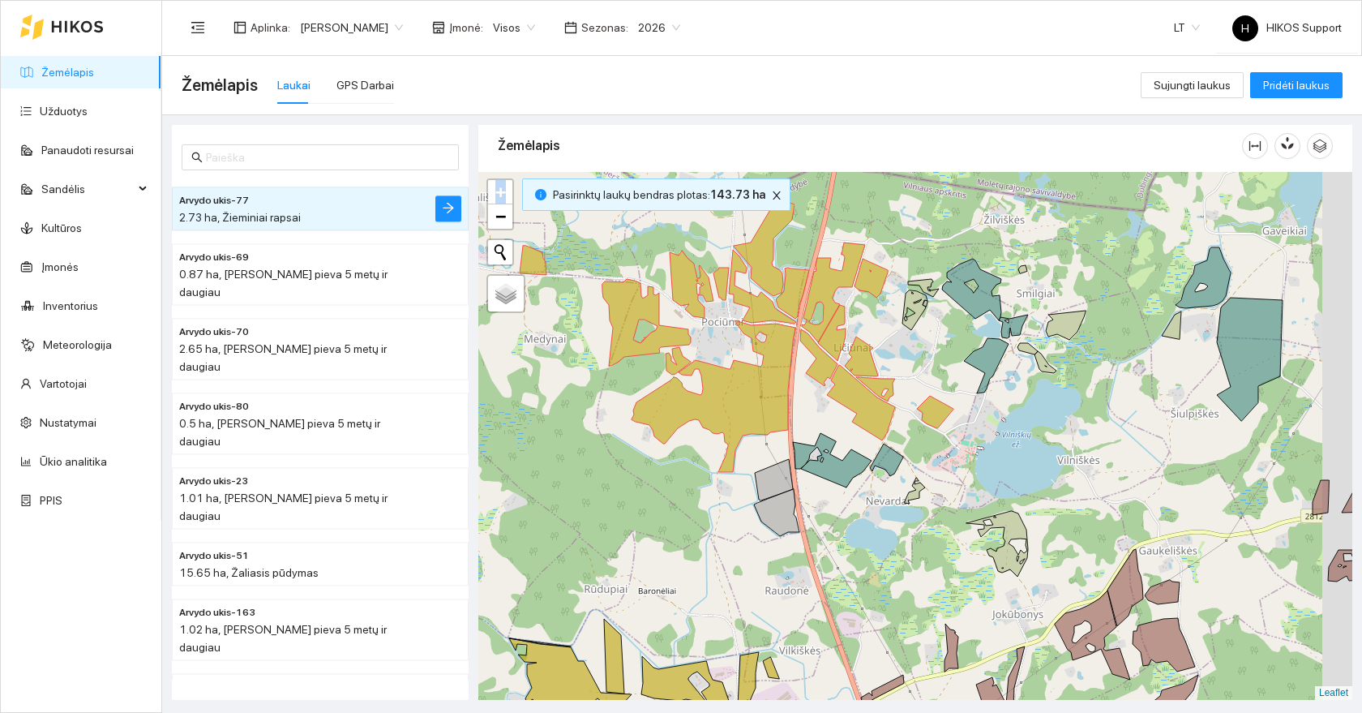
drag, startPoint x: 758, startPoint y: 260, endPoint x: 714, endPoint y: 371, distance: 120.2
click at [714, 371] on div at bounding box center [915, 436] width 874 height 528
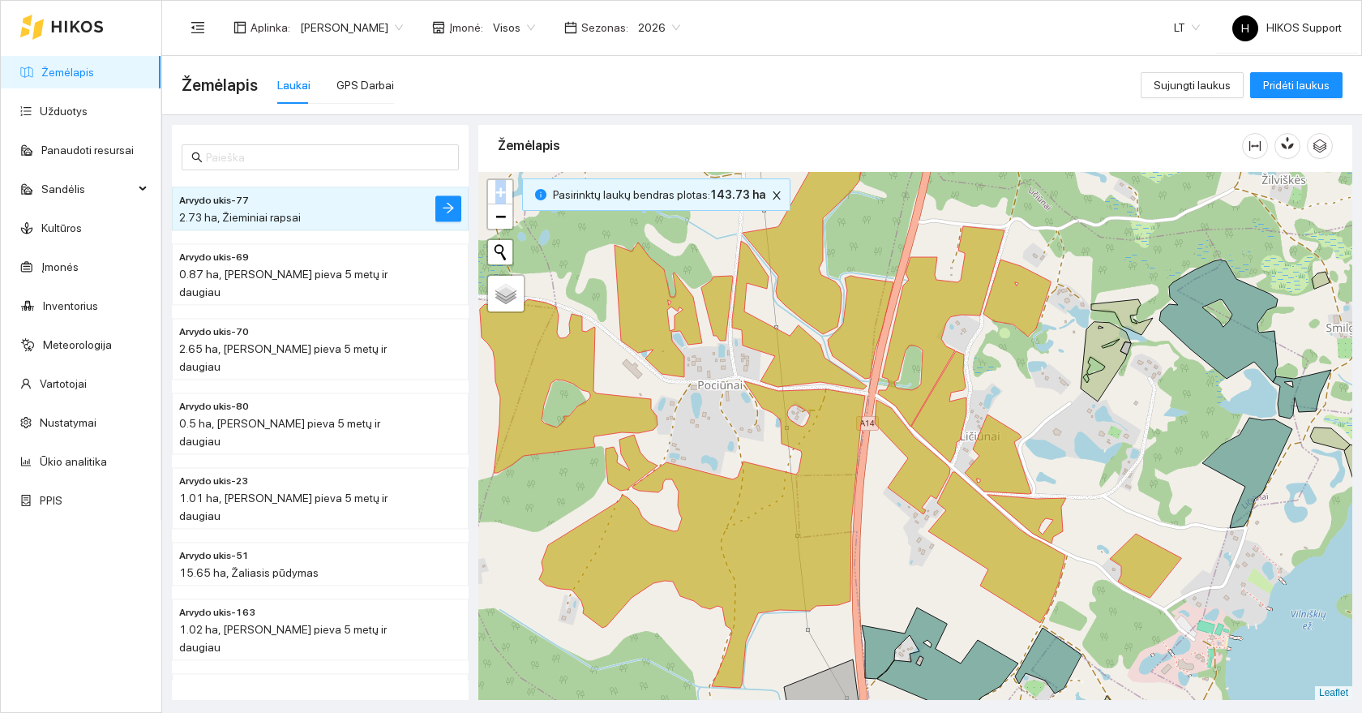
drag, startPoint x: 775, startPoint y: 457, endPoint x: 682, endPoint y: 418, distance: 100.8
click at [684, 418] on div at bounding box center [915, 436] width 874 height 528
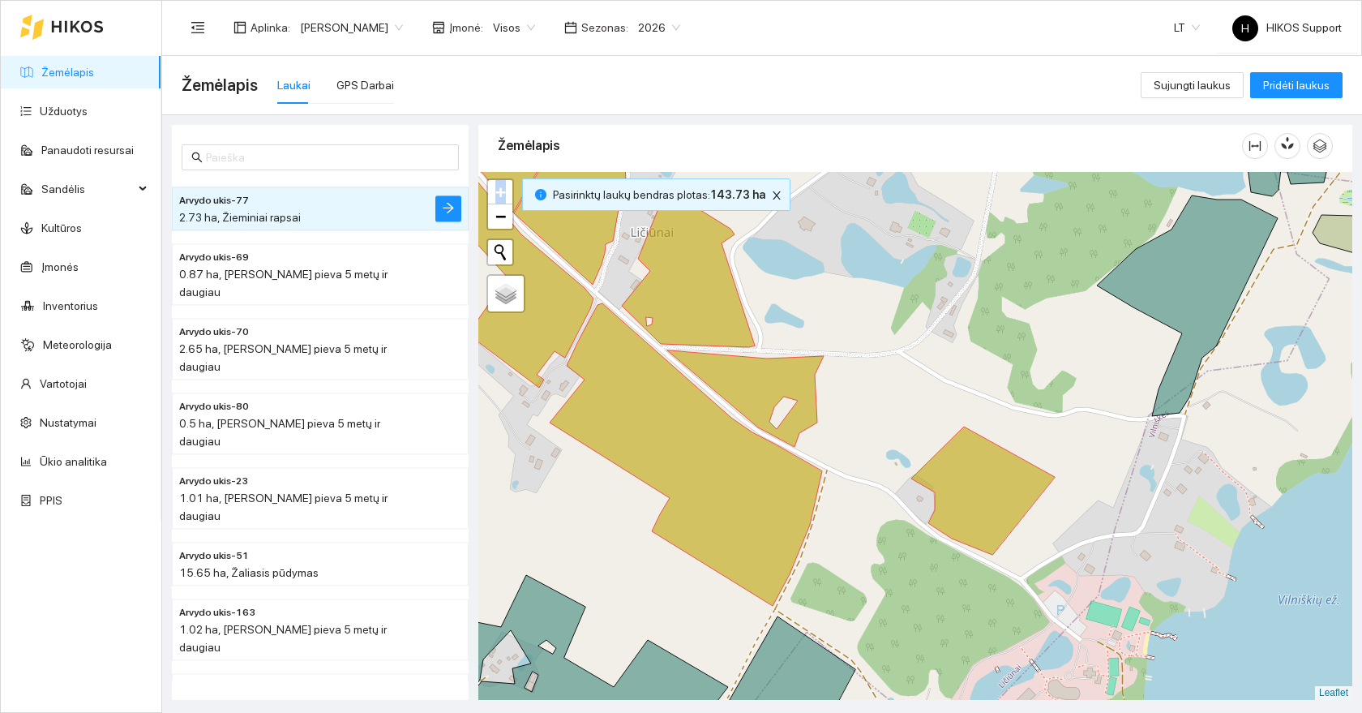
drag, startPoint x: 606, startPoint y: 292, endPoint x: 668, endPoint y: 454, distance: 173.8
click at [668, 454] on div at bounding box center [915, 436] width 874 height 528
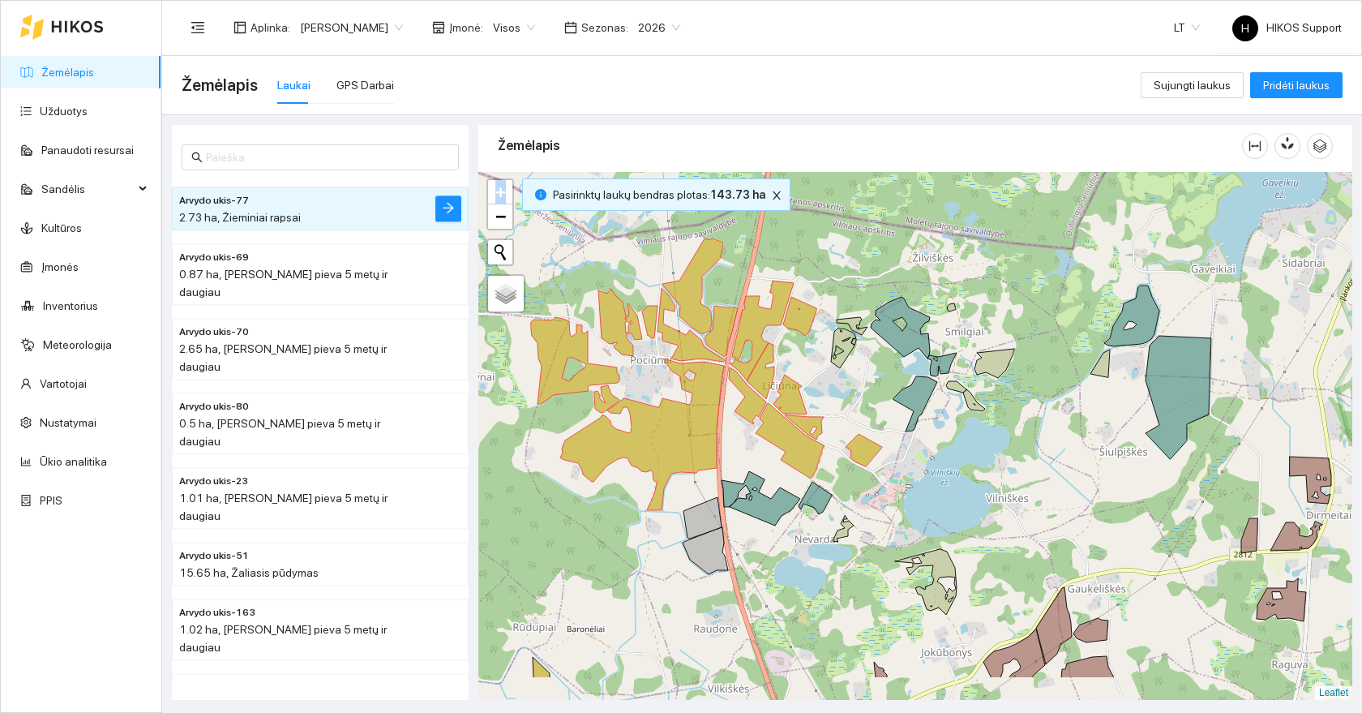
drag, startPoint x: 629, startPoint y: 516, endPoint x: 757, endPoint y: 427, distance: 156.1
click at [757, 427] on div at bounding box center [915, 436] width 874 height 528
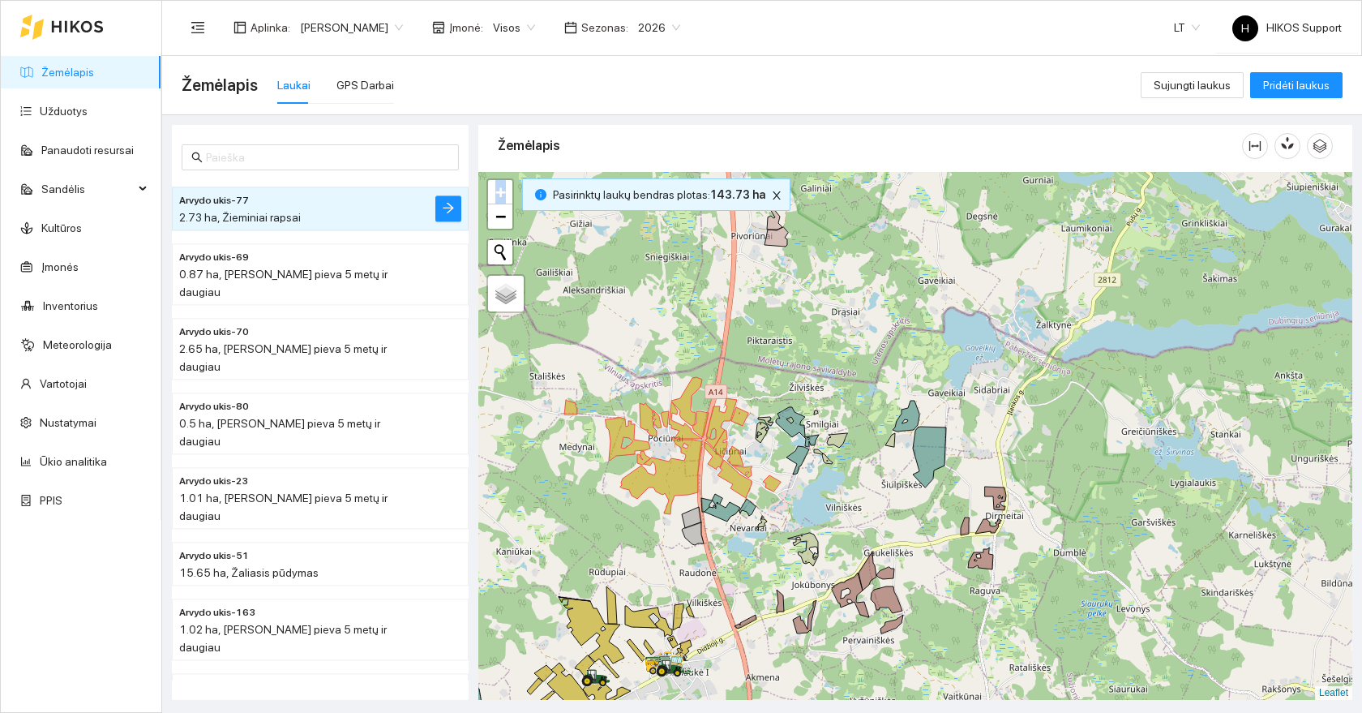
drag, startPoint x: 803, startPoint y: 607, endPoint x: 911, endPoint y: 525, distance: 135.9
click at [911, 525] on div at bounding box center [915, 436] width 874 height 528
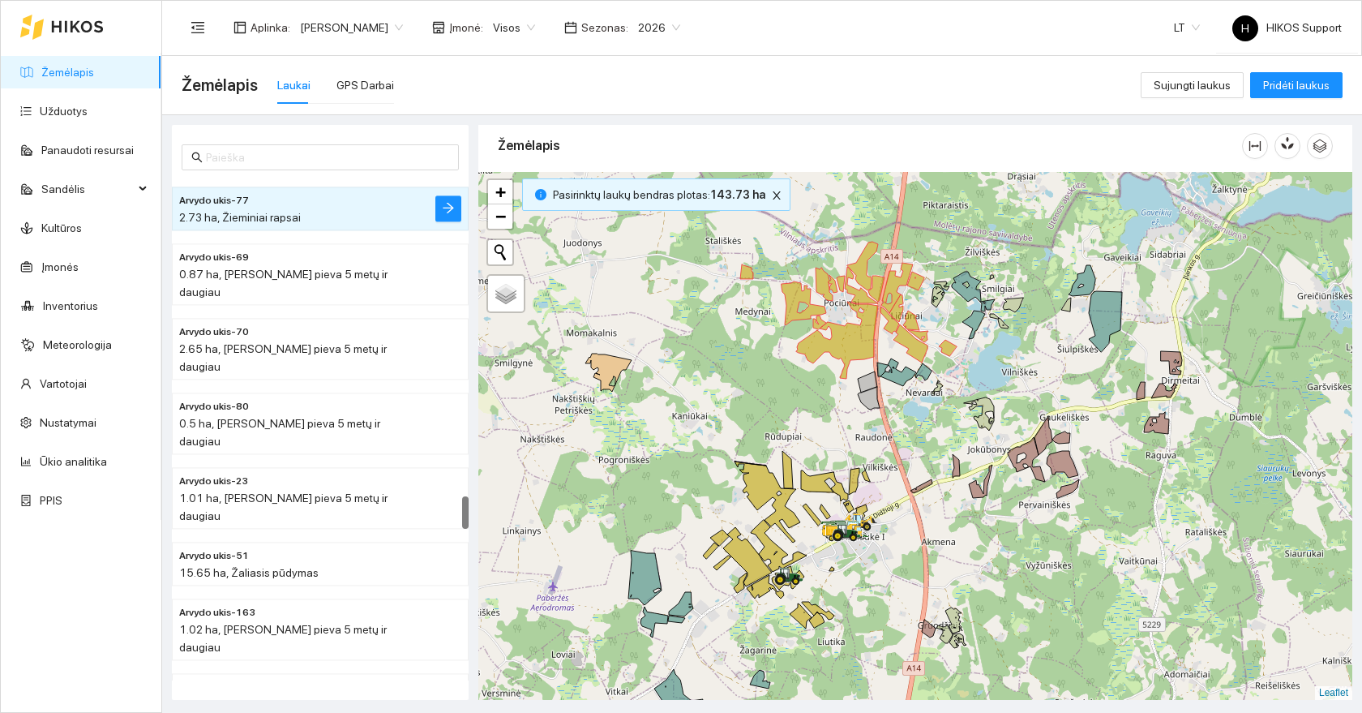
click at [364, 14] on div "Aplinka : Arvydas Paukštys Įmonė : Visos Sezonas : 2026" at bounding box center [436, 27] width 508 height 32
click at [365, 27] on span "[PERSON_NAME]" at bounding box center [351, 27] width 103 height 24
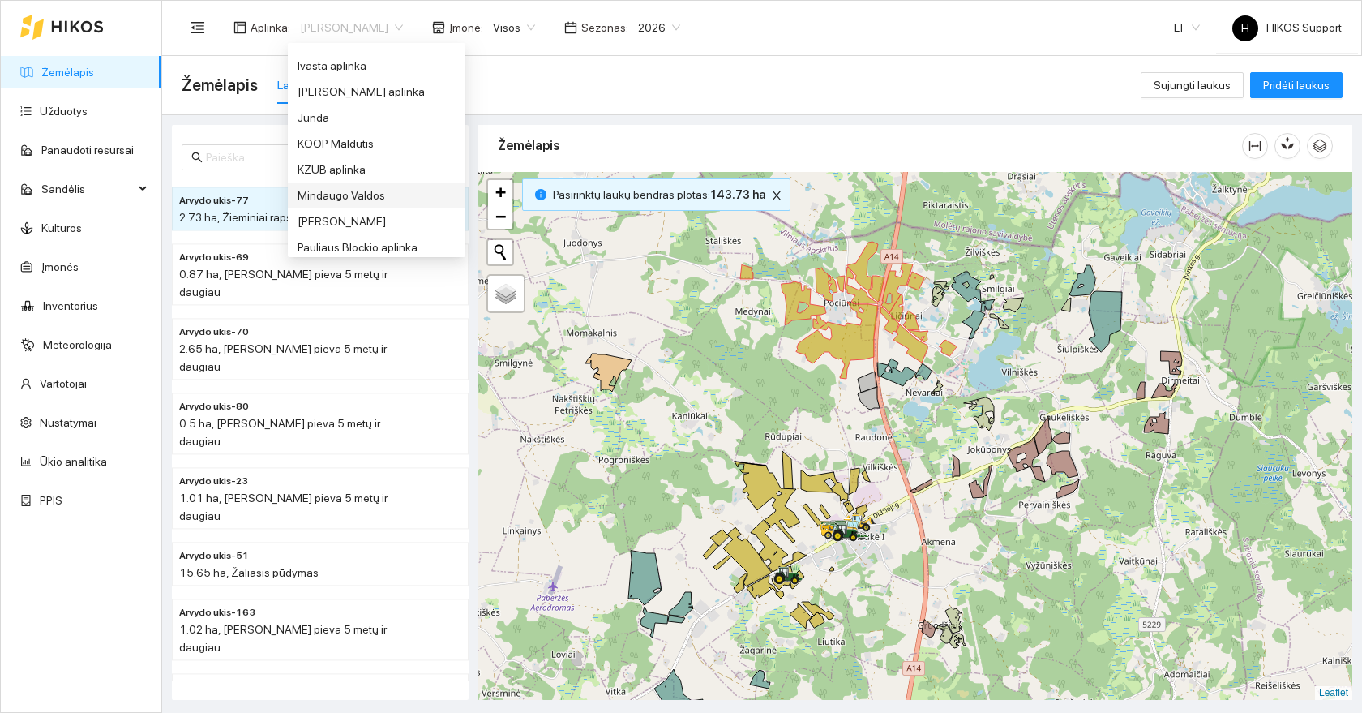
scroll to position [385, 0]
click at [345, 116] on div "Groward Group" at bounding box center [377, 115] width 158 height 18
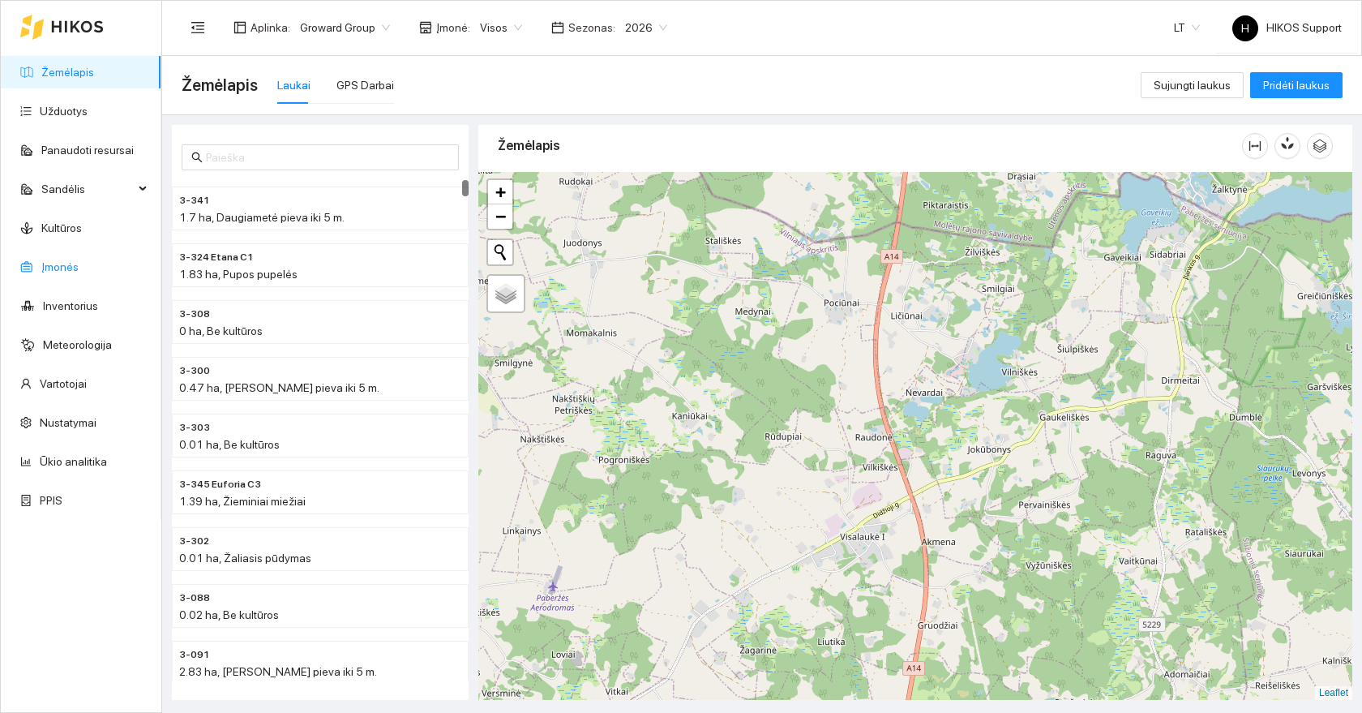
click at [45, 267] on link "Įmonės" at bounding box center [59, 266] width 37 height 13
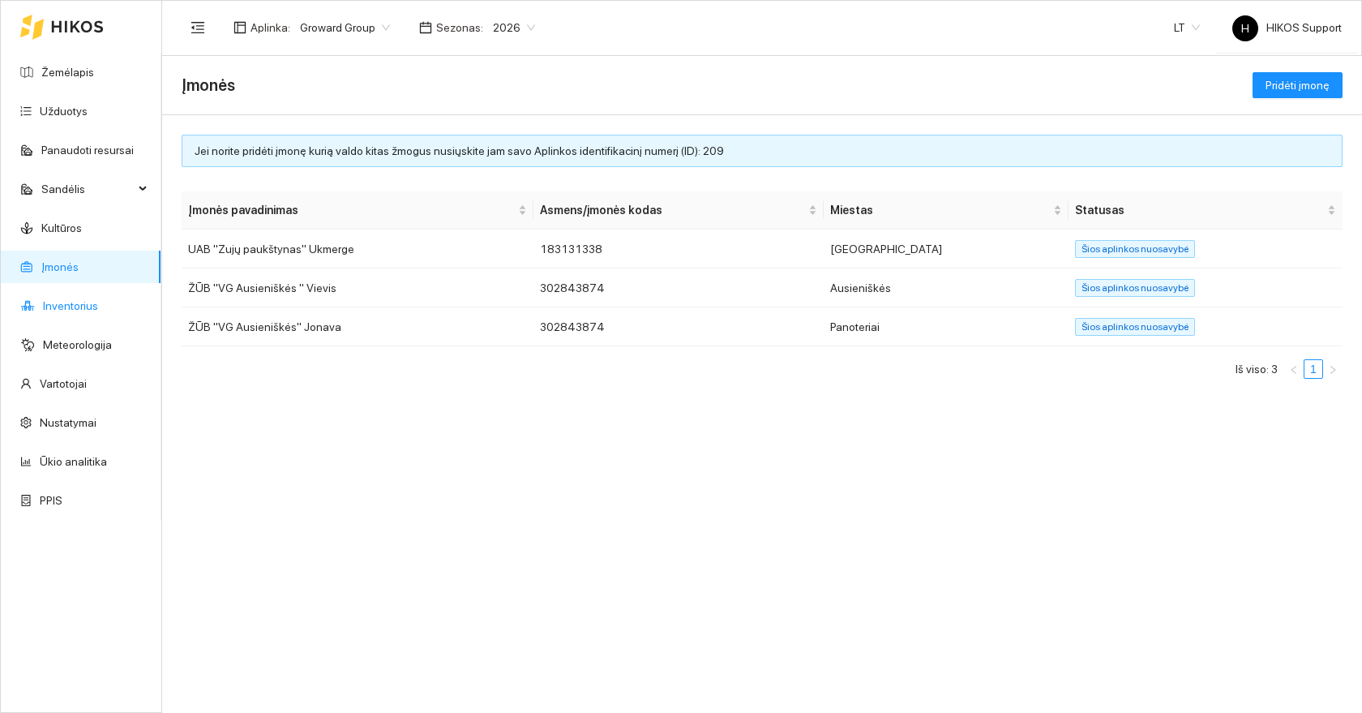
click at [51, 299] on link "Inventorius" at bounding box center [70, 305] width 55 height 13
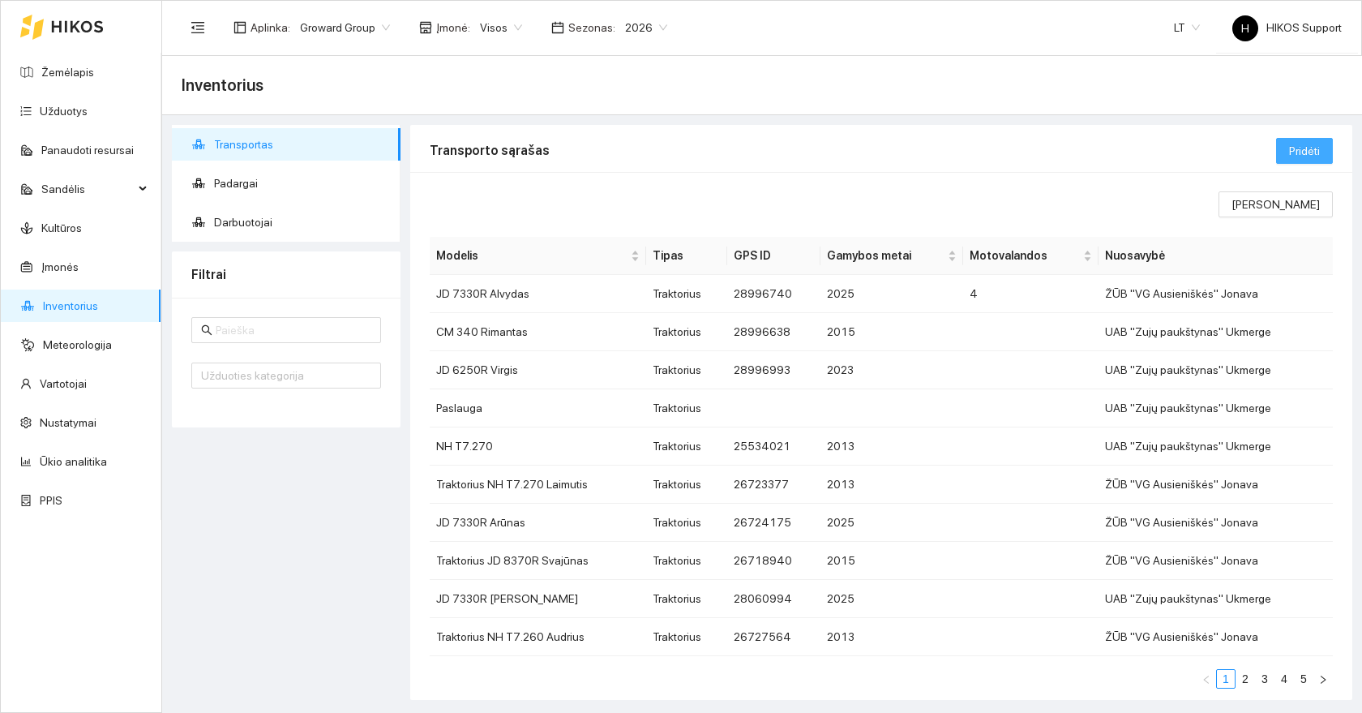
click at [1309, 161] on button "Pridėti" at bounding box center [1304, 151] width 57 height 26
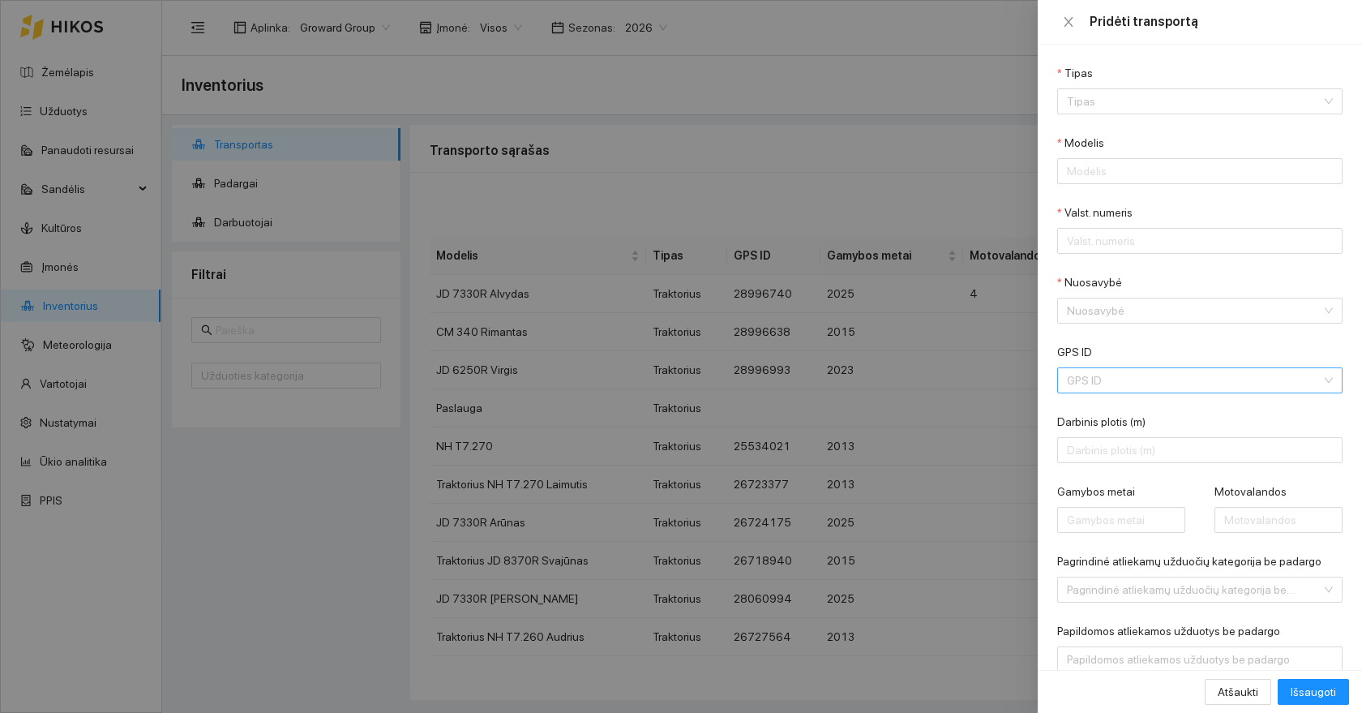
click at [1116, 382] on input "GPS ID" at bounding box center [1194, 380] width 255 height 24
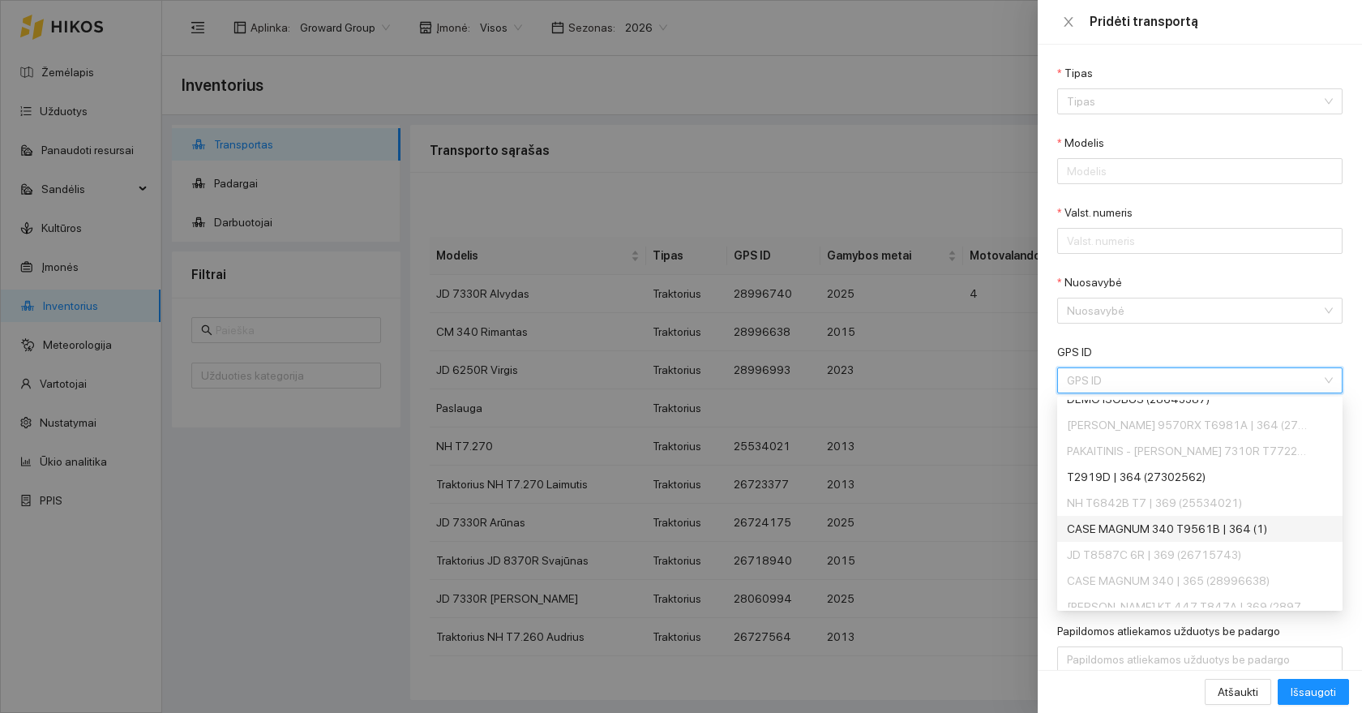
click at [830, 175] on div at bounding box center [681, 356] width 1362 height 713
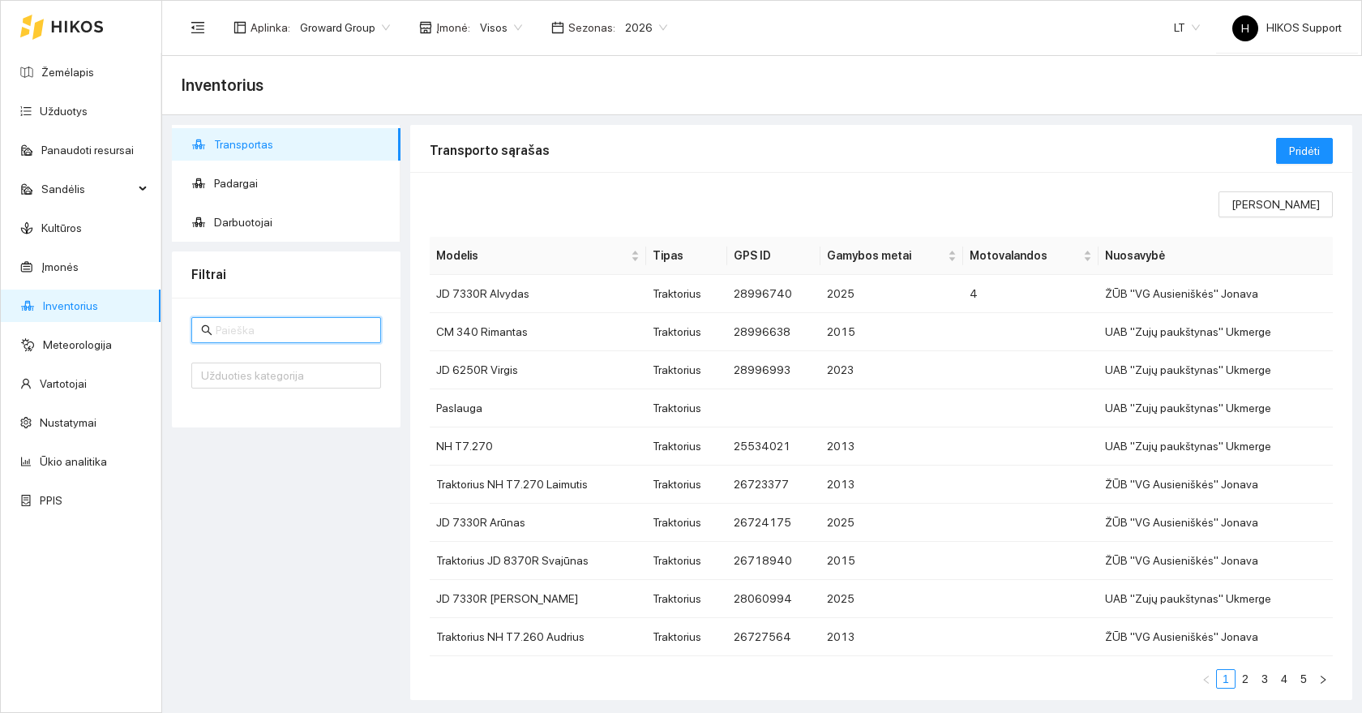
click at [279, 331] on input "text" at bounding box center [294, 330] width 156 height 18
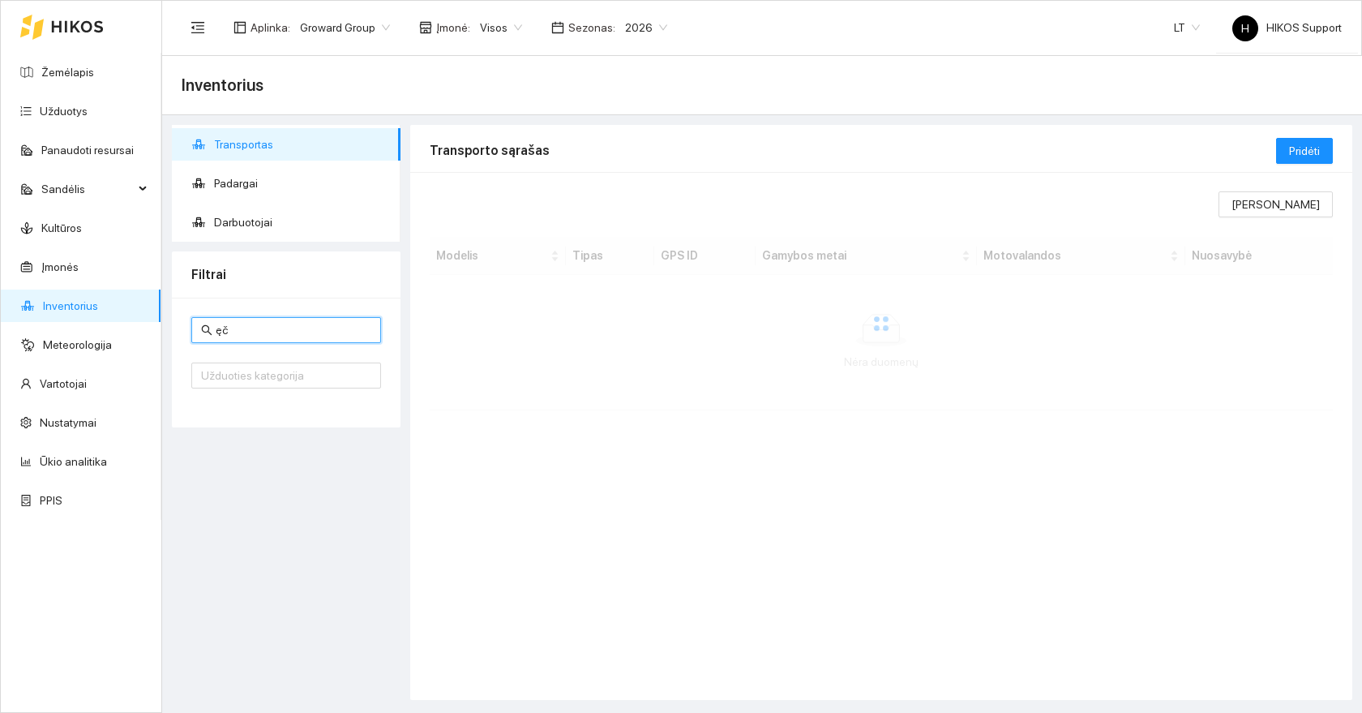
type input "ę"
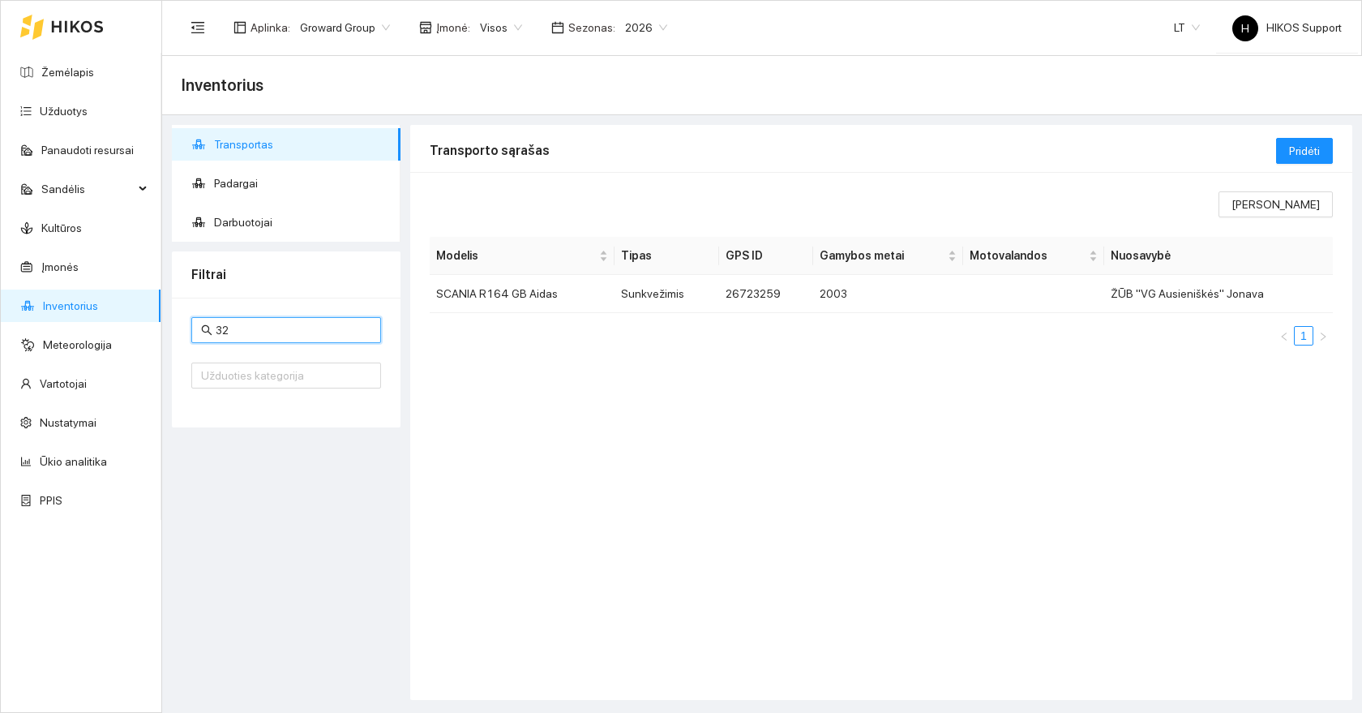
type input "3"
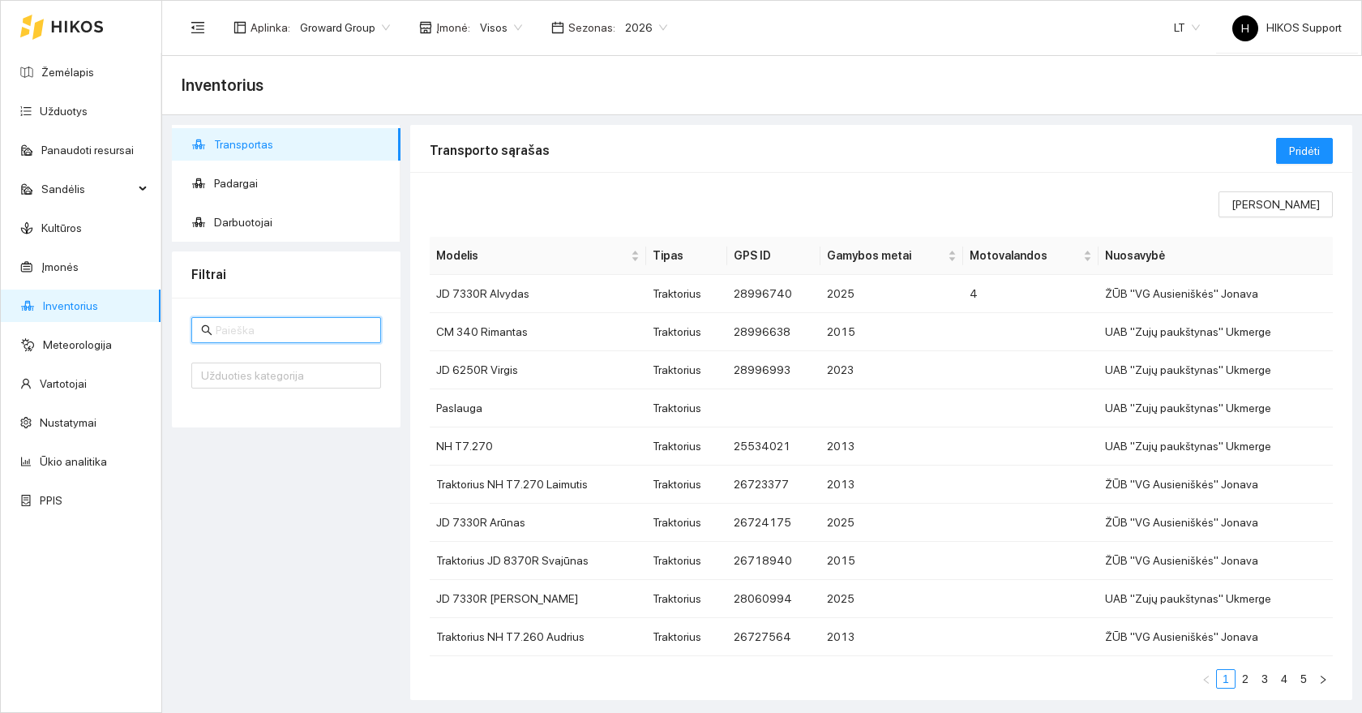
click at [341, 22] on span "Groward Group" at bounding box center [345, 27] width 90 height 24
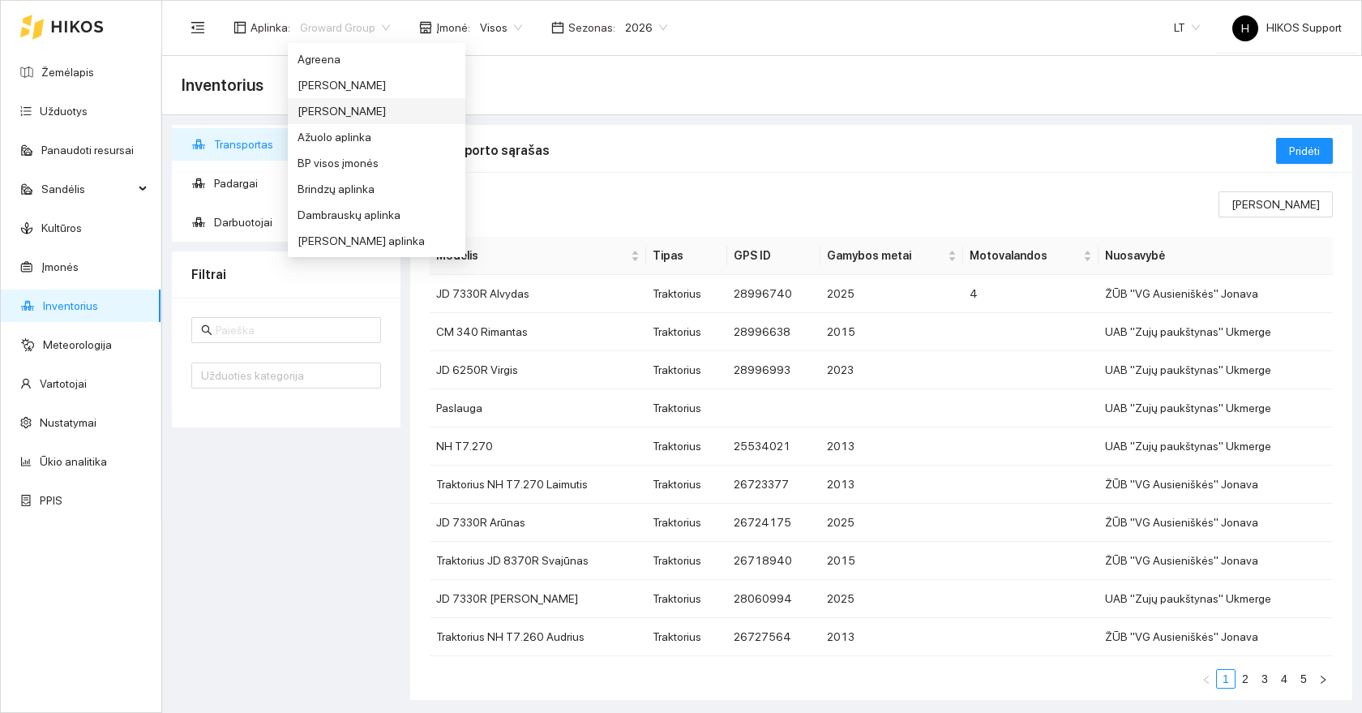
click at [352, 117] on div "[PERSON_NAME]" at bounding box center [377, 111] width 158 height 18
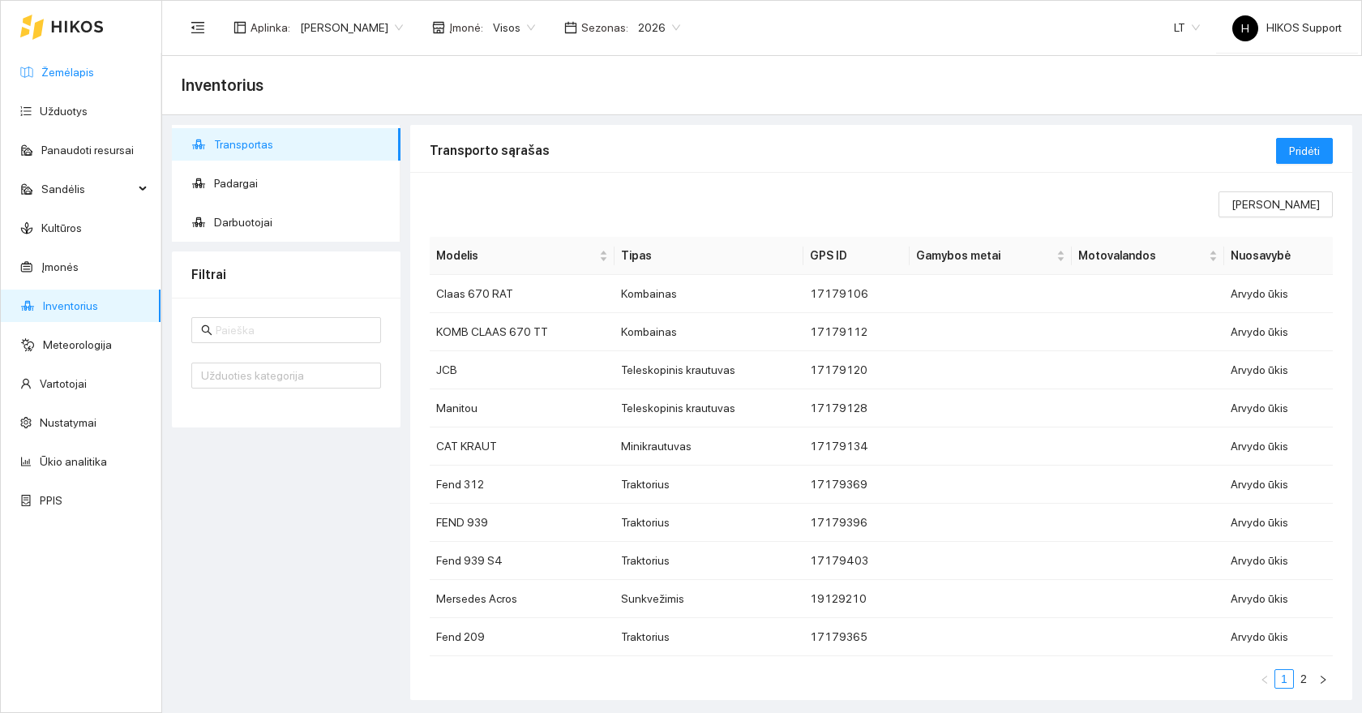
click at [63, 70] on link "Žemėlapis" at bounding box center [67, 72] width 53 height 13
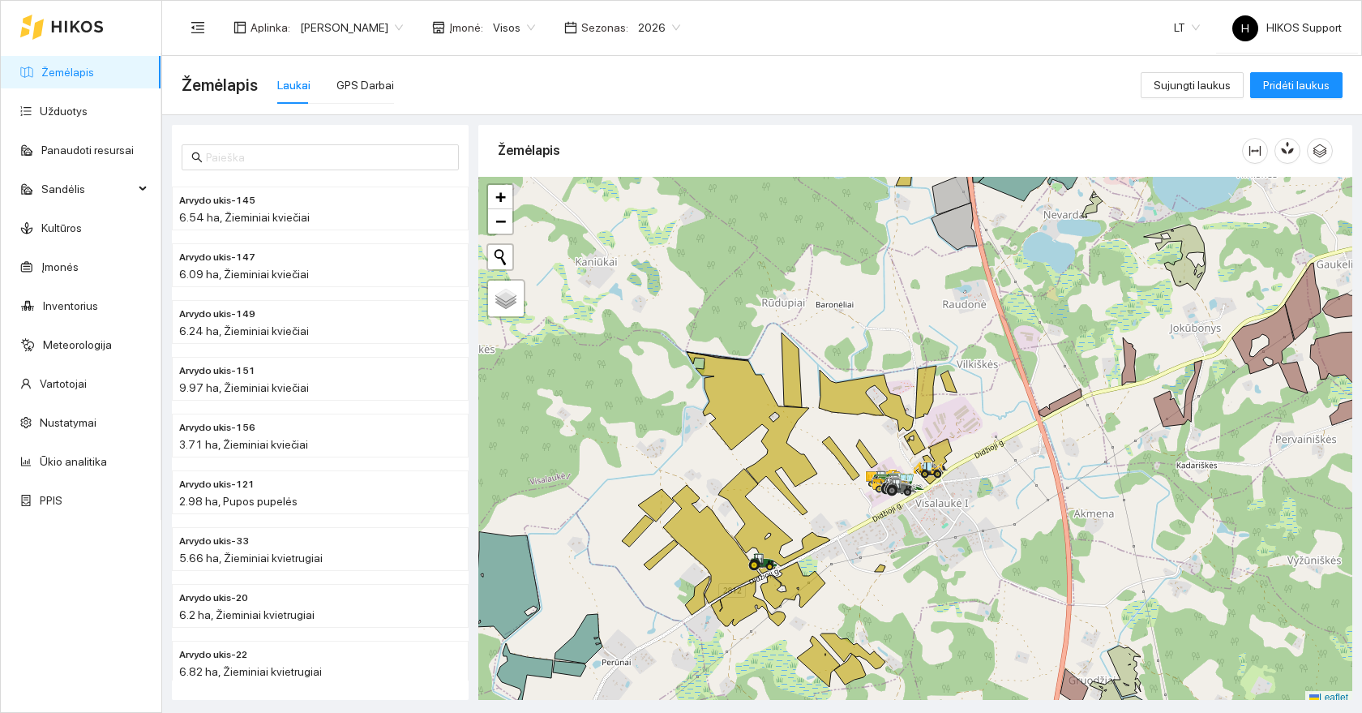
scroll to position [5, 0]
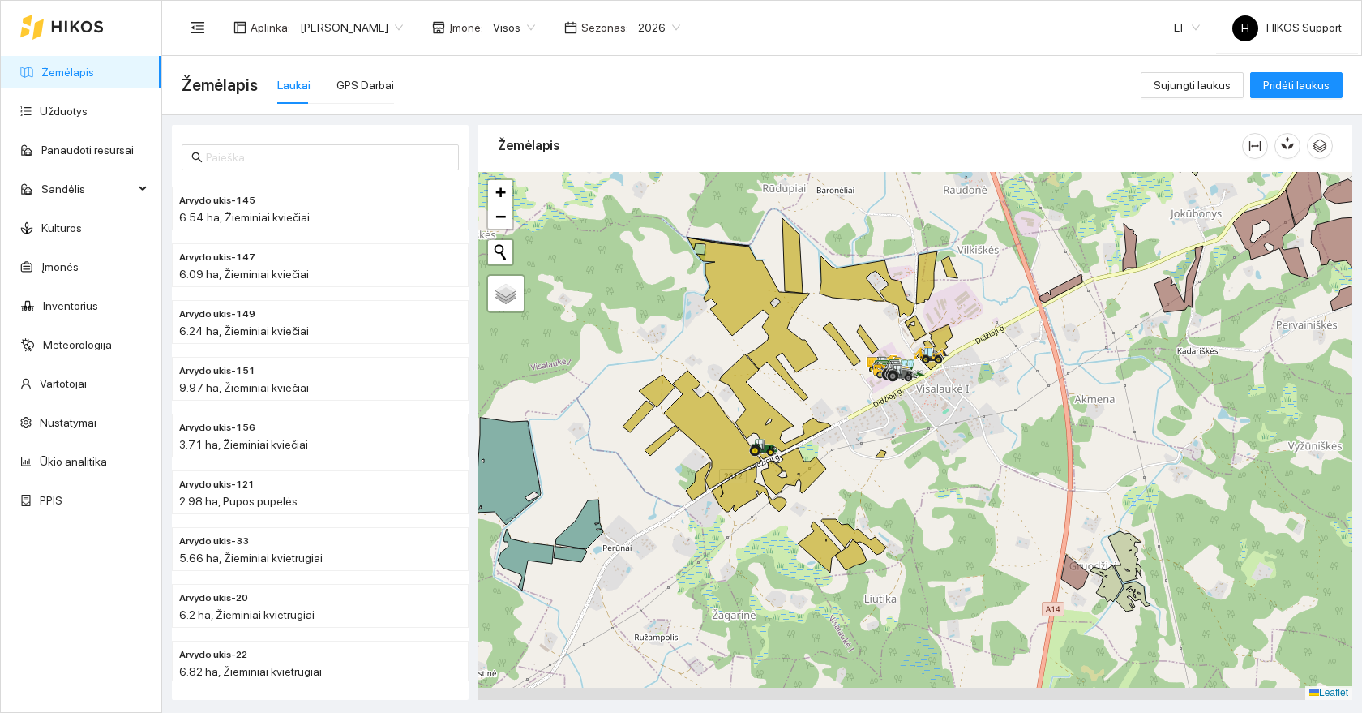
drag, startPoint x: 916, startPoint y: 659, endPoint x: 916, endPoint y: 533, distance: 125.7
click at [916, 533] on div at bounding box center [915, 436] width 874 height 528
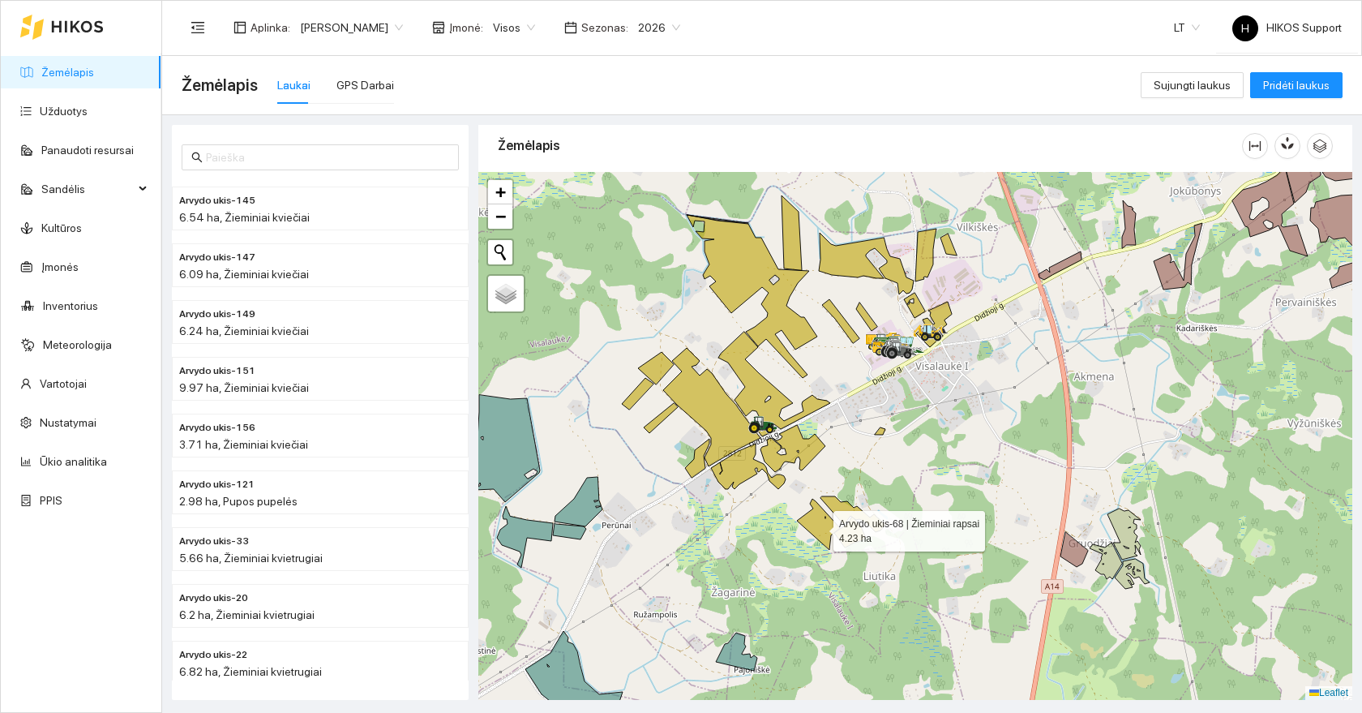
click at [818, 527] on icon at bounding box center [818, 524] width 43 height 51
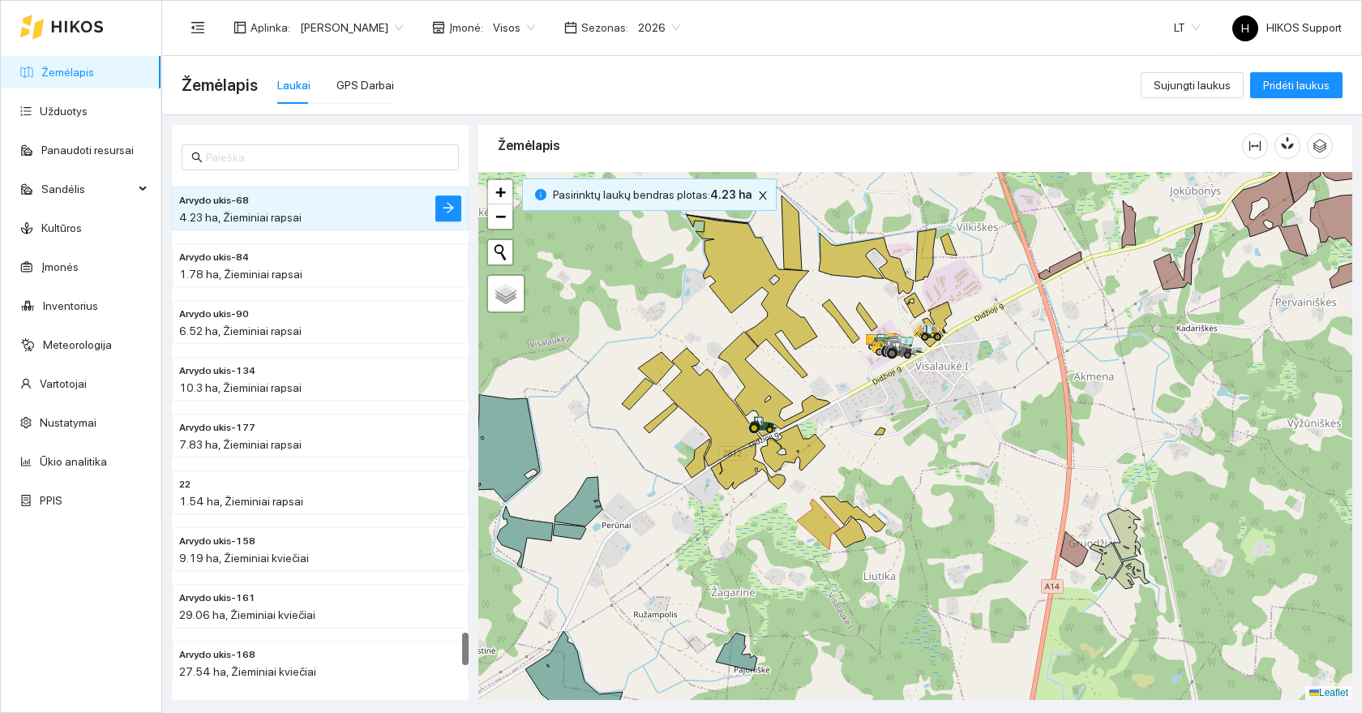
click at [875, 534] on div at bounding box center [915, 436] width 874 height 528
click at [853, 530] on icon at bounding box center [851, 532] width 32 height 31
click at [843, 512] on icon at bounding box center [853, 514] width 65 height 36
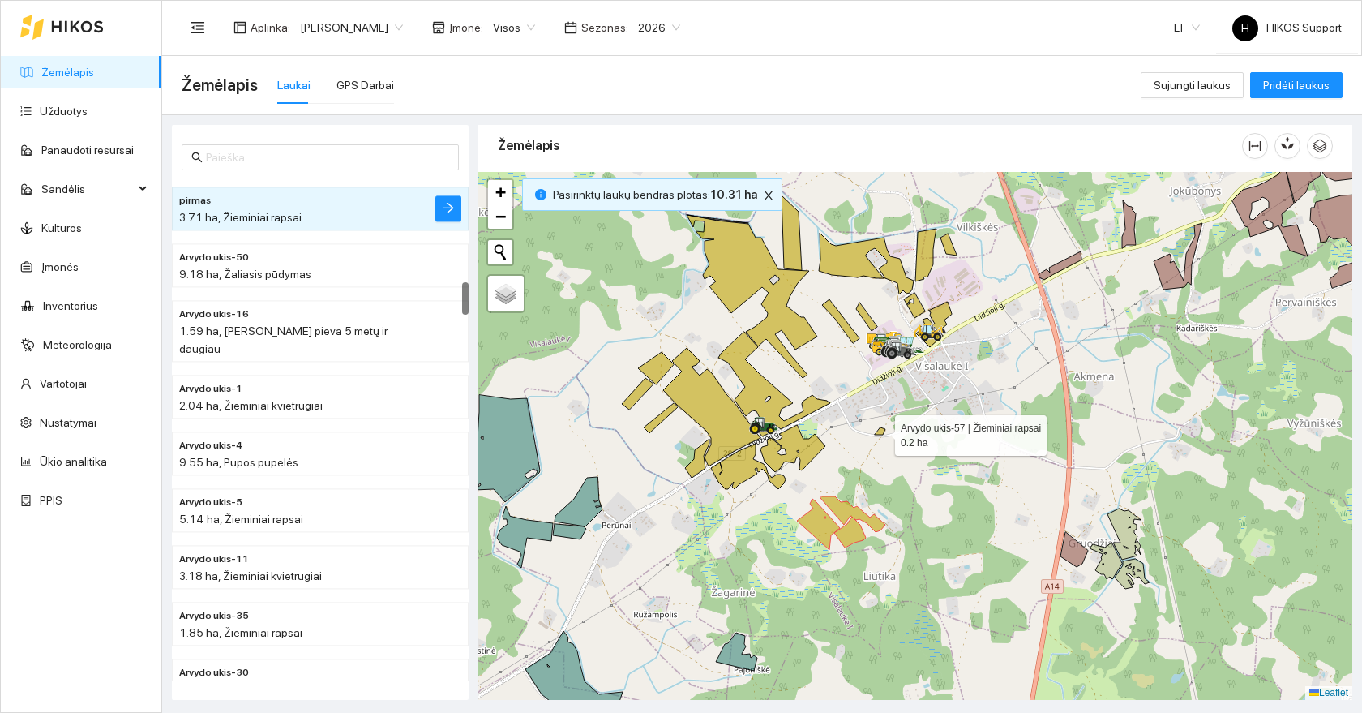
click at [881, 433] on icon at bounding box center [880, 430] width 11 height 7
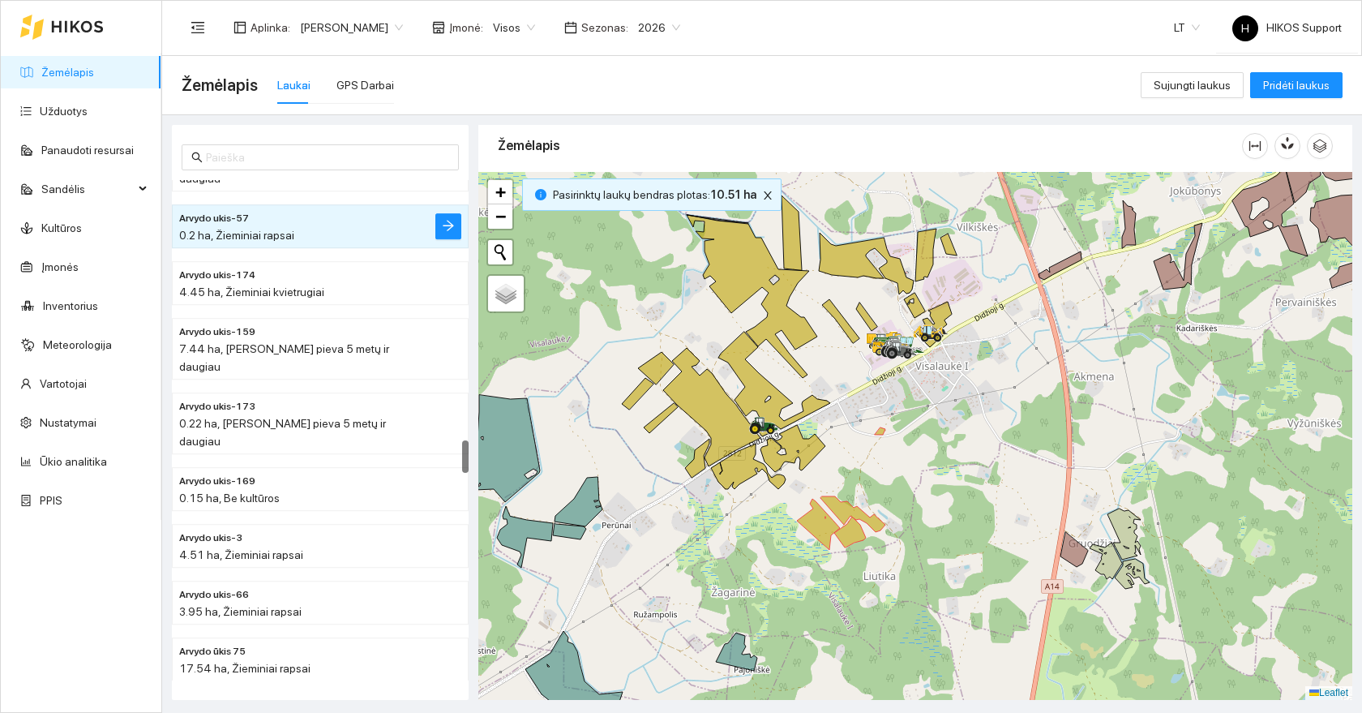
click at [783, 453] on div at bounding box center [915, 436] width 874 height 528
click at [784, 443] on icon at bounding box center [793, 448] width 65 height 47
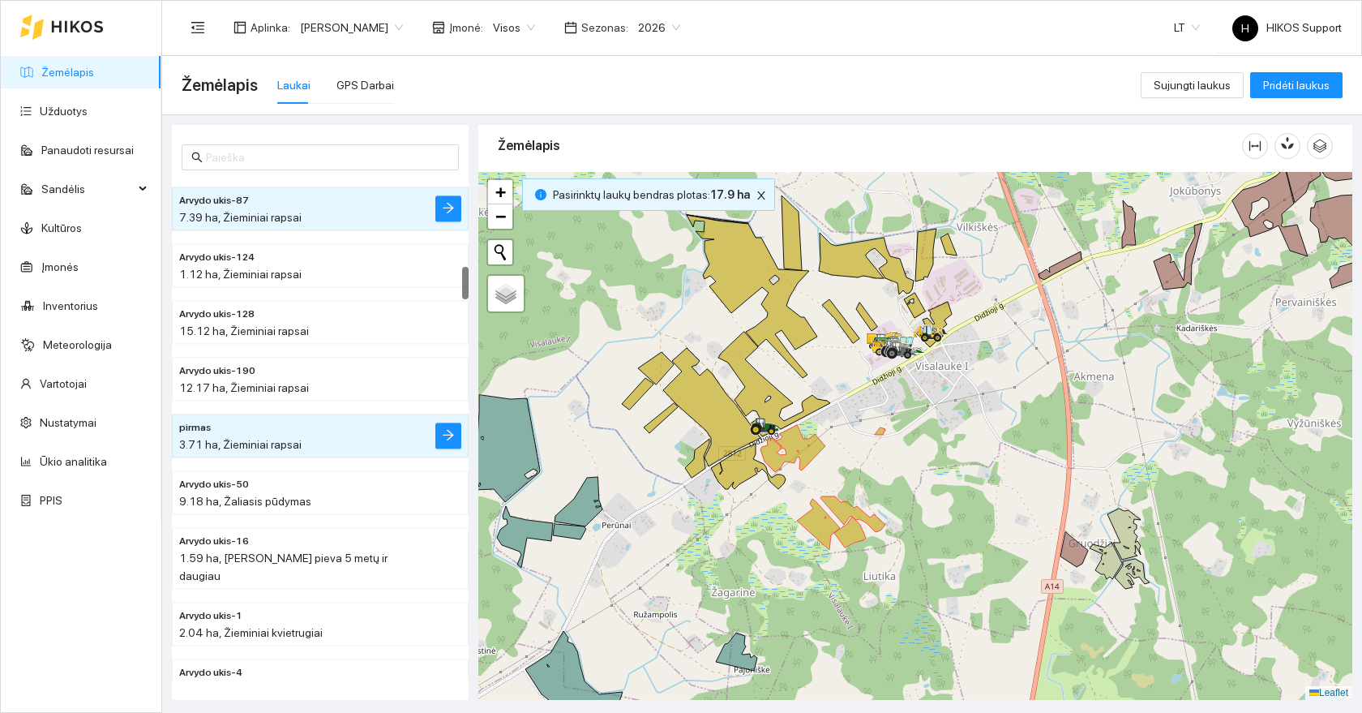
click at [706, 431] on div at bounding box center [915, 436] width 874 height 528
click at [750, 397] on icon at bounding box center [775, 384] width 112 height 105
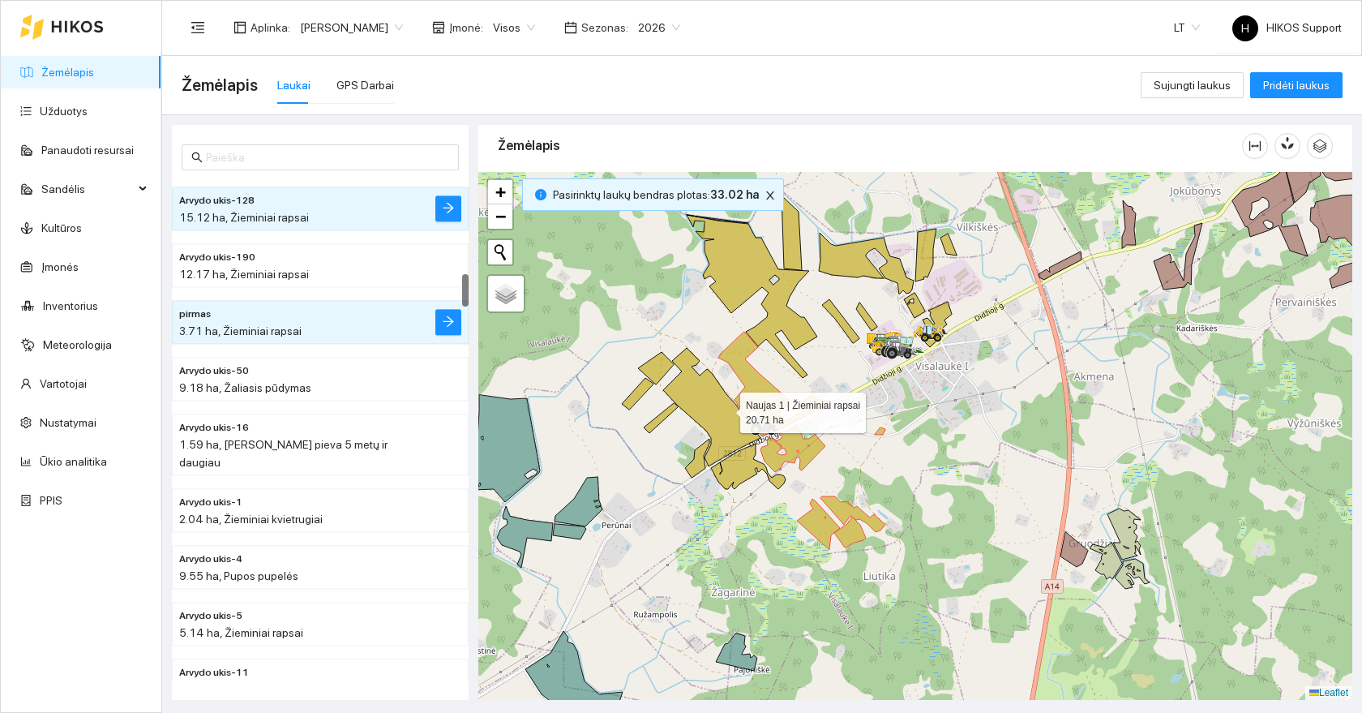
click at [720, 411] on icon at bounding box center [711, 407] width 97 height 118
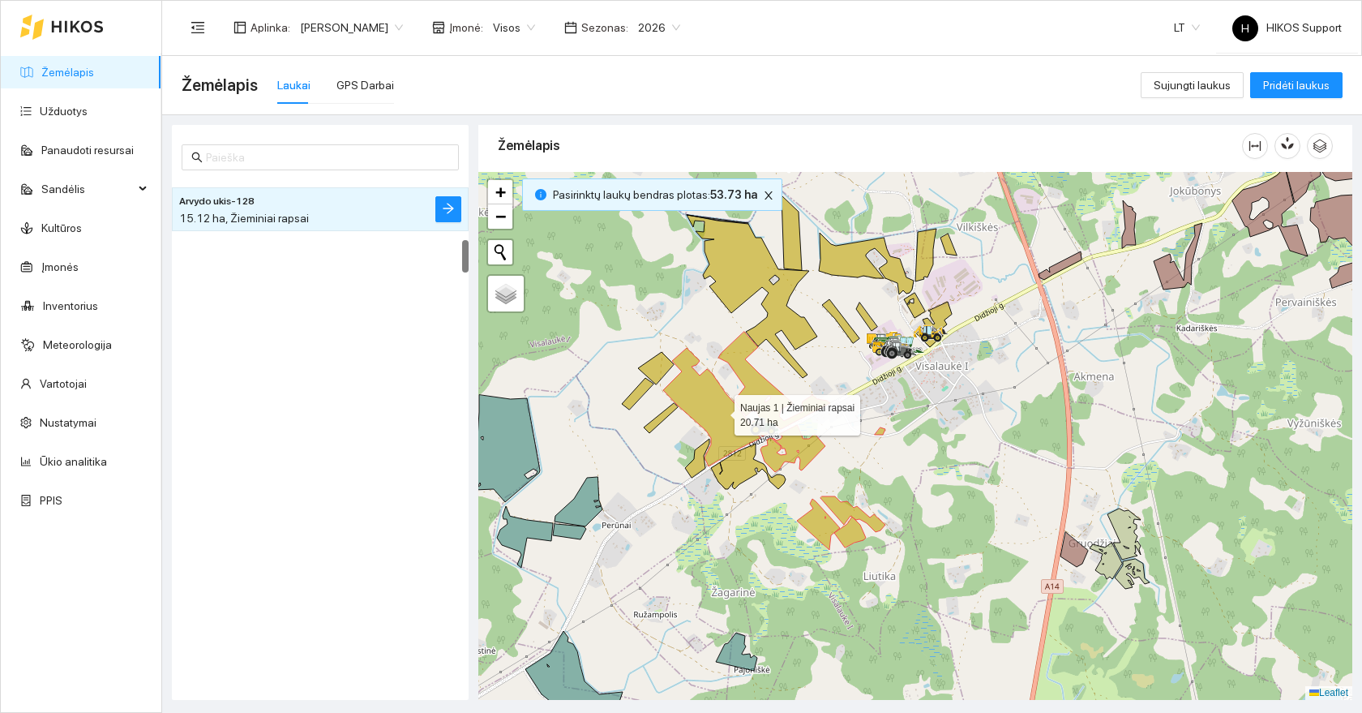
scroll to position [907, 0]
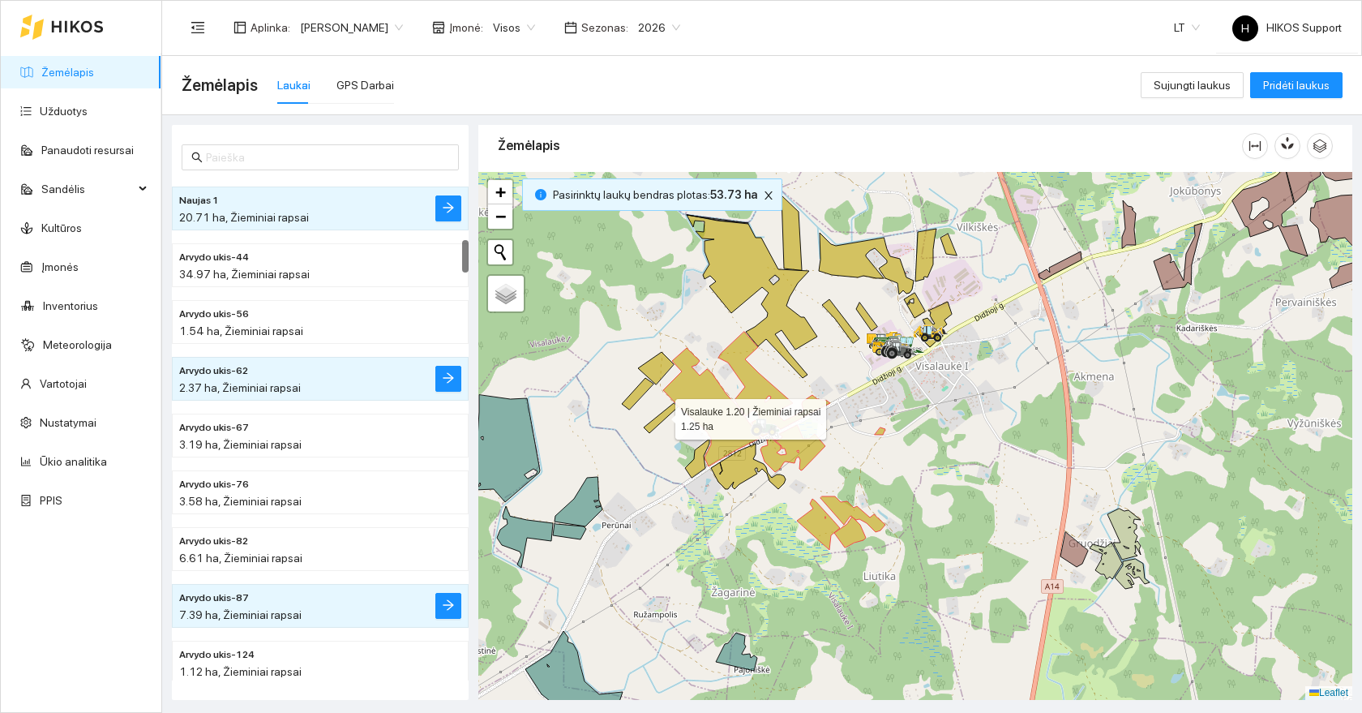
click at [661, 415] on icon at bounding box center [661, 418] width 34 height 30
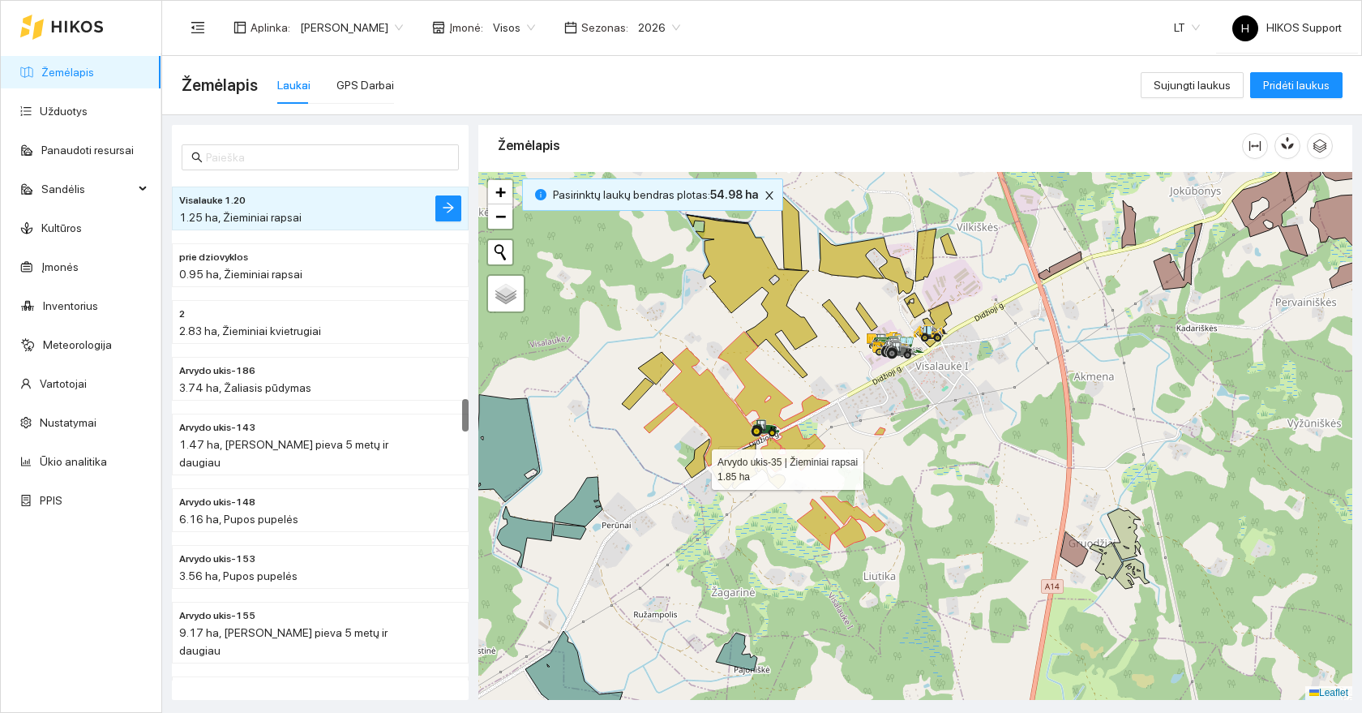
click at [698, 466] on icon at bounding box center [697, 458] width 24 height 39
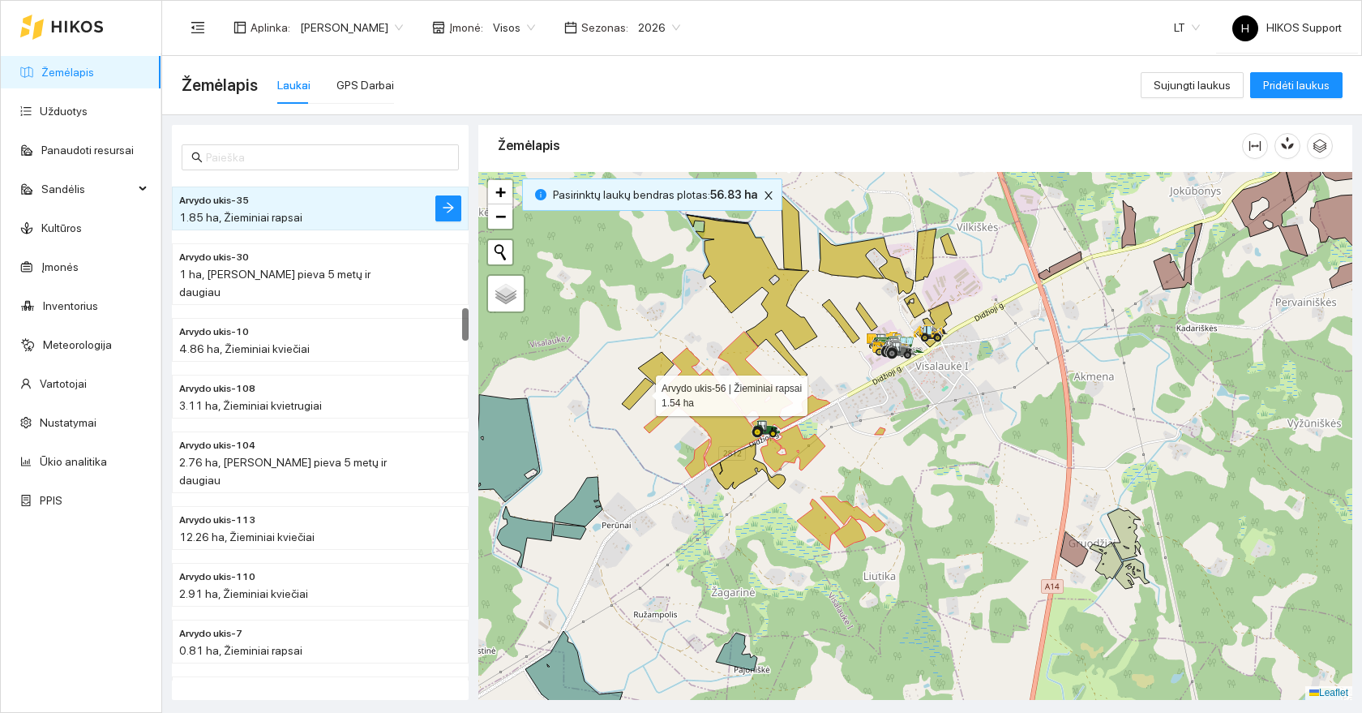
click at [641, 392] on icon at bounding box center [638, 394] width 32 height 32
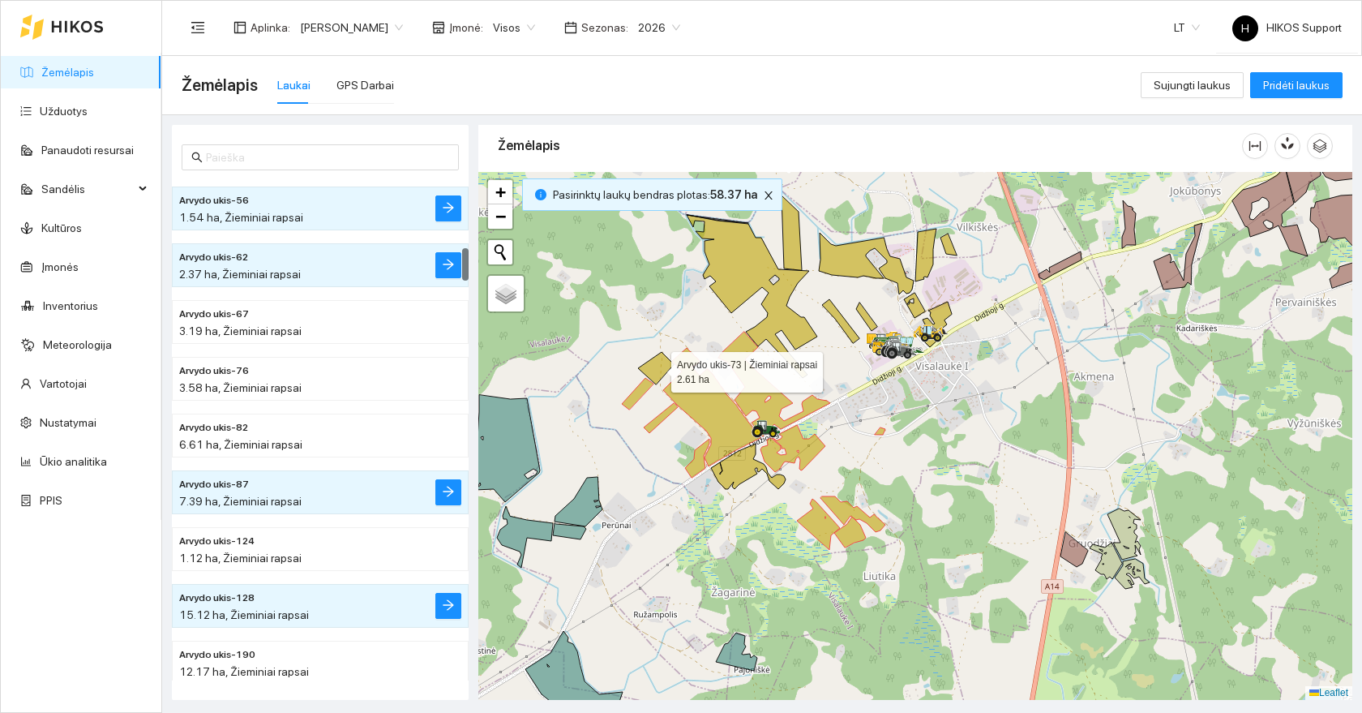
click at [666, 355] on icon at bounding box center [656, 368] width 36 height 32
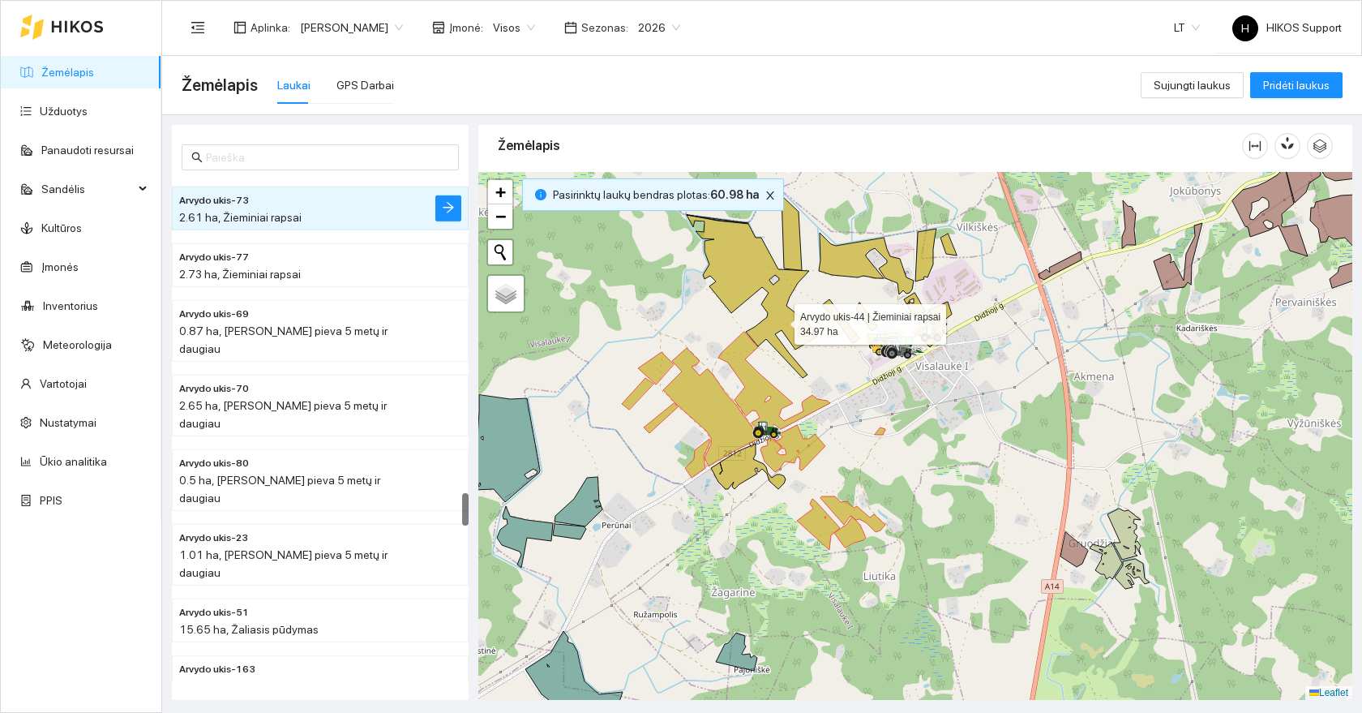
click at [780, 320] on icon at bounding box center [752, 296] width 131 height 163
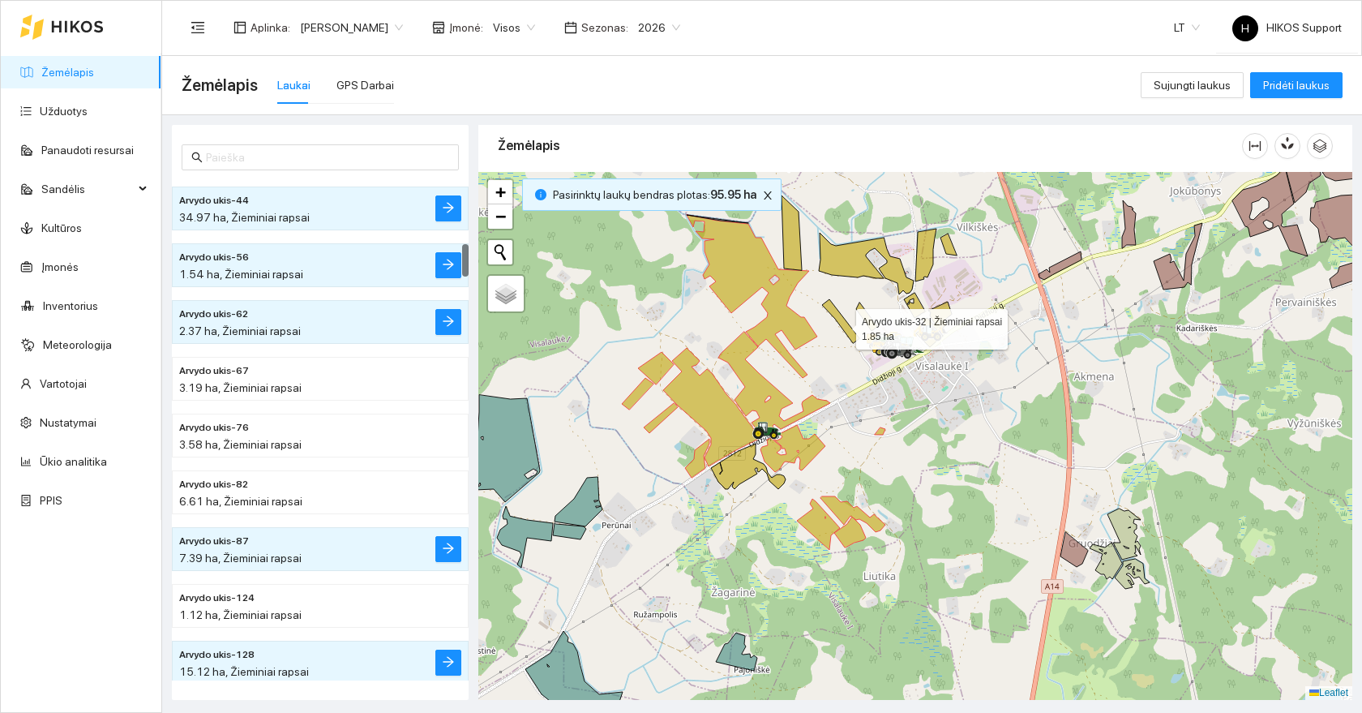
click at [842, 325] on icon at bounding box center [840, 321] width 37 height 44
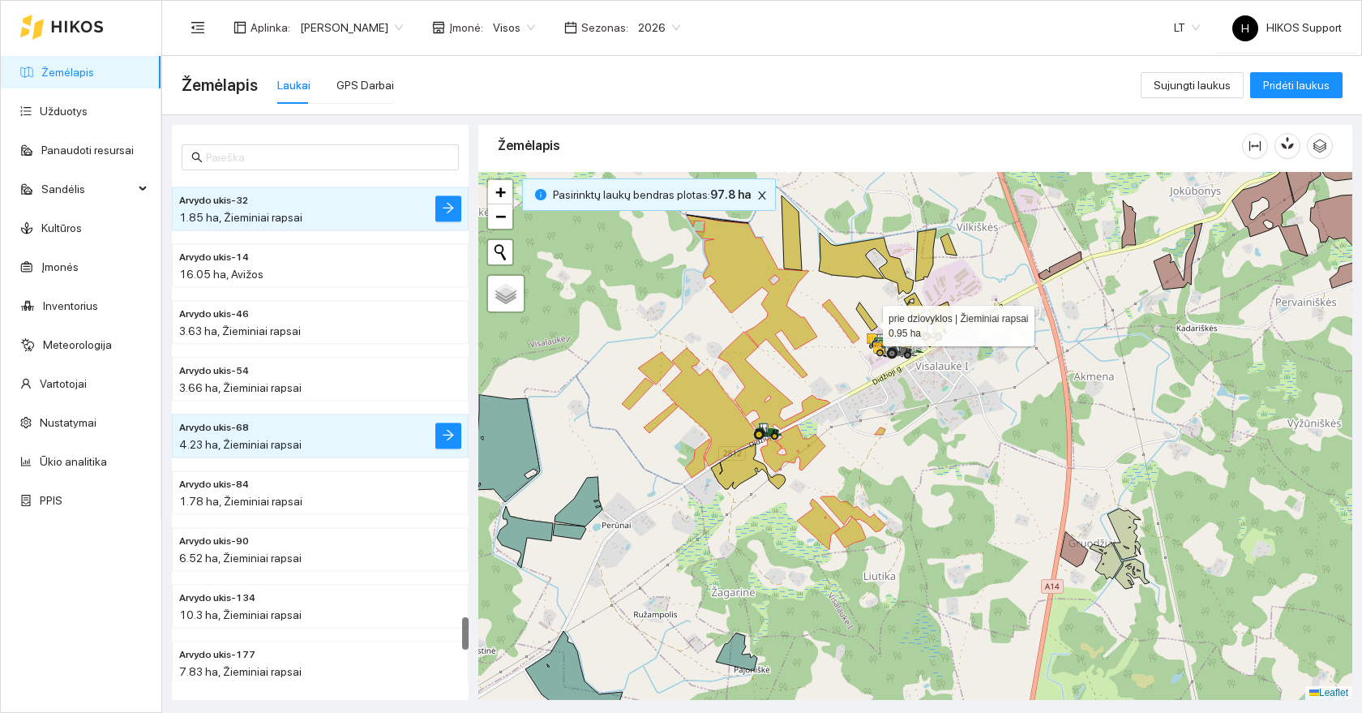
click at [869, 321] on icon at bounding box center [866, 316] width 21 height 28
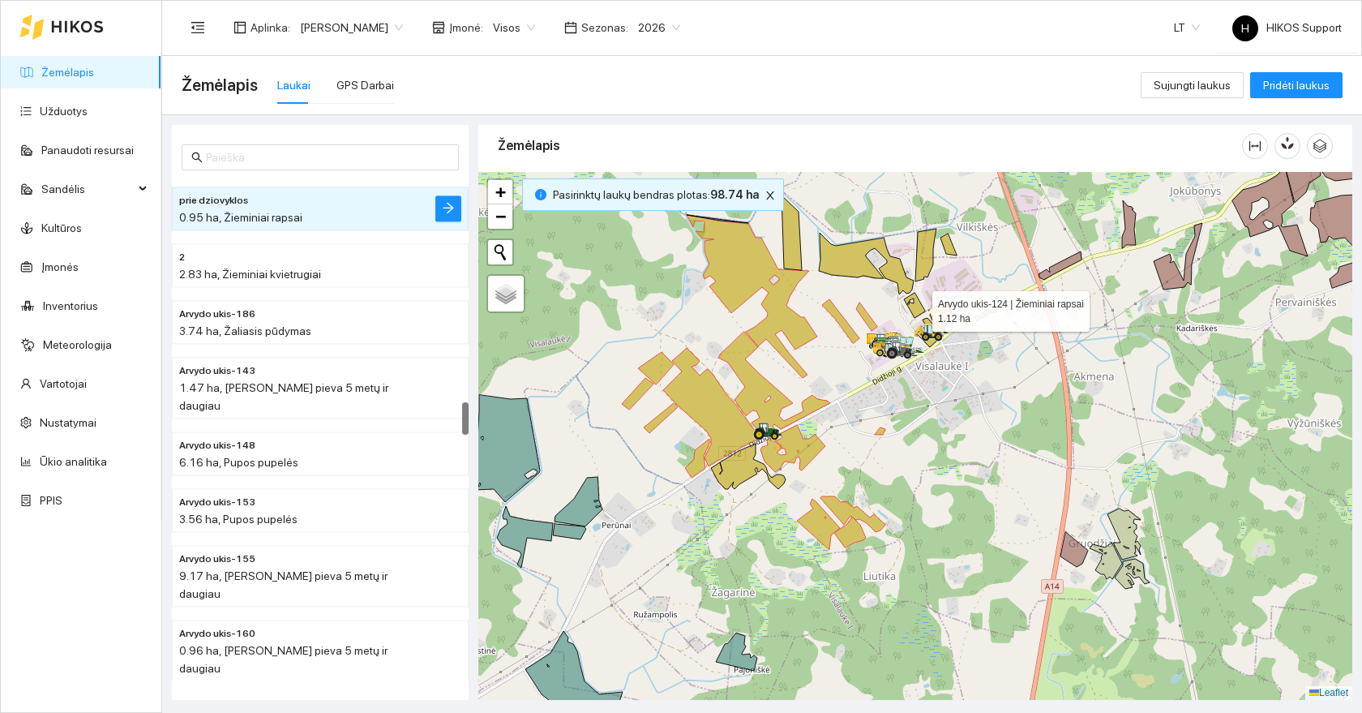
click at [918, 307] on icon at bounding box center [914, 305] width 21 height 25
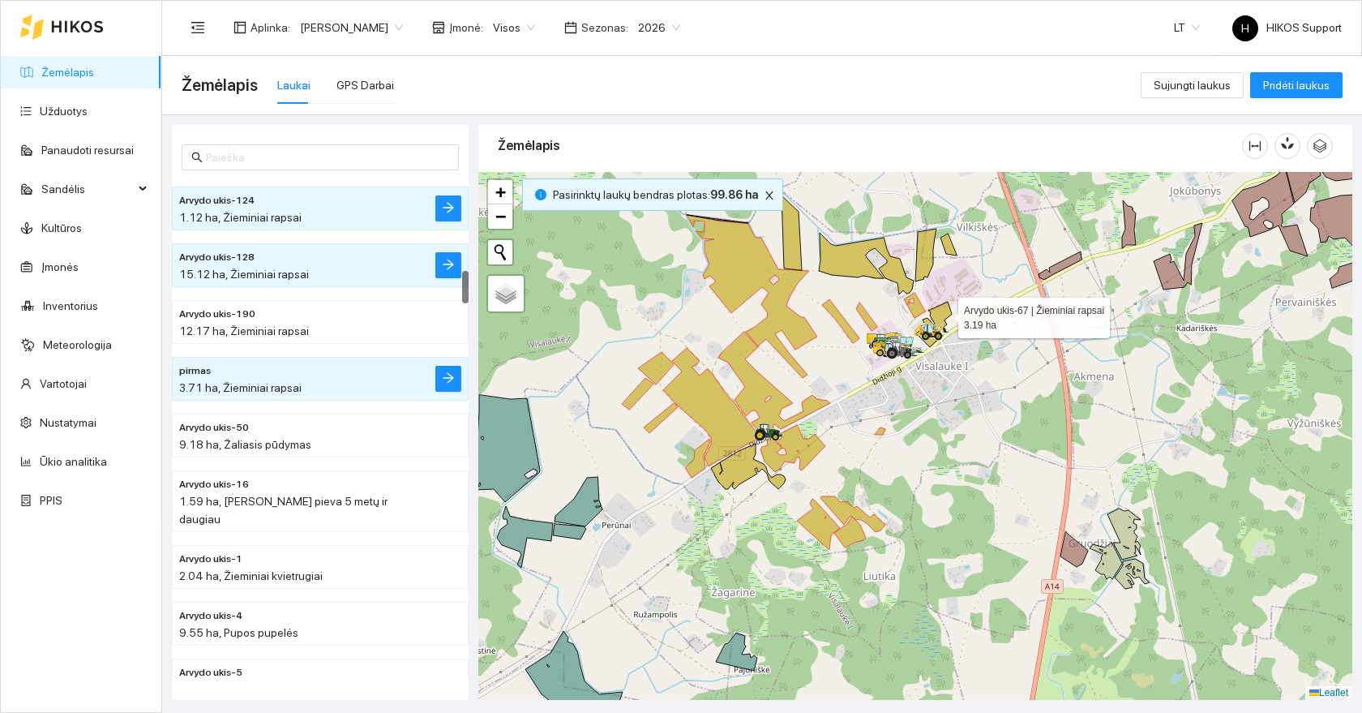
click at [942, 312] on icon at bounding box center [934, 324] width 36 height 45
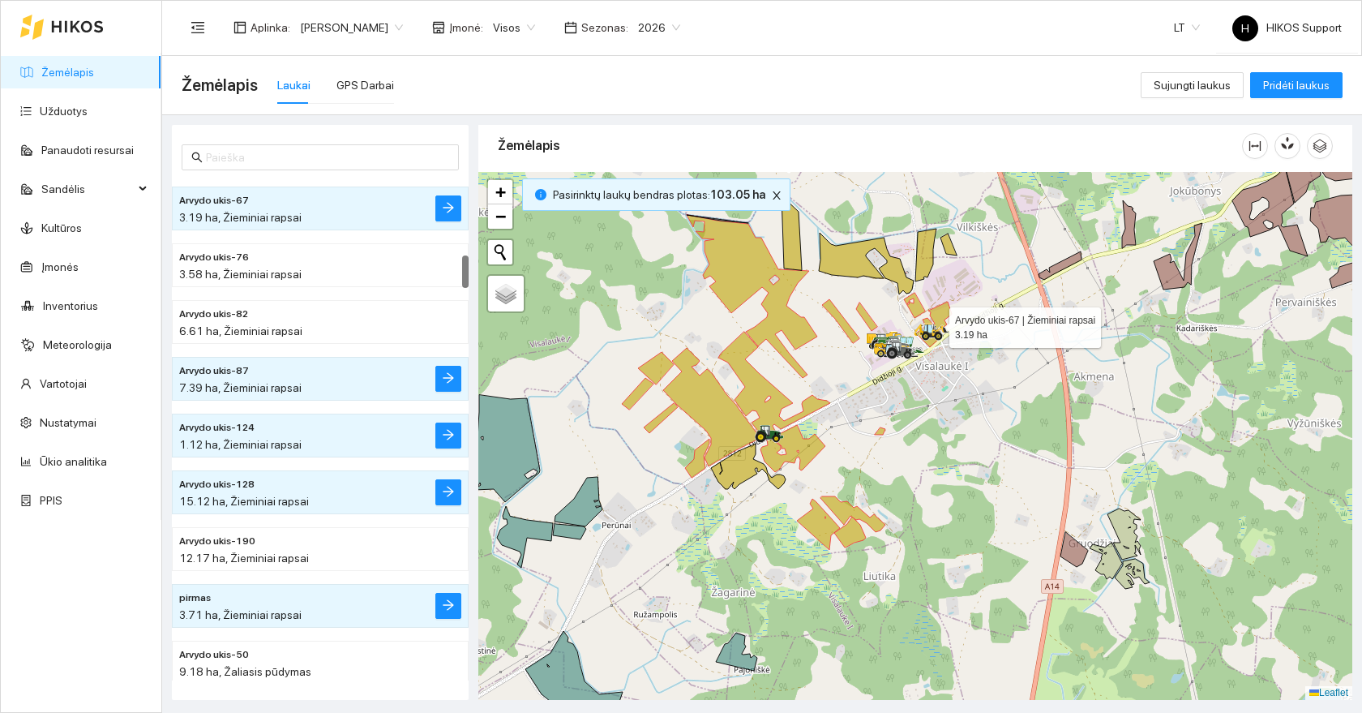
click at [942, 313] on icon at bounding box center [934, 324] width 36 height 45
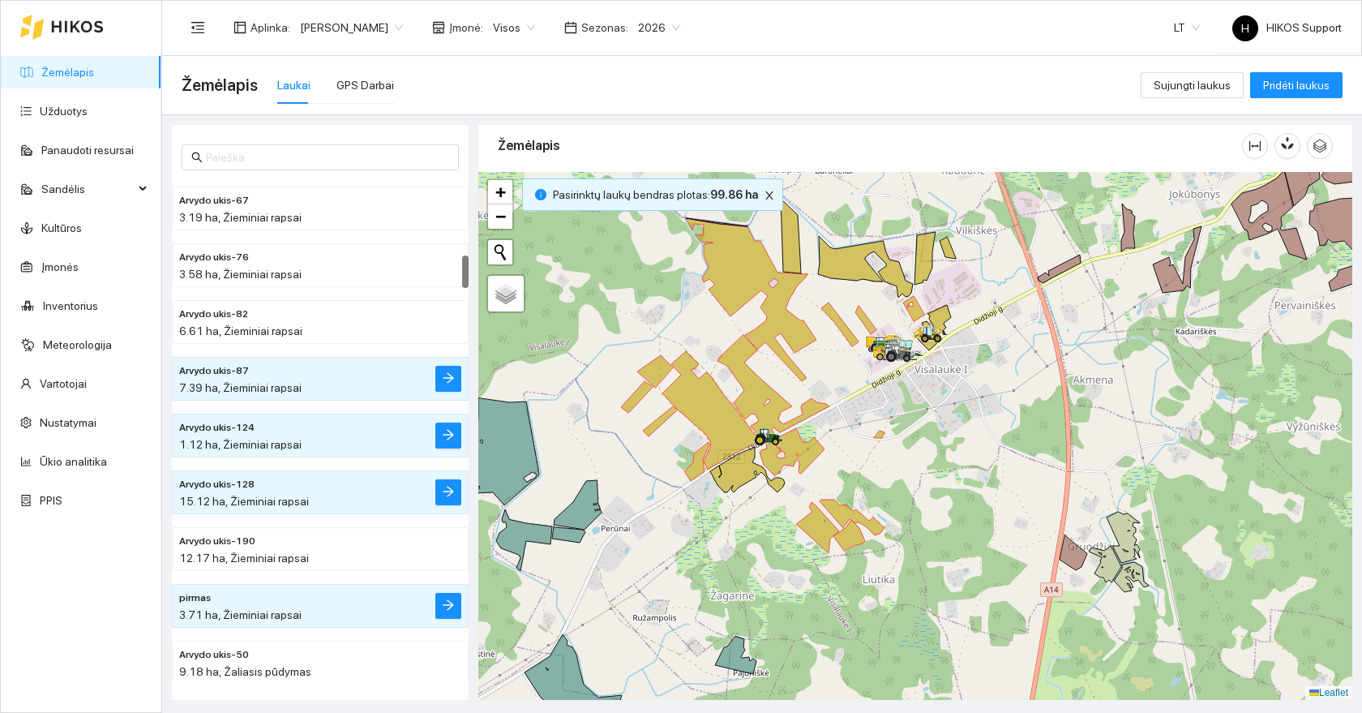
drag, startPoint x: 988, startPoint y: 265, endPoint x: 945, endPoint y: 384, distance: 126.7
click at [949, 385] on div at bounding box center [915, 436] width 874 height 528
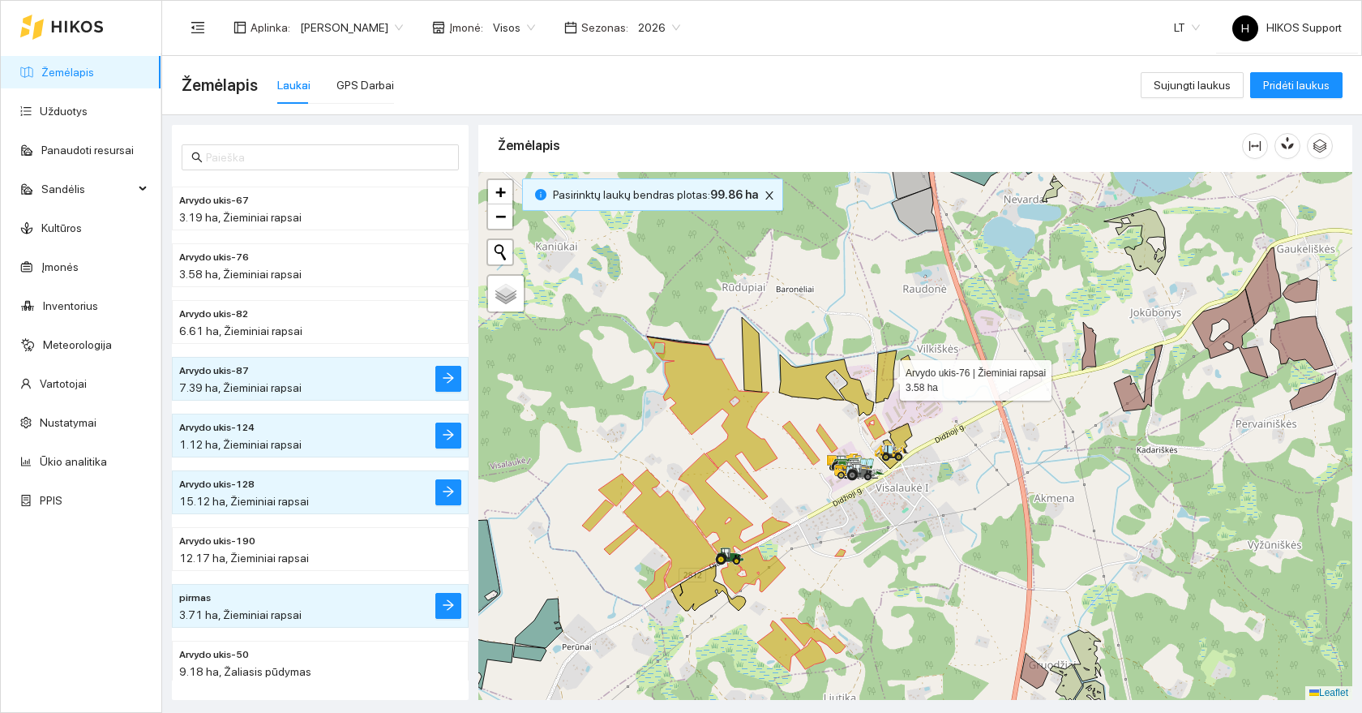
click at [886, 376] on icon at bounding box center [886, 376] width 21 height 53
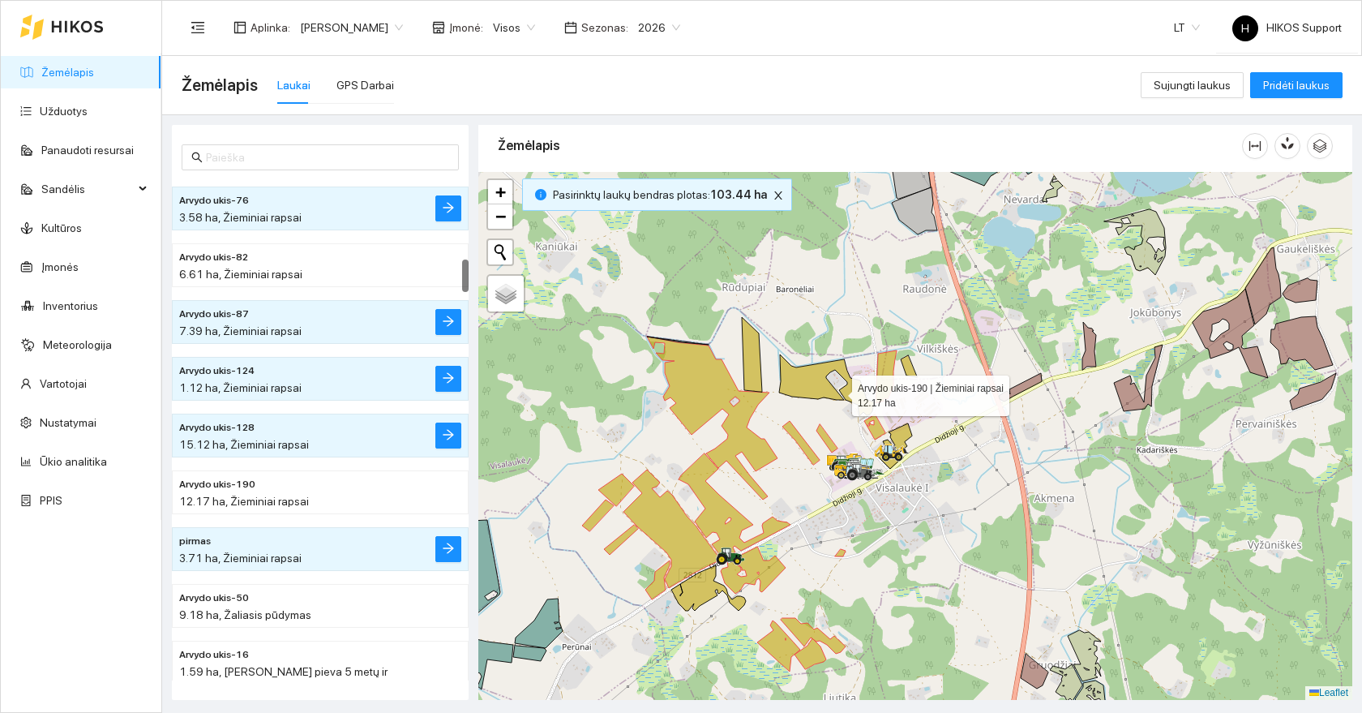
click at [837, 391] on icon at bounding box center [826, 385] width 95 height 62
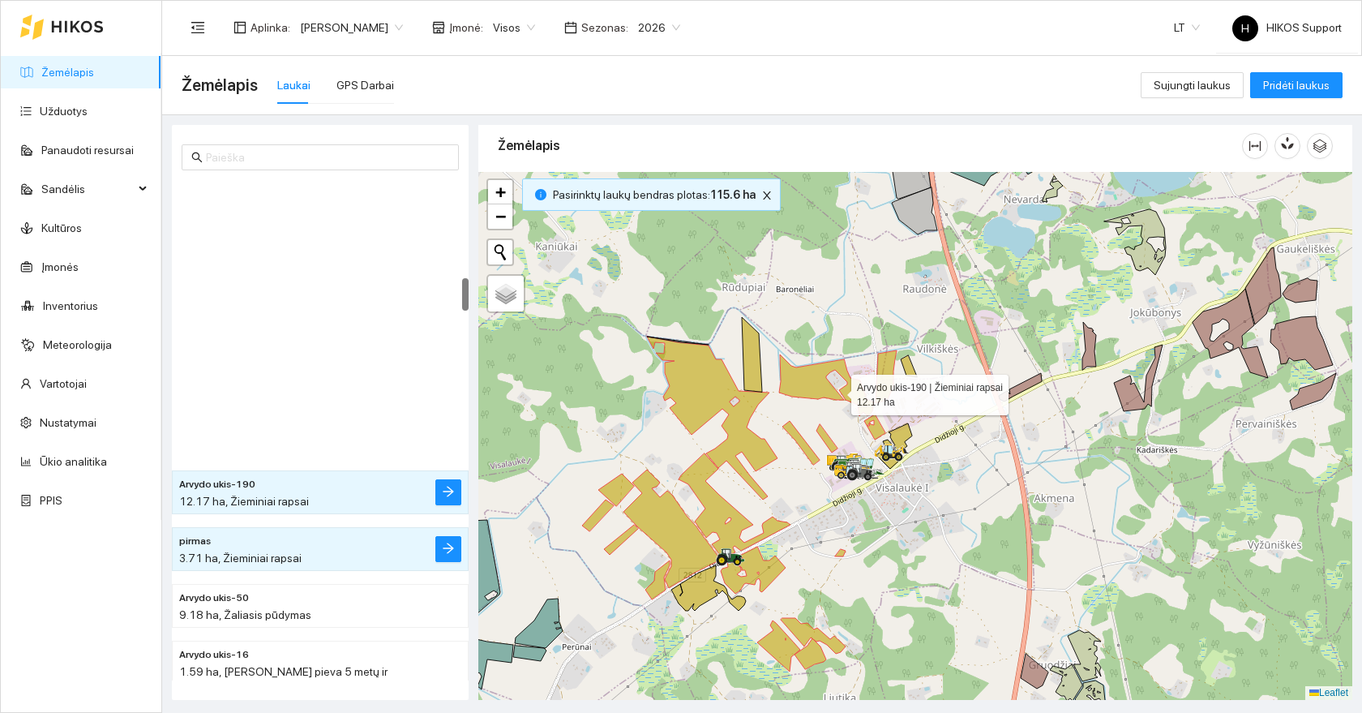
scroll to position [1475, 0]
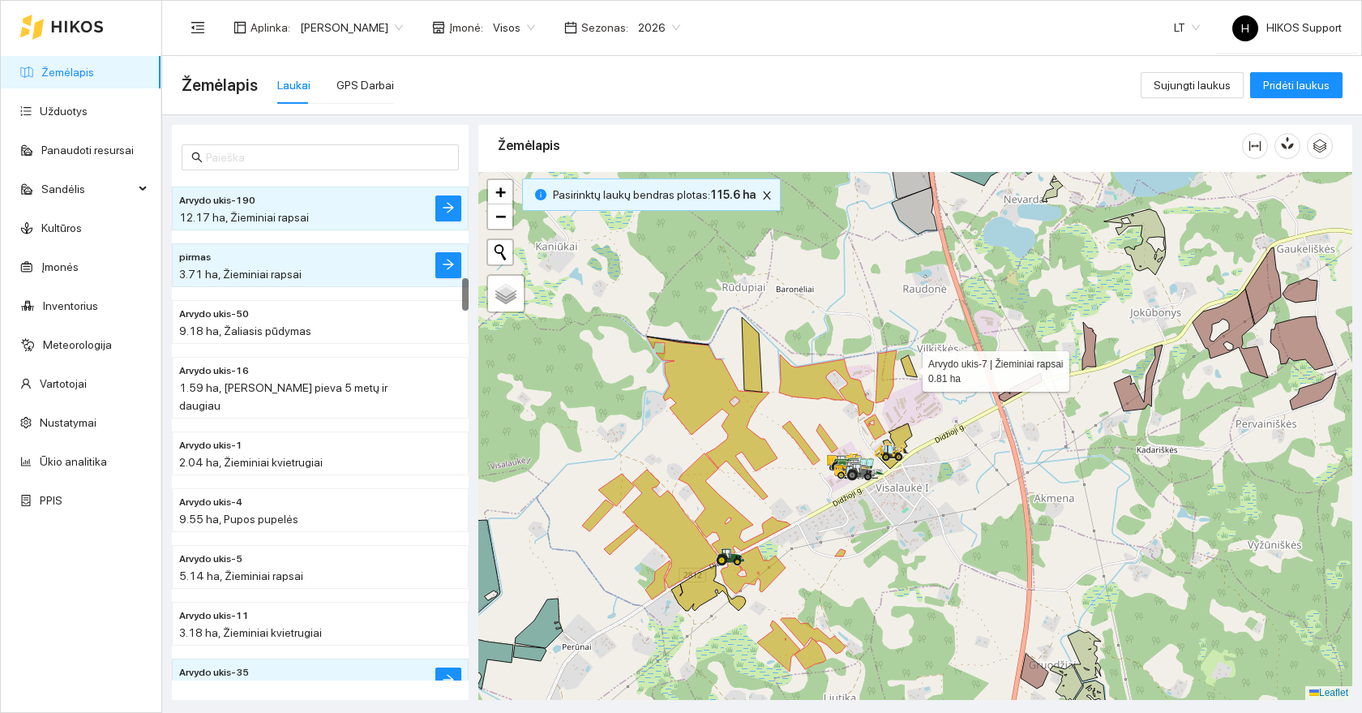
click at [909, 368] on icon at bounding box center [909, 366] width 16 height 22
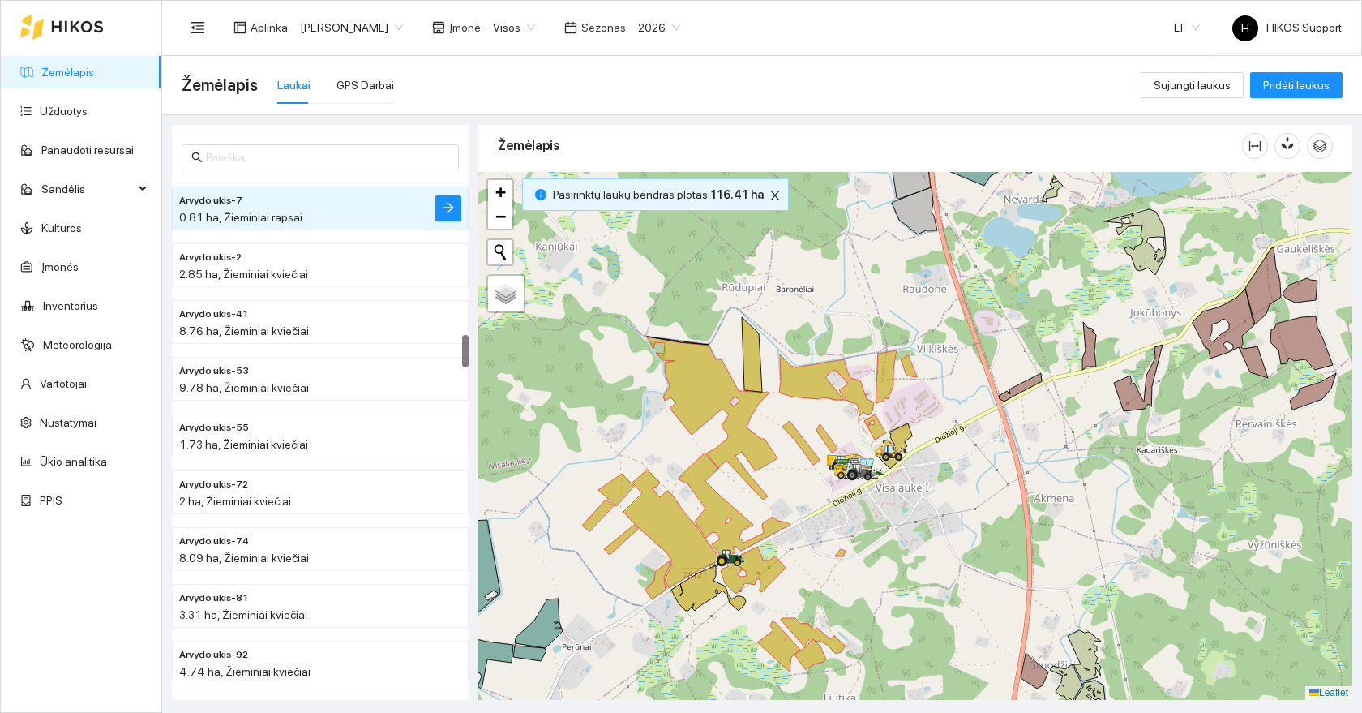
click at [741, 354] on div at bounding box center [915, 436] width 874 height 528
click at [755, 362] on icon at bounding box center [752, 354] width 20 height 75
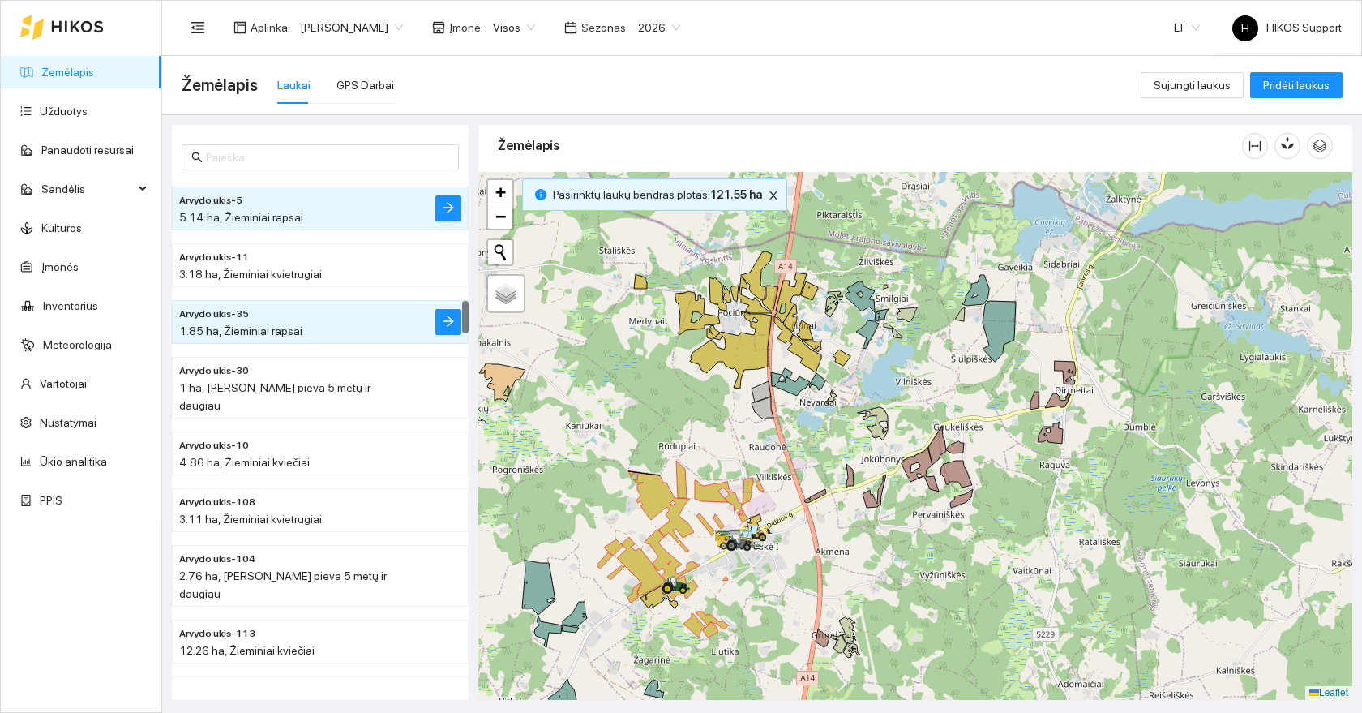
drag, startPoint x: 875, startPoint y: 505, endPoint x: 817, endPoint y: 589, distance: 101.5
click at [817, 589] on div at bounding box center [915, 436] width 874 height 528
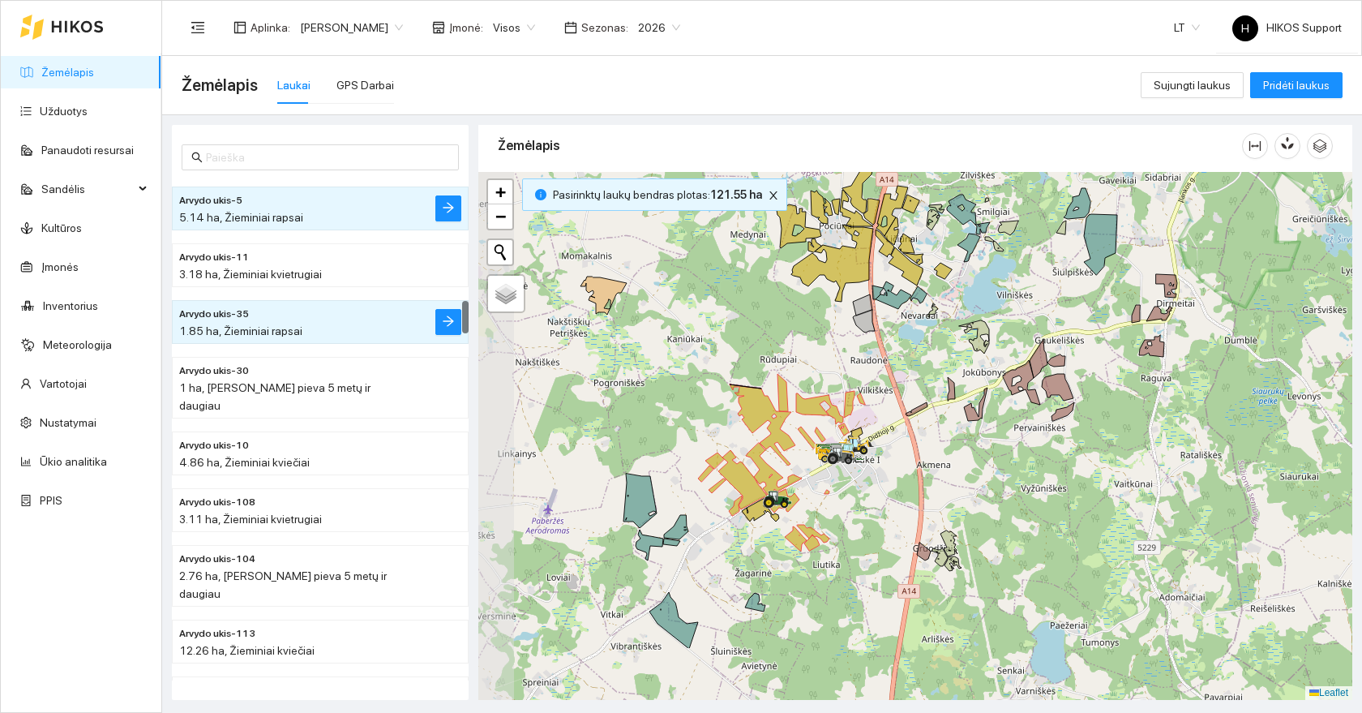
drag, startPoint x: 830, startPoint y: 574, endPoint x: 932, endPoint y: 470, distance: 145.7
click at [932, 470] on div at bounding box center [915, 436] width 874 height 528
click at [753, 544] on div at bounding box center [915, 436] width 874 height 528
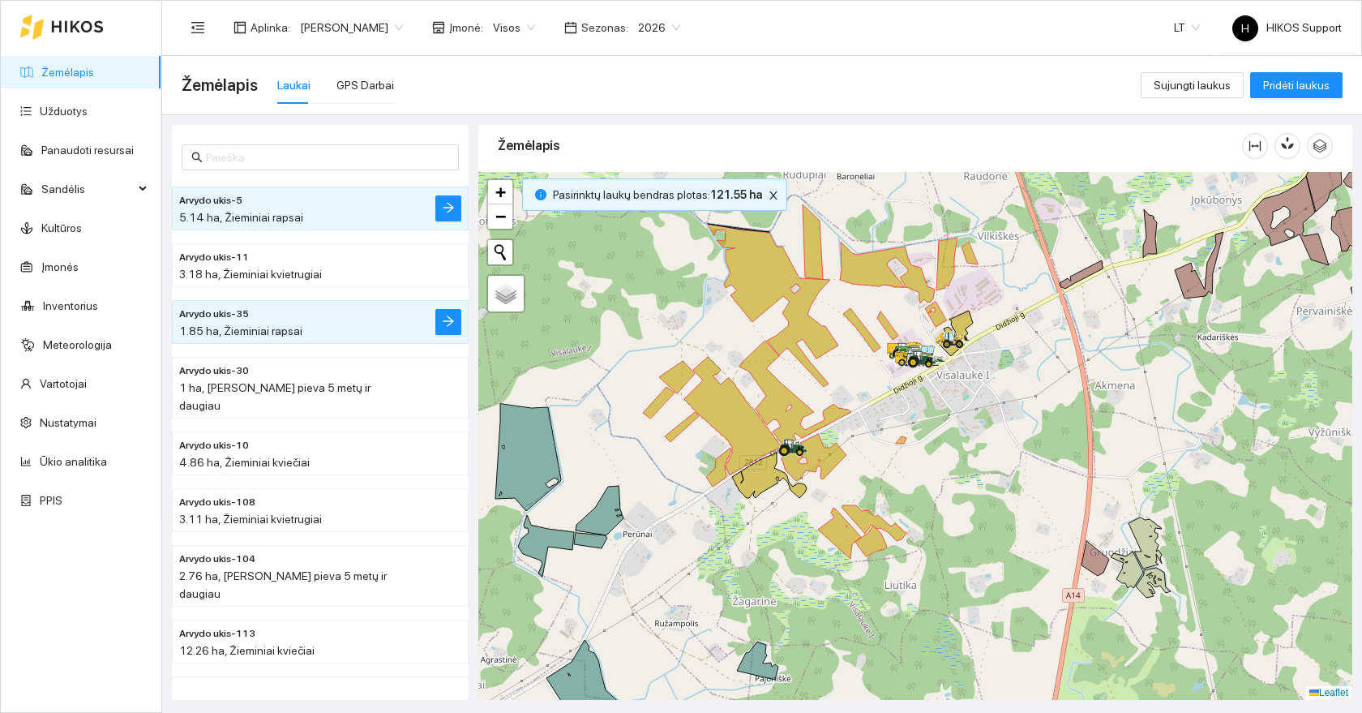
click at [770, 491] on div at bounding box center [915, 436] width 874 height 528
click at [764, 474] on icon at bounding box center [769, 475] width 75 height 45
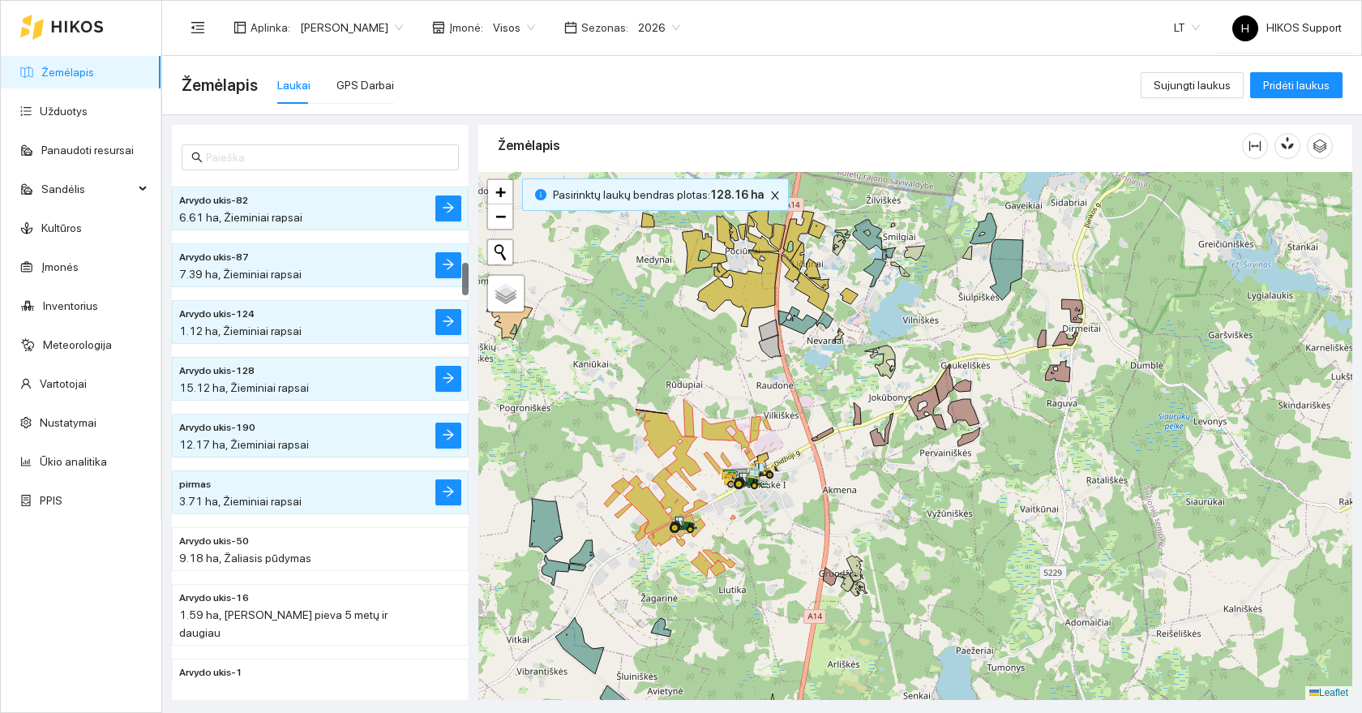
drag, startPoint x: 903, startPoint y: 556, endPoint x: 764, endPoint y: 669, distance: 179.2
click at [764, 668] on div at bounding box center [915, 436] width 874 height 528
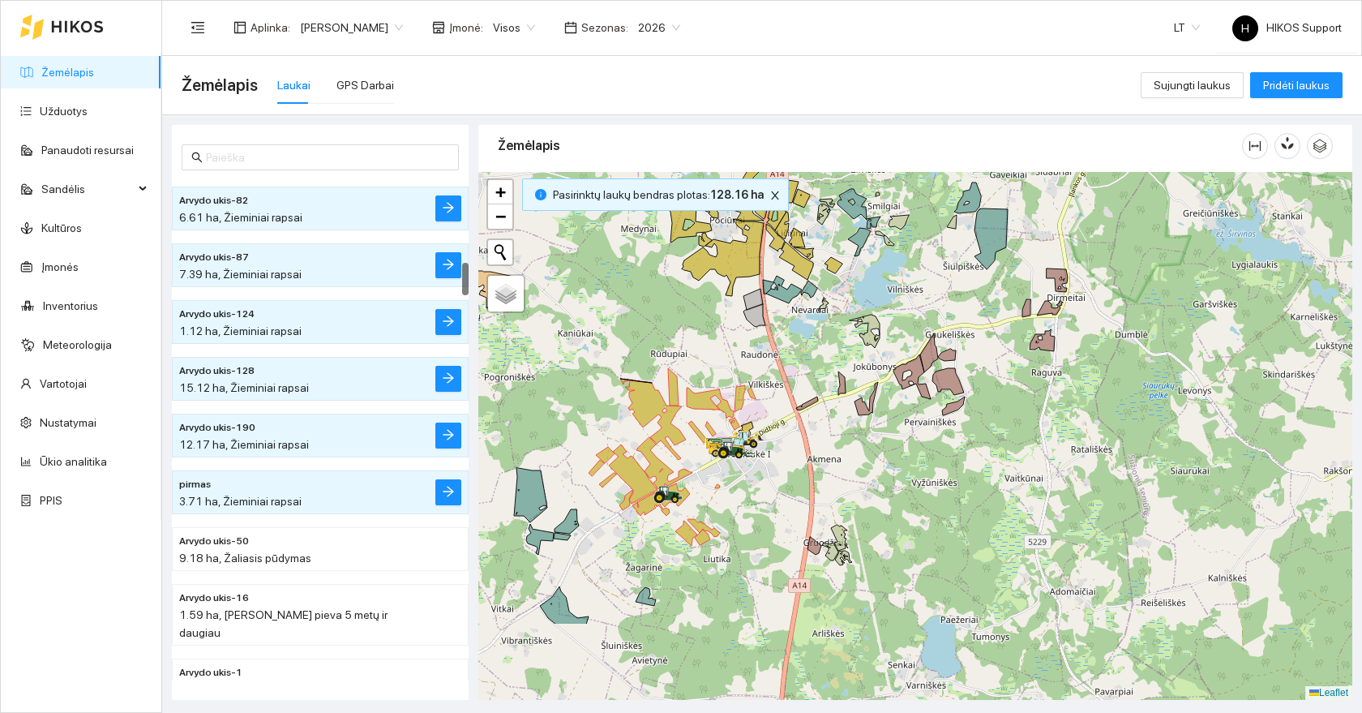
drag, startPoint x: 798, startPoint y: 551, endPoint x: 942, endPoint y: 204, distance: 375.6
click at [942, 204] on div at bounding box center [915, 436] width 874 height 528
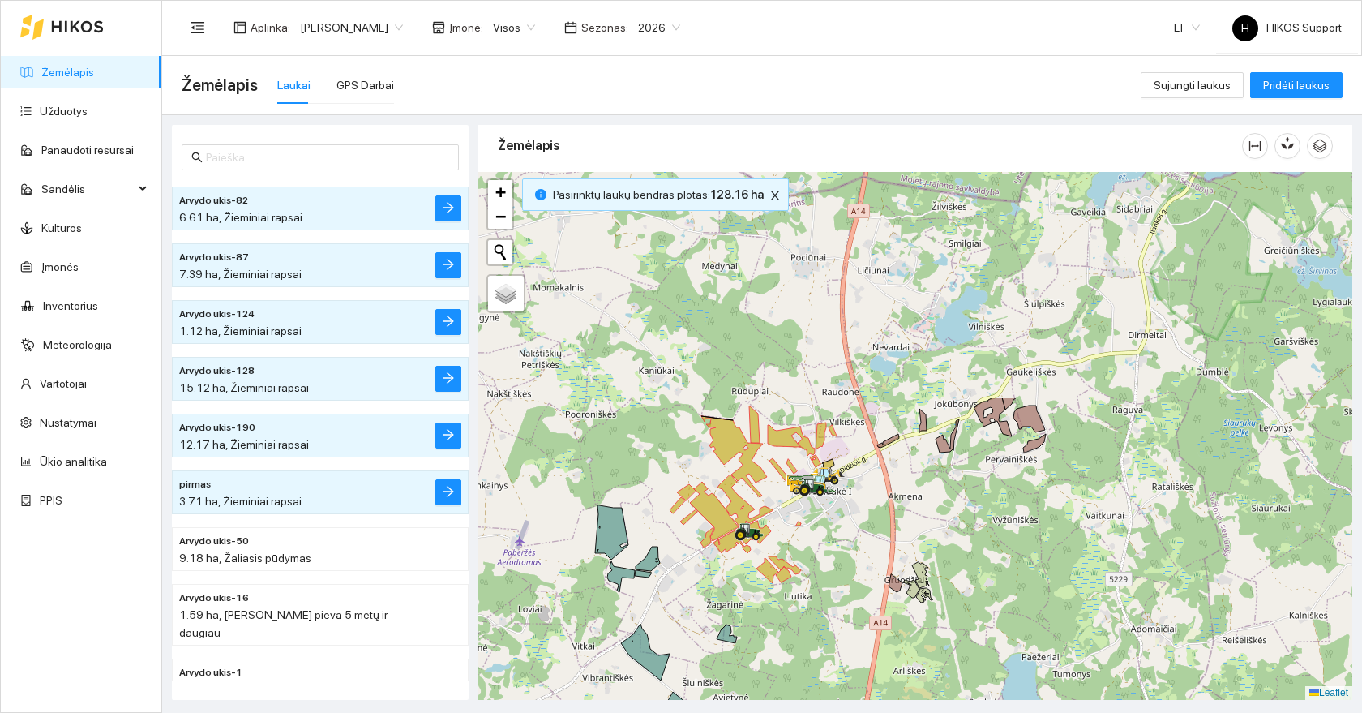
drag, startPoint x: 869, startPoint y: 318, endPoint x: 809, endPoint y: 613, distance: 301.2
click at [809, 613] on div at bounding box center [915, 436] width 874 height 528
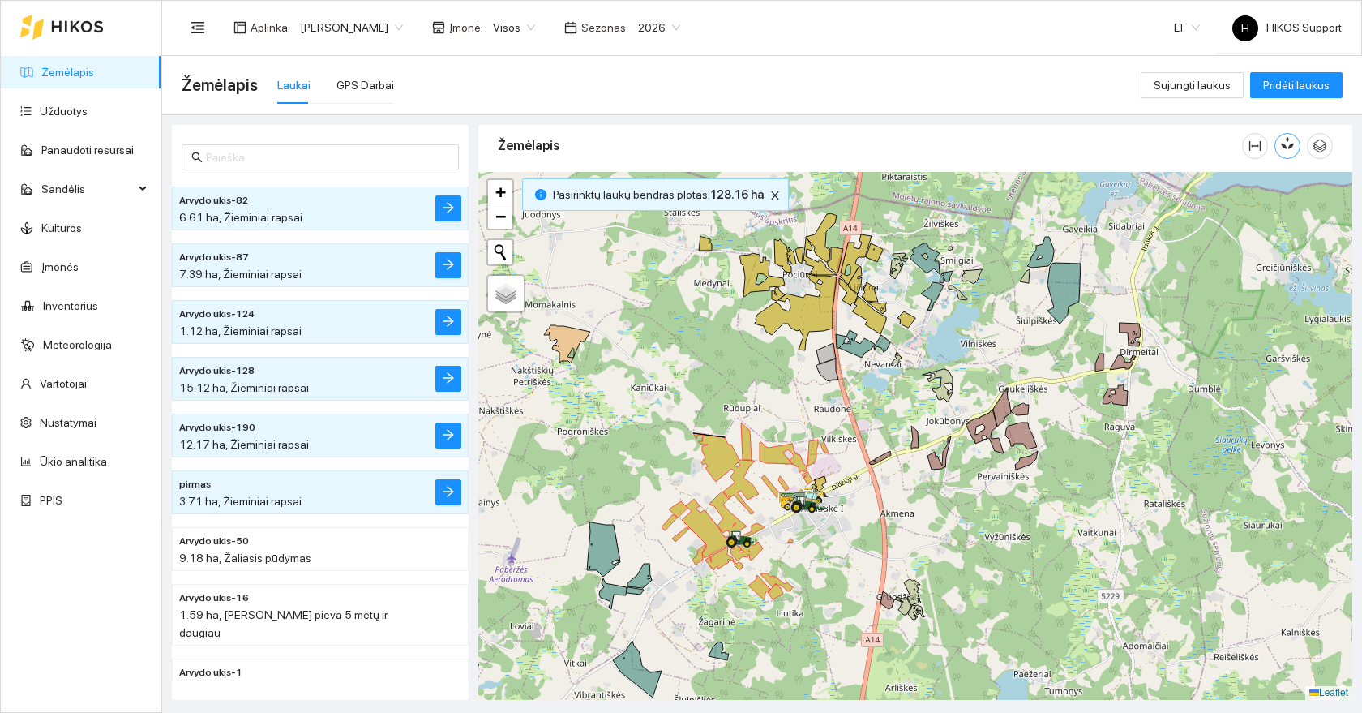
click at [1288, 150] on icon "button" at bounding box center [1288, 142] width 15 height 15
